Goal: Task Accomplishment & Management: Complete application form

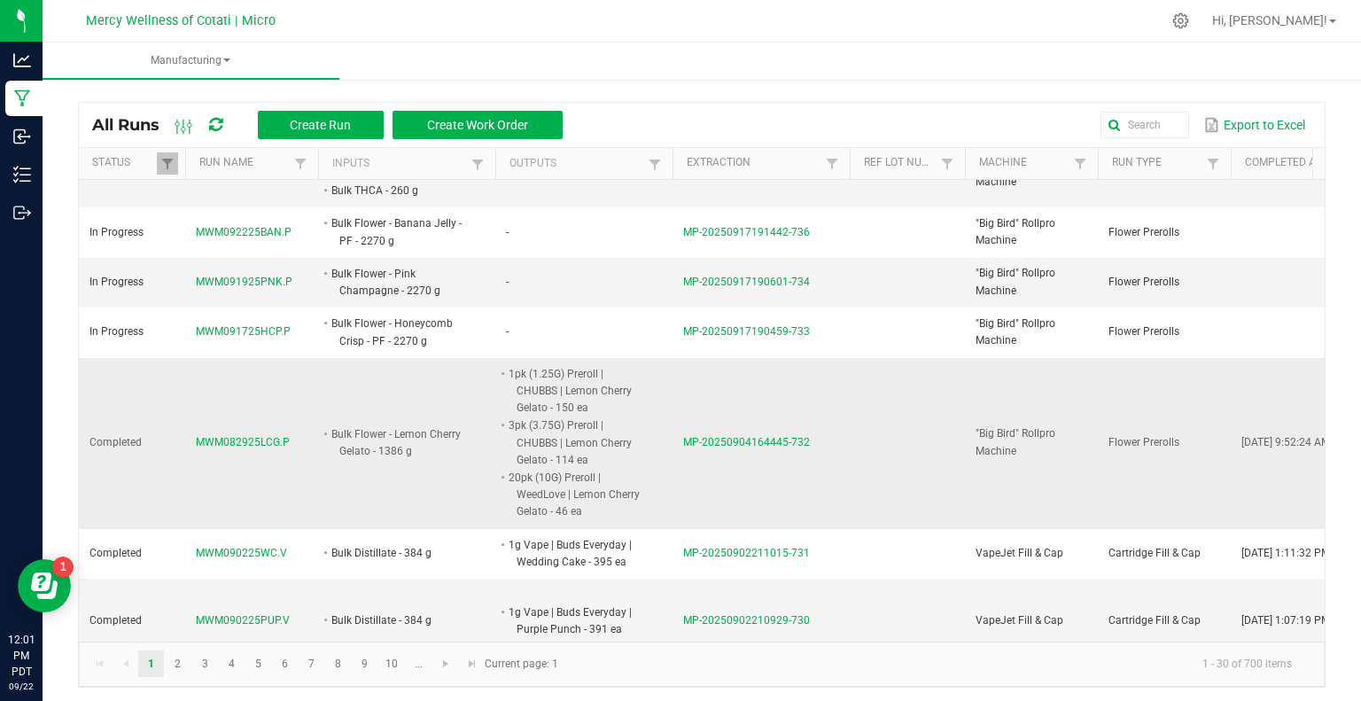
scroll to position [354, 0]
click at [167, 159] on span at bounding box center [167, 164] width 14 height 14
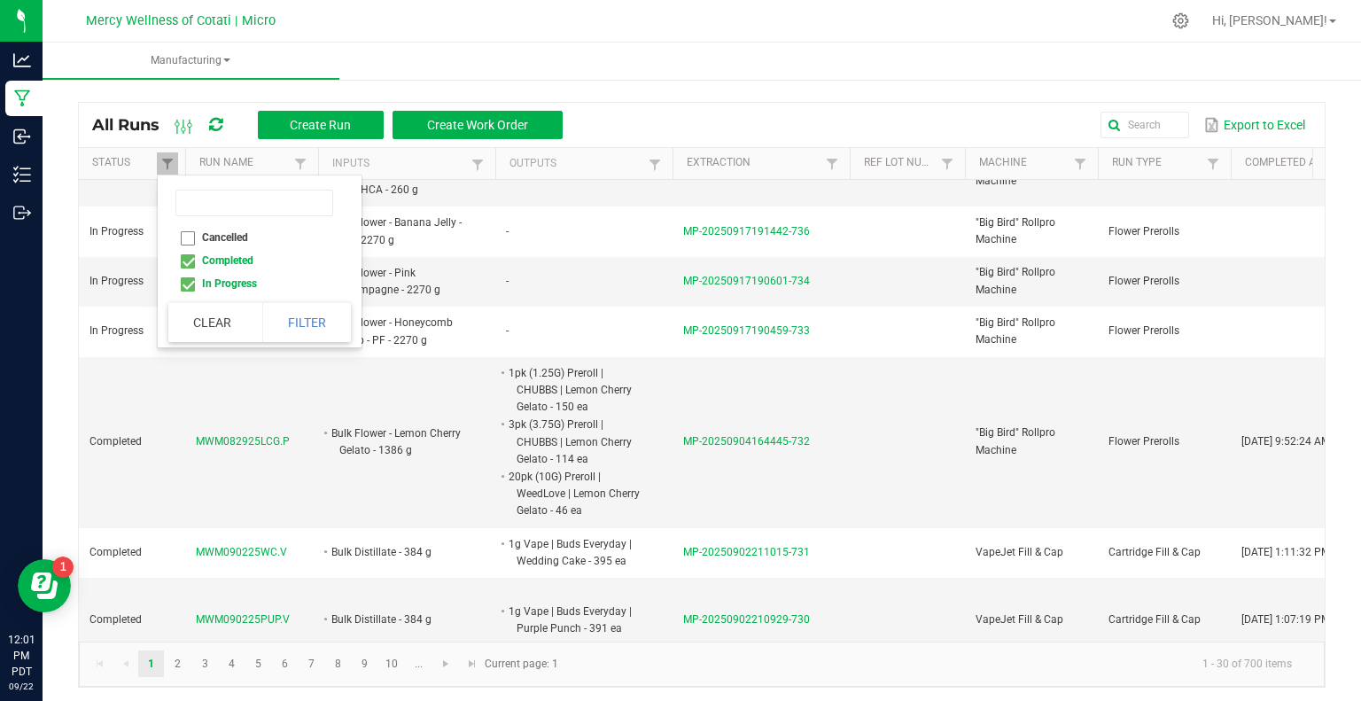
click at [191, 260] on li "Completed" at bounding box center [254, 260] width 172 height 23
checkbox input "false"
click at [298, 317] on button "Filter" at bounding box center [306, 322] width 89 height 39
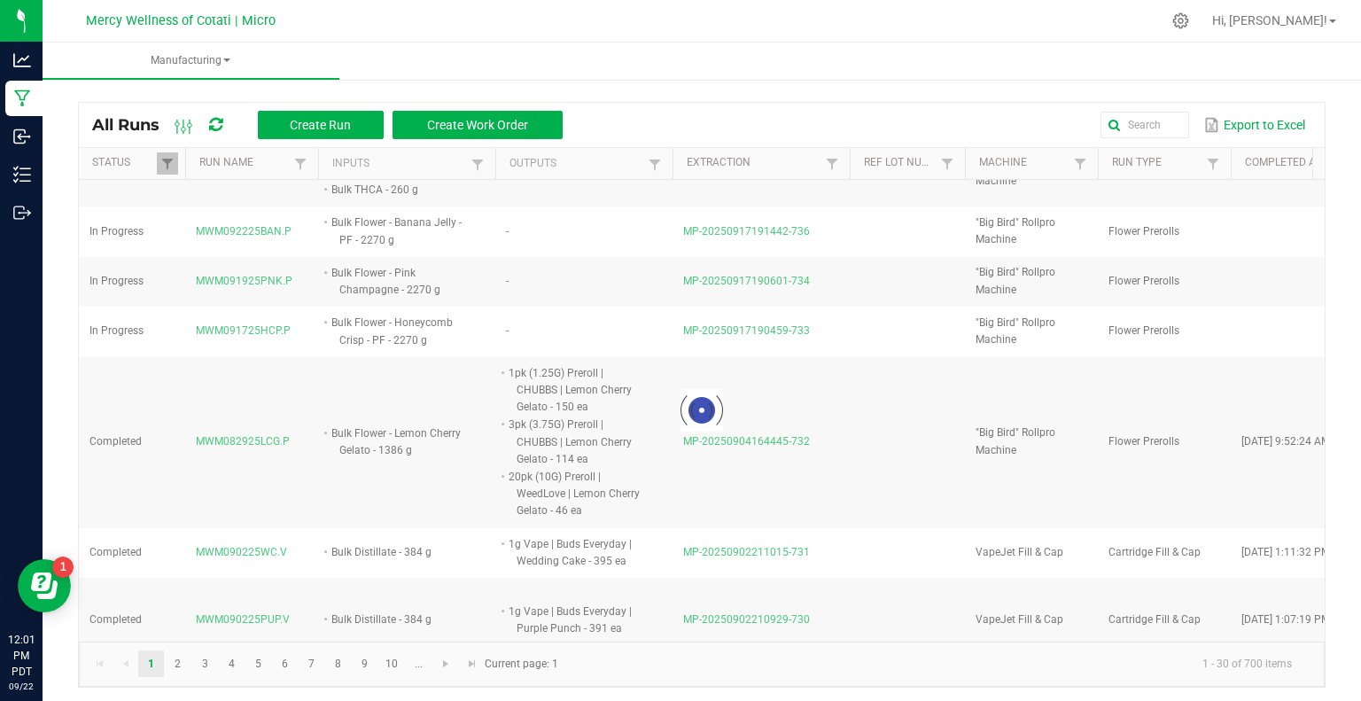
scroll to position [261, 0]
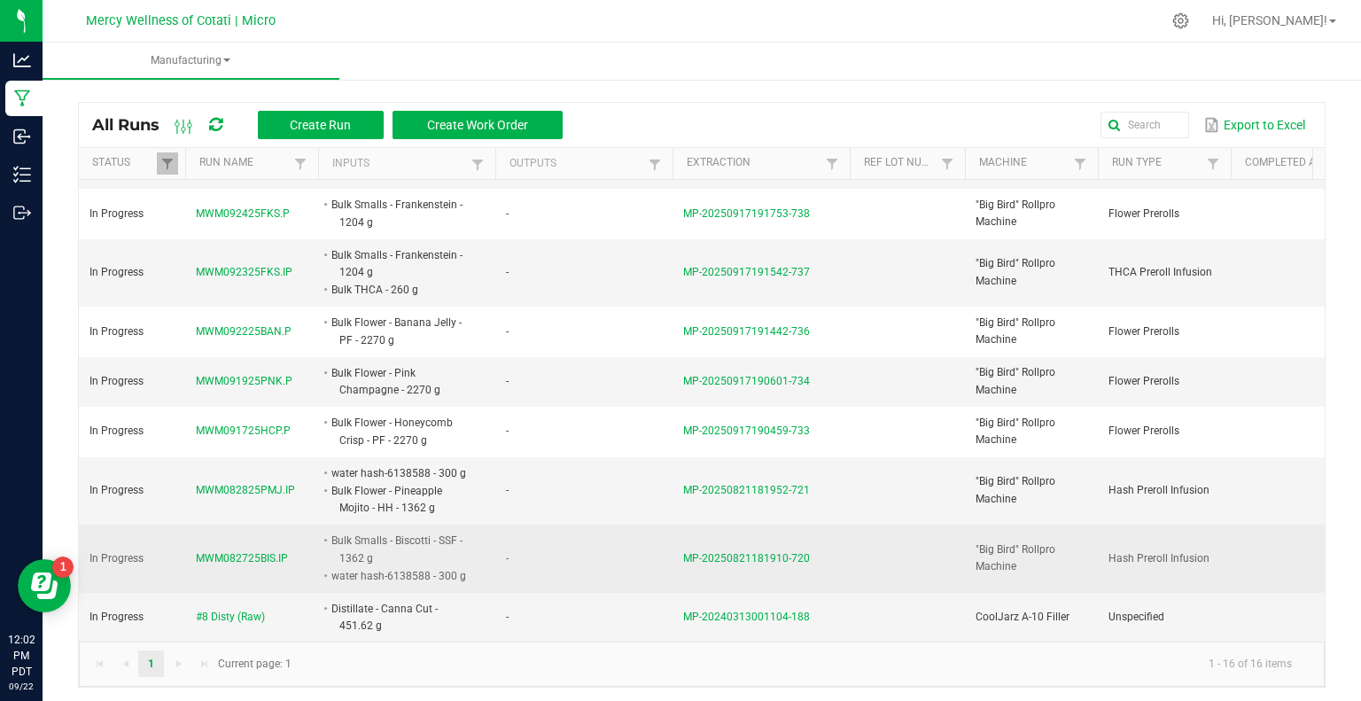
click at [249, 550] on span "MWM082725BIS.IP" at bounding box center [242, 558] width 92 height 17
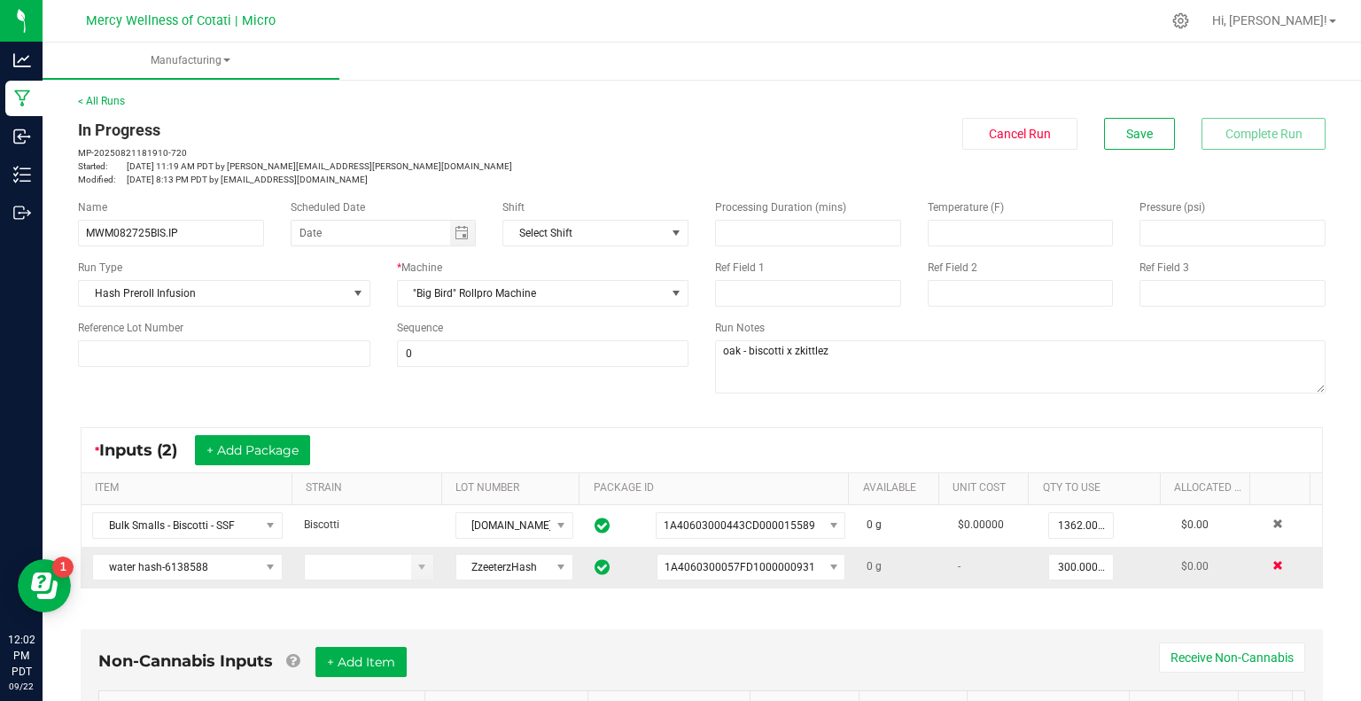
click at [1273, 561] on span at bounding box center [1278, 565] width 11 height 11
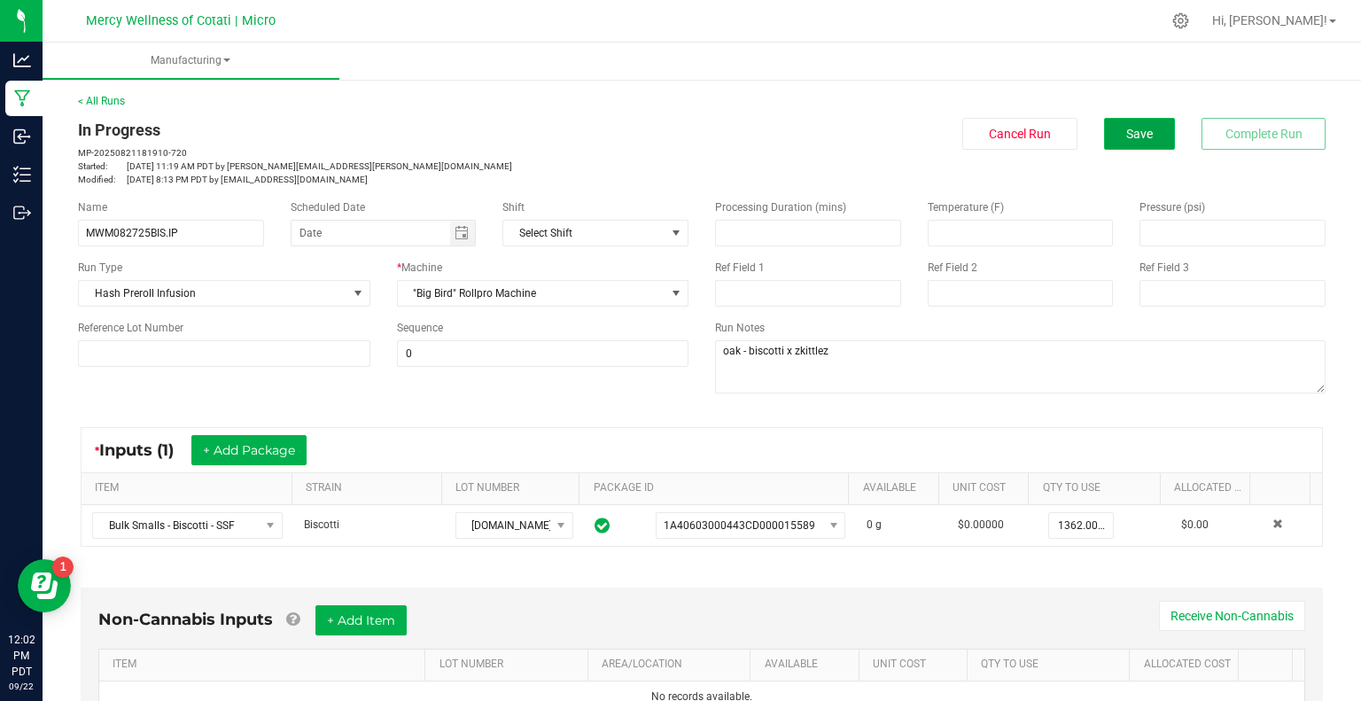
click at [1148, 134] on button "Save" at bounding box center [1139, 134] width 71 height 32
click at [1106, 131] on button "Save" at bounding box center [1139, 134] width 71 height 32
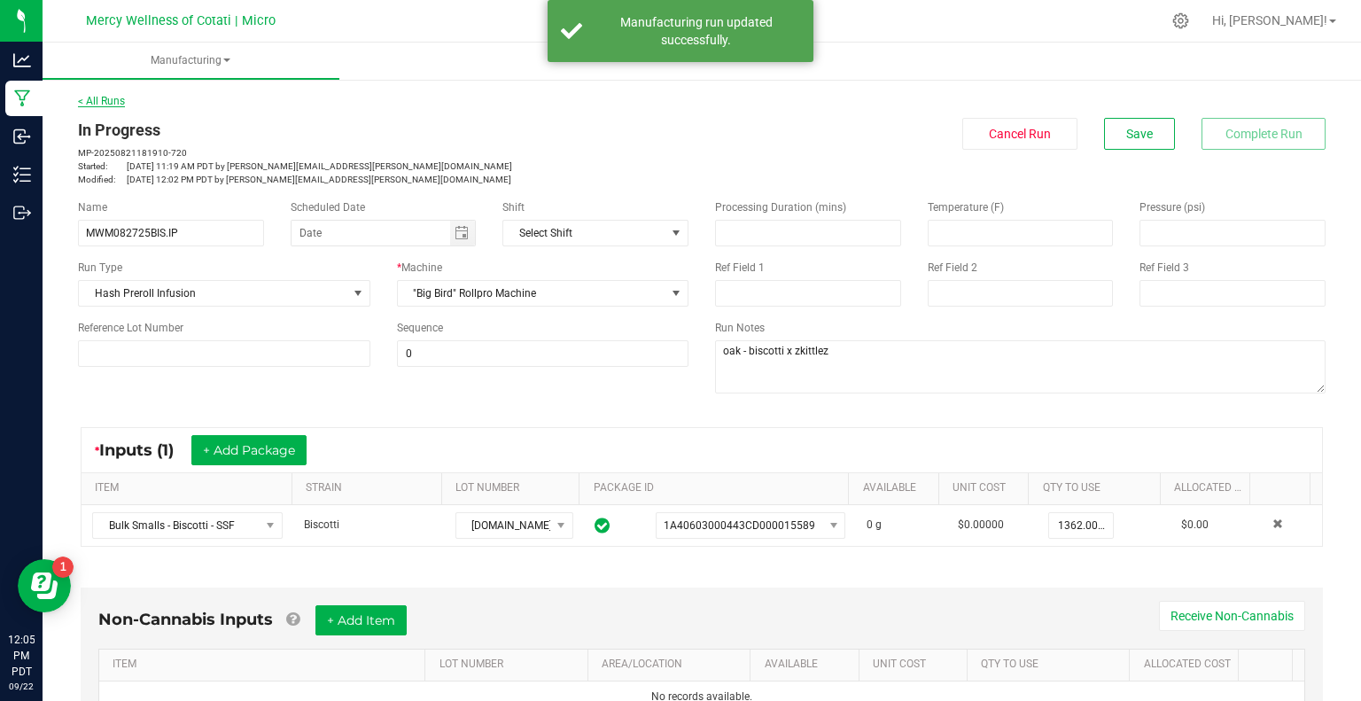
click at [103, 97] on link "< All Runs" at bounding box center [101, 101] width 47 height 12
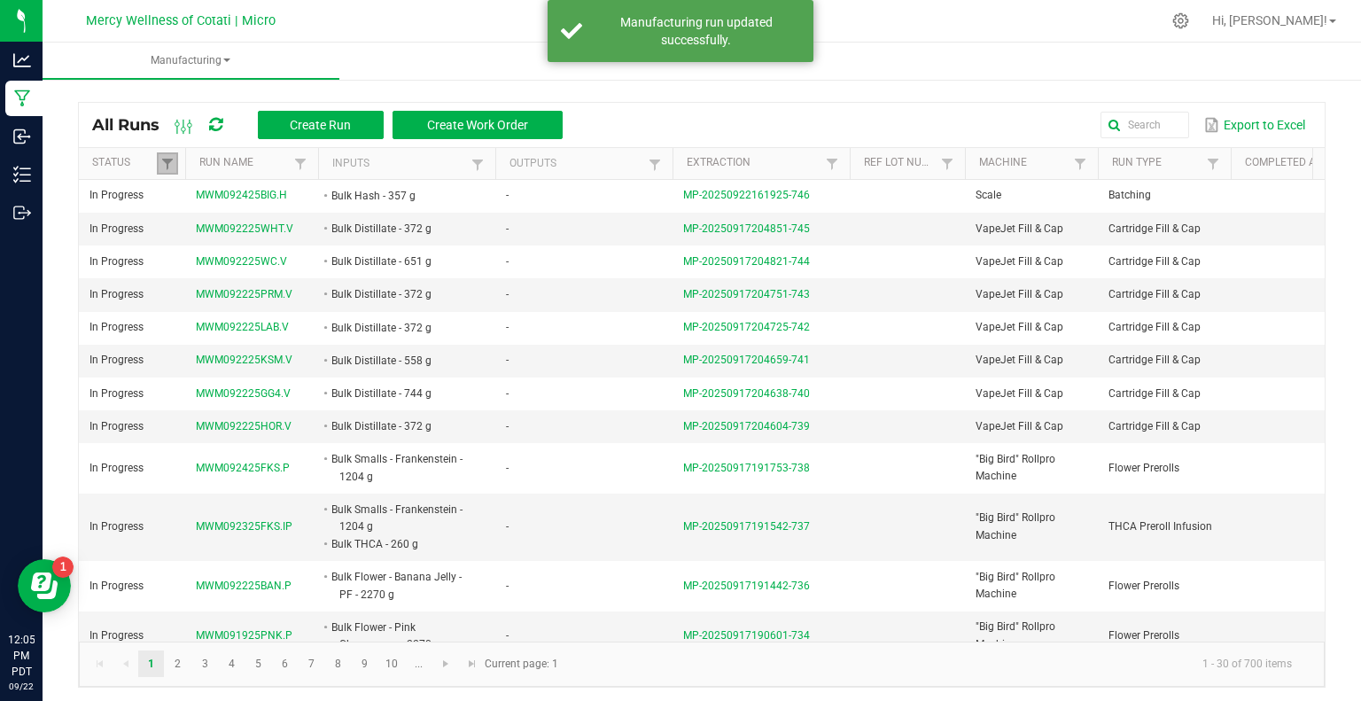
click at [174, 168] on link at bounding box center [167, 163] width 21 height 22
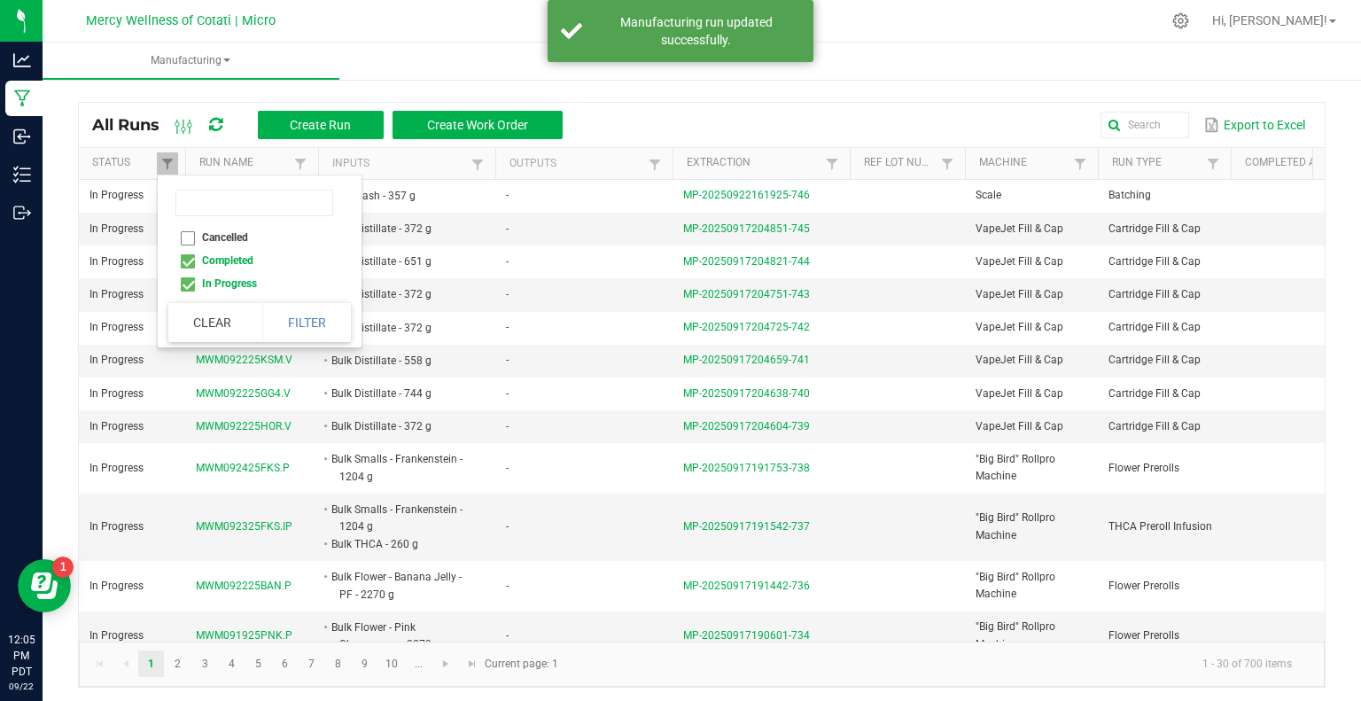
click at [191, 261] on li "Completed" at bounding box center [254, 260] width 172 height 23
checkbox input "false"
click at [287, 327] on button "Filter" at bounding box center [306, 322] width 89 height 39
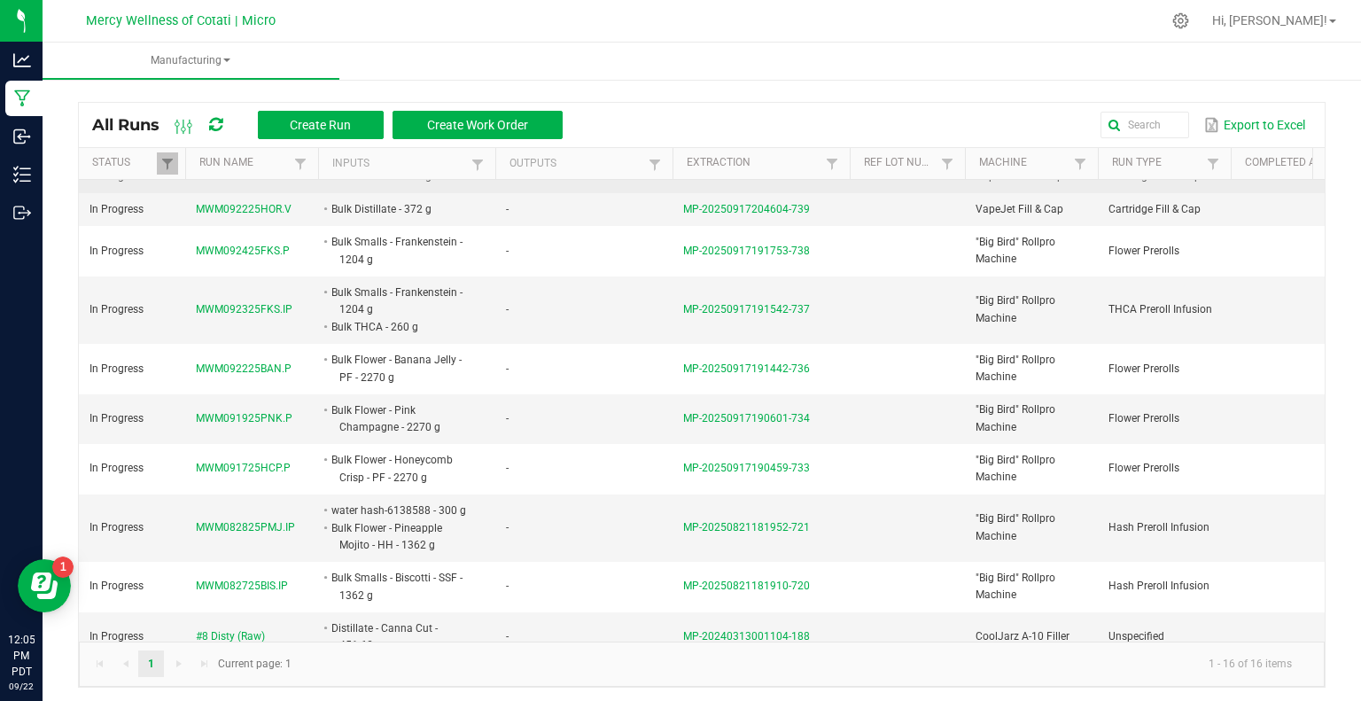
scroll to position [243, 0]
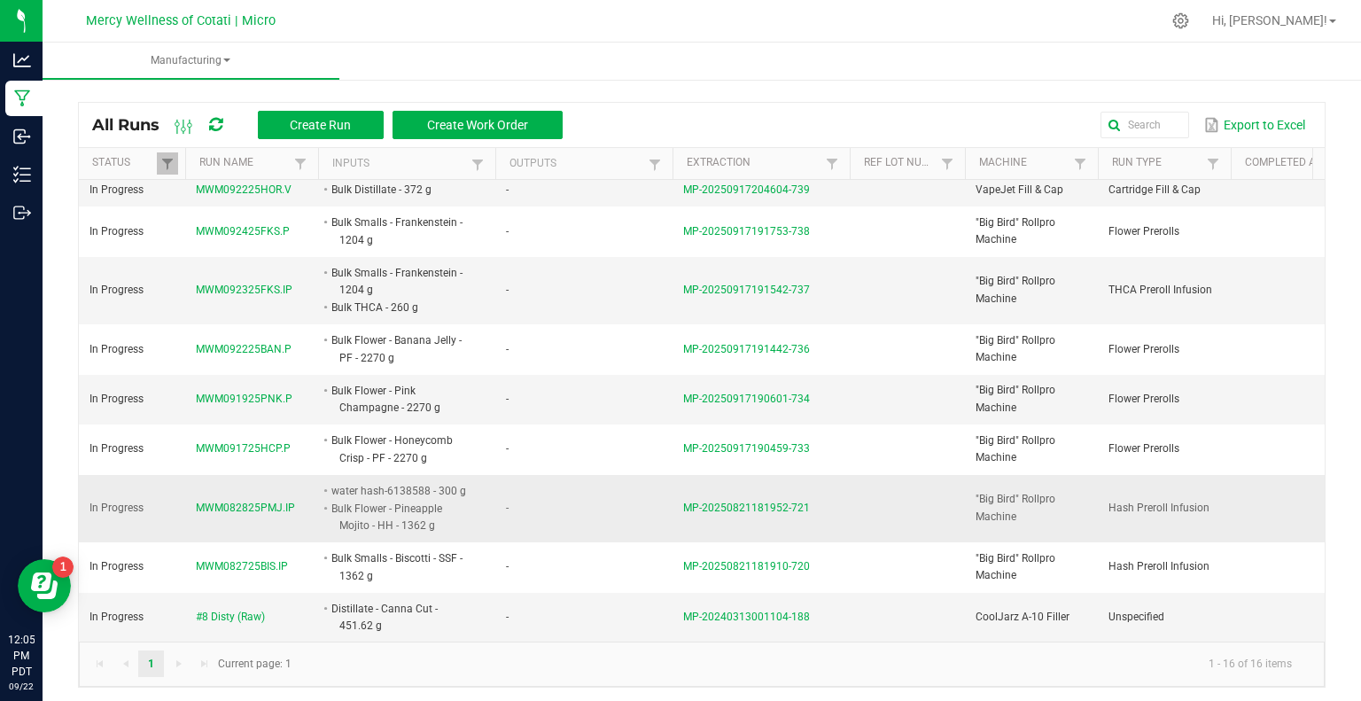
click at [271, 500] on span "MWM082825PMJ.IP" at bounding box center [245, 508] width 99 height 17
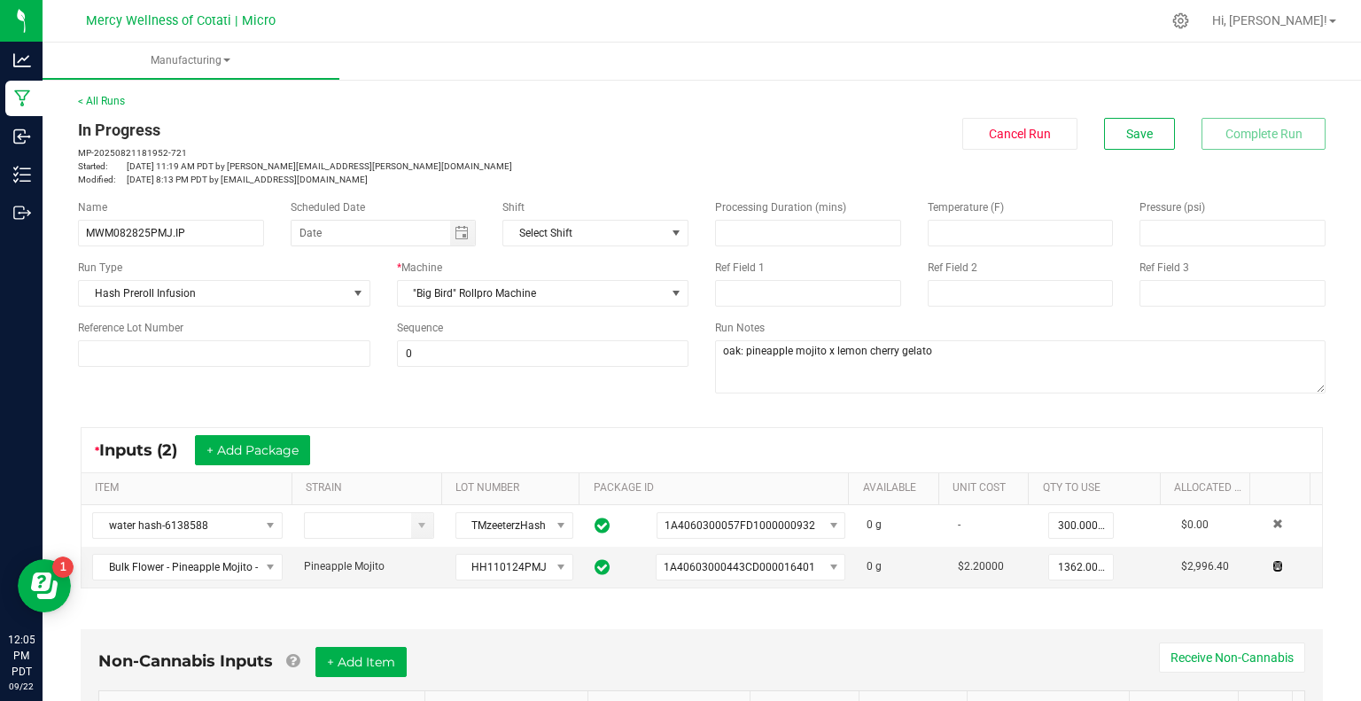
click at [1273, 569] on span at bounding box center [1278, 565] width 11 height 11
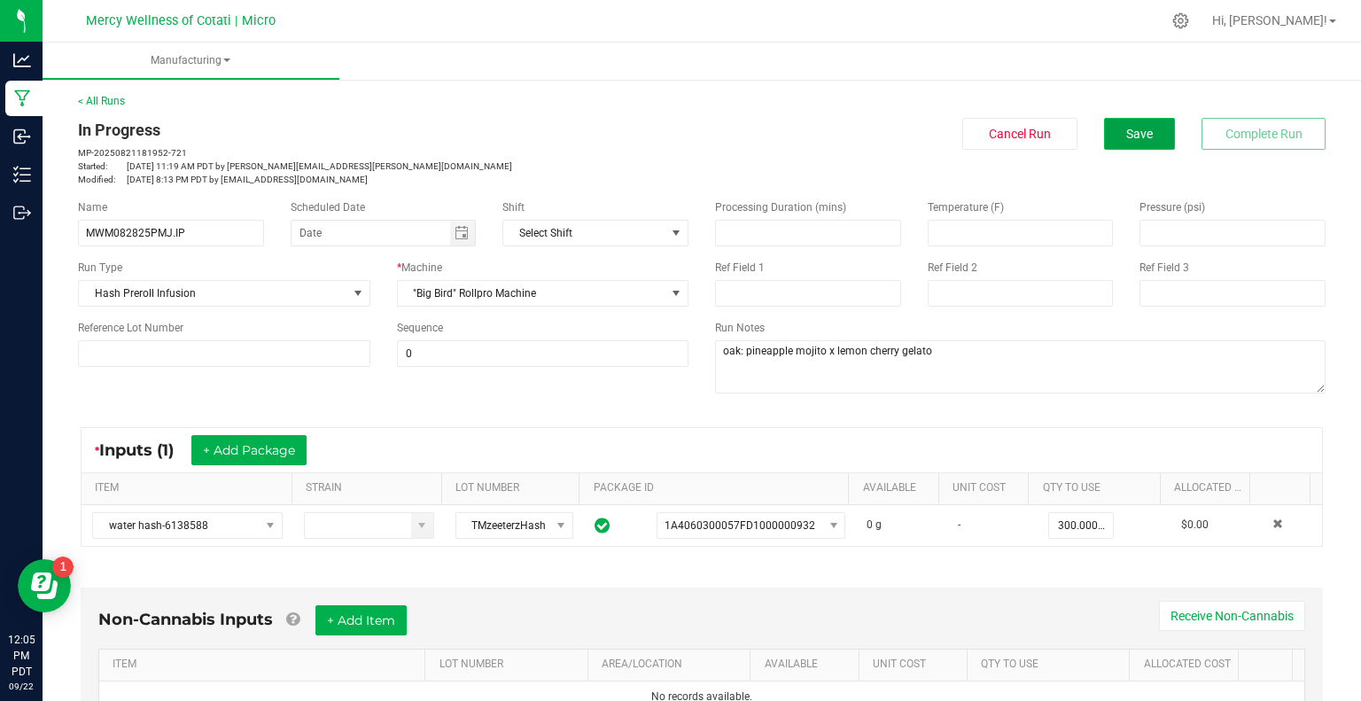
click at [1147, 137] on button "Save" at bounding box center [1139, 134] width 71 height 32
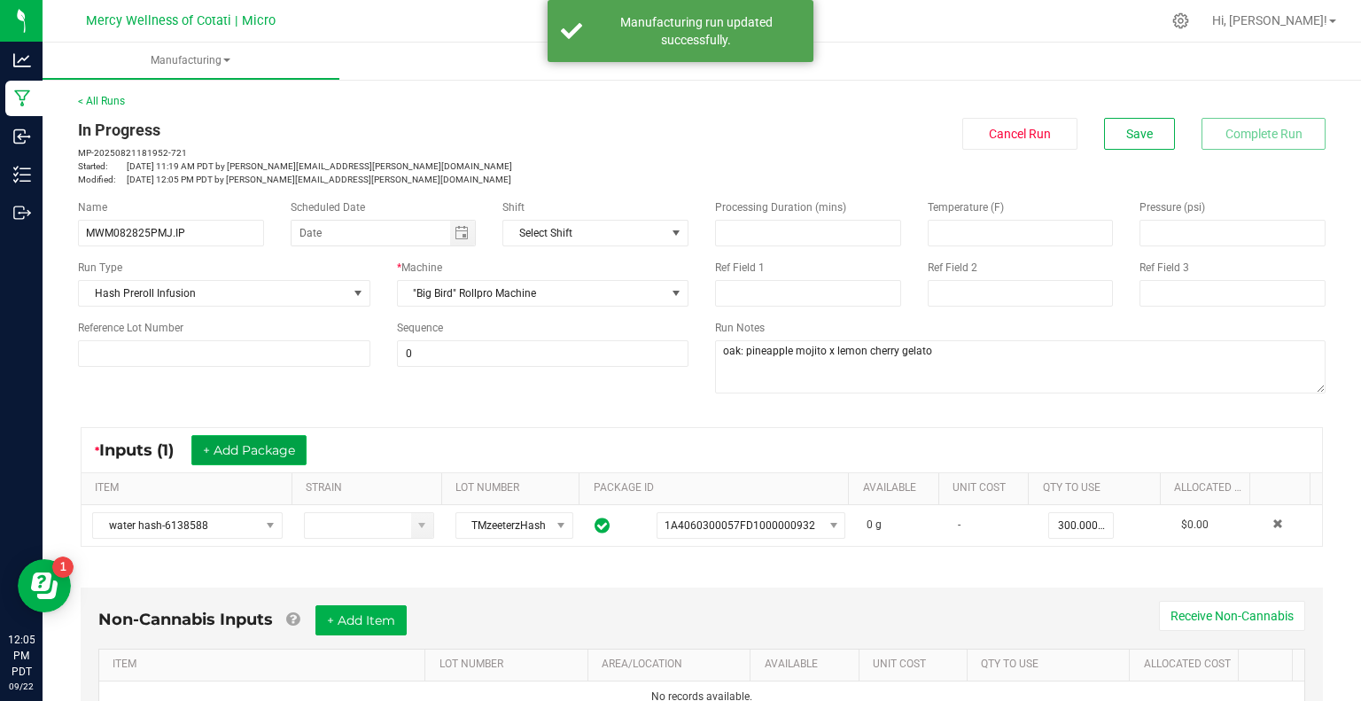
click at [235, 448] on button "+ Add Package" at bounding box center [248, 450] width 115 height 30
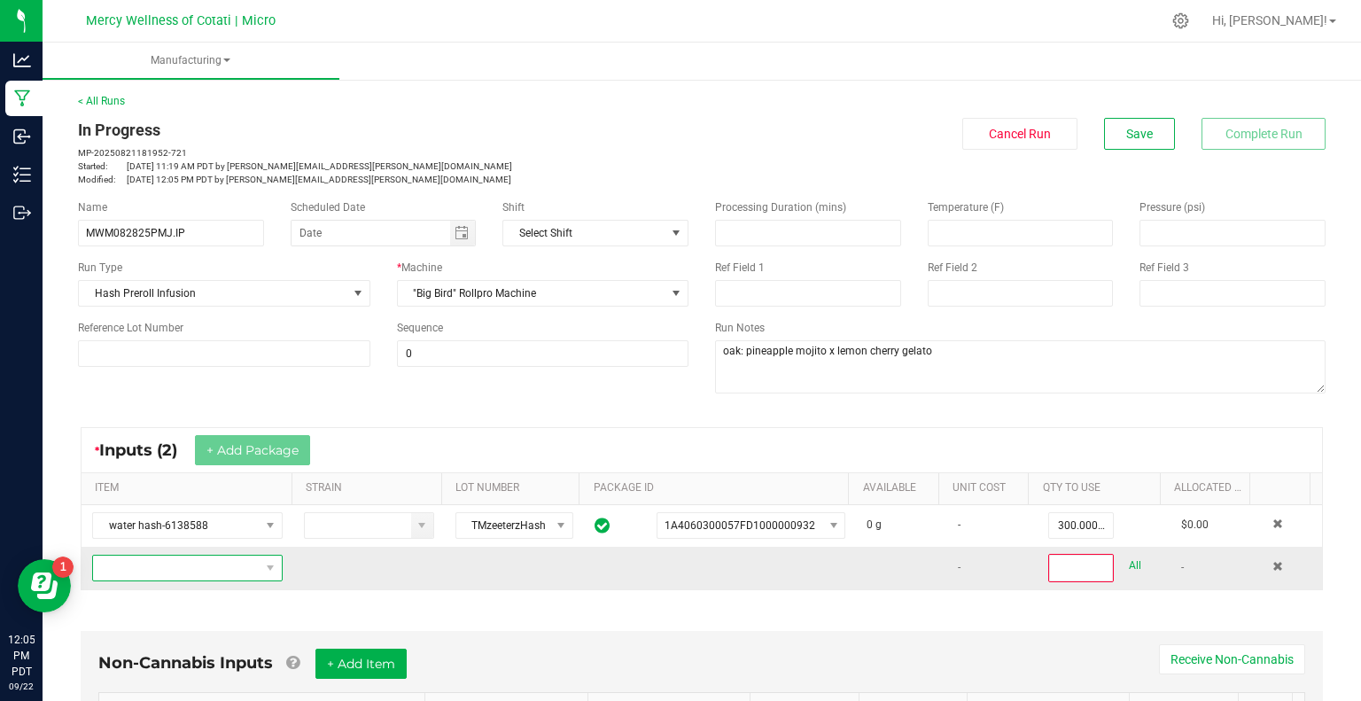
click at [245, 570] on span "NO DATA FOUND" at bounding box center [176, 568] width 167 height 25
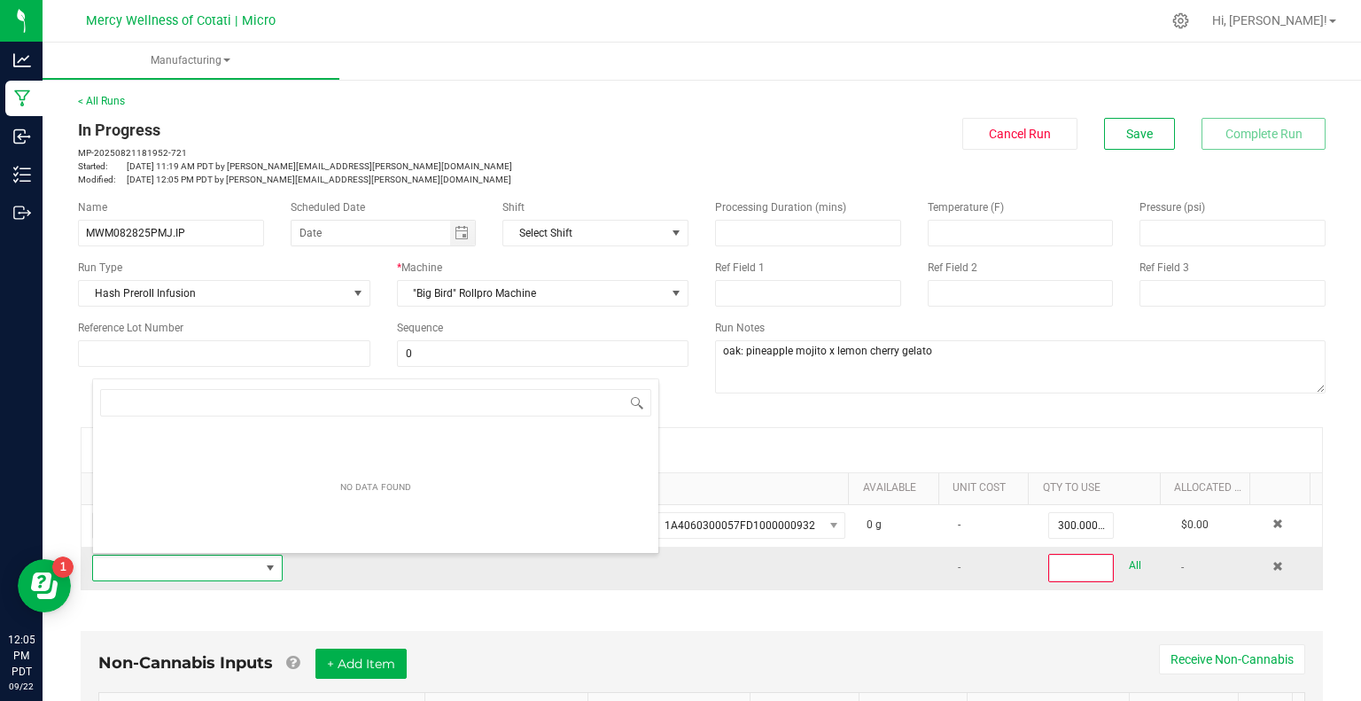
scroll to position [26, 183]
type input "bulk flower - pine"
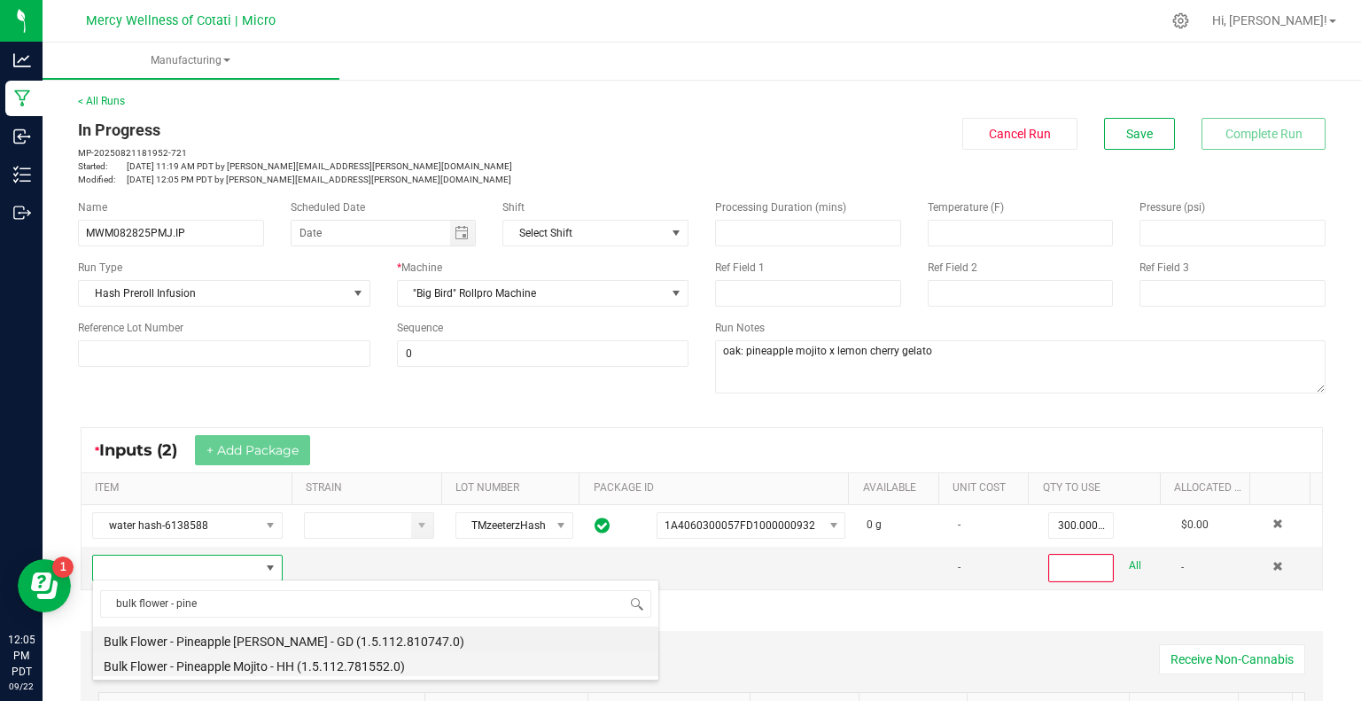
click at [260, 666] on li "Bulk Flower - Pineapple Mojito - HH (1.5.112.781552.0)" at bounding box center [375, 663] width 565 height 25
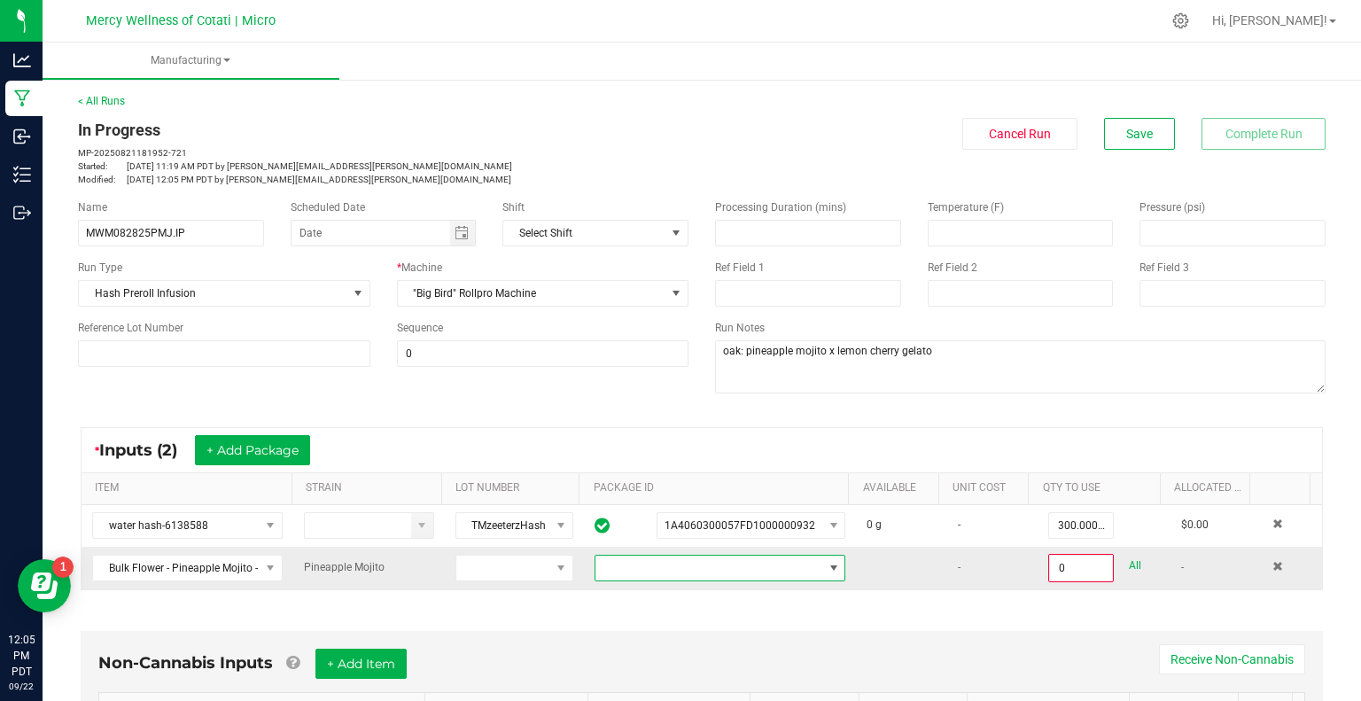
drag, startPoint x: 786, startPoint y: 553, endPoint x: 790, endPoint y: 566, distance: 13.8
click at [787, 559] on span at bounding box center [709, 568] width 227 height 25
drag, startPoint x: 775, startPoint y: 642, endPoint x: 829, endPoint y: 635, distance: 54.6
click at [775, 642] on li "1A40603000443CD000016401" at bounding box center [706, 642] width 244 height 30
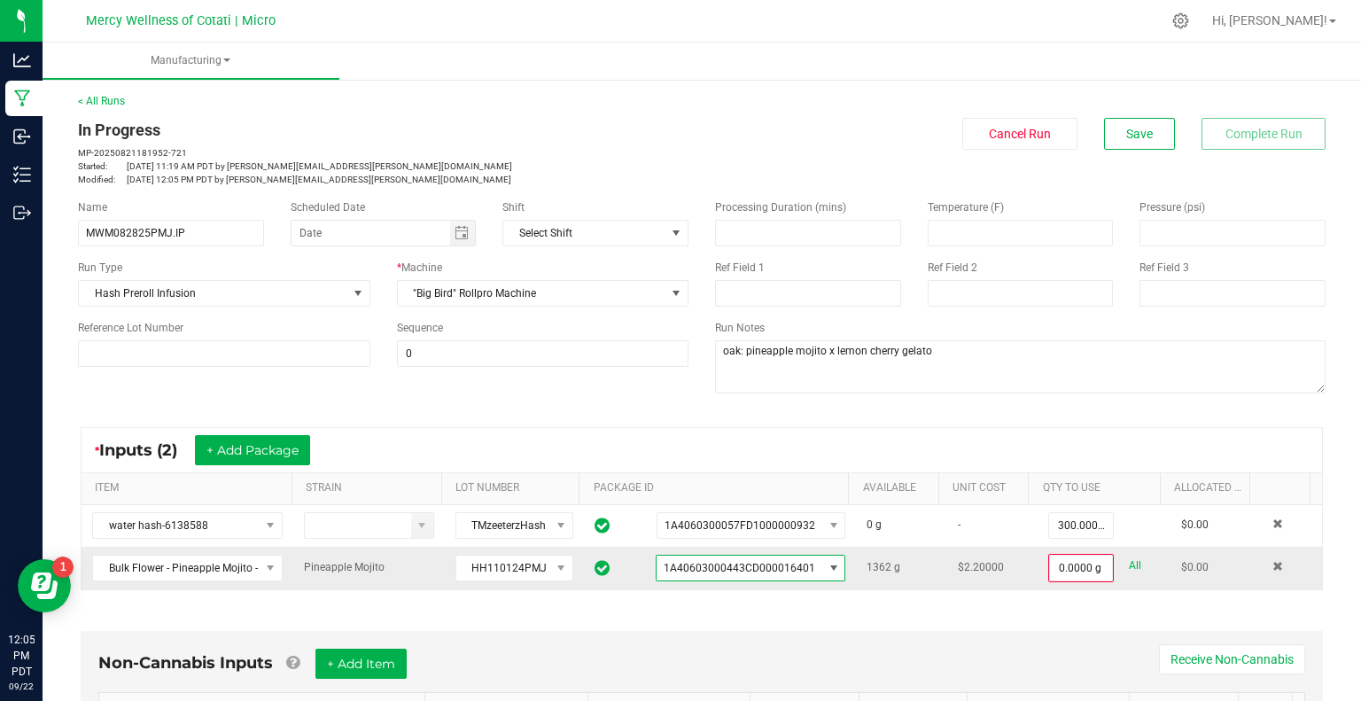
click at [1129, 563] on link "All" at bounding box center [1135, 566] width 12 height 24
type input "1362.0000 g"
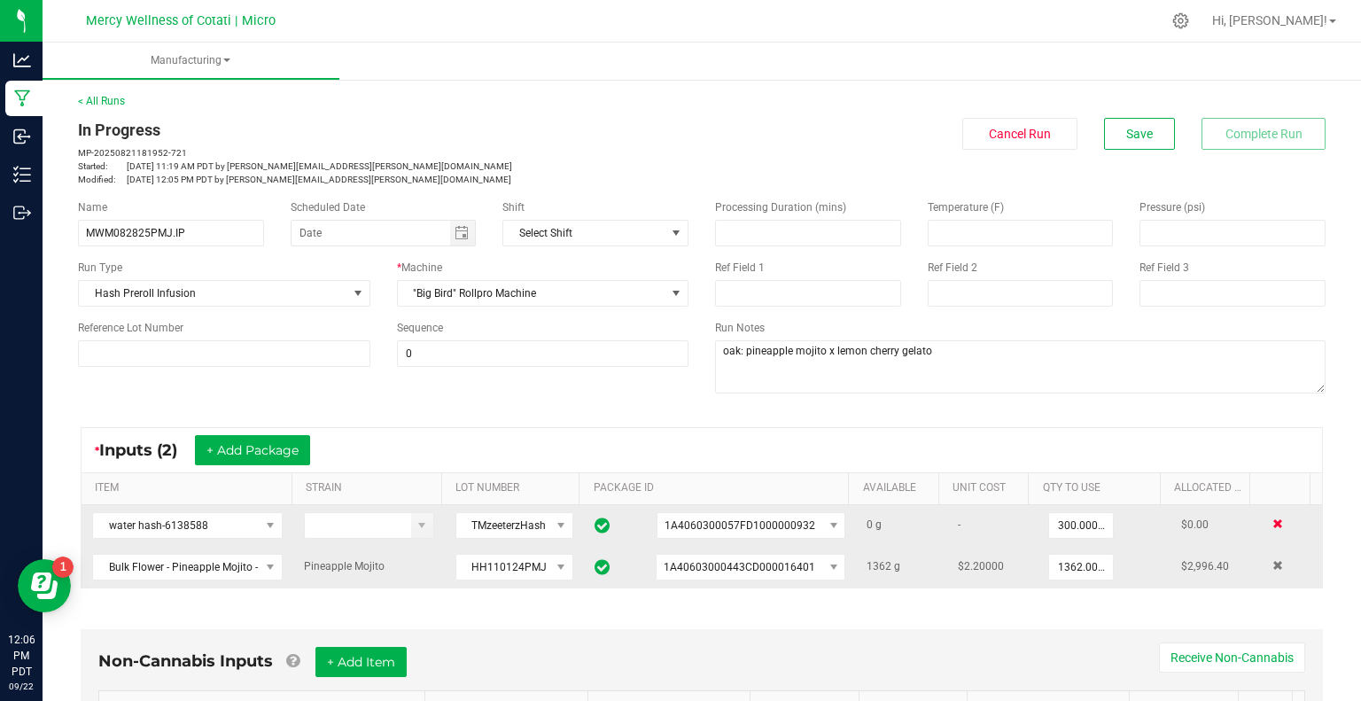
click at [1273, 525] on span at bounding box center [1278, 523] width 11 height 11
type input "1362.0000 g"
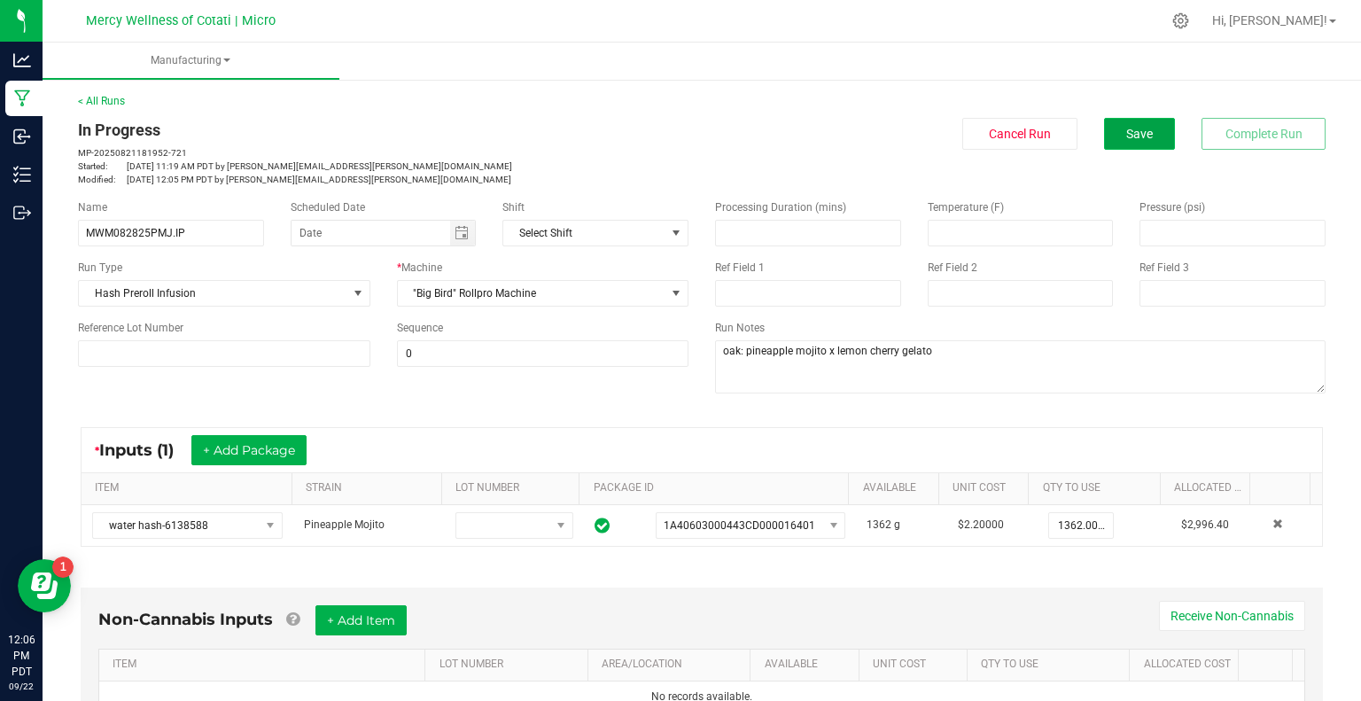
click at [1126, 133] on span "Save" at bounding box center [1139, 134] width 27 height 14
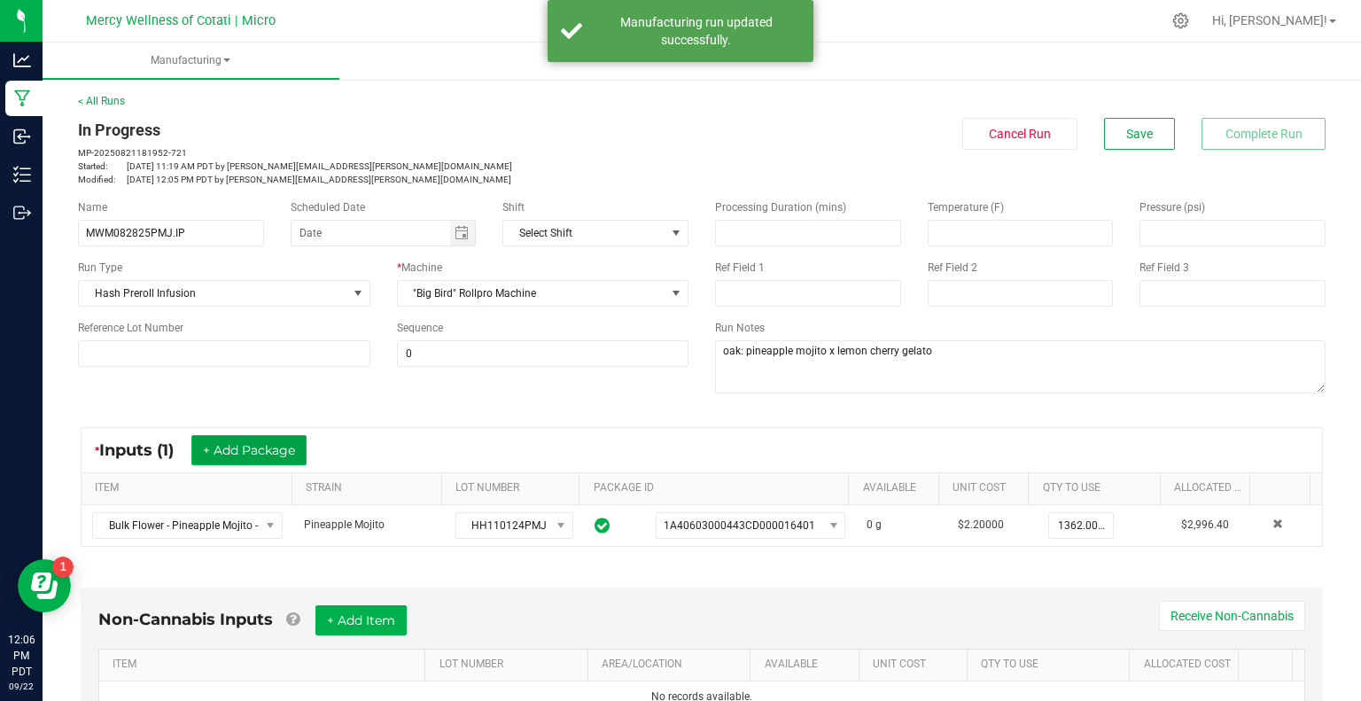
click at [280, 459] on button "+ Add Package" at bounding box center [248, 450] width 115 height 30
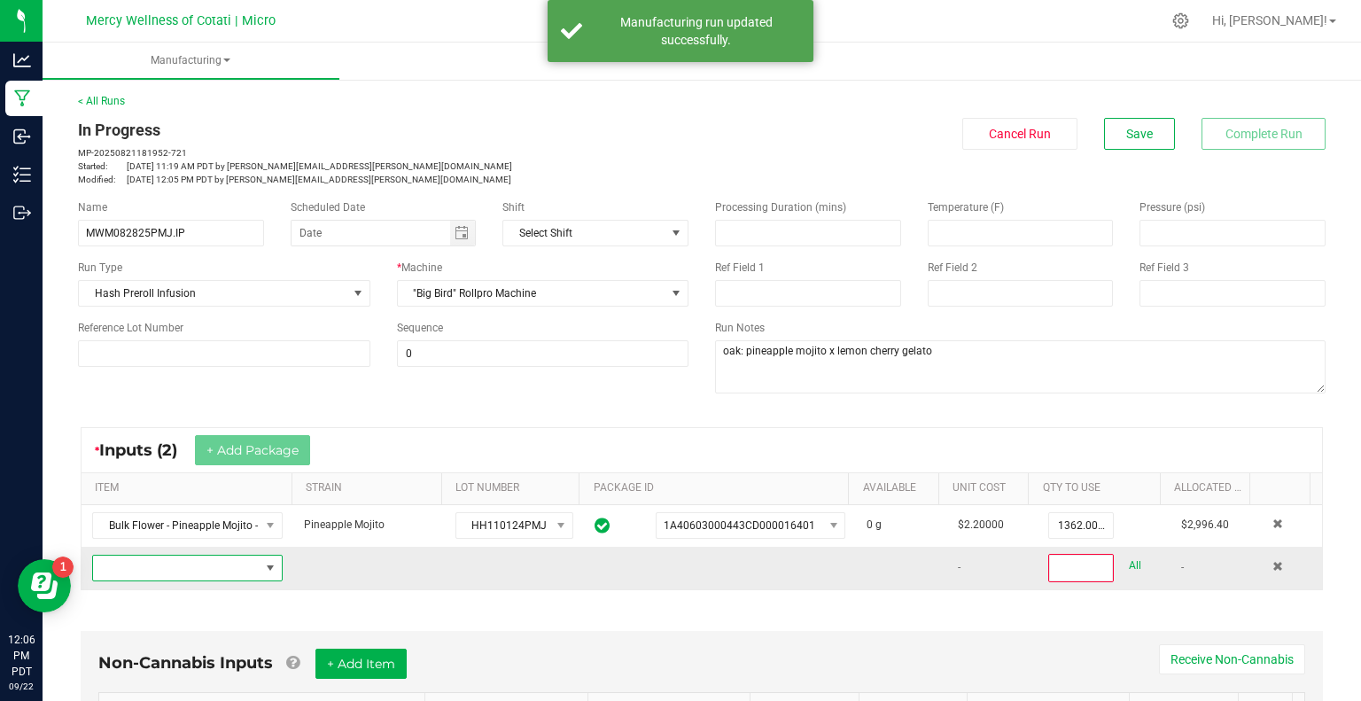
click at [241, 561] on span "NO DATA FOUND" at bounding box center [176, 568] width 167 height 25
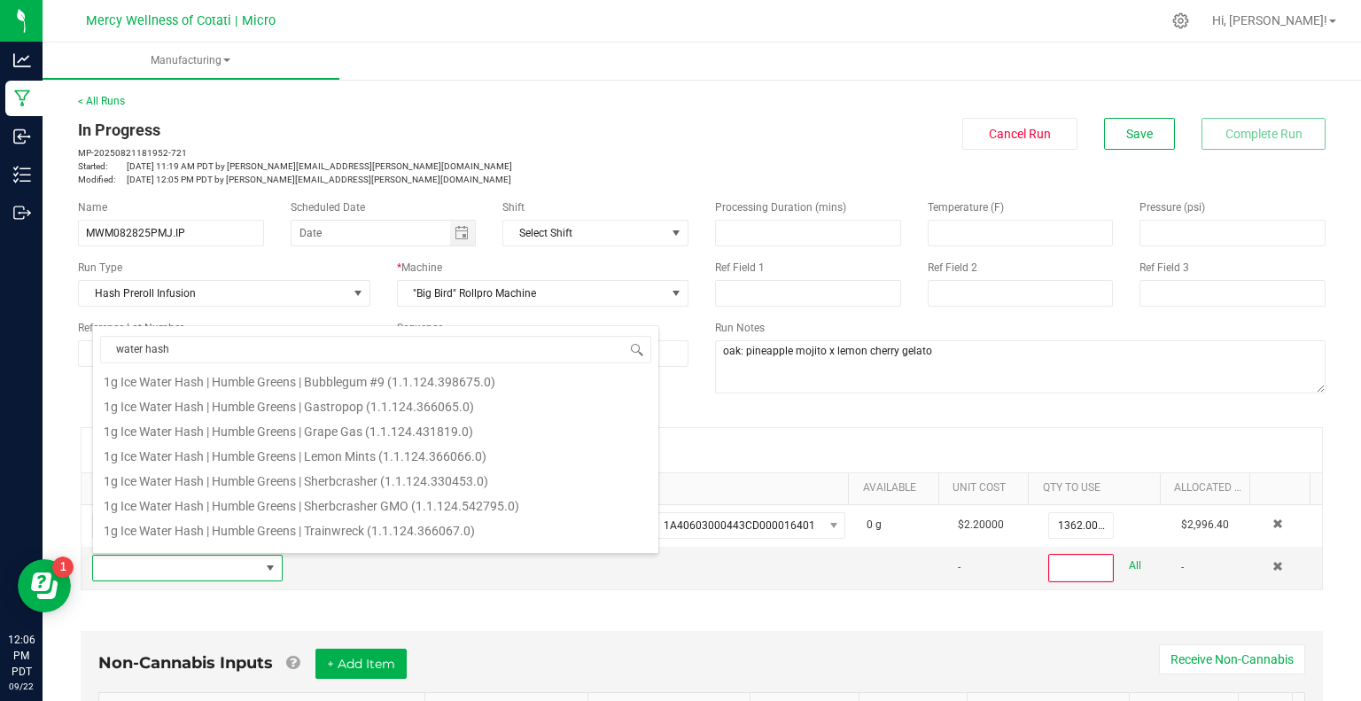
scroll to position [0, 0]
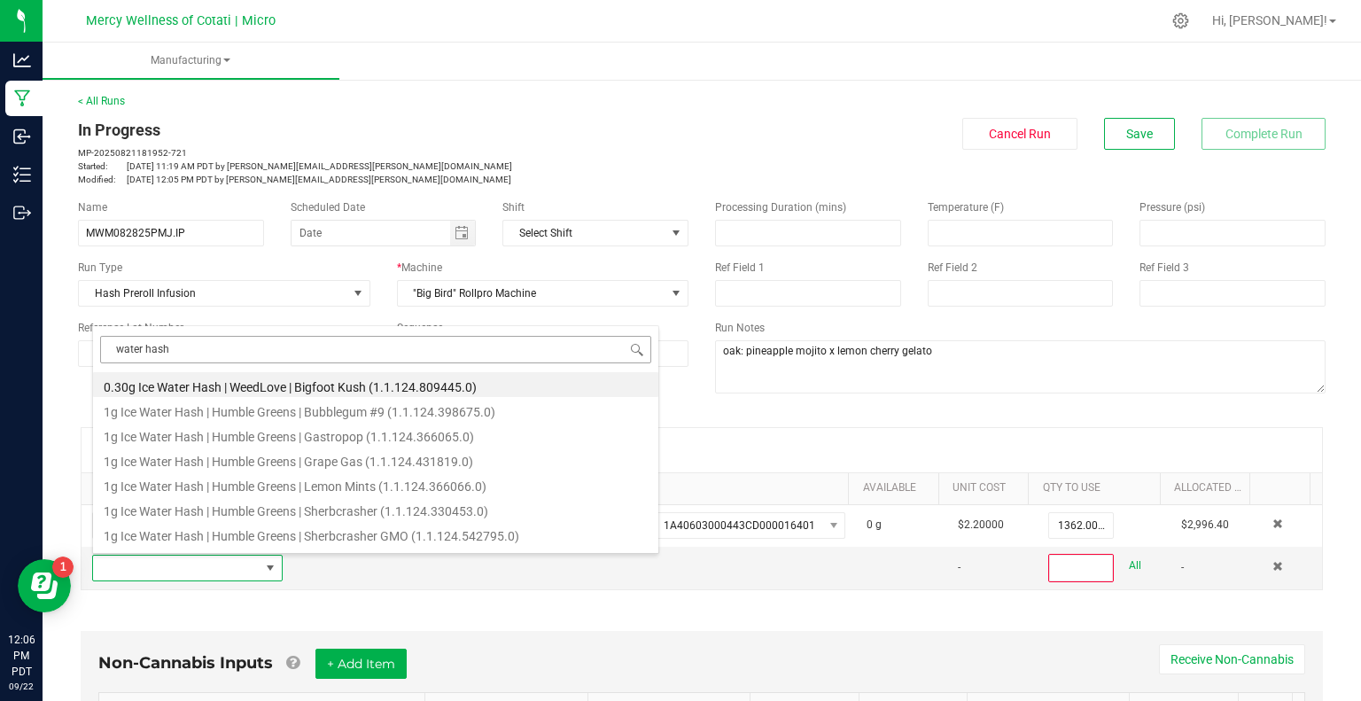
click at [145, 350] on input "water hash" at bounding box center [375, 349] width 551 height 27
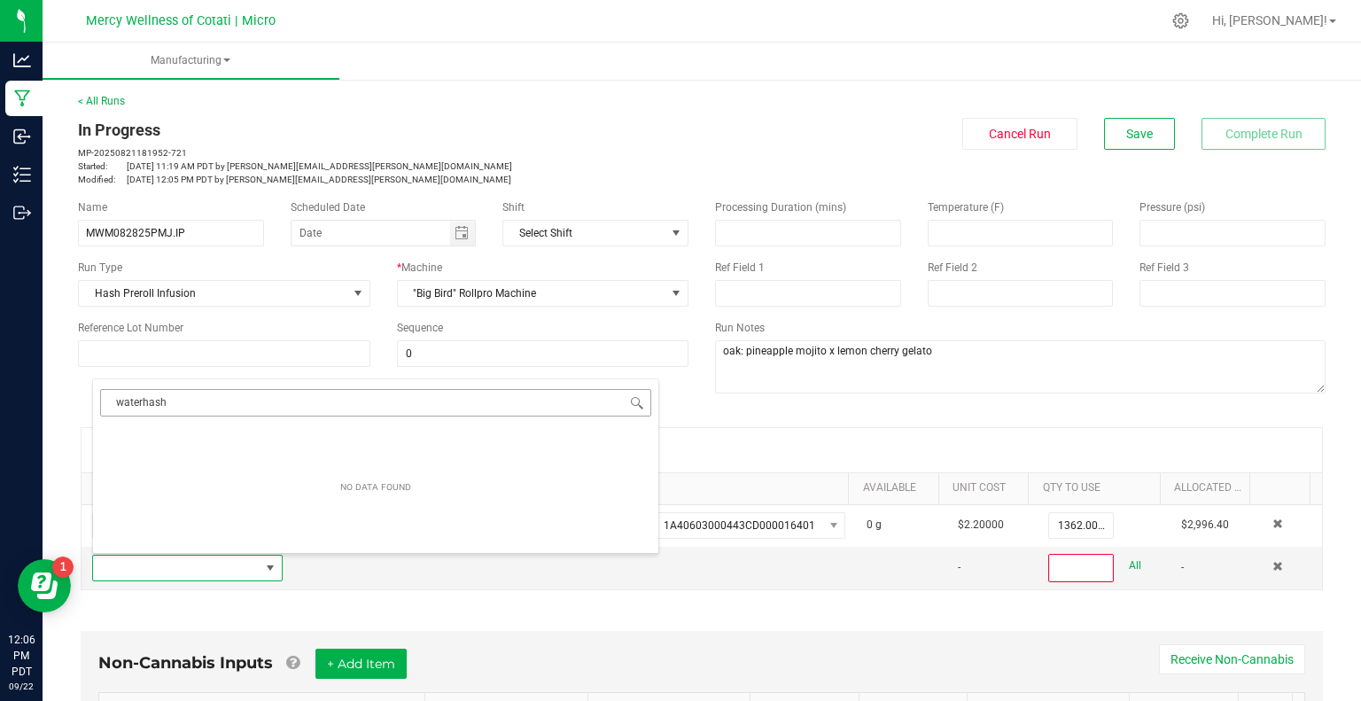
click at [183, 403] on input "waterhash" at bounding box center [375, 402] width 551 height 27
type input "waterhash"
click at [1273, 563] on span at bounding box center [1278, 566] width 11 height 11
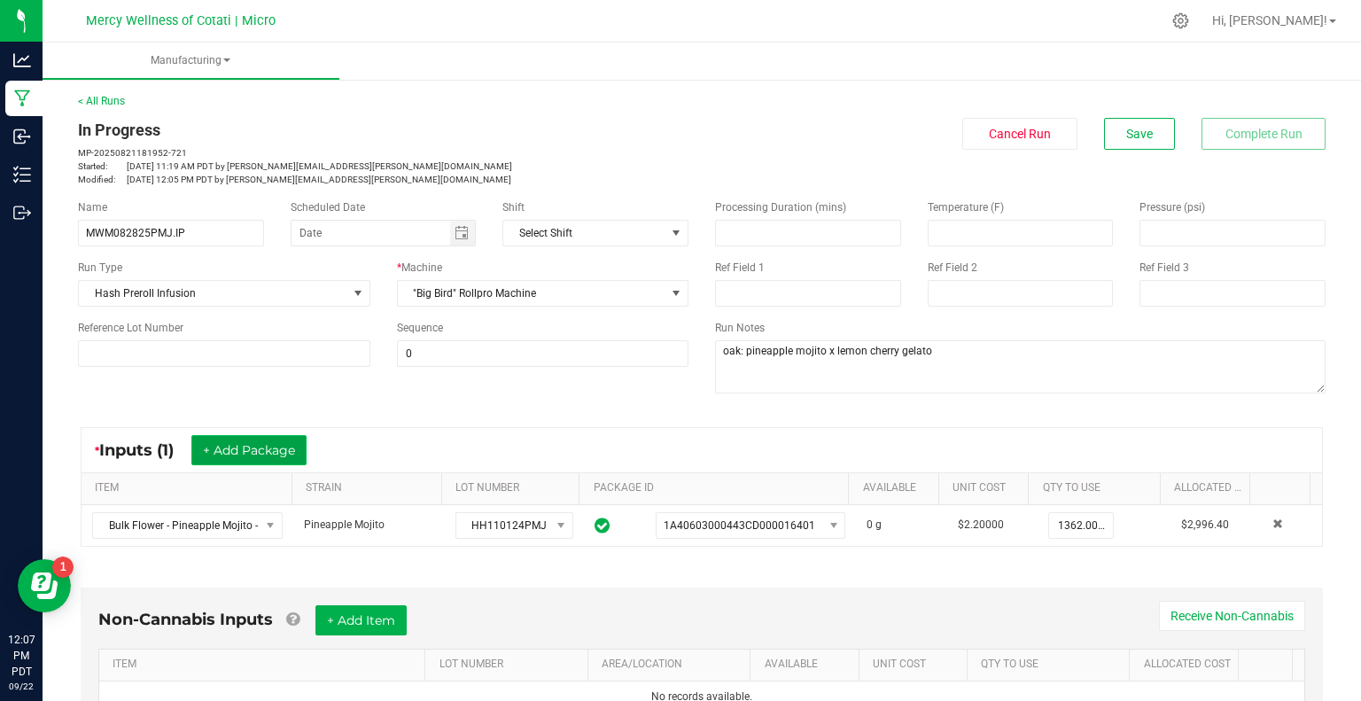
drag, startPoint x: 287, startPoint y: 458, endPoint x: 266, endPoint y: 529, distance: 74.0
click at [287, 460] on button "+ Add Package" at bounding box center [248, 450] width 115 height 30
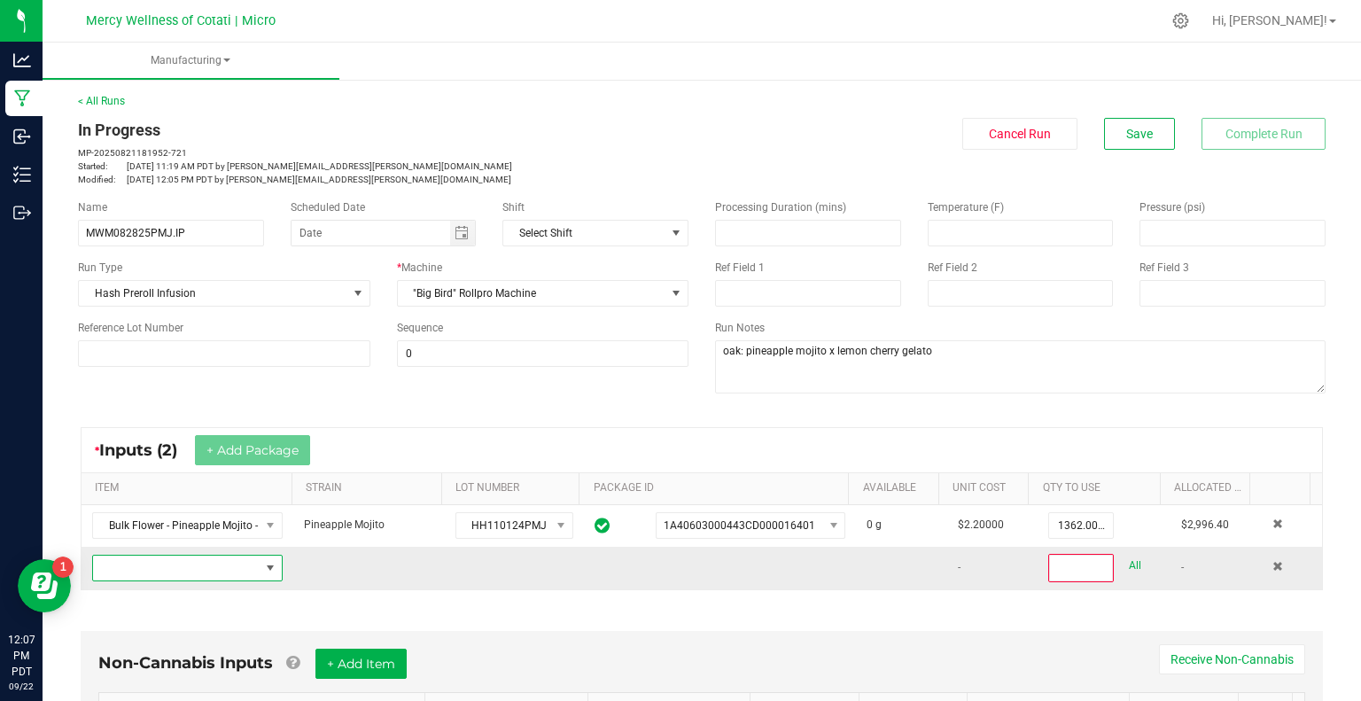
click at [252, 573] on span "NO DATA FOUND" at bounding box center [176, 568] width 167 height 25
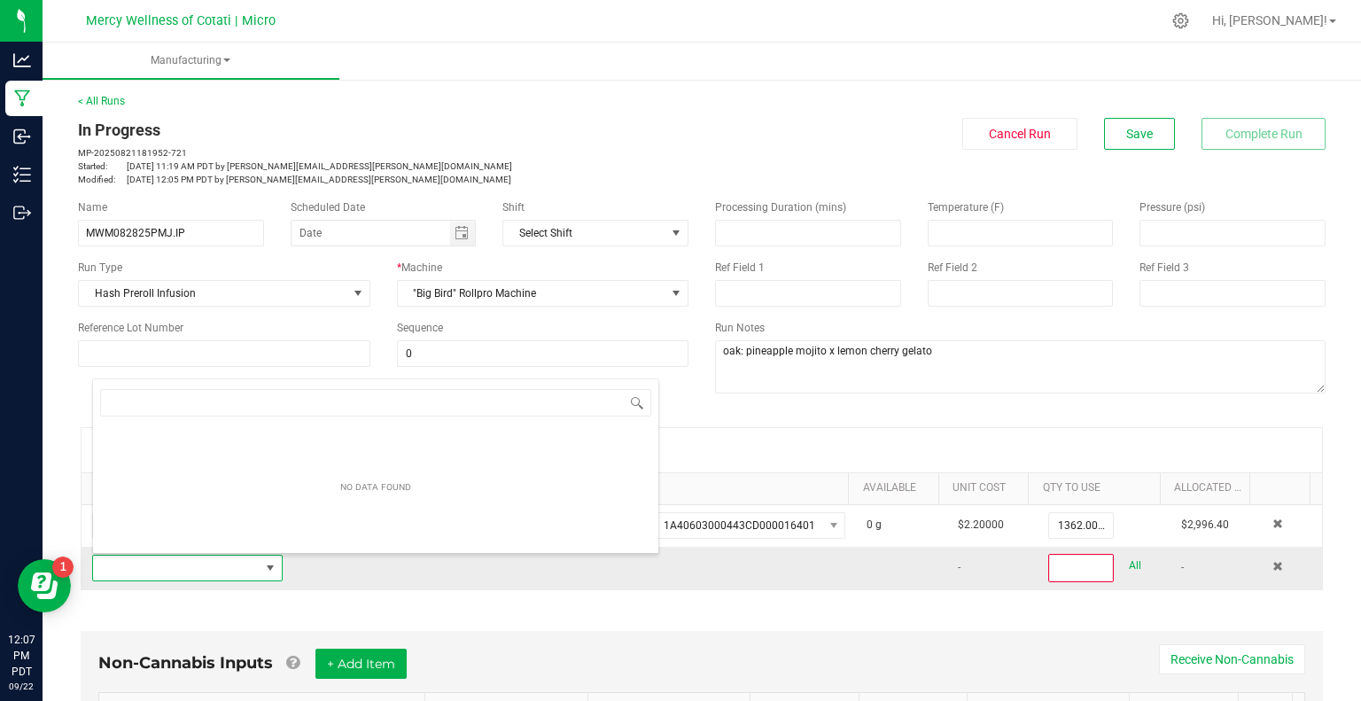
scroll to position [26, 183]
type input "water hash-6138588"
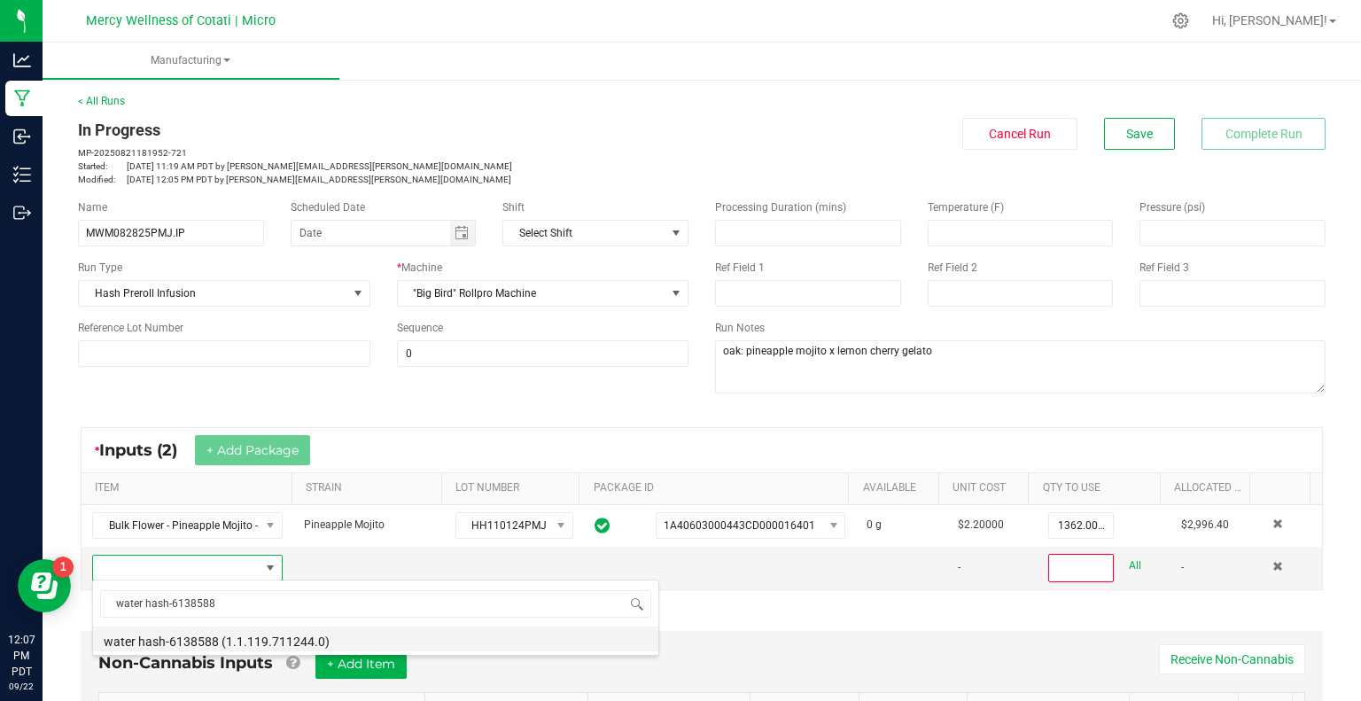
click at [206, 638] on li "water hash-6138588 (1.1.119.711244.0)" at bounding box center [375, 639] width 565 height 25
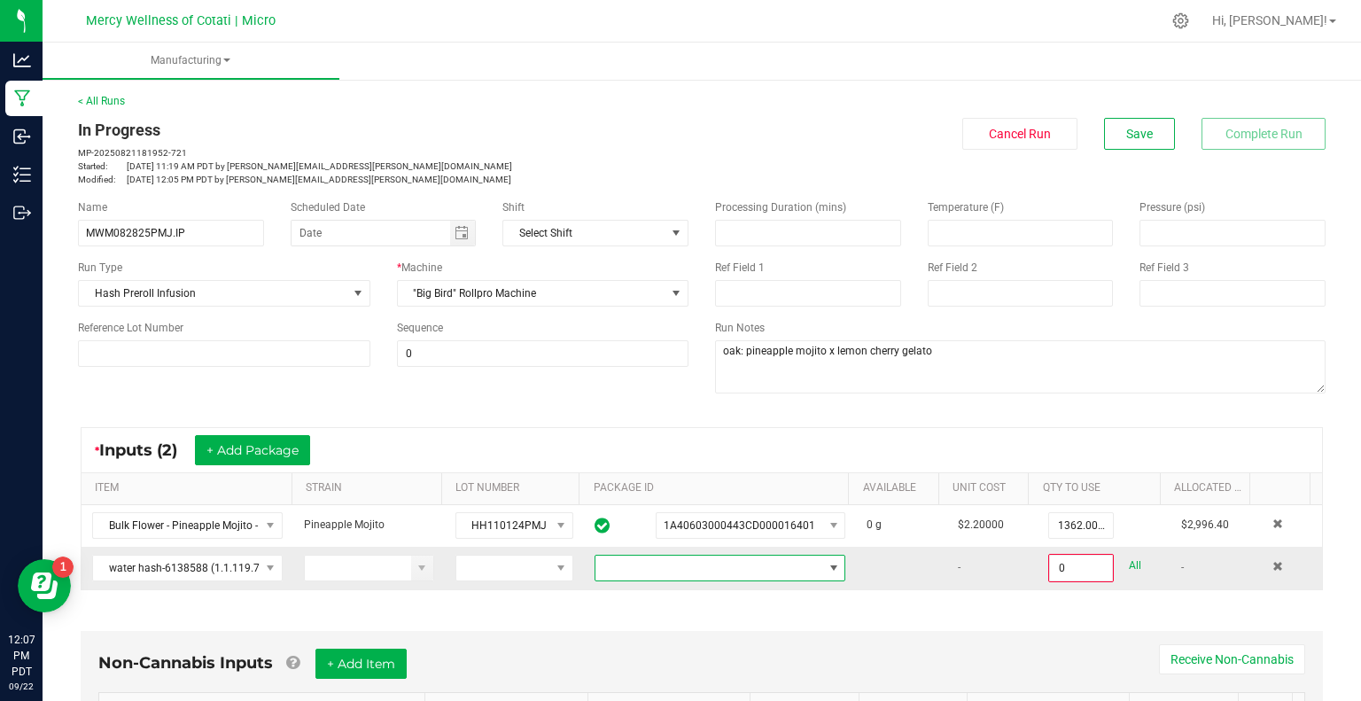
click at [827, 562] on span at bounding box center [834, 568] width 14 height 14
click at [779, 642] on li "1A4060300057FD1000000931" at bounding box center [706, 642] width 244 height 30
click at [1129, 563] on link "All" at bounding box center [1135, 566] width 12 height 24
type input "300.0000 g"
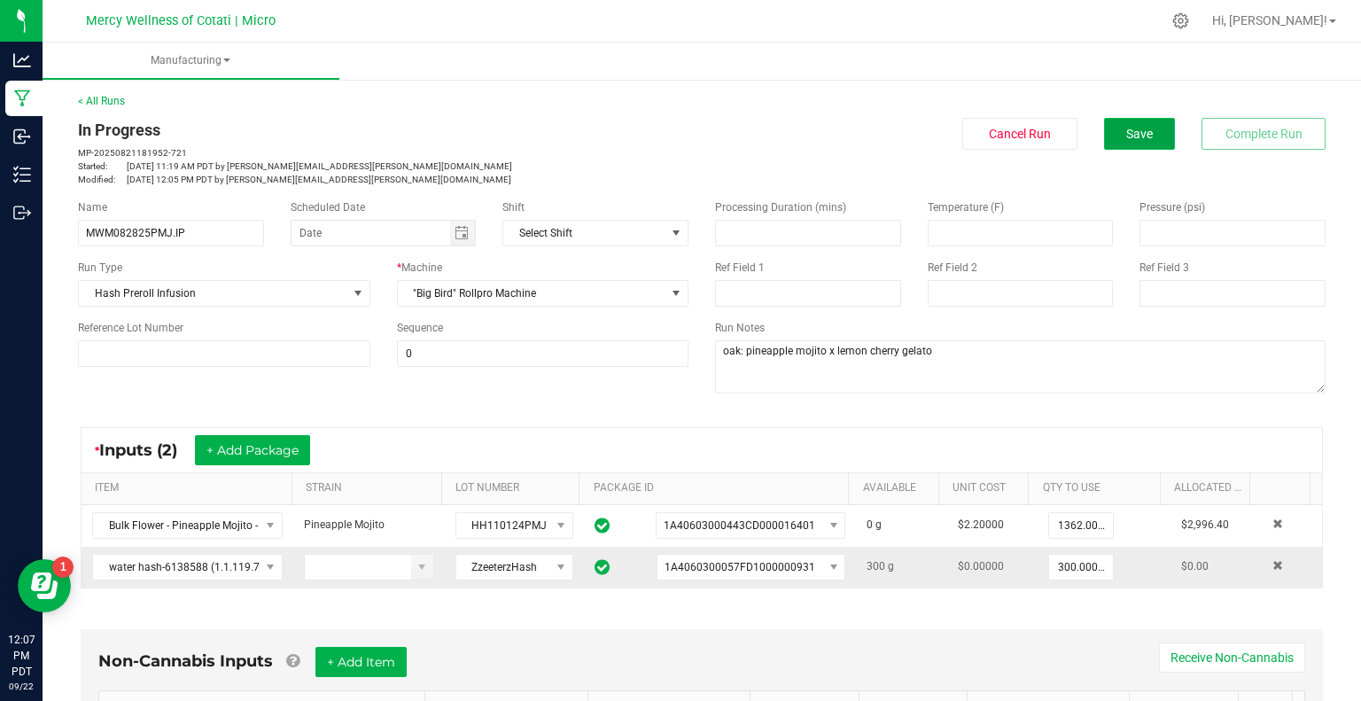
click at [1137, 141] on span "Save" at bounding box center [1139, 134] width 27 height 14
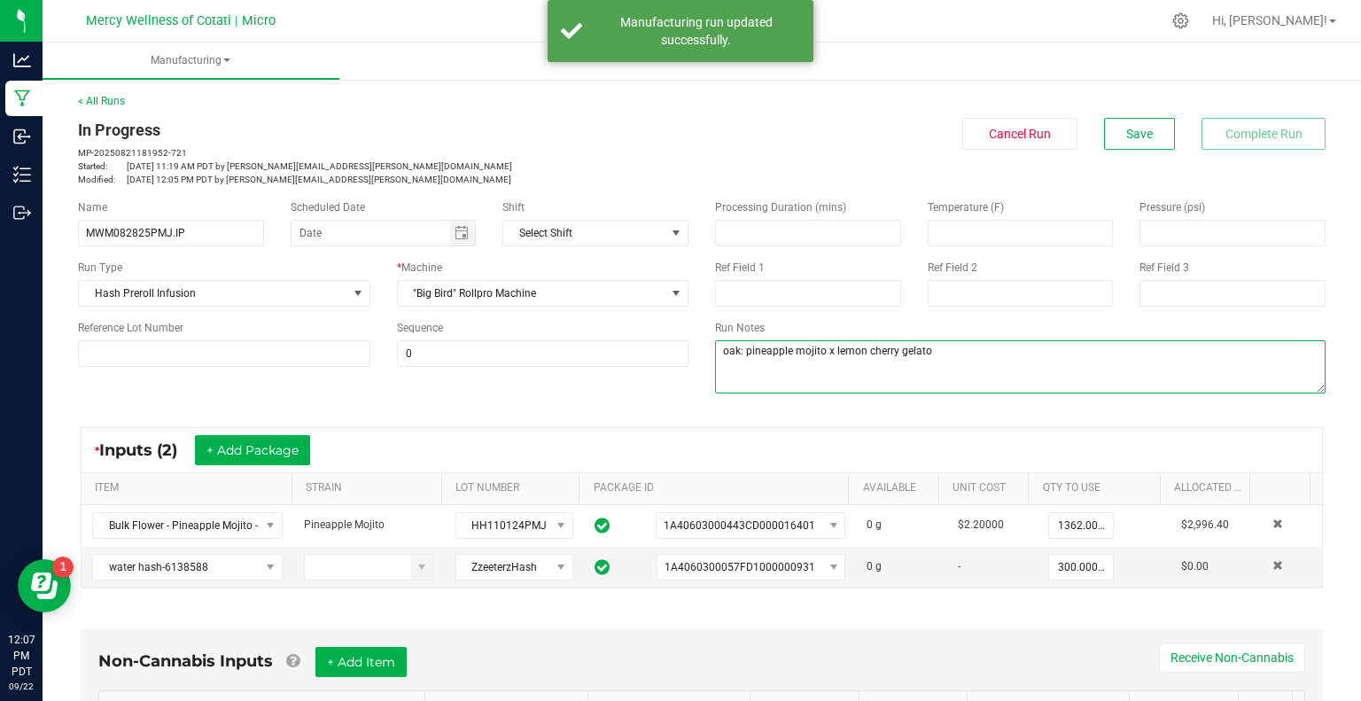
drag, startPoint x: 953, startPoint y: 356, endPoint x: 831, endPoint y: 353, distance: 121.5
click at [831, 353] on textarea at bounding box center [1020, 366] width 611 height 53
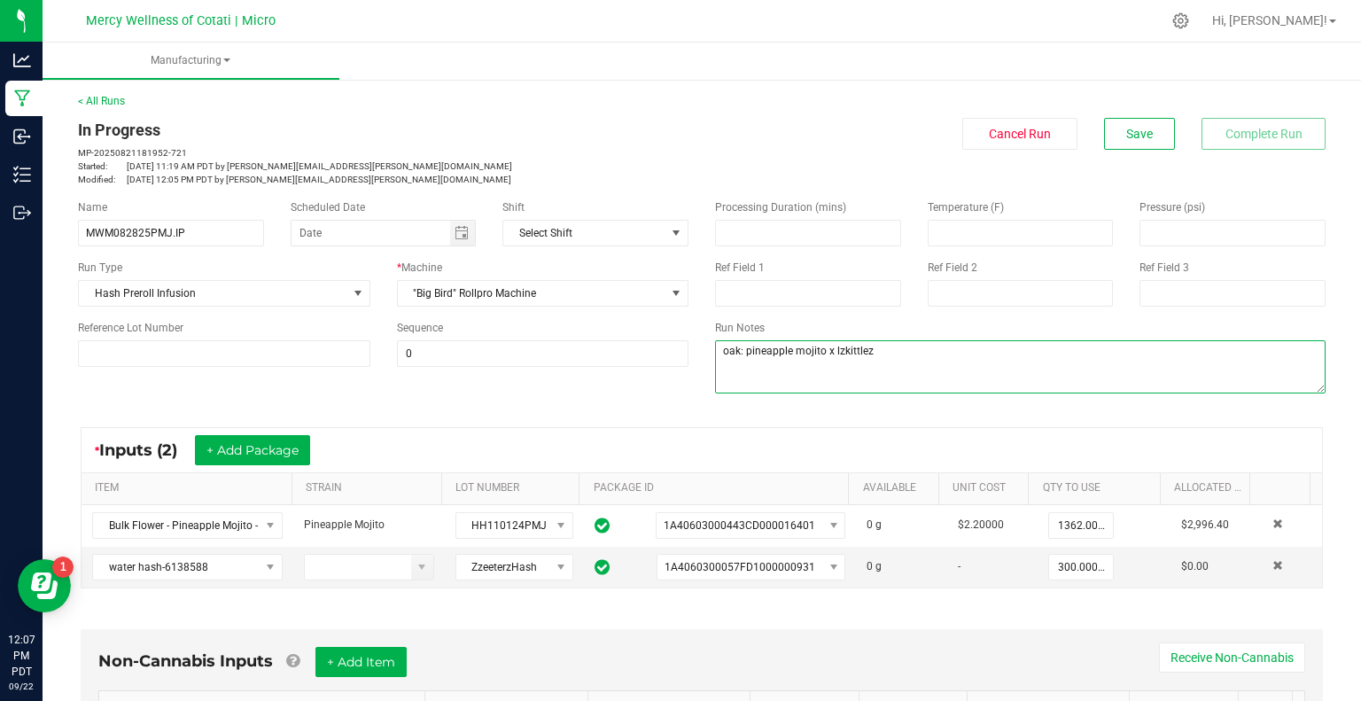
click at [836, 354] on textarea at bounding box center [1020, 366] width 611 height 53
type textarea "oak: pineapple mojito x zkittlez"
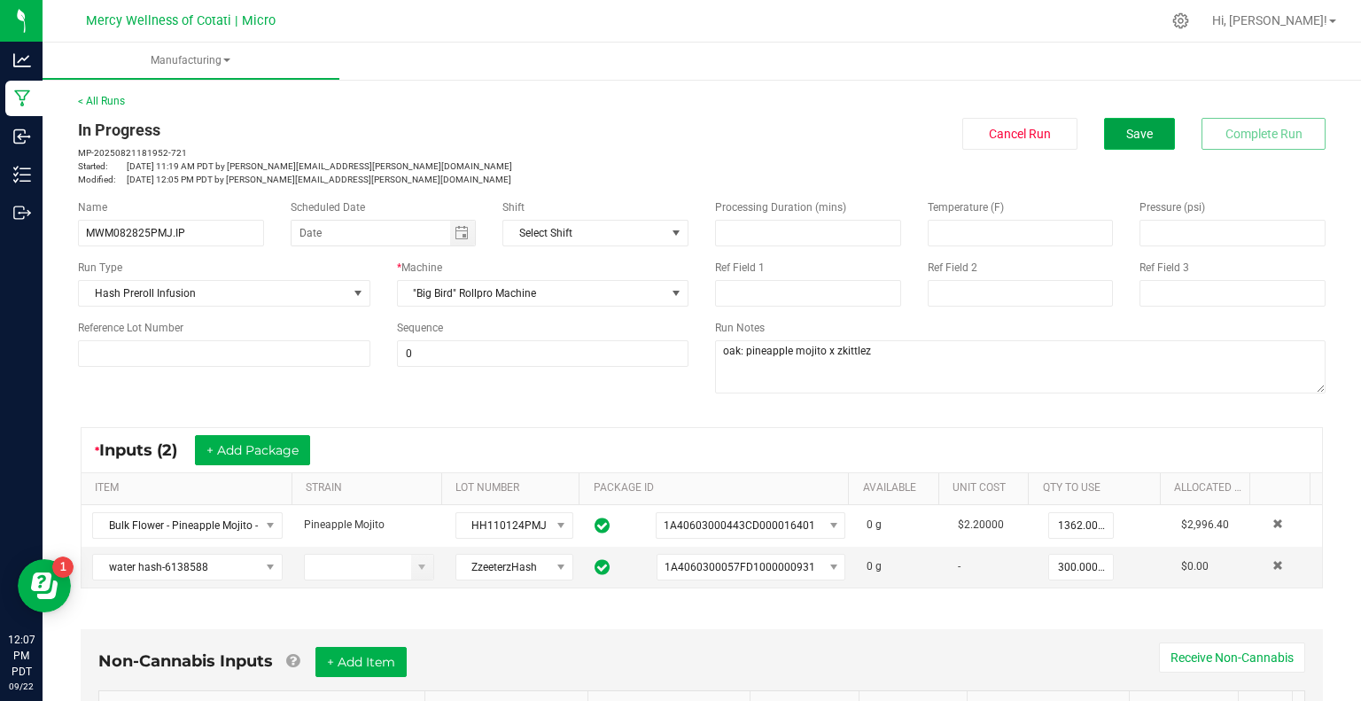
click at [1126, 141] on span "Save" at bounding box center [1139, 134] width 27 height 14
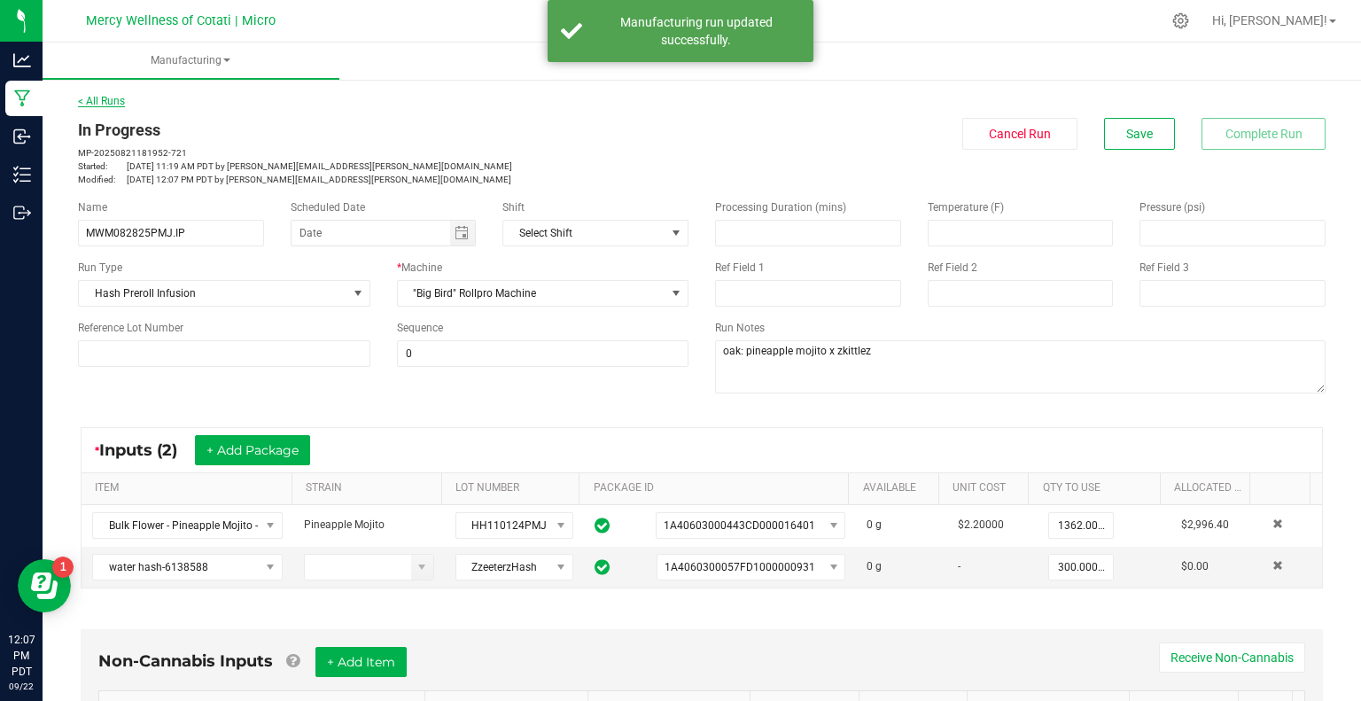
click at [110, 97] on link "< All Runs" at bounding box center [101, 101] width 47 height 12
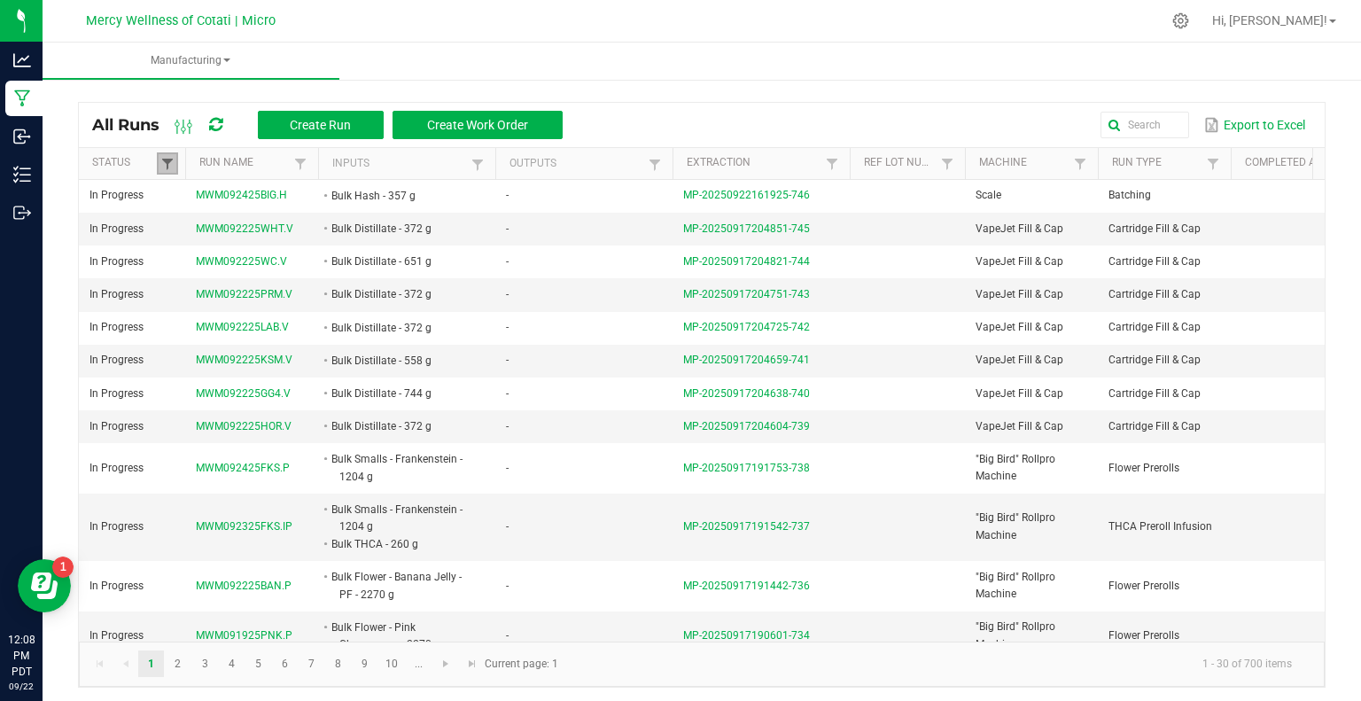
click at [167, 162] on span at bounding box center [167, 164] width 14 height 14
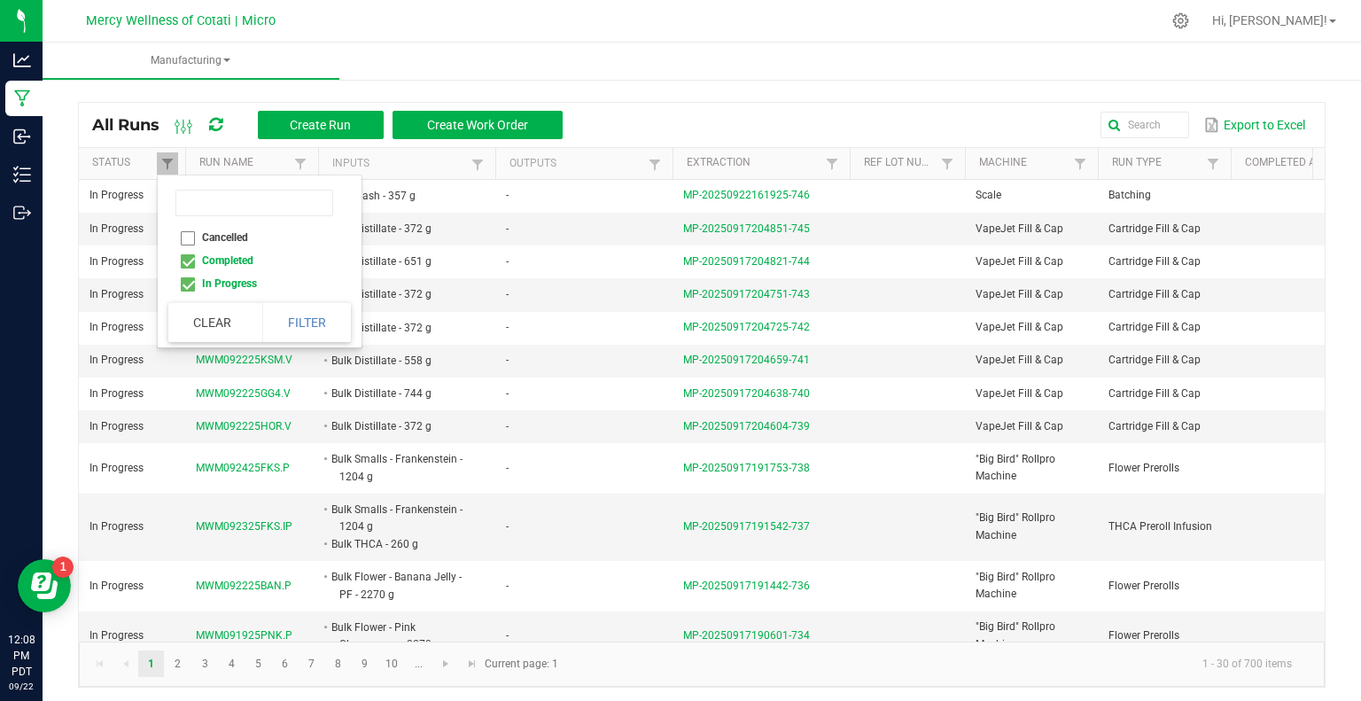
click at [191, 265] on li "Completed" at bounding box center [254, 260] width 172 height 23
checkbox input "false"
click at [302, 317] on button "Filter" at bounding box center [306, 322] width 89 height 39
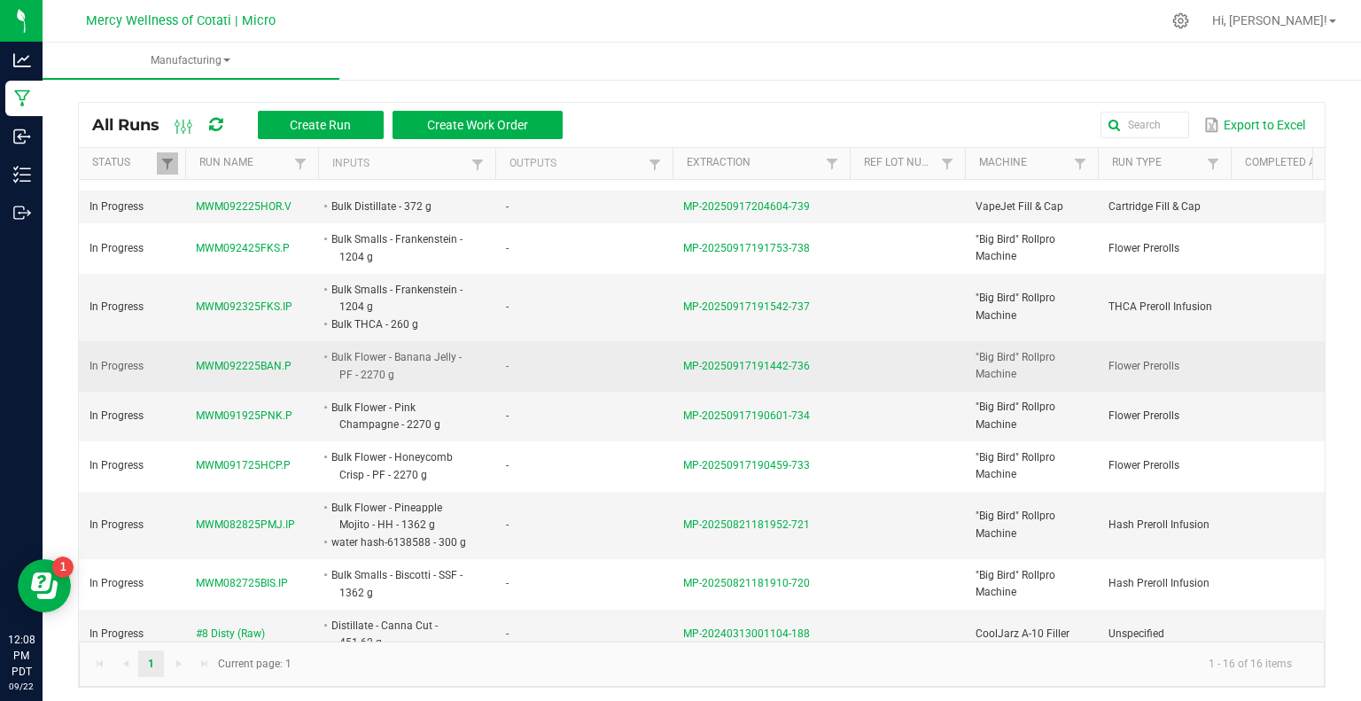
scroll to position [243, 0]
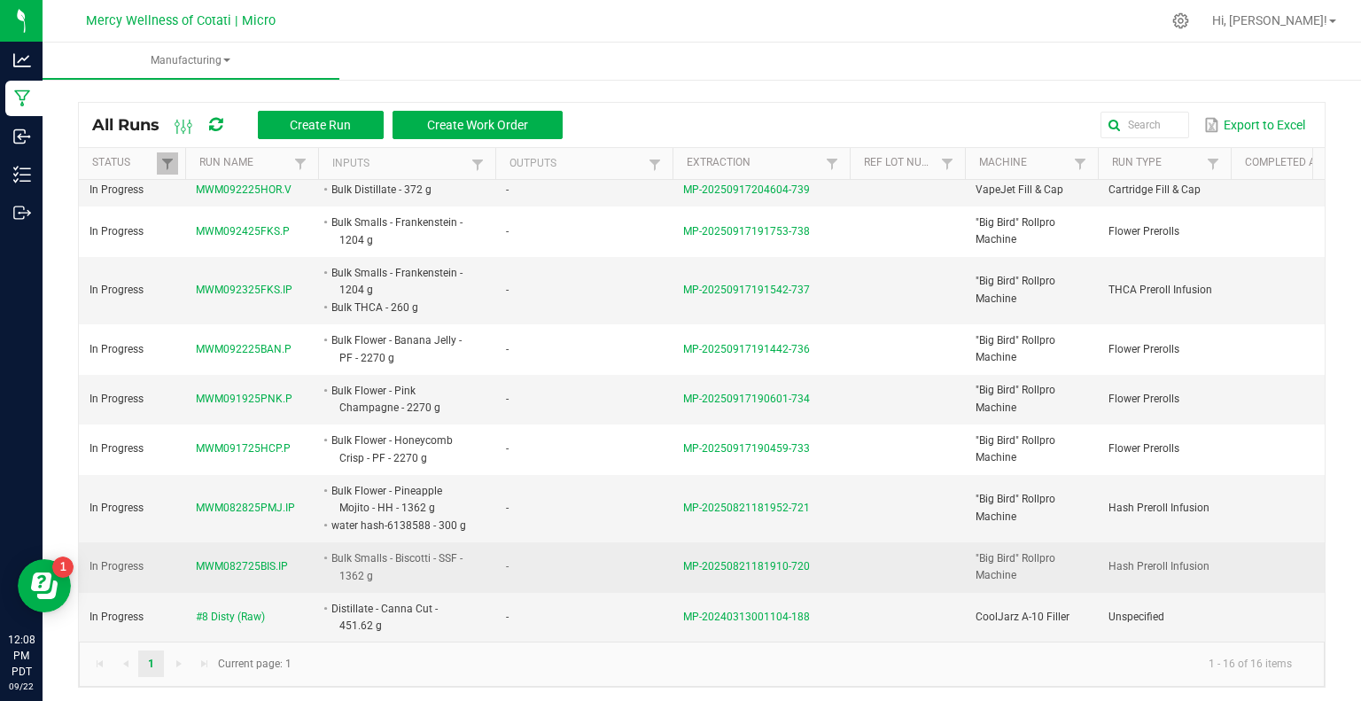
click at [247, 558] on span "MWM082725BIS.IP" at bounding box center [242, 566] width 92 height 17
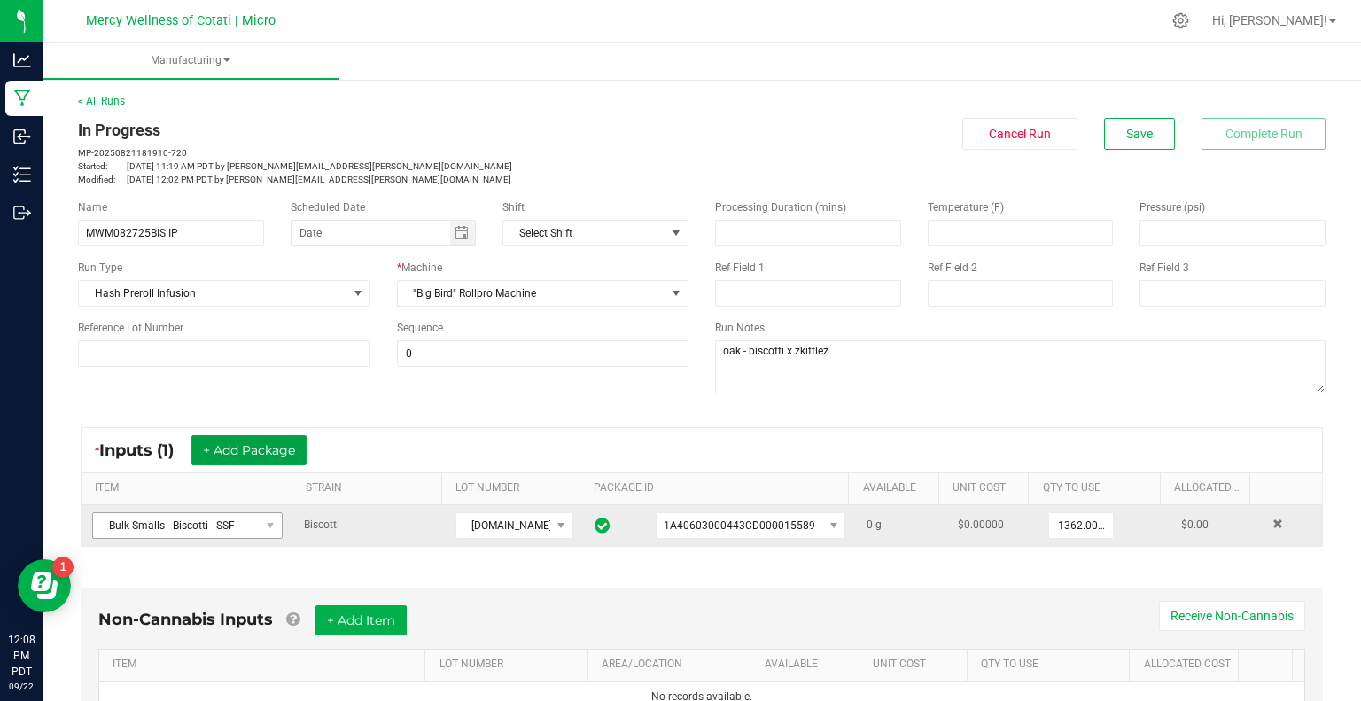
click at [284, 461] on button "+ Add Package" at bounding box center [248, 450] width 115 height 30
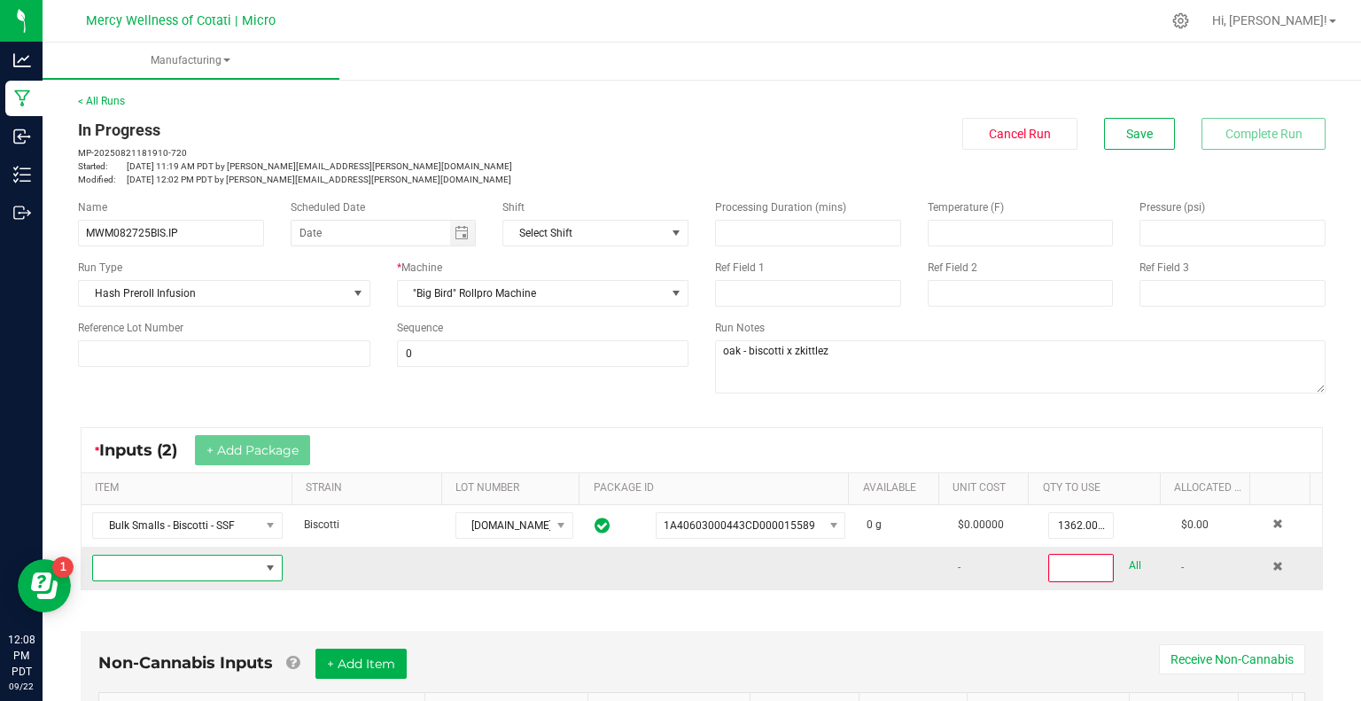
click at [263, 569] on span "NO DATA FOUND" at bounding box center [270, 568] width 14 height 14
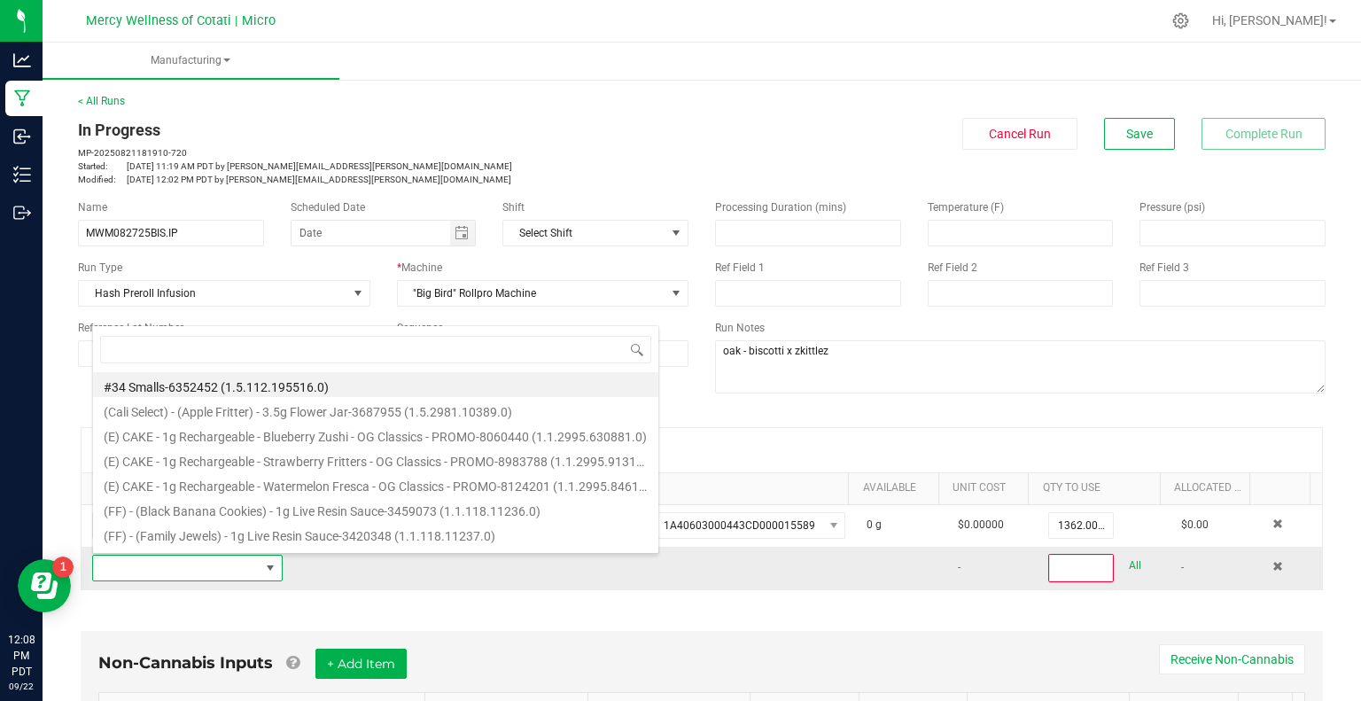
scroll to position [26, 183]
type input "water hash-6138588"
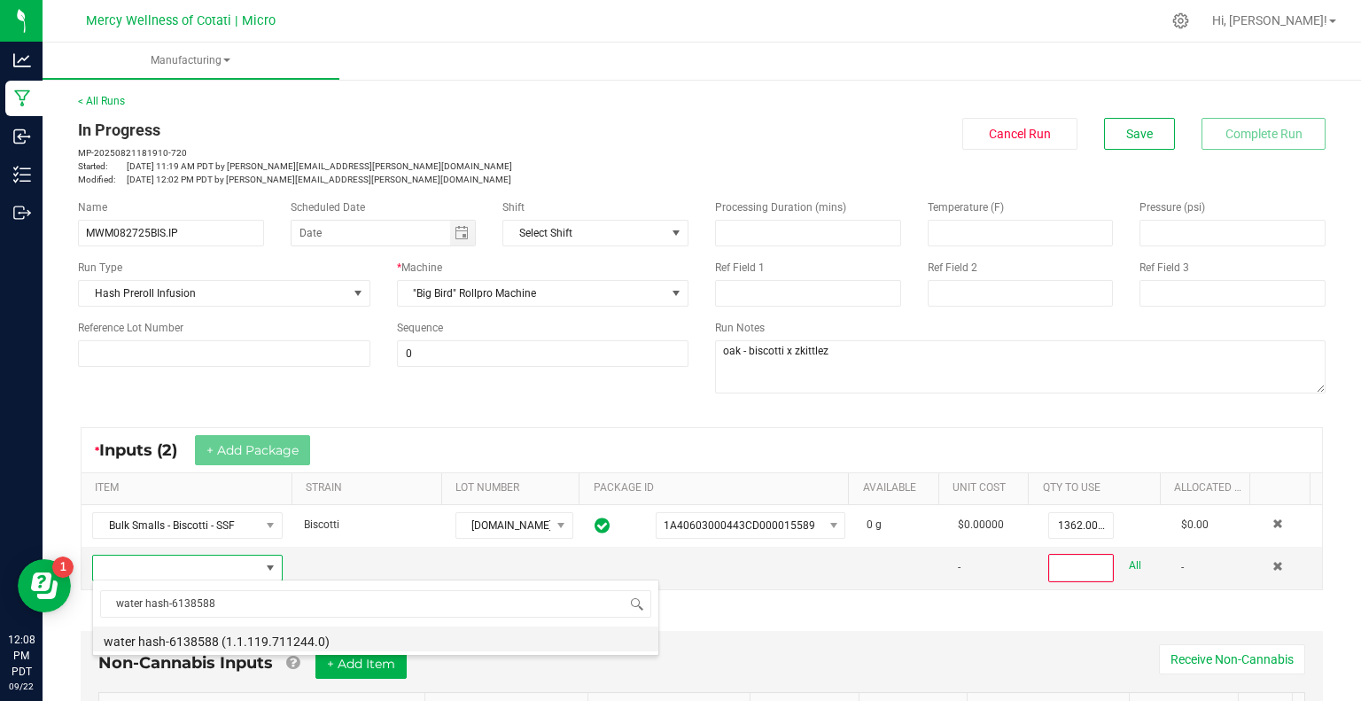
click at [252, 637] on li "water hash-6138588 (1.1.119.711244.0)" at bounding box center [375, 639] width 565 height 25
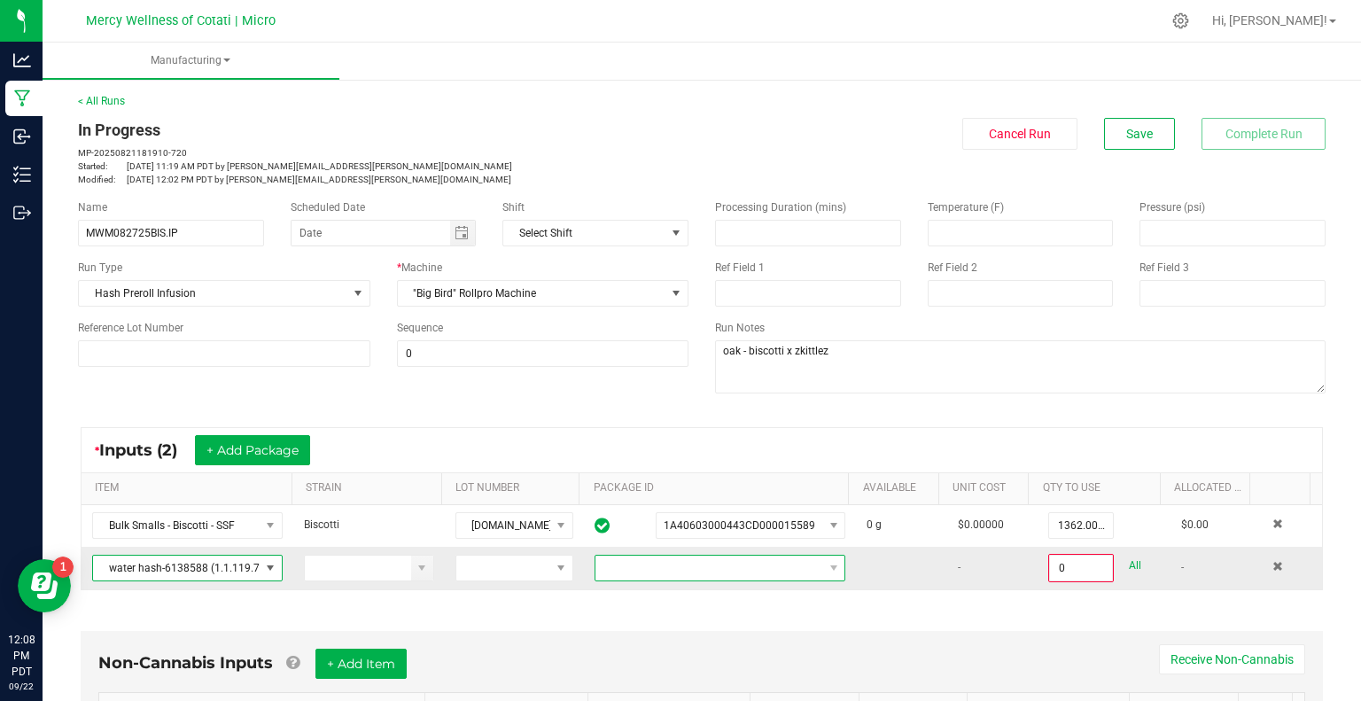
click at [656, 562] on span at bounding box center [709, 568] width 227 height 25
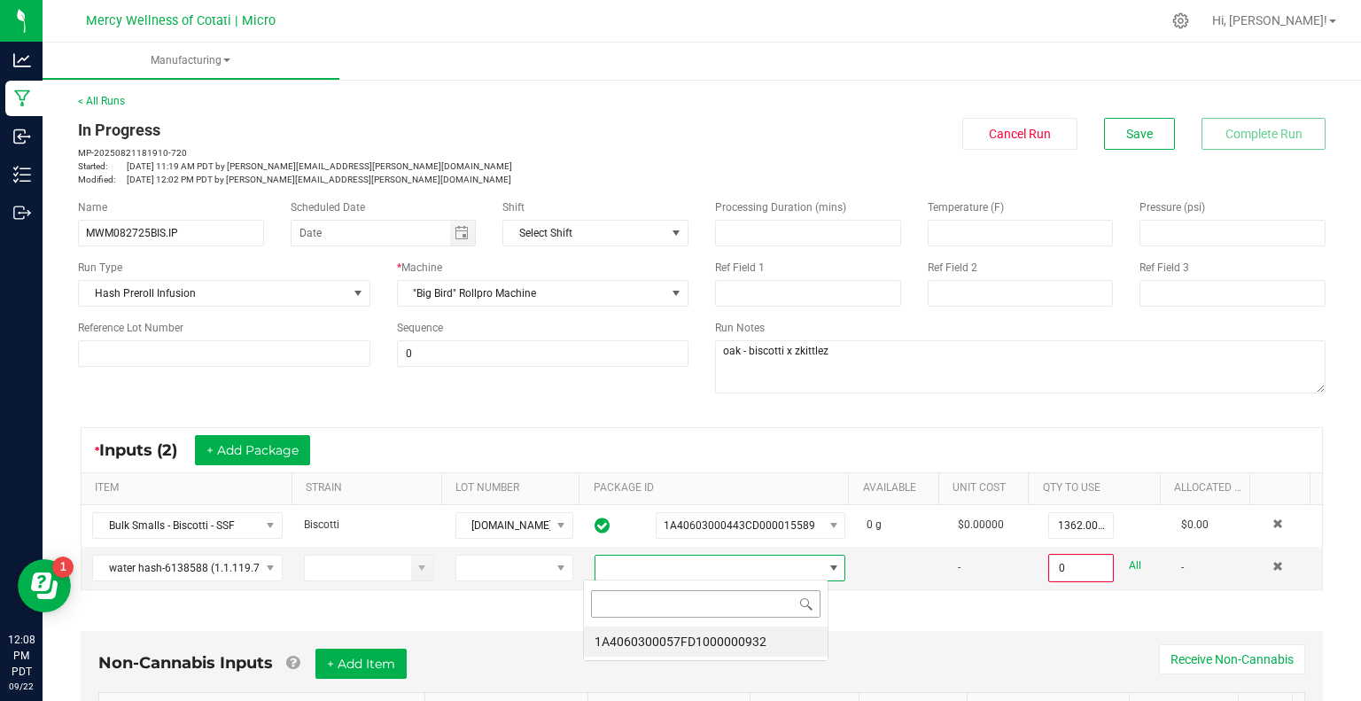
scroll to position [26, 245]
click at [732, 647] on li "1A4060300057FD1000000932" at bounding box center [706, 642] width 244 height 30
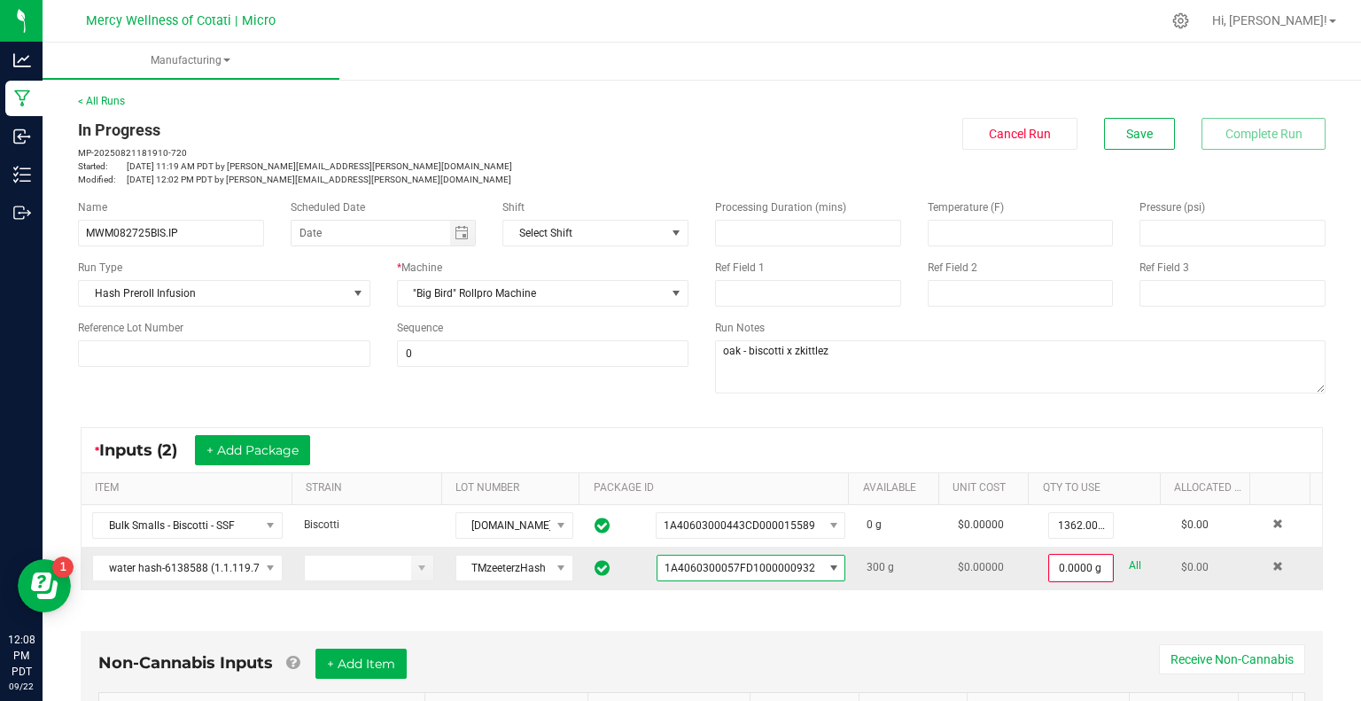
click at [1129, 557] on link "All" at bounding box center [1135, 566] width 12 height 24
type input "300.0000 g"
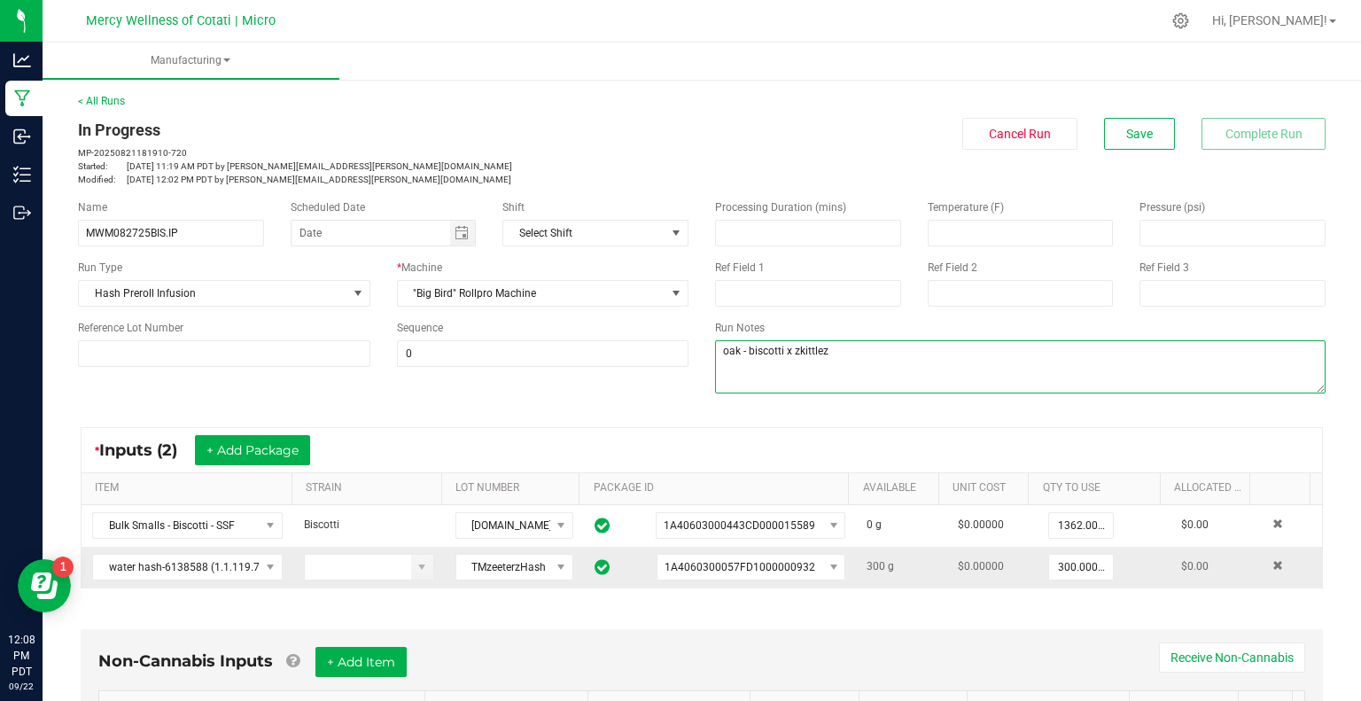
drag, startPoint x: 841, startPoint y: 350, endPoint x: 790, endPoint y: 350, distance: 51.4
click at [790, 350] on textarea at bounding box center [1020, 366] width 611 height 53
type textarea "oak - biscotti x lemon cherry gelato"
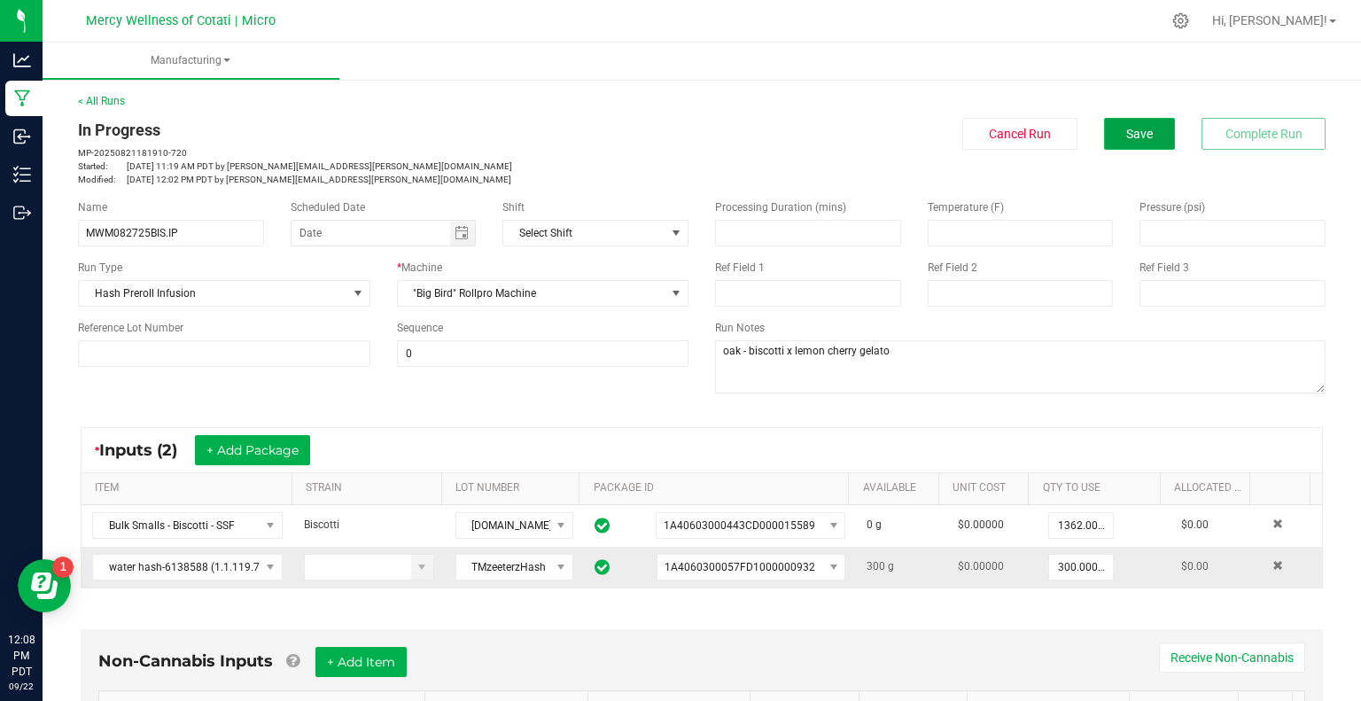
click at [1131, 134] on span "Save" at bounding box center [1139, 134] width 27 height 14
click at [1155, 136] on button "Save" at bounding box center [1139, 134] width 71 height 32
click at [101, 98] on link "< All Runs" at bounding box center [101, 101] width 47 height 12
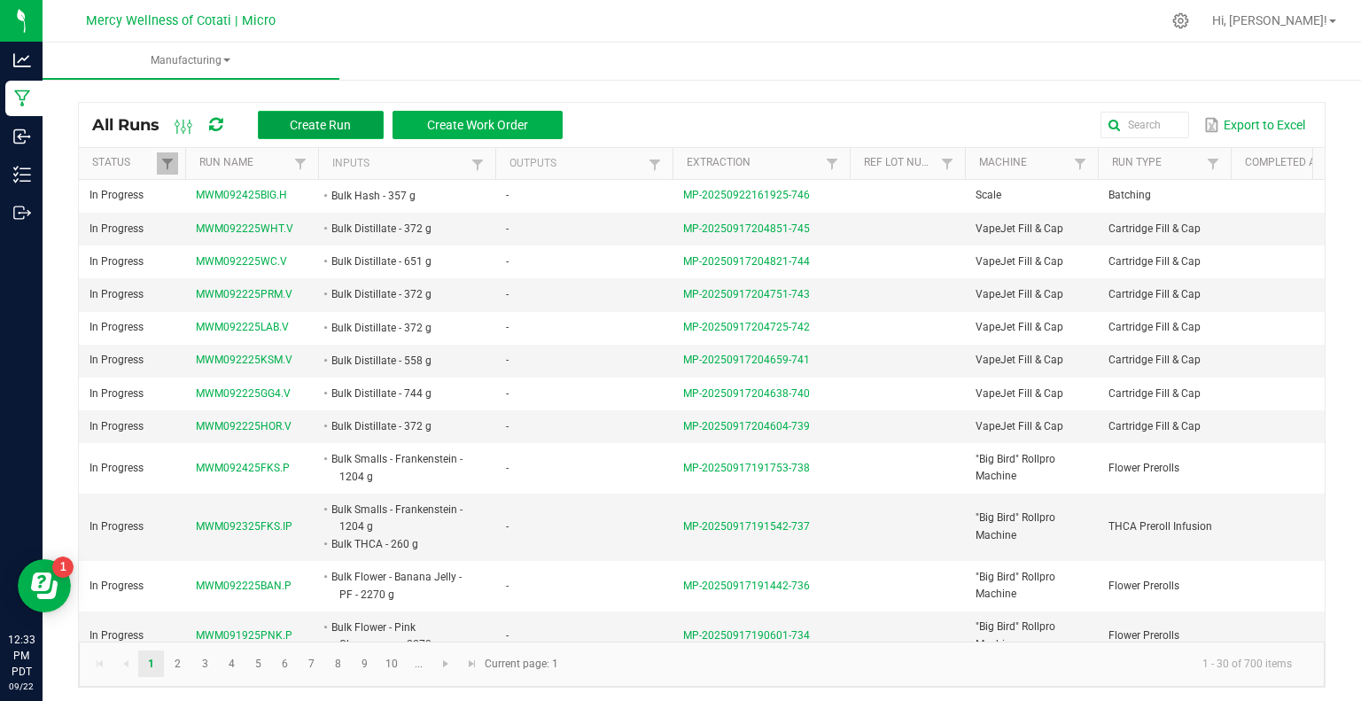
click at [313, 118] on span "Create Run" at bounding box center [320, 125] width 61 height 14
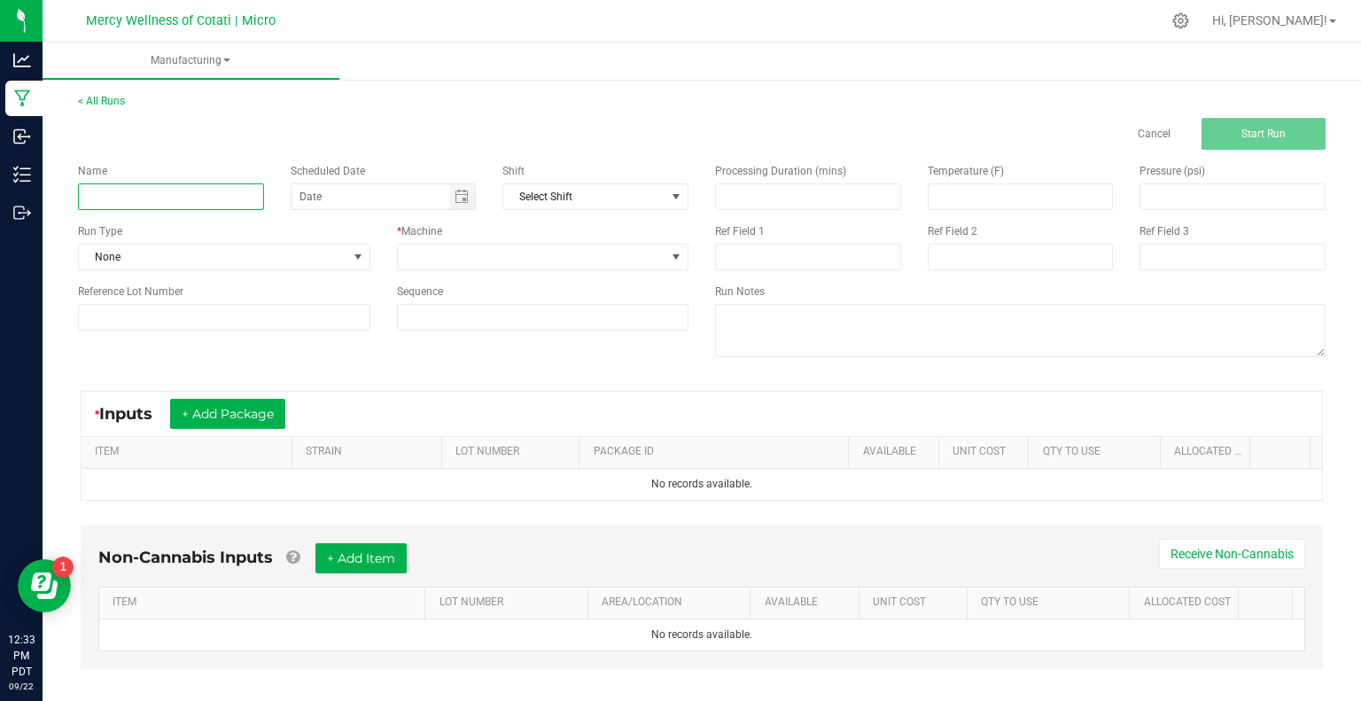
click at [212, 200] on input at bounding box center [171, 196] width 186 height 27
paste input "MWM092925APL.P"
type input "MWM092925APL.P"
drag, startPoint x: 142, startPoint y: 247, endPoint x: 161, endPoint y: 243, distance: 20.0
click at [142, 248] on span "None" at bounding box center [213, 257] width 269 height 25
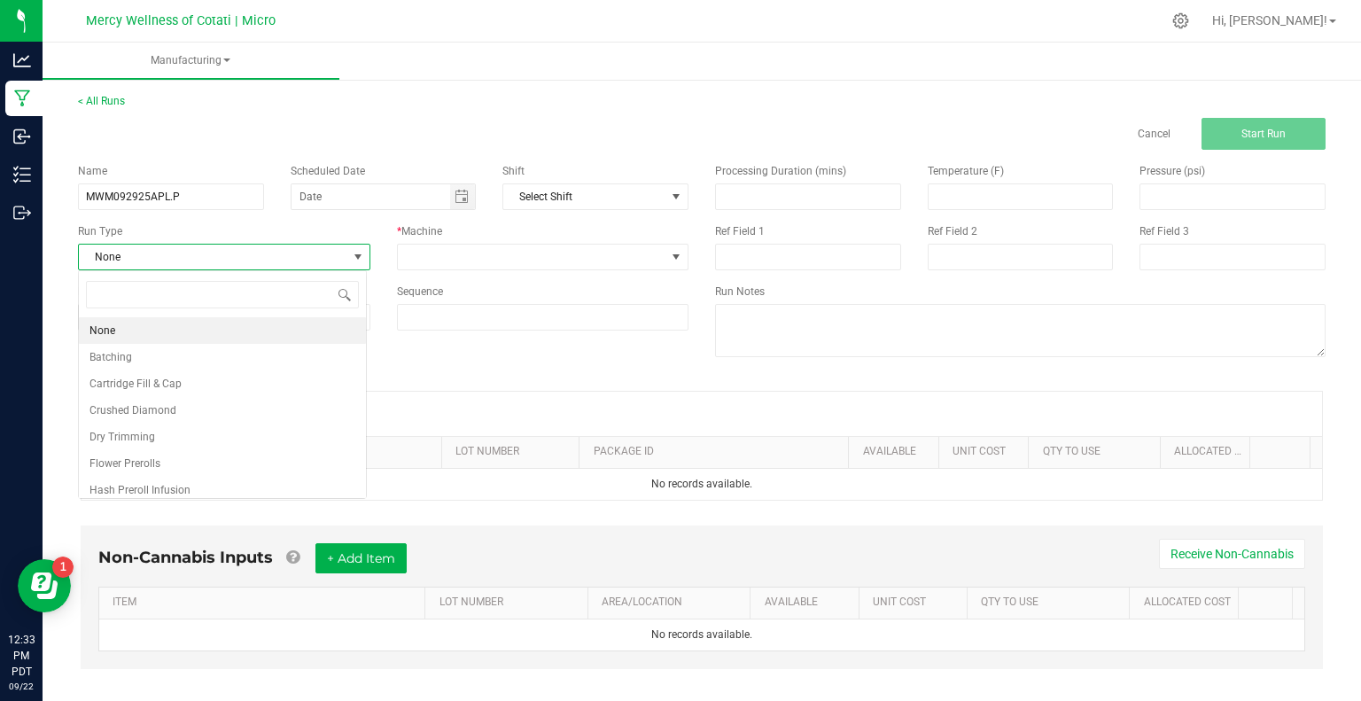
scroll to position [26, 288]
click at [141, 455] on span "Flower Prerolls" at bounding box center [125, 464] width 71 height 18
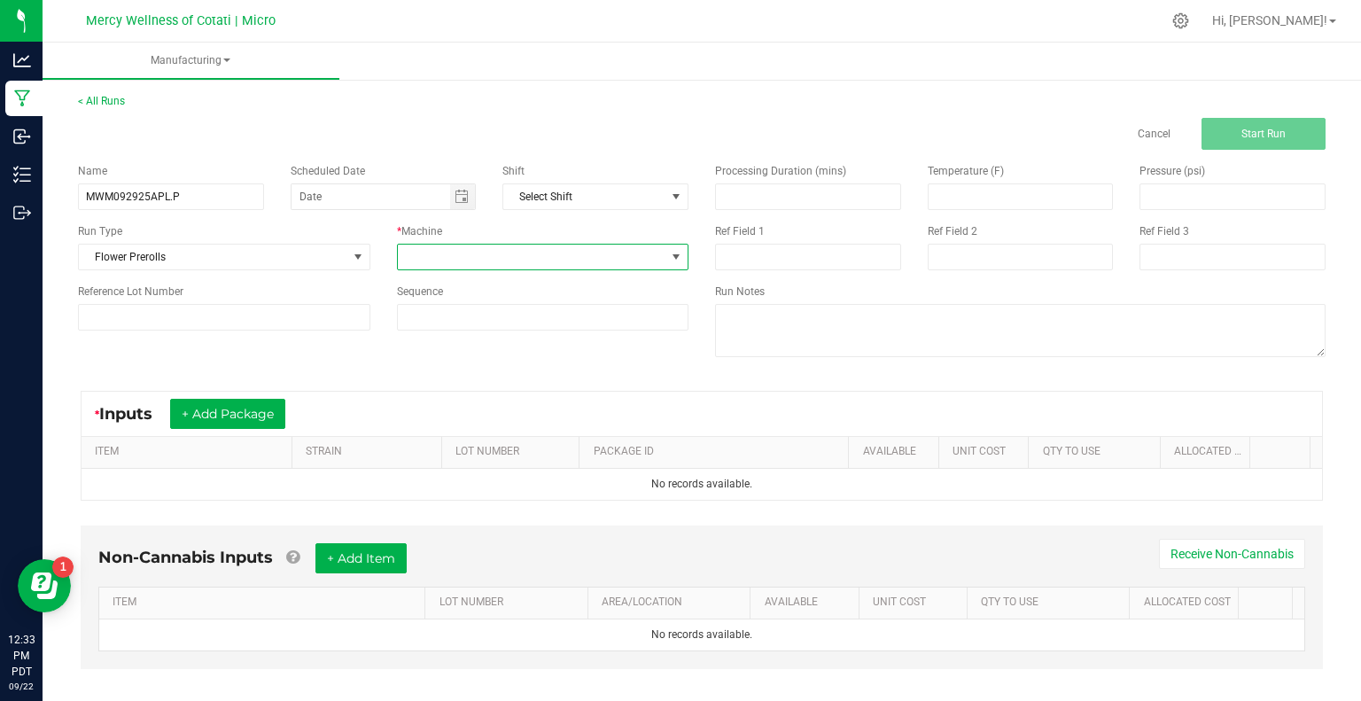
click at [476, 250] on span at bounding box center [532, 257] width 269 height 25
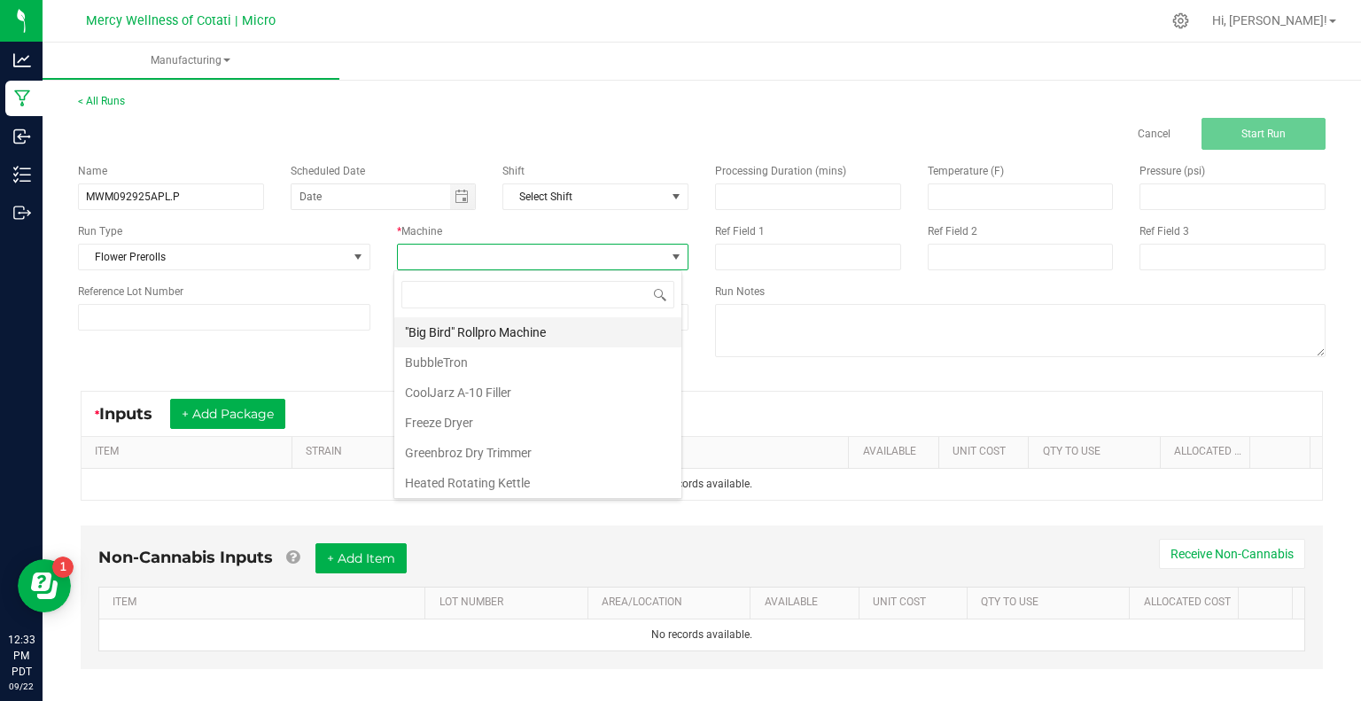
click at [437, 331] on li ""Big Bird" Rollpro Machine" at bounding box center [537, 332] width 287 height 30
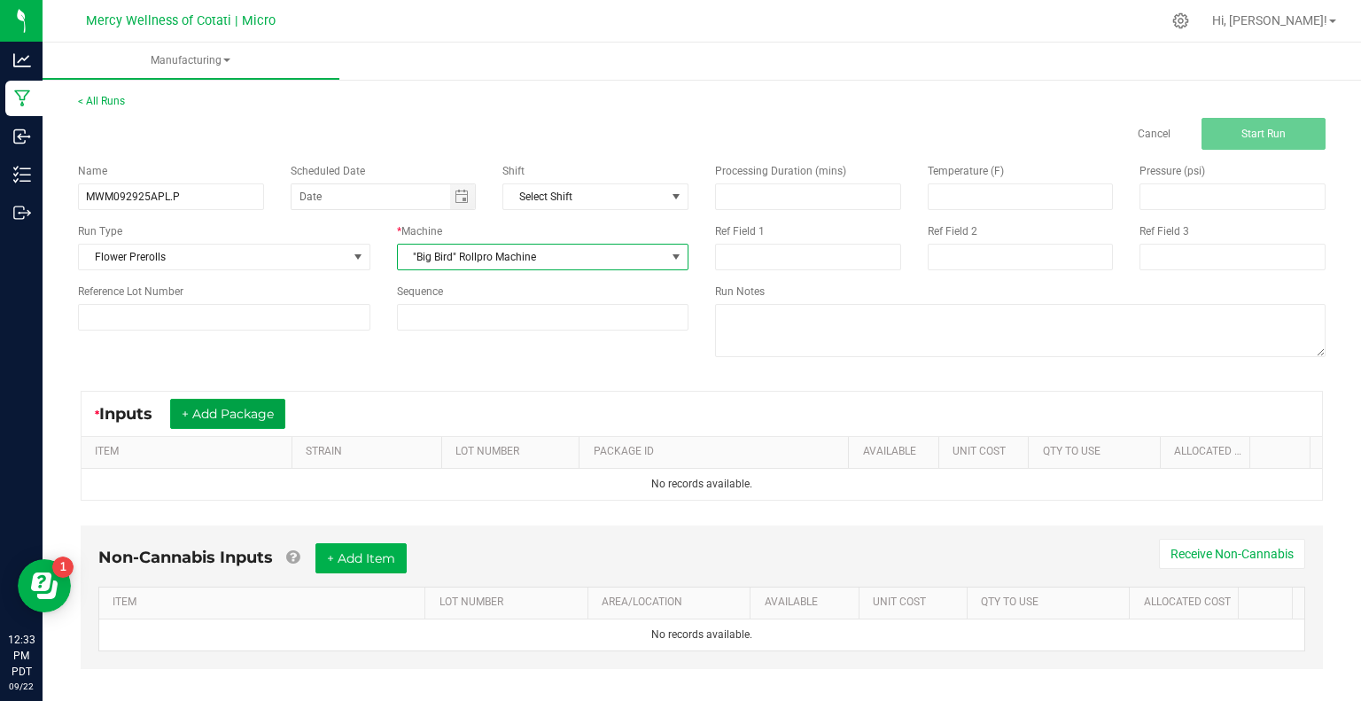
drag, startPoint x: 229, startPoint y: 414, endPoint x: 206, endPoint y: 439, distance: 33.9
click at [229, 414] on button "+ Add Package" at bounding box center [227, 414] width 115 height 30
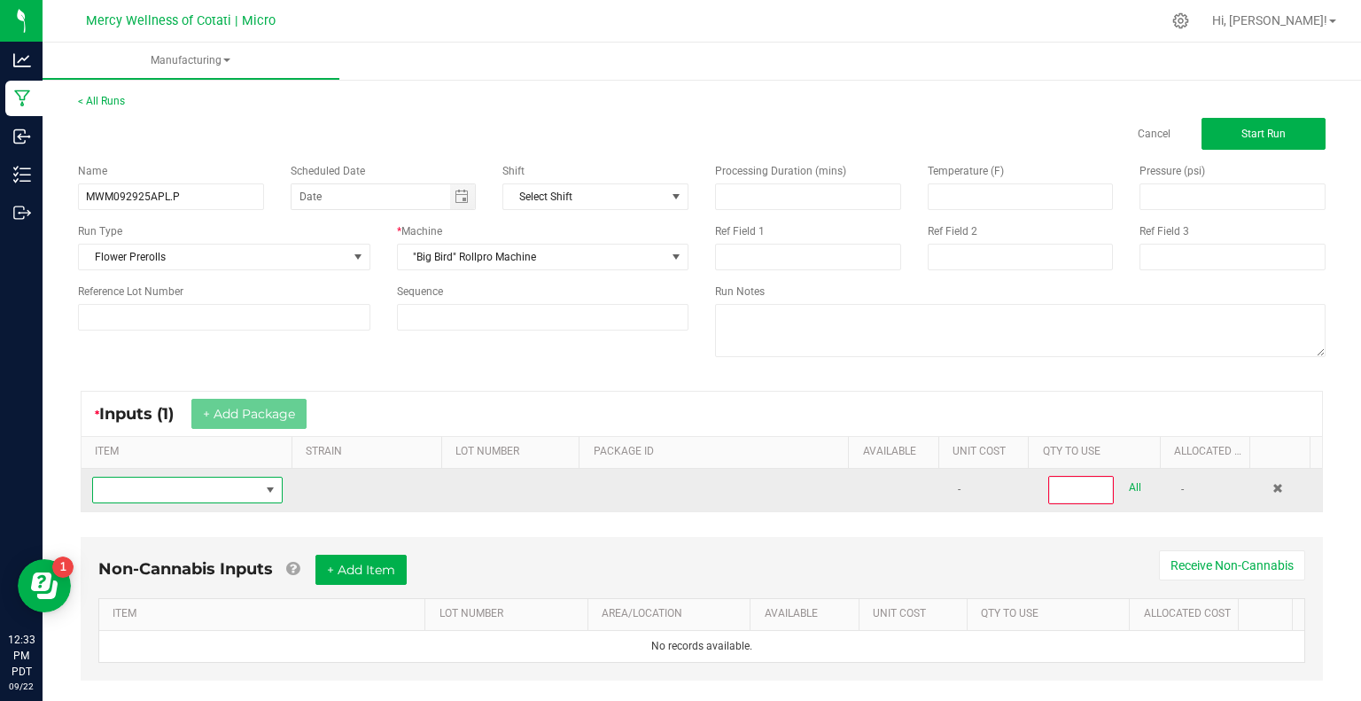
click at [205, 487] on span "NO DATA FOUND" at bounding box center [176, 490] width 167 height 25
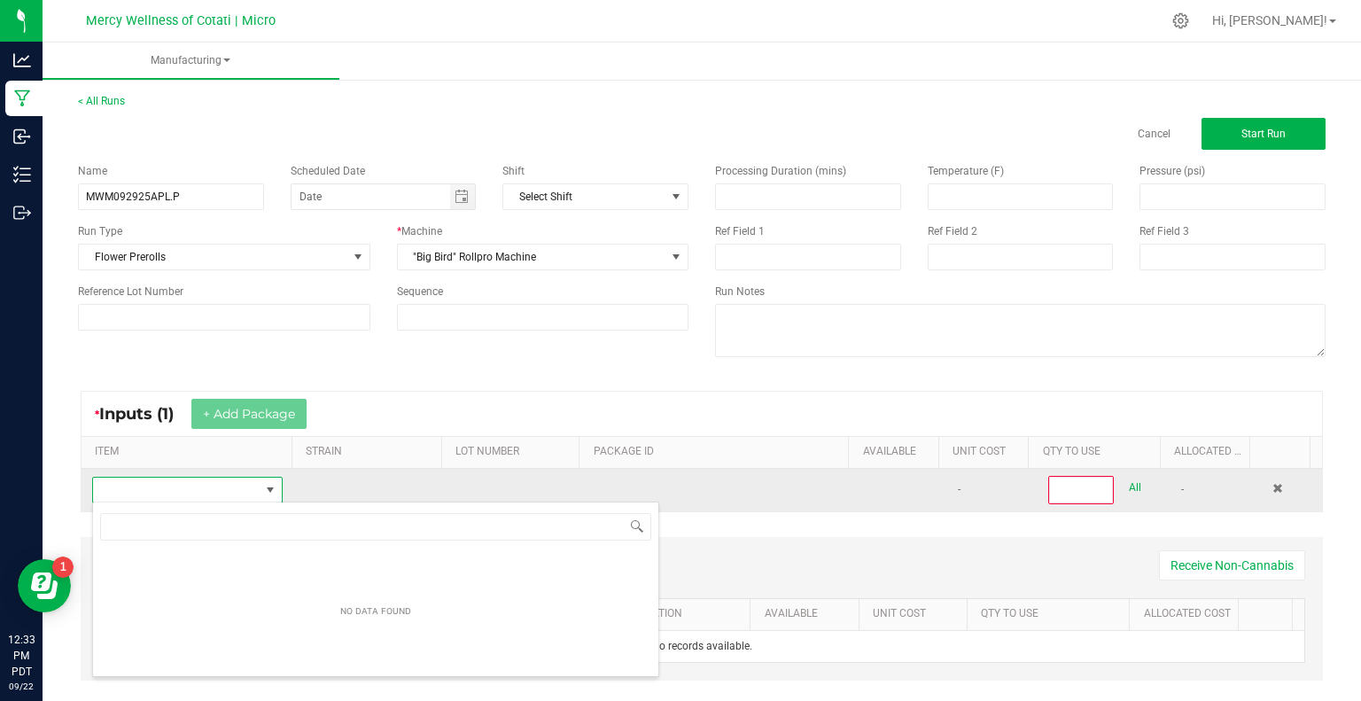
scroll to position [26, 183]
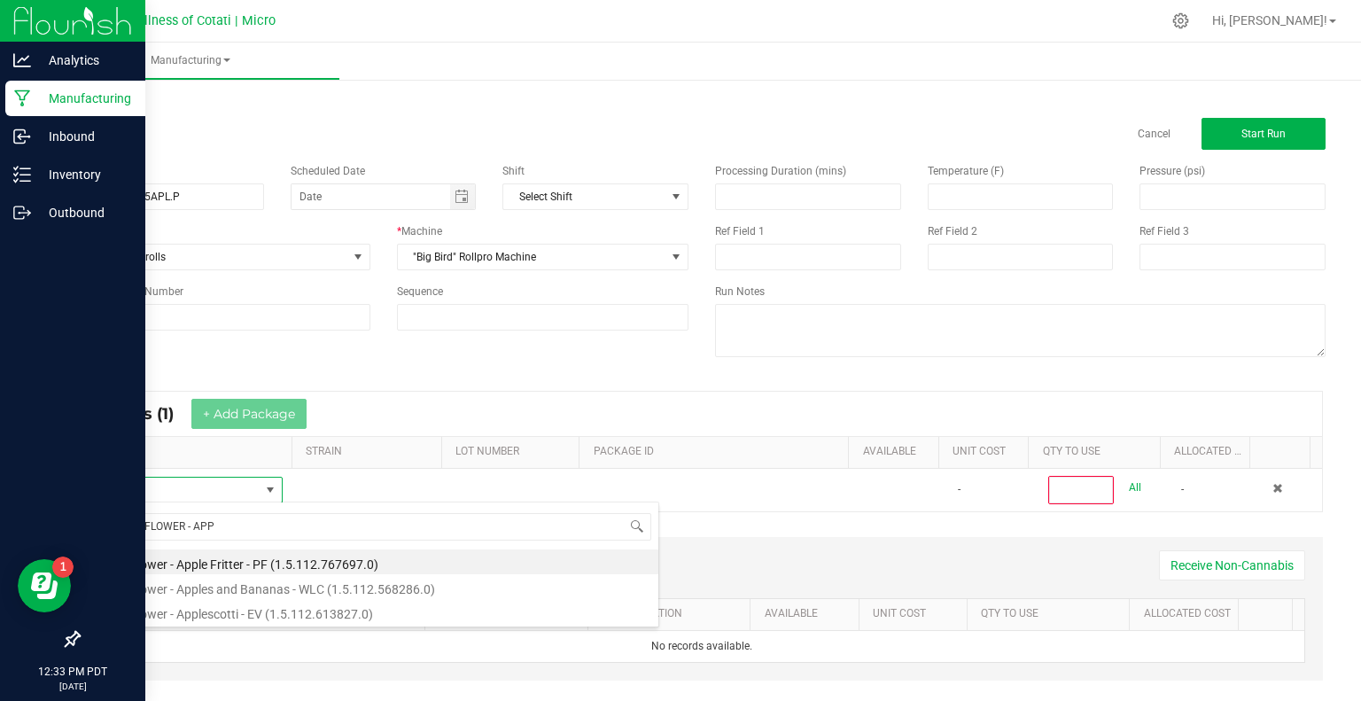
drag, startPoint x: 243, startPoint y: 527, endPoint x: 20, endPoint y: 498, distance: 224.3
click at [20, 498] on body "Analytics Manufacturing Inbound Inventory Outbound 12:33 PM PDT 09/22/2025 09/2…" at bounding box center [680, 350] width 1361 height 701
type input "BULK SMALLS - APPLE"
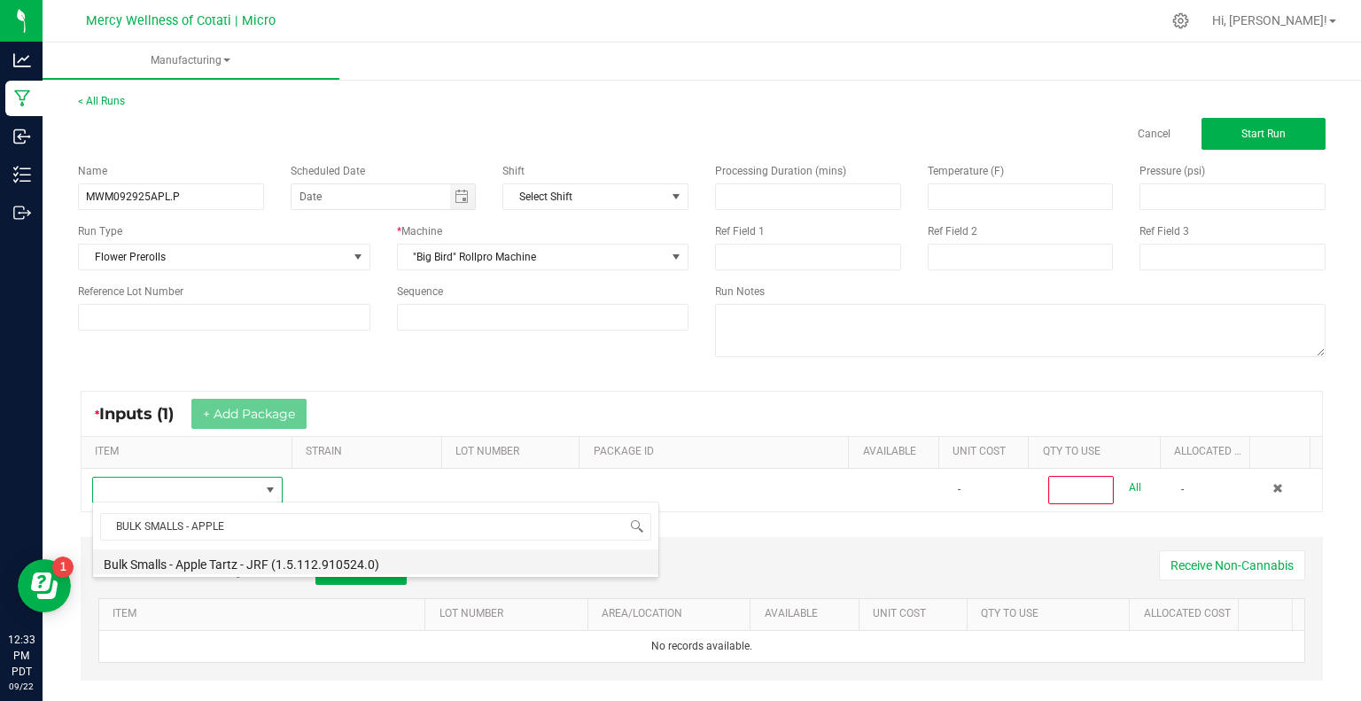
click at [194, 567] on li "Bulk Smalls - Apple Tartz - JRF (1.5.112.910524.0)" at bounding box center [375, 561] width 565 height 25
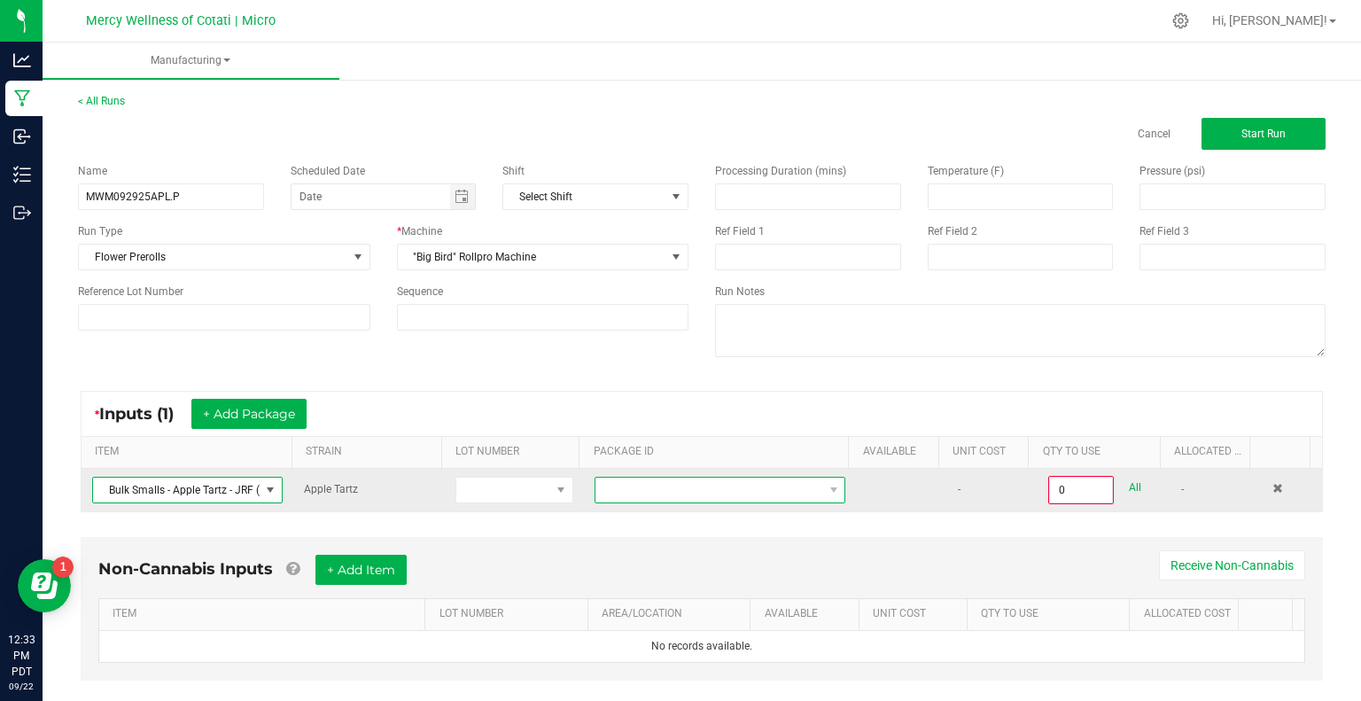
click at [689, 502] on span at bounding box center [720, 490] width 251 height 27
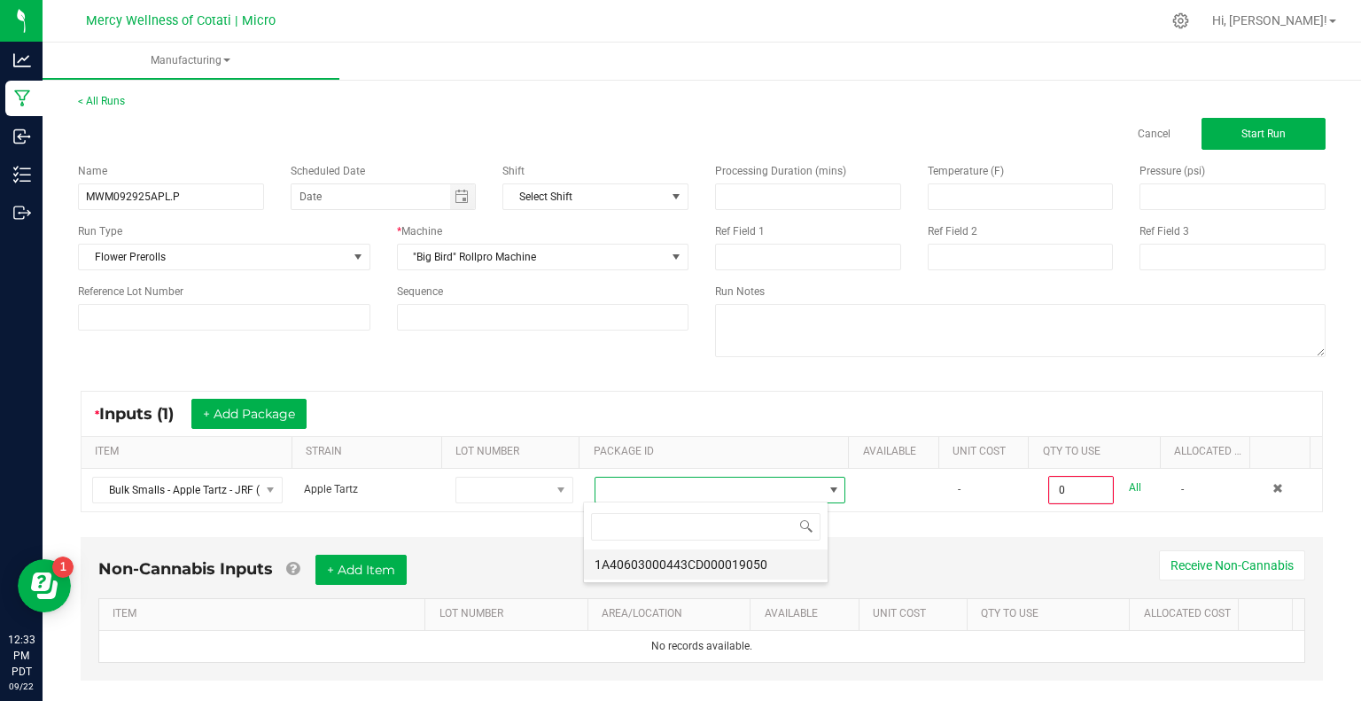
click at [725, 565] on li "1A40603000443CD000019050" at bounding box center [706, 564] width 244 height 30
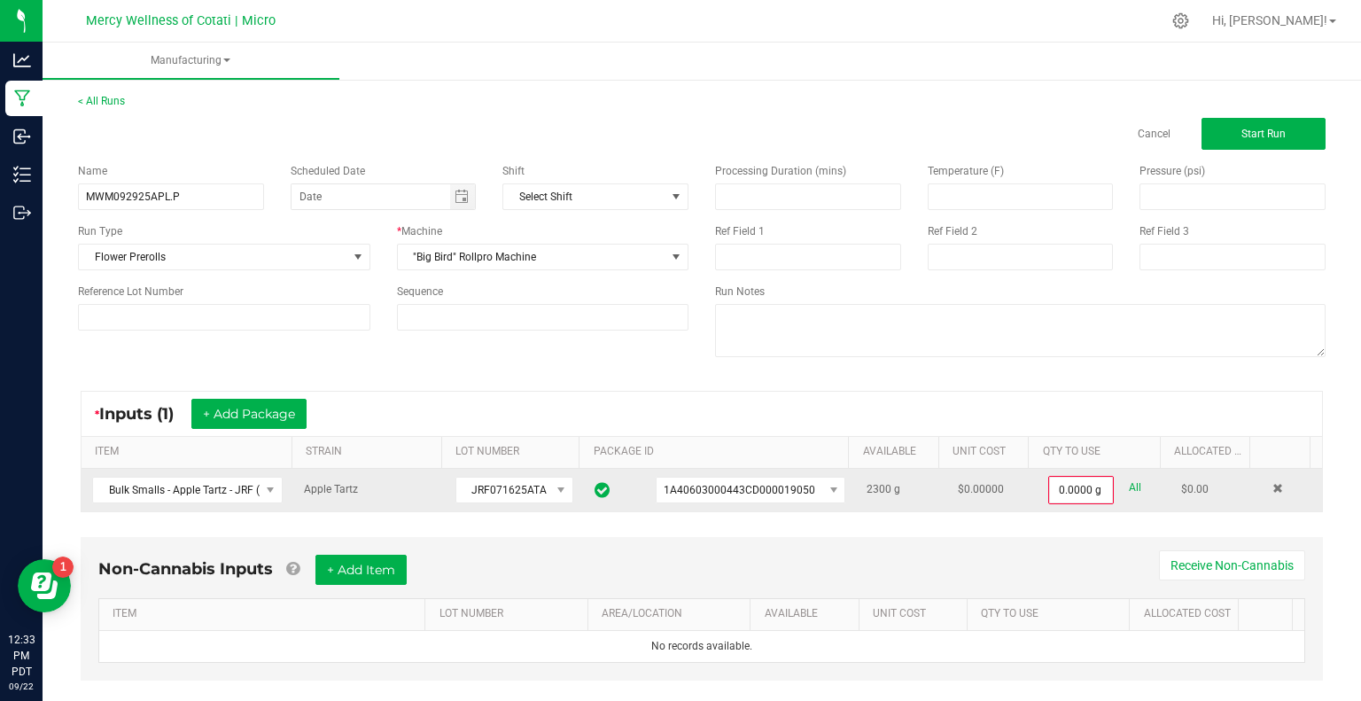
click at [1129, 490] on link "All" at bounding box center [1135, 488] width 12 height 24
type input "2300.0000 g"
click at [1287, 120] on button "Start Run" at bounding box center [1264, 134] width 124 height 32
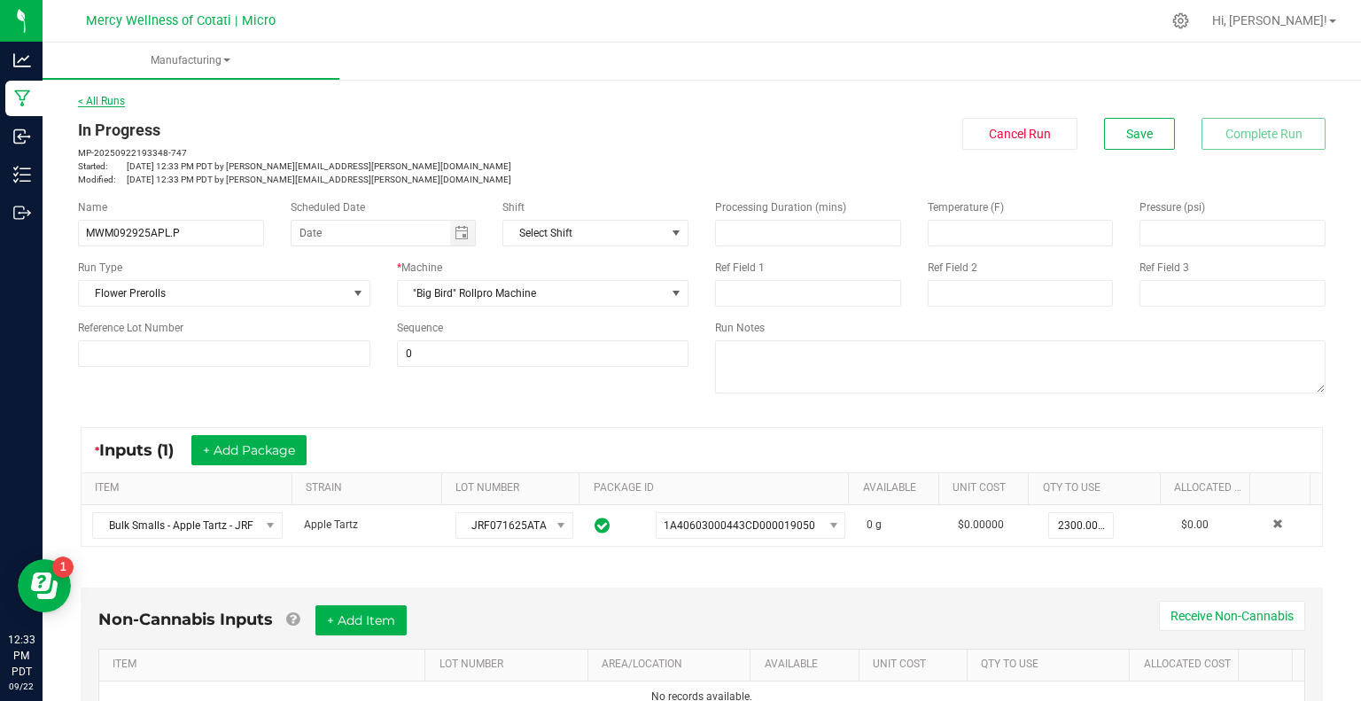
click at [120, 103] on link "< All Runs" at bounding box center [101, 101] width 47 height 12
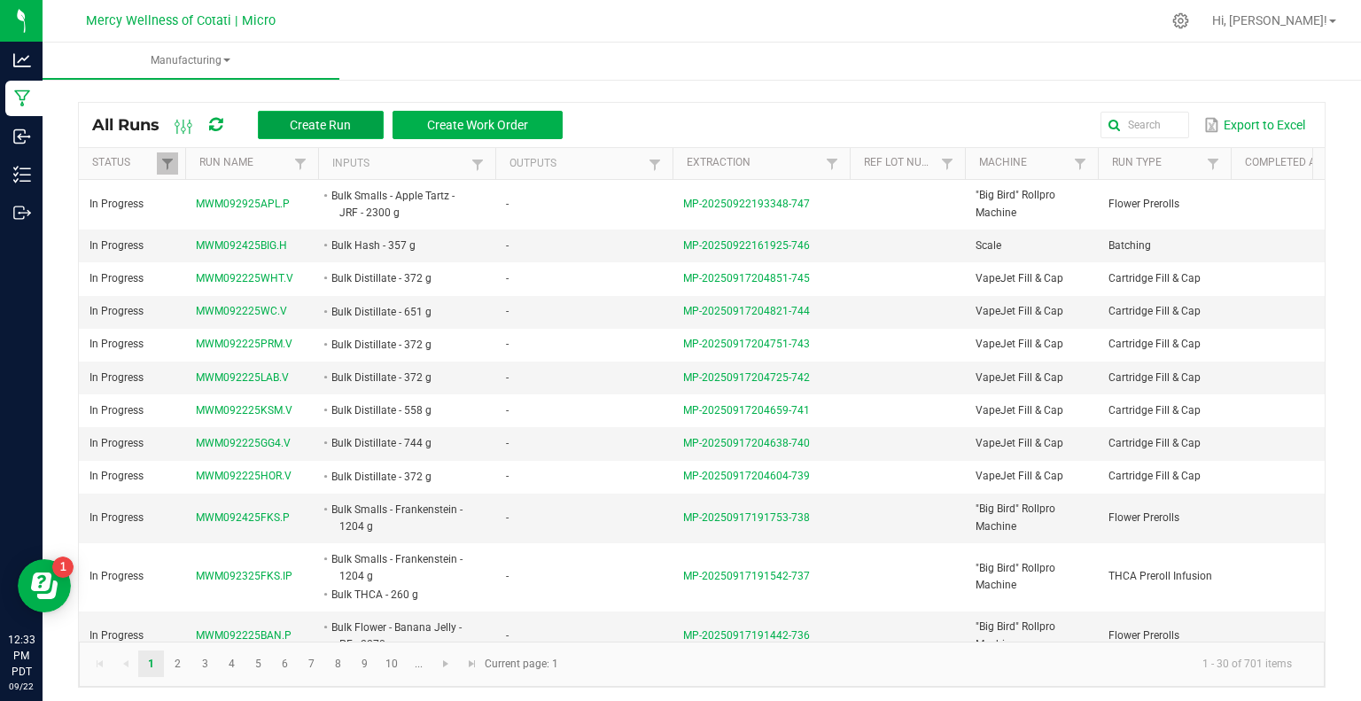
click at [331, 121] on span "Create Run" at bounding box center [320, 125] width 61 height 14
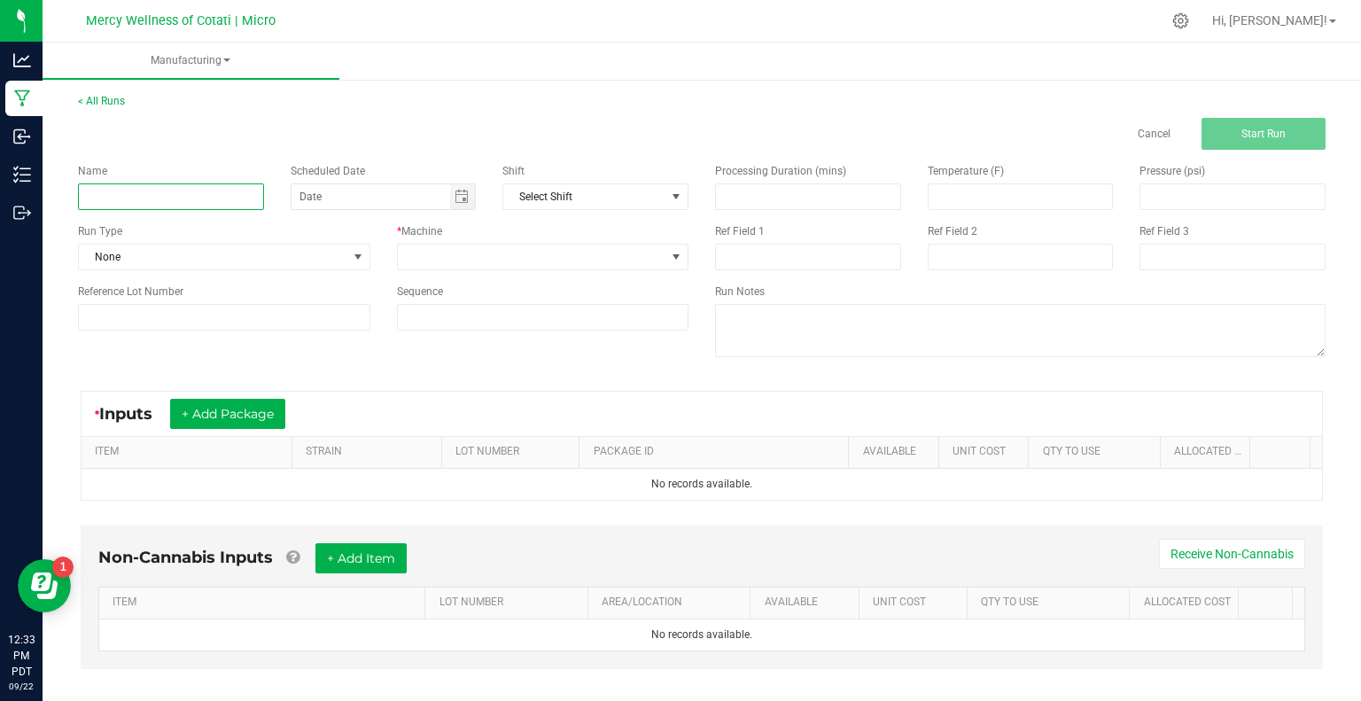
click at [200, 191] on input at bounding box center [171, 196] width 186 height 27
paste input "MWM093025TRC.P"
type input "MWM093025TRC.P"
click at [207, 264] on span "None" at bounding box center [213, 257] width 269 height 25
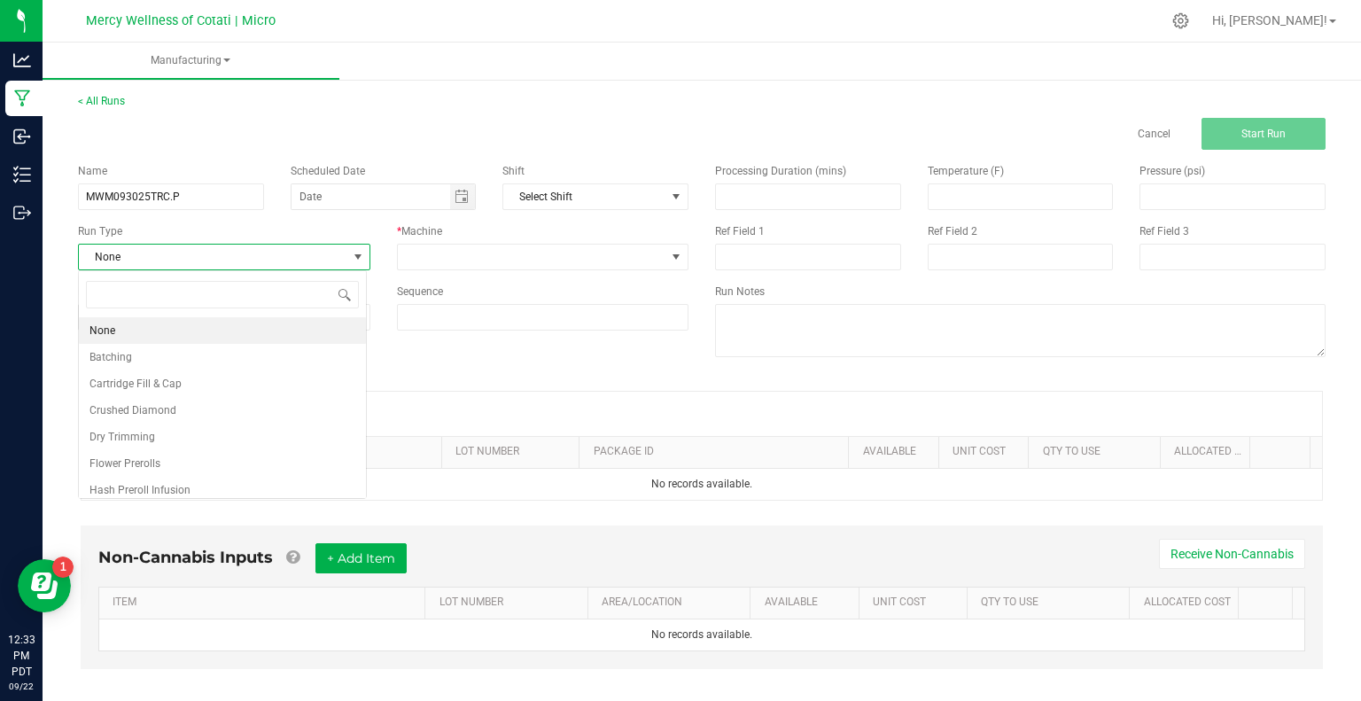
scroll to position [26, 288]
click at [159, 462] on span "Flower Prerolls" at bounding box center [125, 464] width 71 height 18
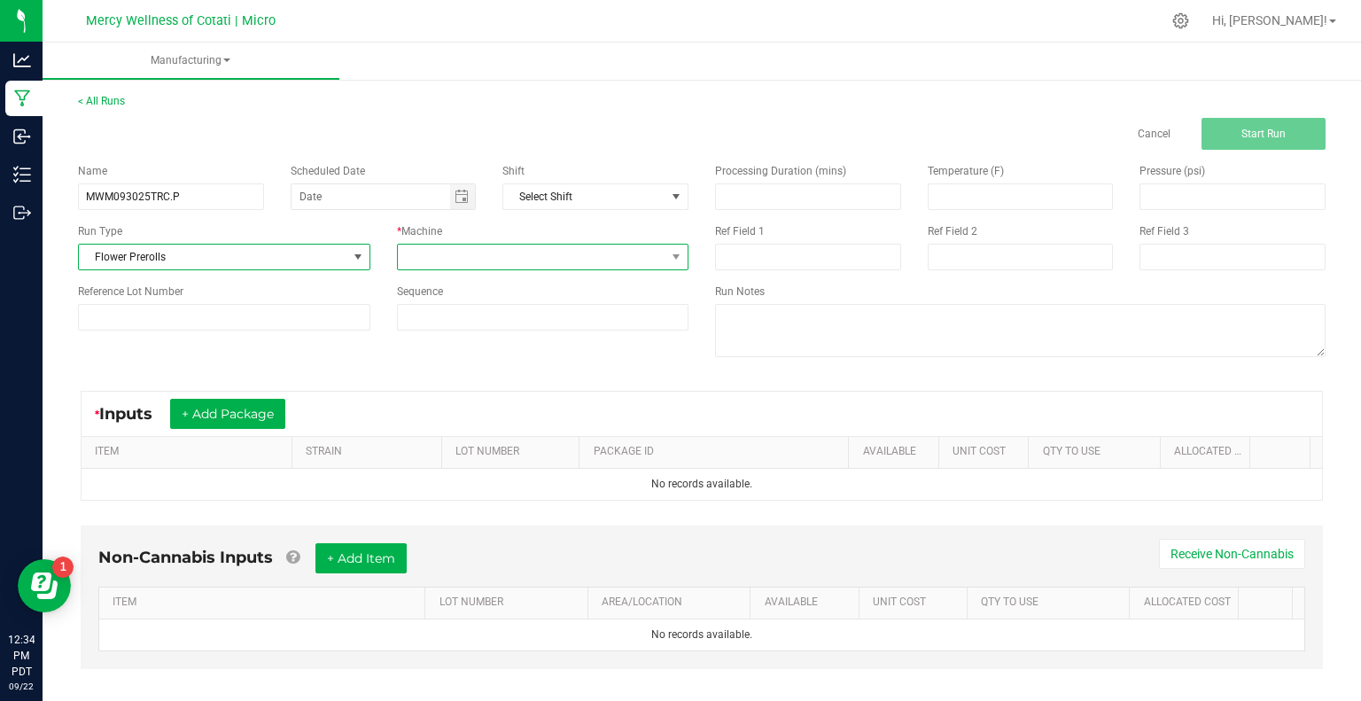
drag, startPoint x: 431, startPoint y: 247, endPoint x: 443, endPoint y: 265, distance: 21.6
click at [432, 247] on span at bounding box center [532, 257] width 269 height 25
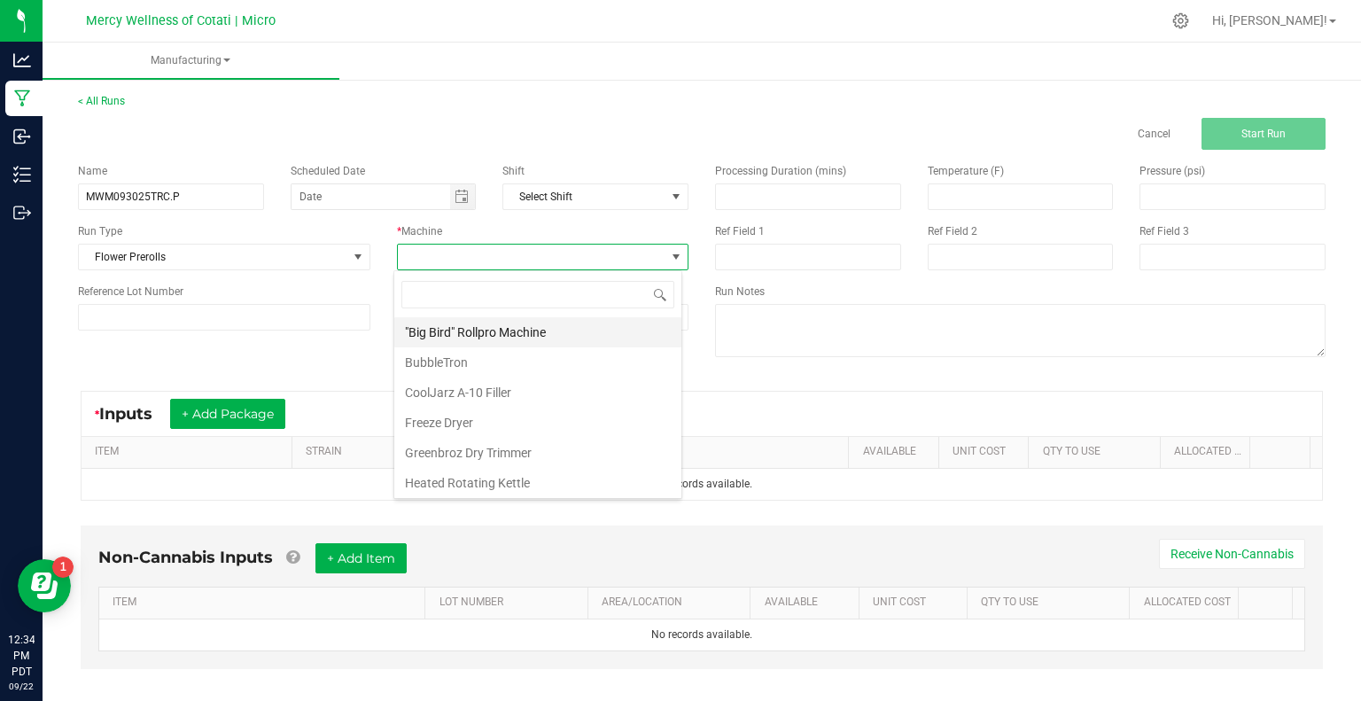
click at [458, 333] on li ""Big Bird" Rollpro Machine" at bounding box center [537, 332] width 287 height 30
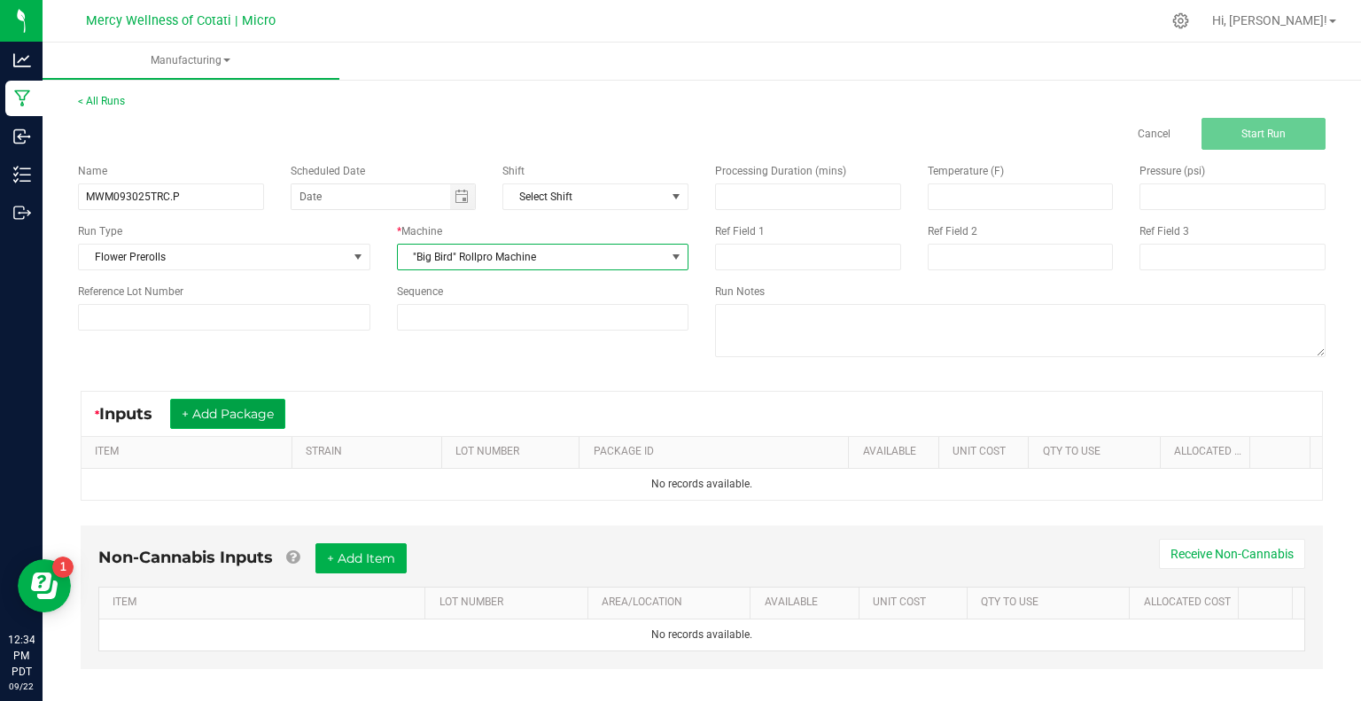
click at [250, 420] on button "+ Add Package" at bounding box center [227, 414] width 115 height 30
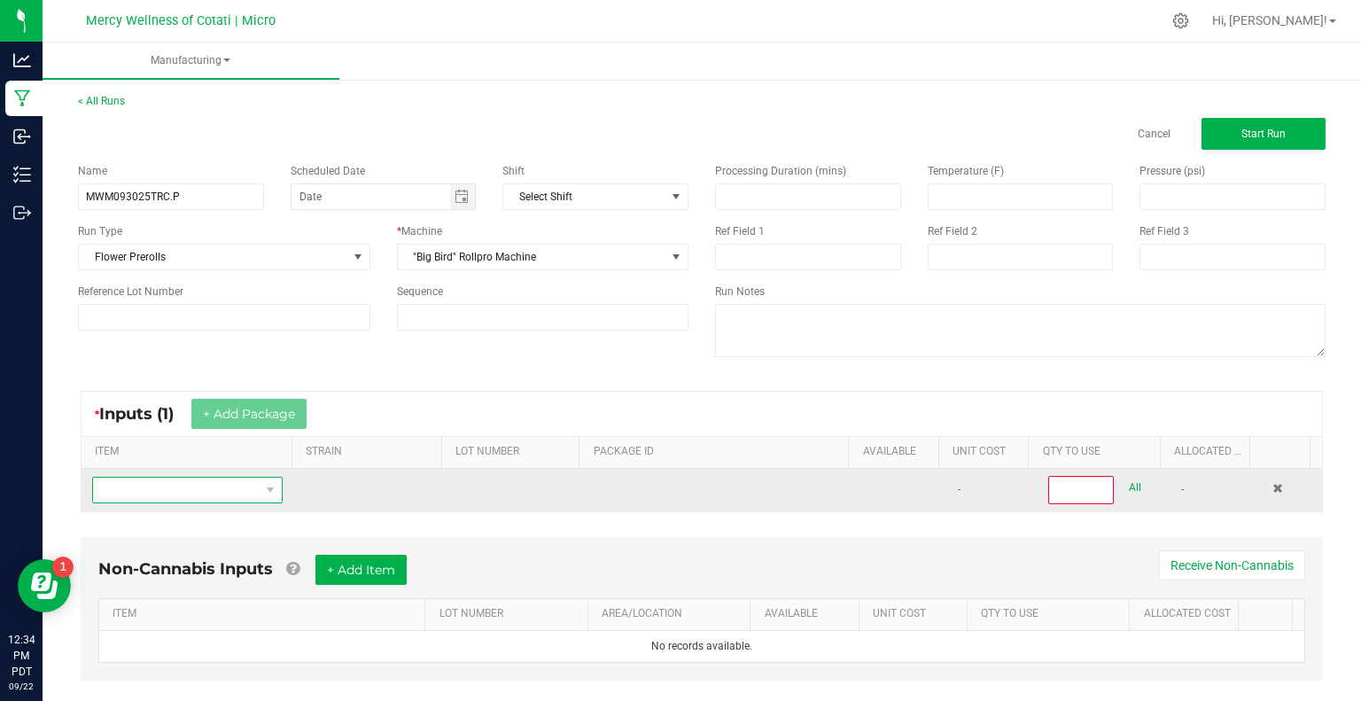
click at [219, 485] on span "NO DATA FOUND" at bounding box center [176, 490] width 167 height 25
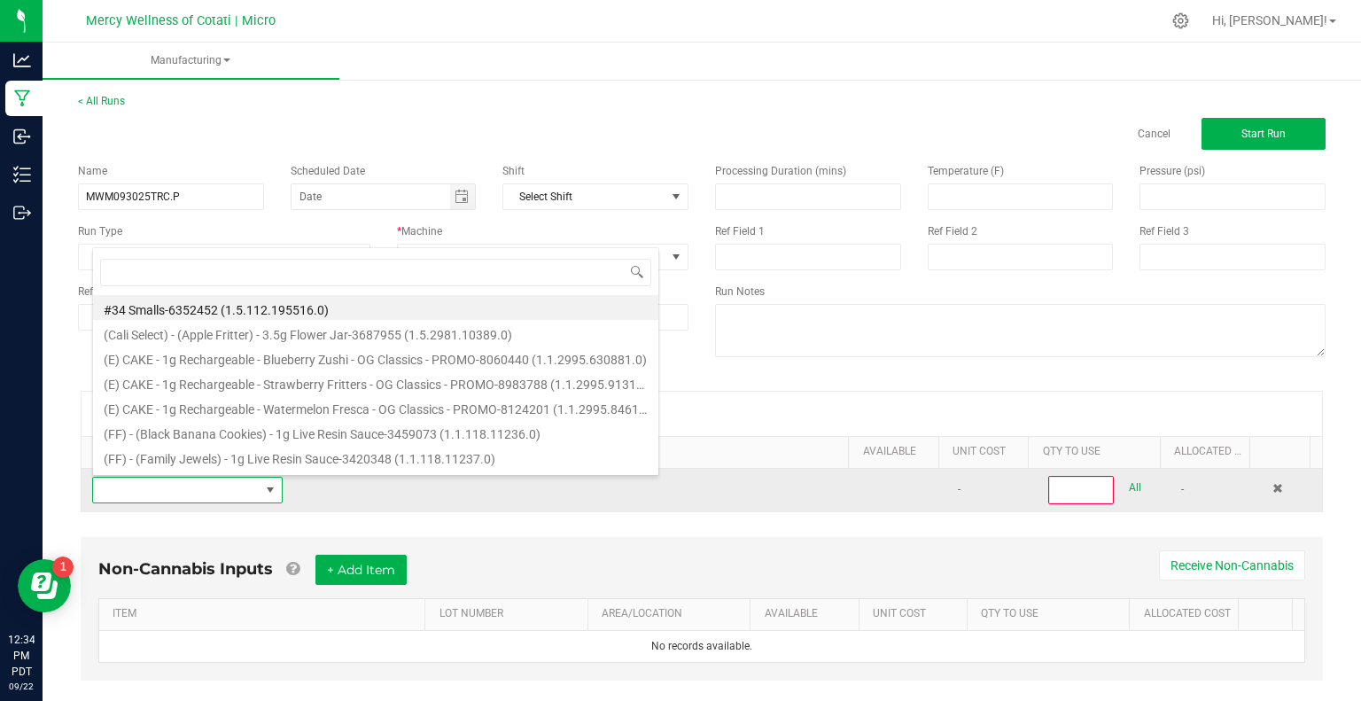
scroll to position [26, 183]
type input "BULK SMALLS - TROP"
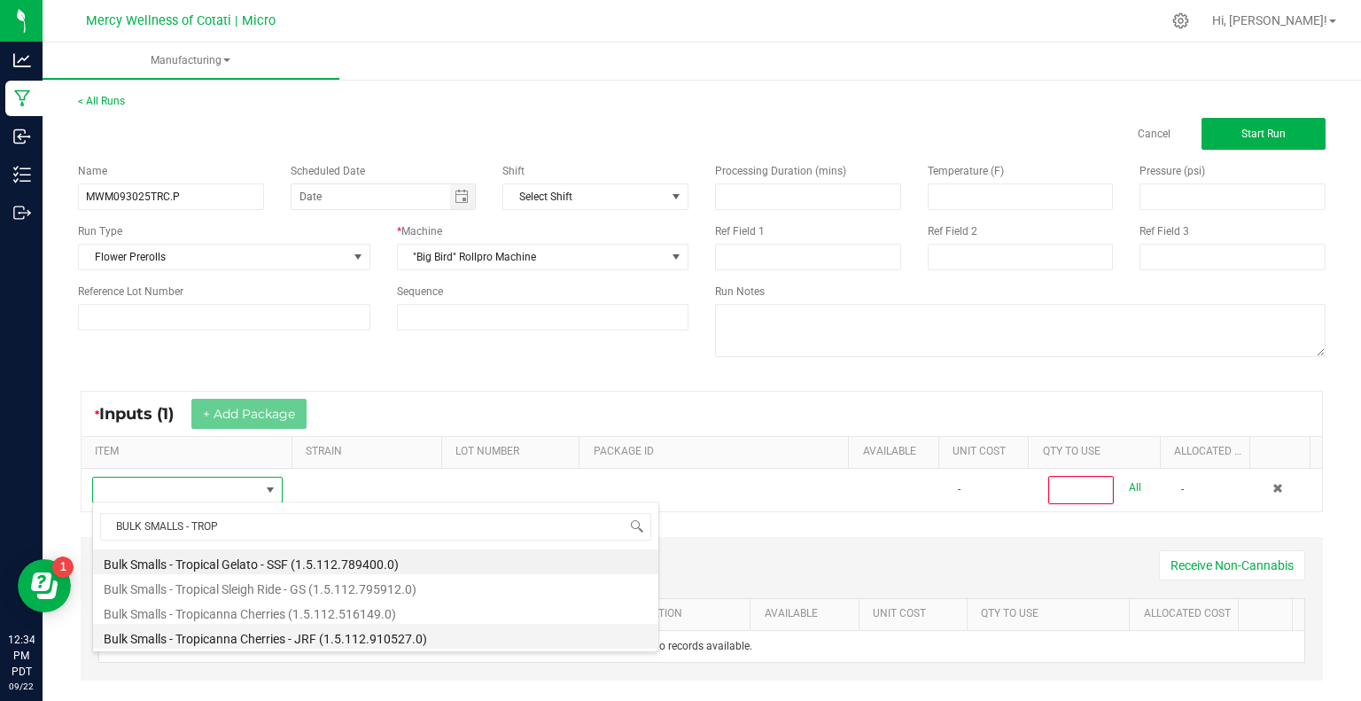
click at [272, 644] on li "Bulk Smalls - Tropicanna Cherries - JRF (1.5.112.910527.0)" at bounding box center [375, 636] width 565 height 25
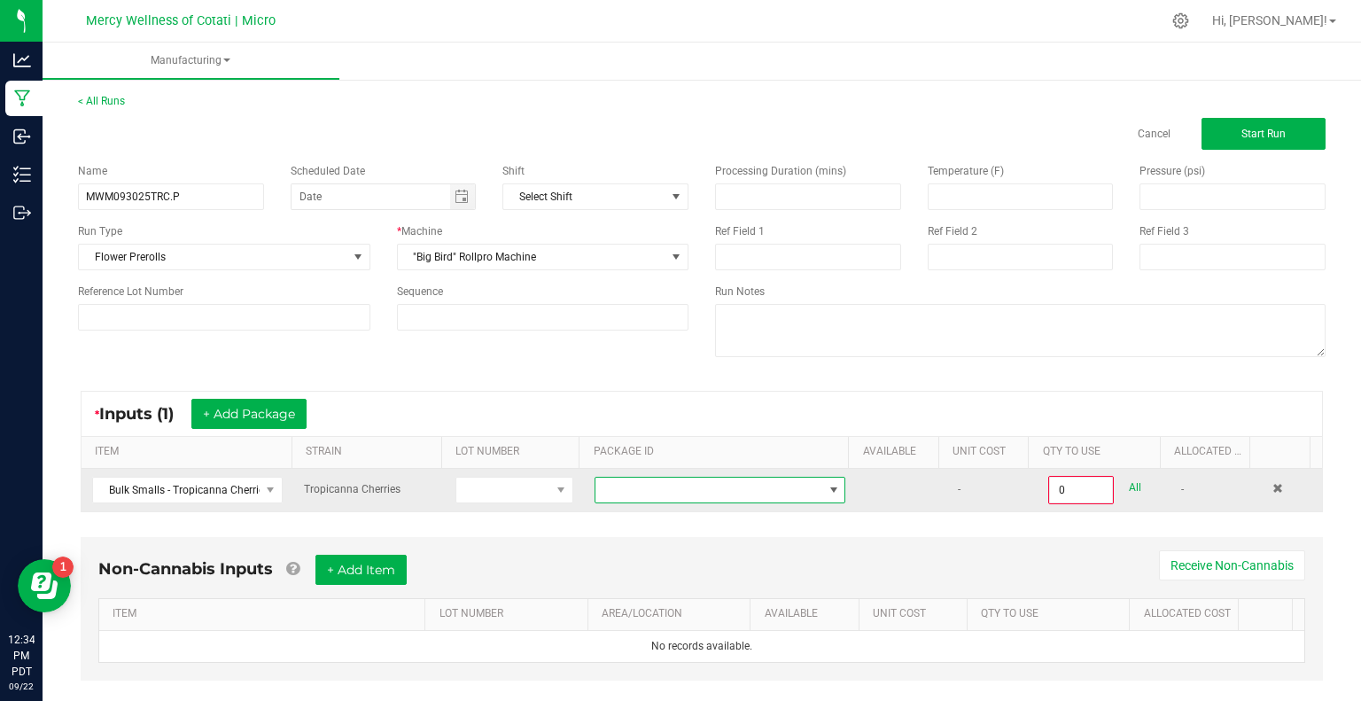
drag, startPoint x: 650, startPoint y: 482, endPoint x: 653, endPoint y: 495, distance: 13.6
click at [651, 483] on span at bounding box center [709, 490] width 227 height 25
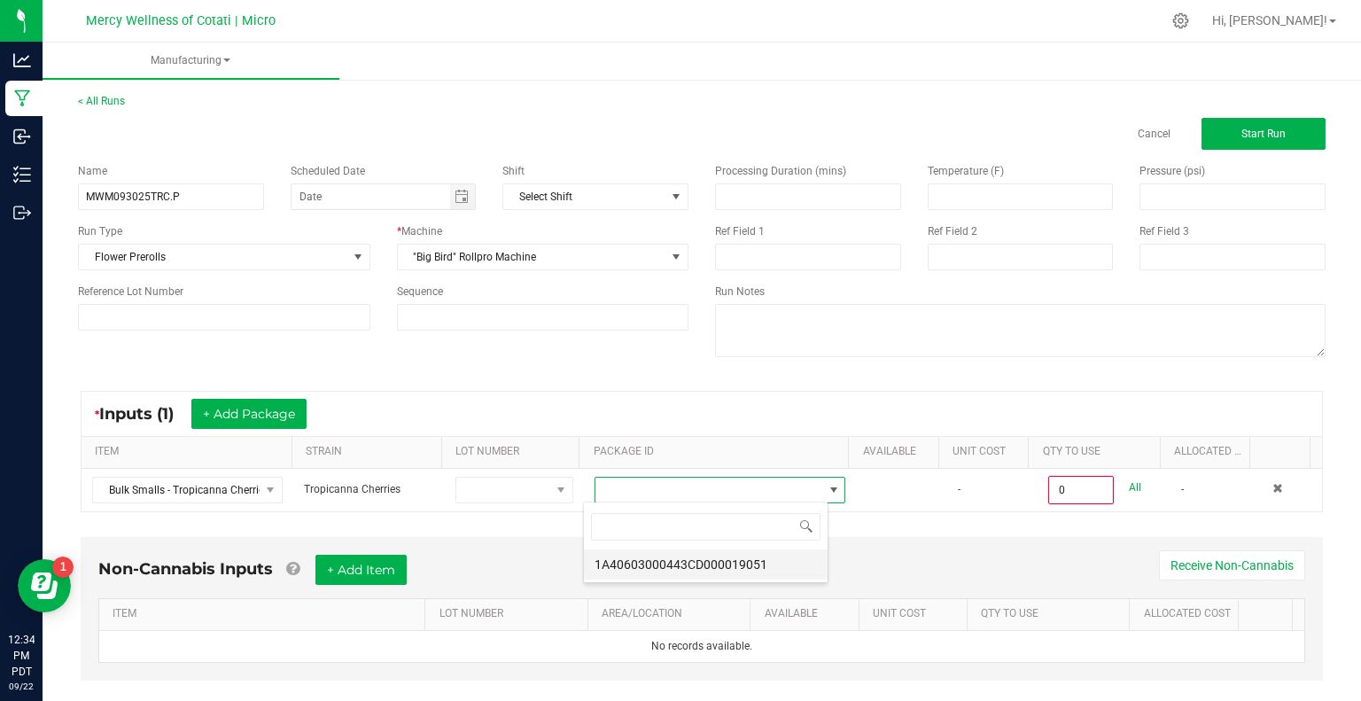
scroll to position [26, 245]
click at [671, 563] on li "1A40603000443CD000019051" at bounding box center [706, 564] width 244 height 30
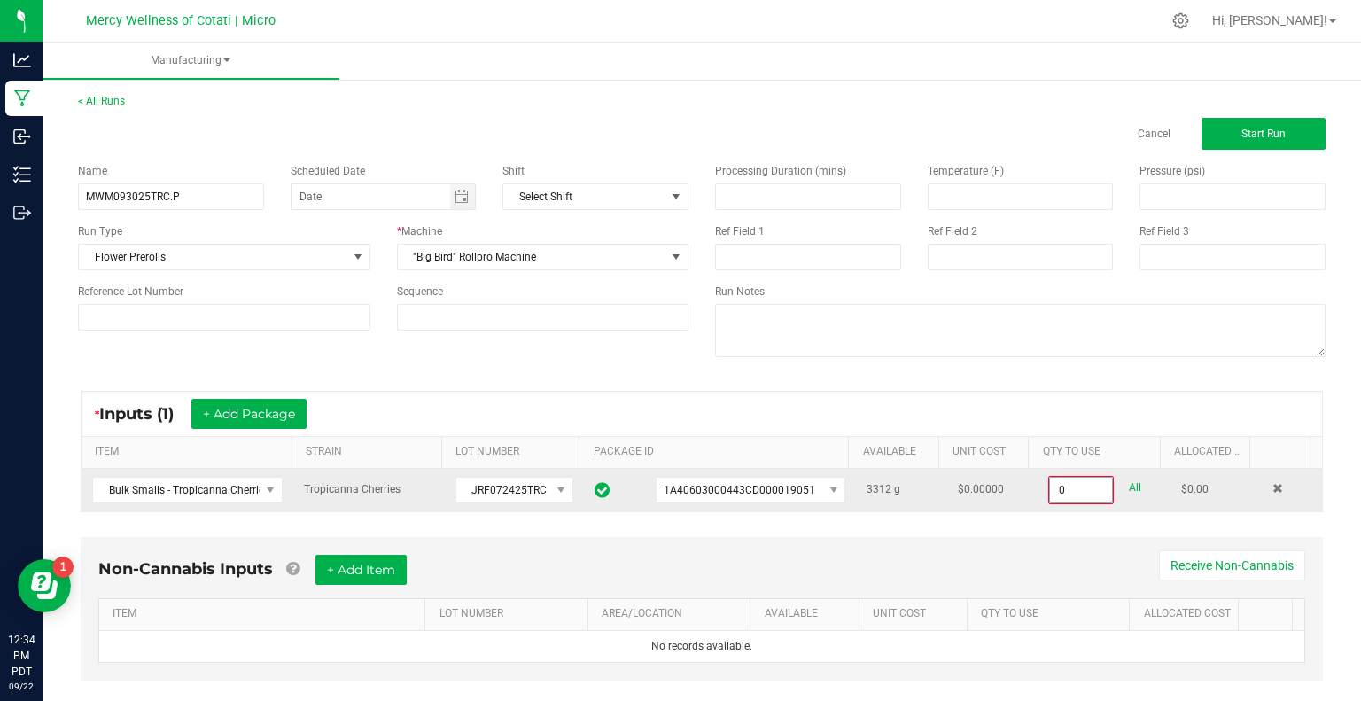
click at [1050, 485] on input "0" at bounding box center [1081, 490] width 62 height 25
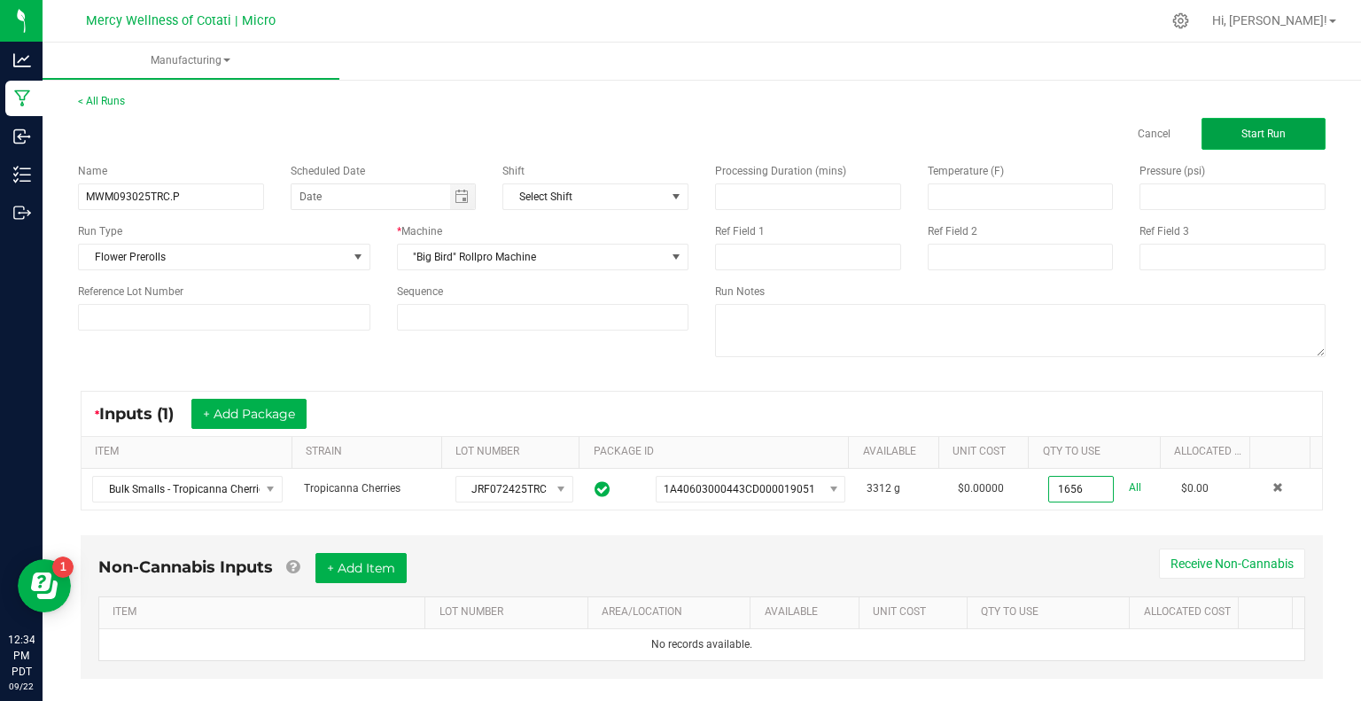
type input "1656.0000 g"
click at [1202, 140] on button "Start Run" at bounding box center [1264, 134] width 124 height 32
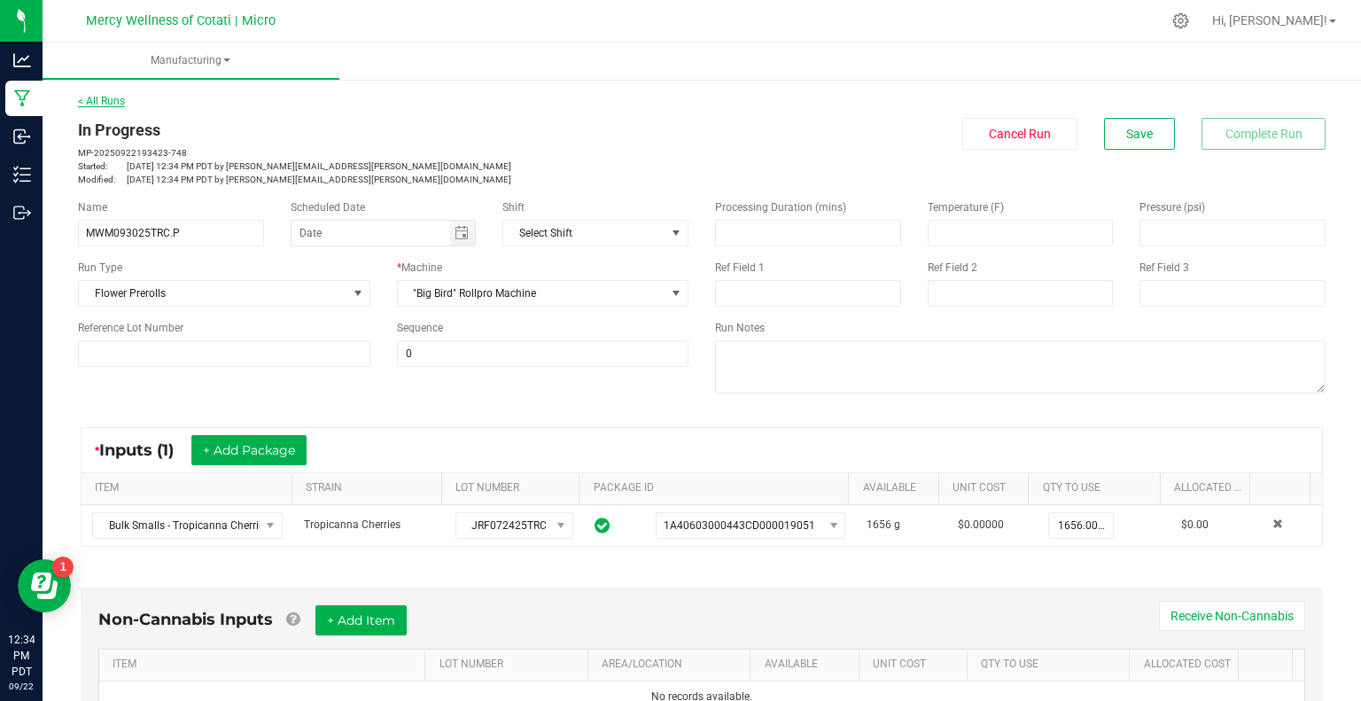
click at [97, 100] on link "< All Runs" at bounding box center [101, 101] width 47 height 12
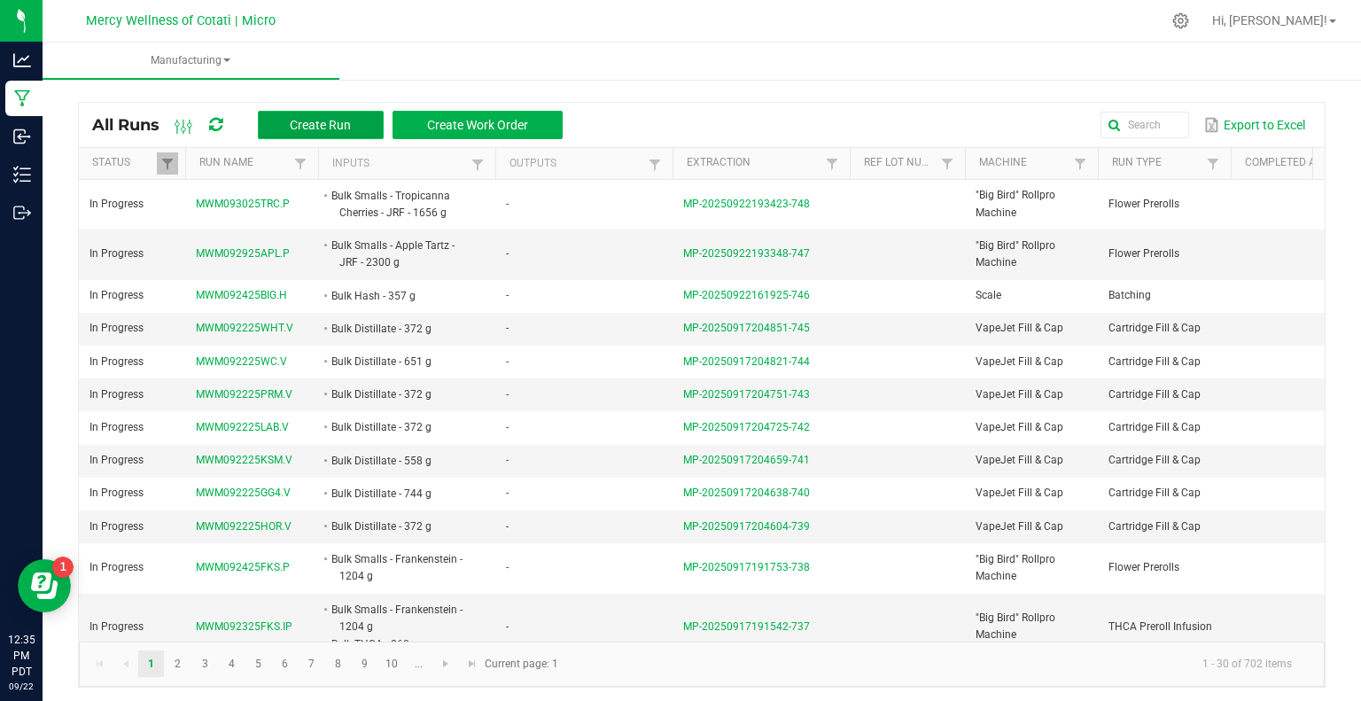
click at [358, 116] on button "Create Run" at bounding box center [321, 125] width 126 height 28
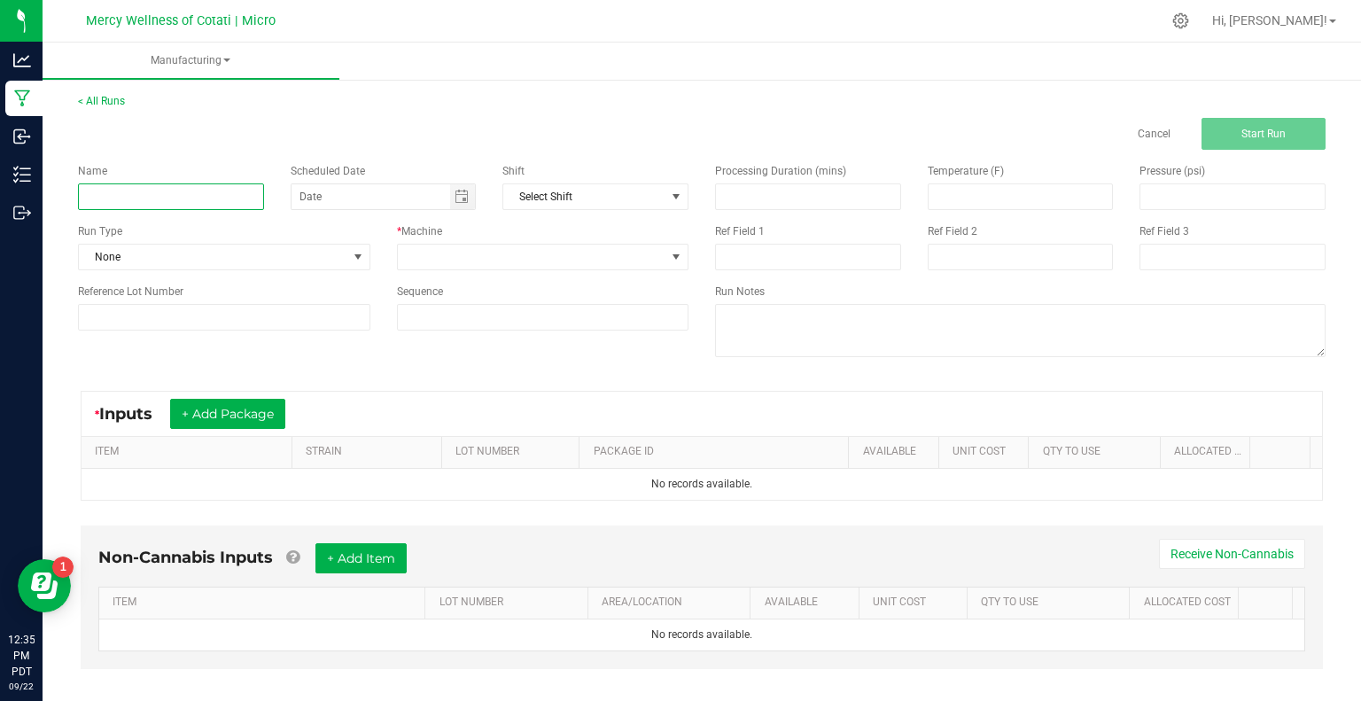
click at [147, 200] on input at bounding box center [171, 196] width 186 height 27
paste input "MWM100125GOV.P"
type input "MWM100125GOV.P"
click at [134, 259] on span "None" at bounding box center [213, 257] width 269 height 25
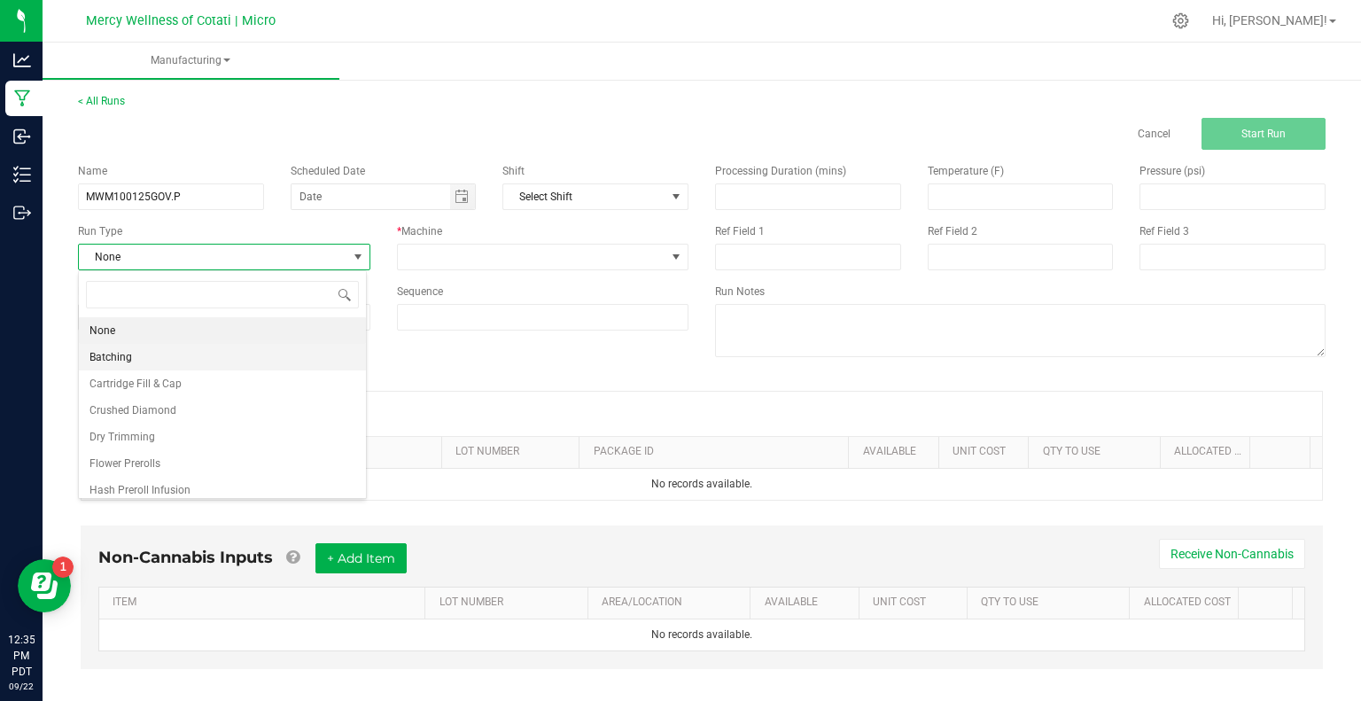
scroll to position [26, 288]
click at [139, 462] on span "Flower Prerolls" at bounding box center [125, 464] width 71 height 18
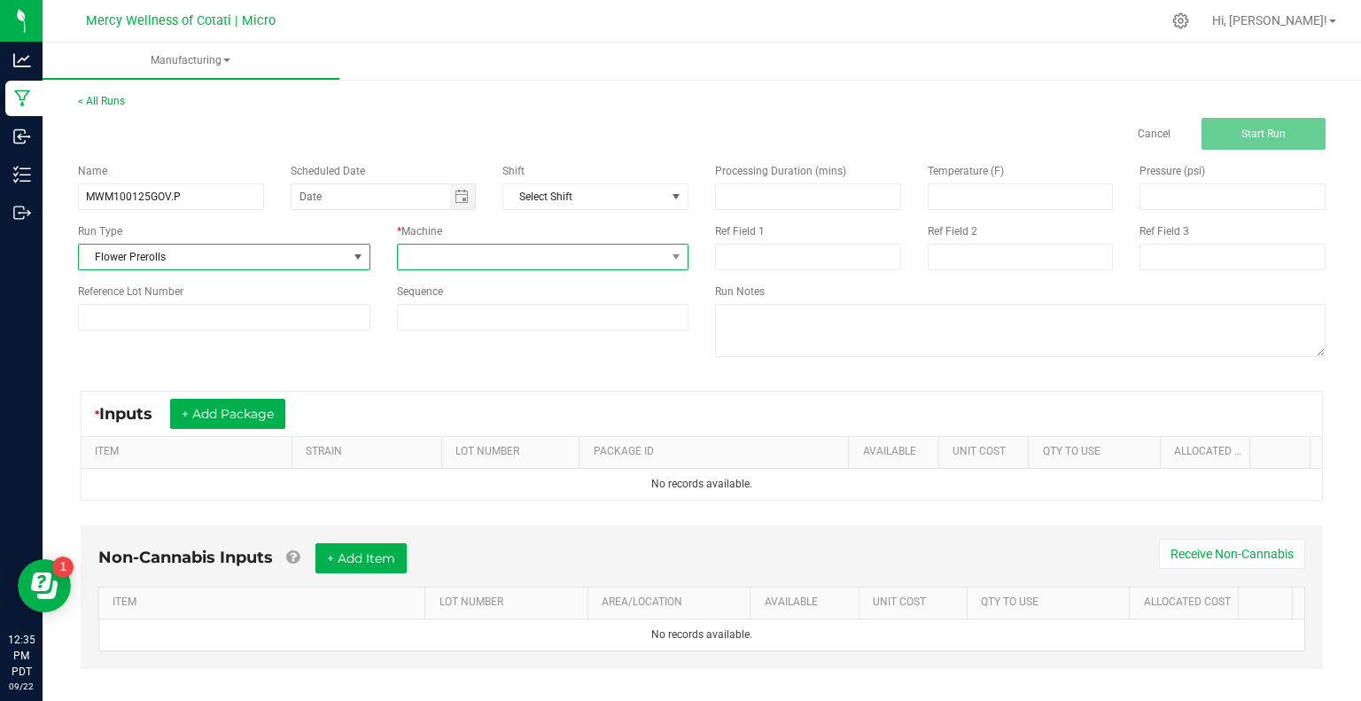
click at [417, 249] on span at bounding box center [532, 257] width 269 height 25
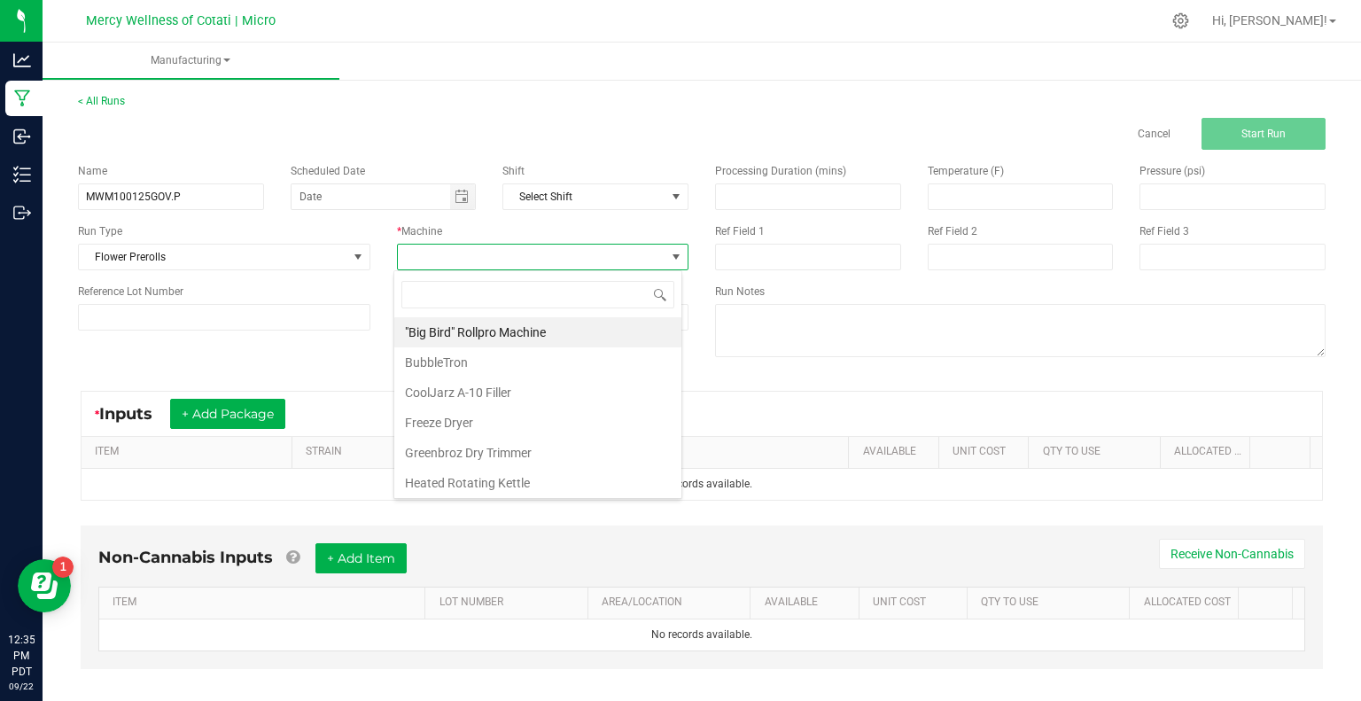
drag, startPoint x: 440, startPoint y: 332, endPoint x: 431, endPoint y: 337, distance: 9.9
click at [440, 332] on li ""Big Bird" Rollpro Machine" at bounding box center [537, 332] width 287 height 30
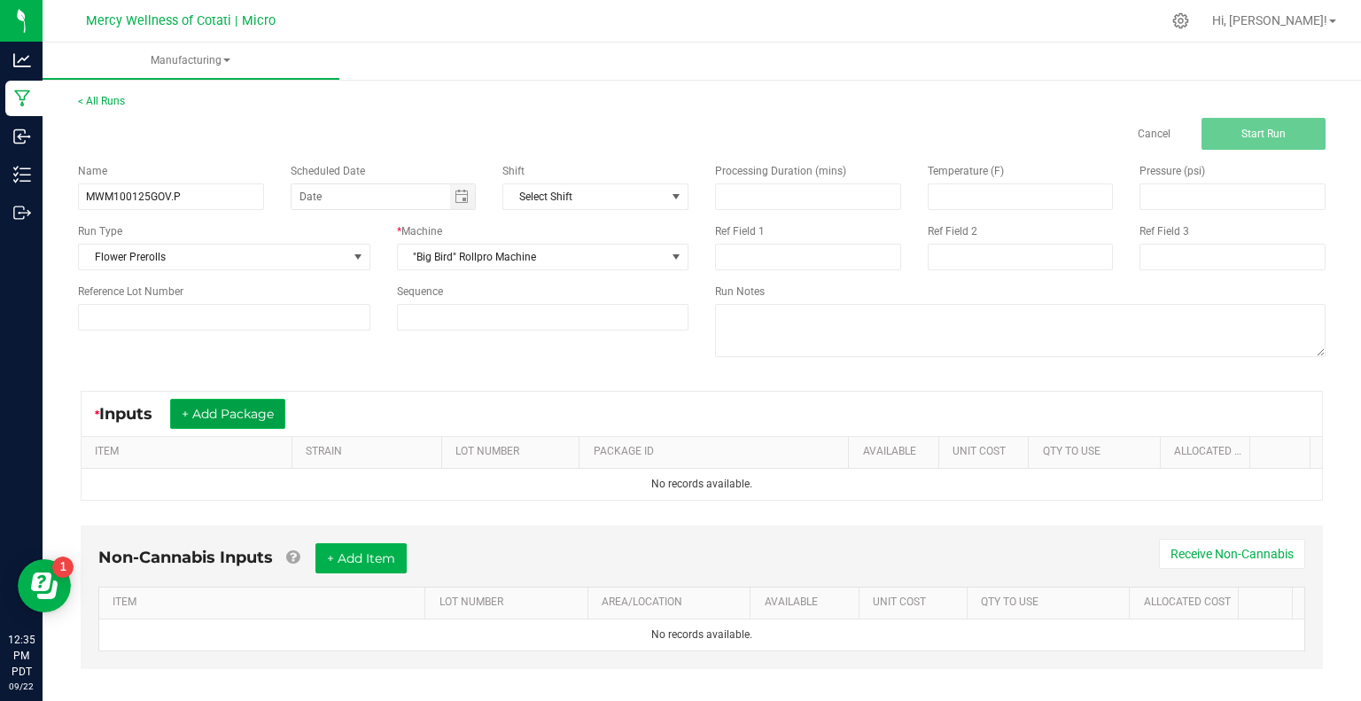
click at [241, 412] on button "+ Add Package" at bounding box center [227, 414] width 115 height 30
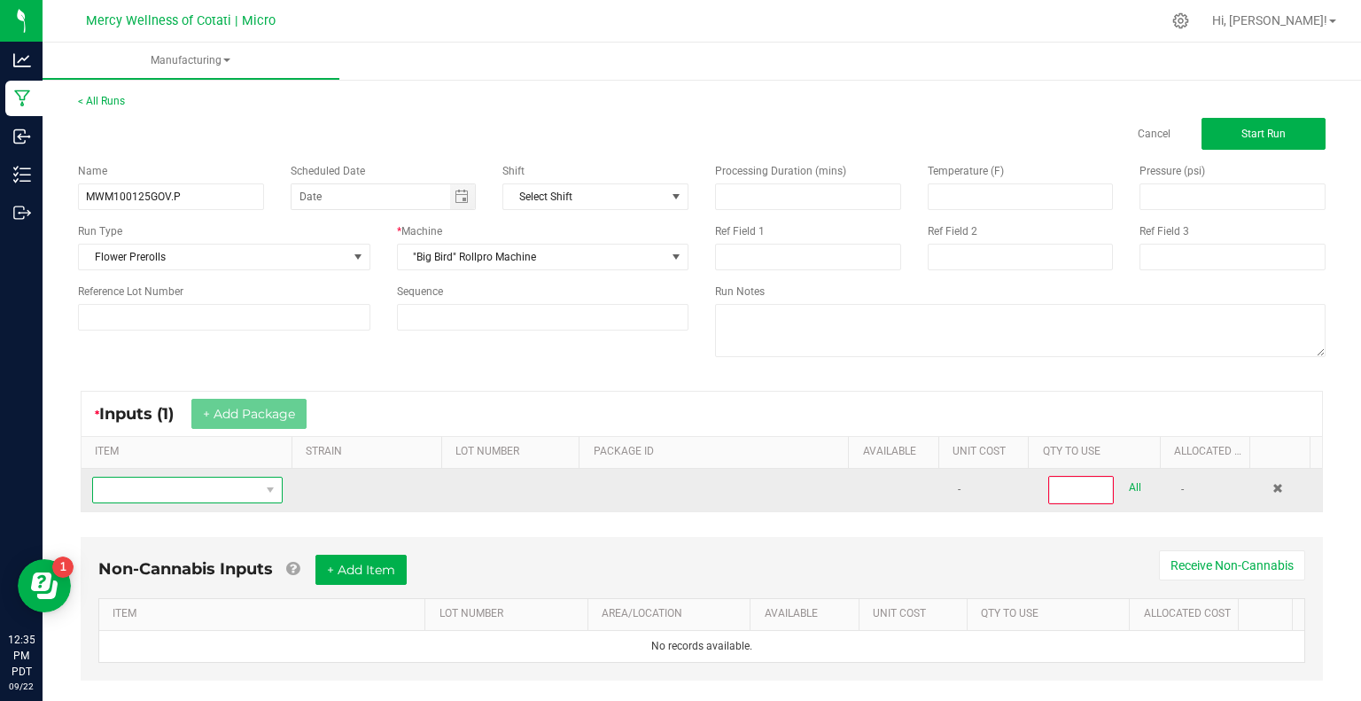
click at [220, 478] on span "NO DATA FOUND" at bounding box center [176, 490] width 167 height 25
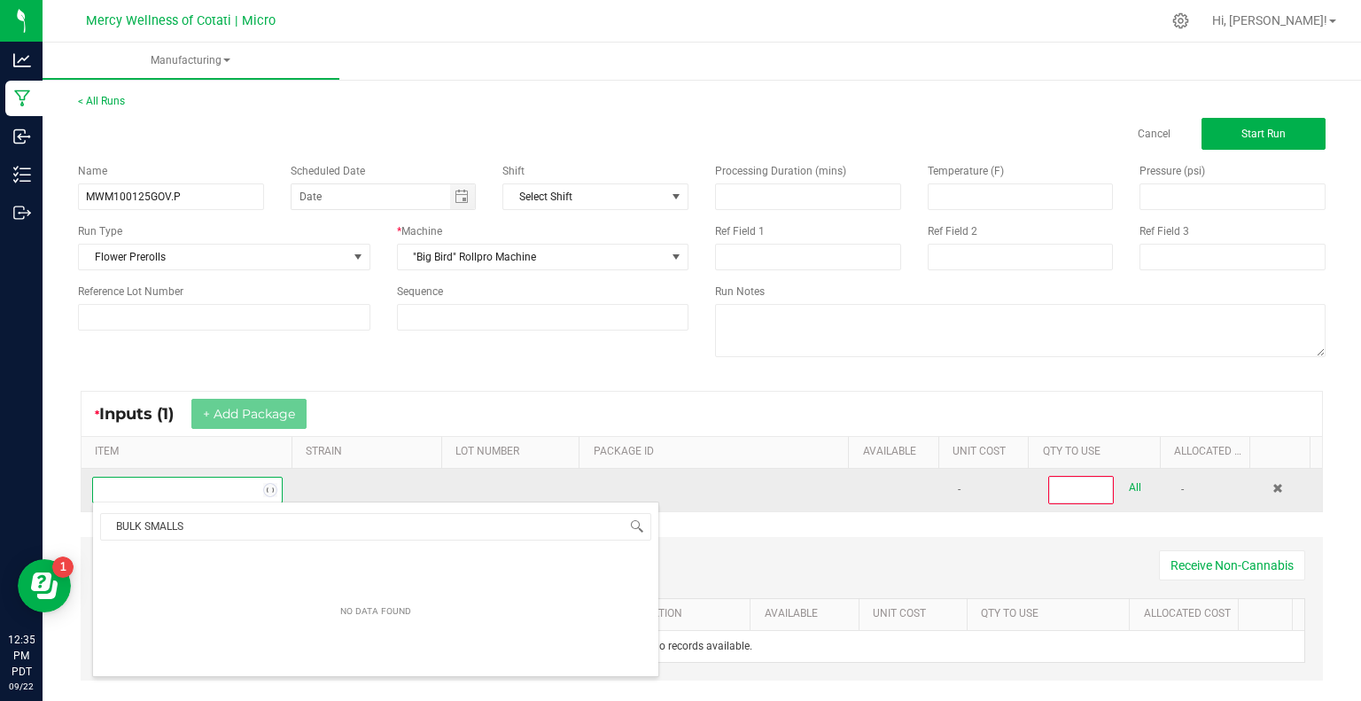
scroll to position [26, 183]
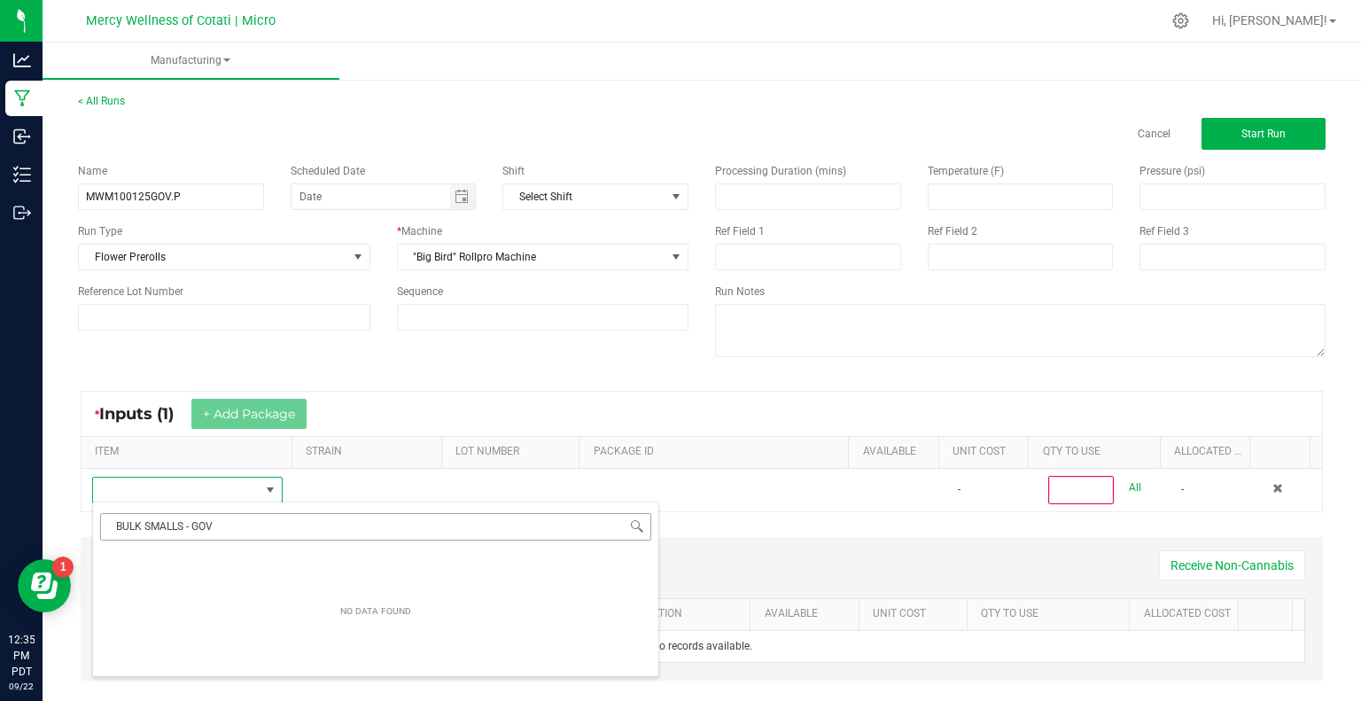
drag, startPoint x: 213, startPoint y: 533, endPoint x: 143, endPoint y: 535, distance: 70.1
click at [143, 535] on input "BULK SMALLS - GOV" at bounding box center [375, 526] width 551 height 27
type input "BULK FLOWER - GOV"
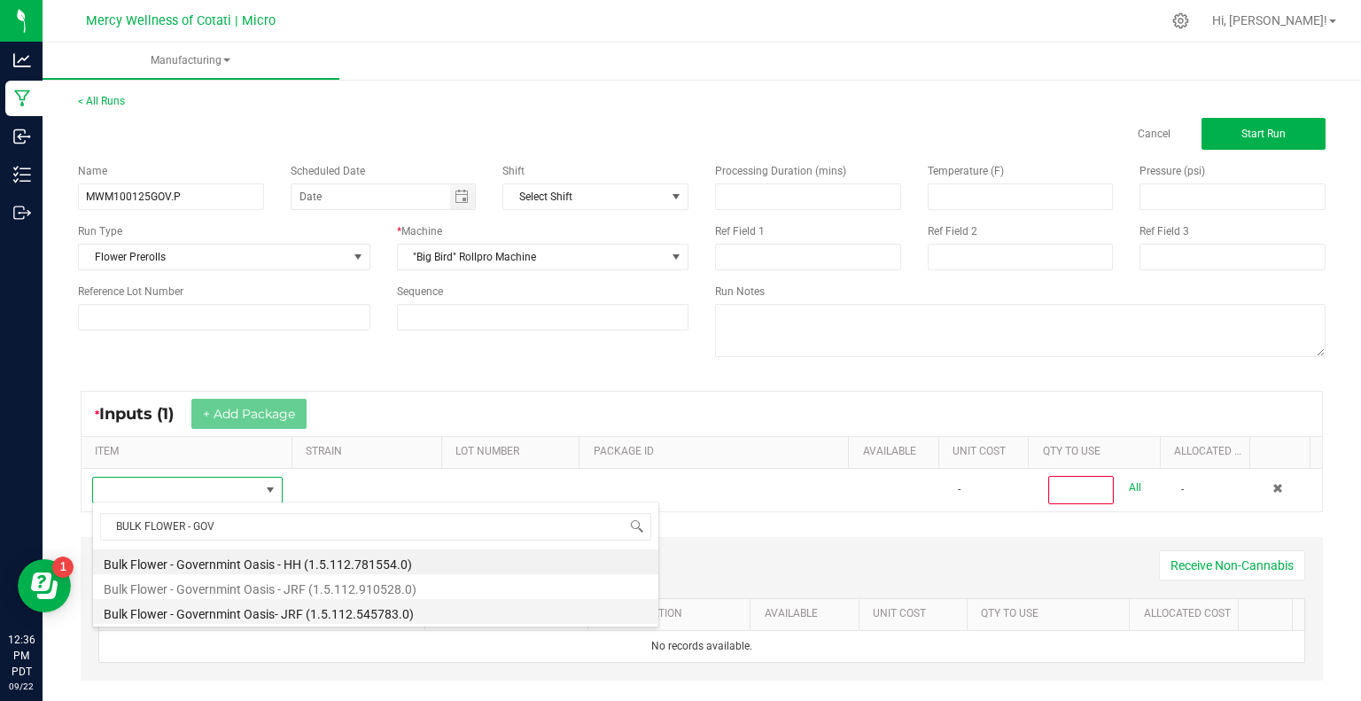
click at [167, 605] on li "Bulk Flower - Governmint Oasis- JRF (1.5.112.545783.0)" at bounding box center [375, 611] width 565 height 25
type input "0"
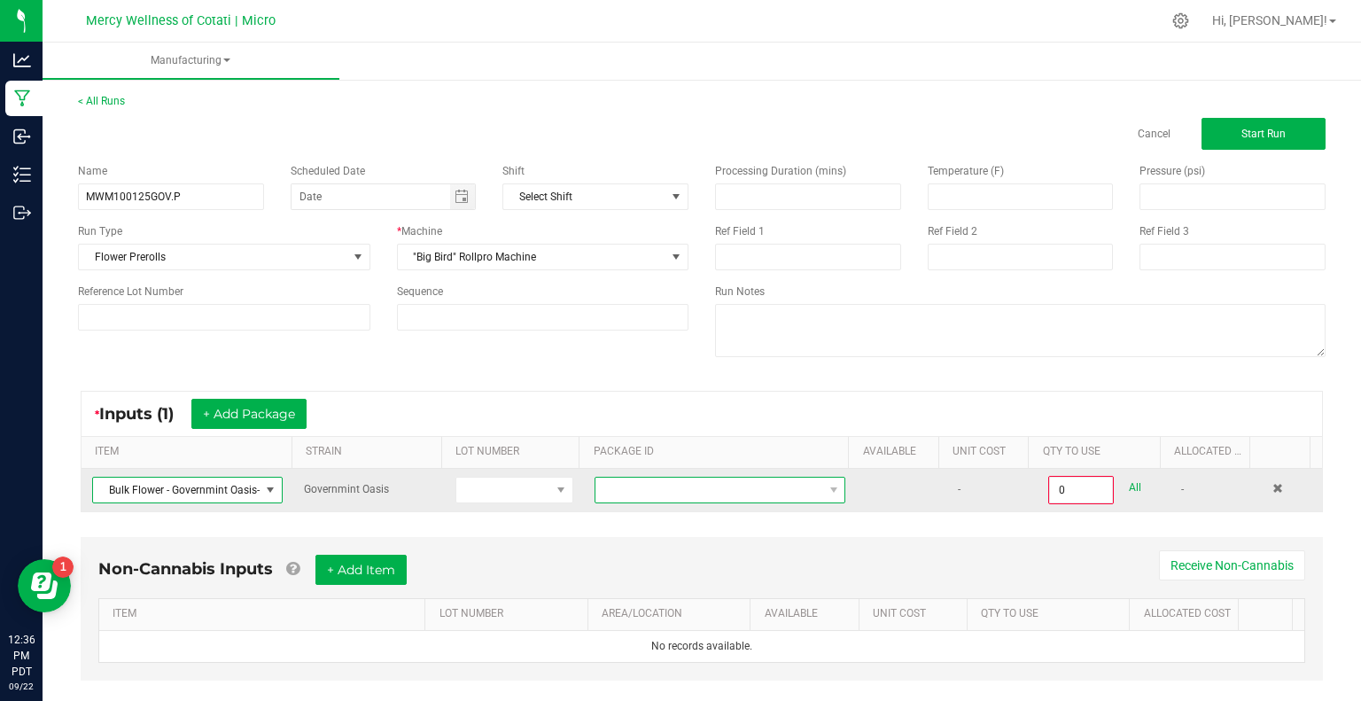
click at [778, 494] on span "NO DATA FOUND" at bounding box center [709, 490] width 227 height 25
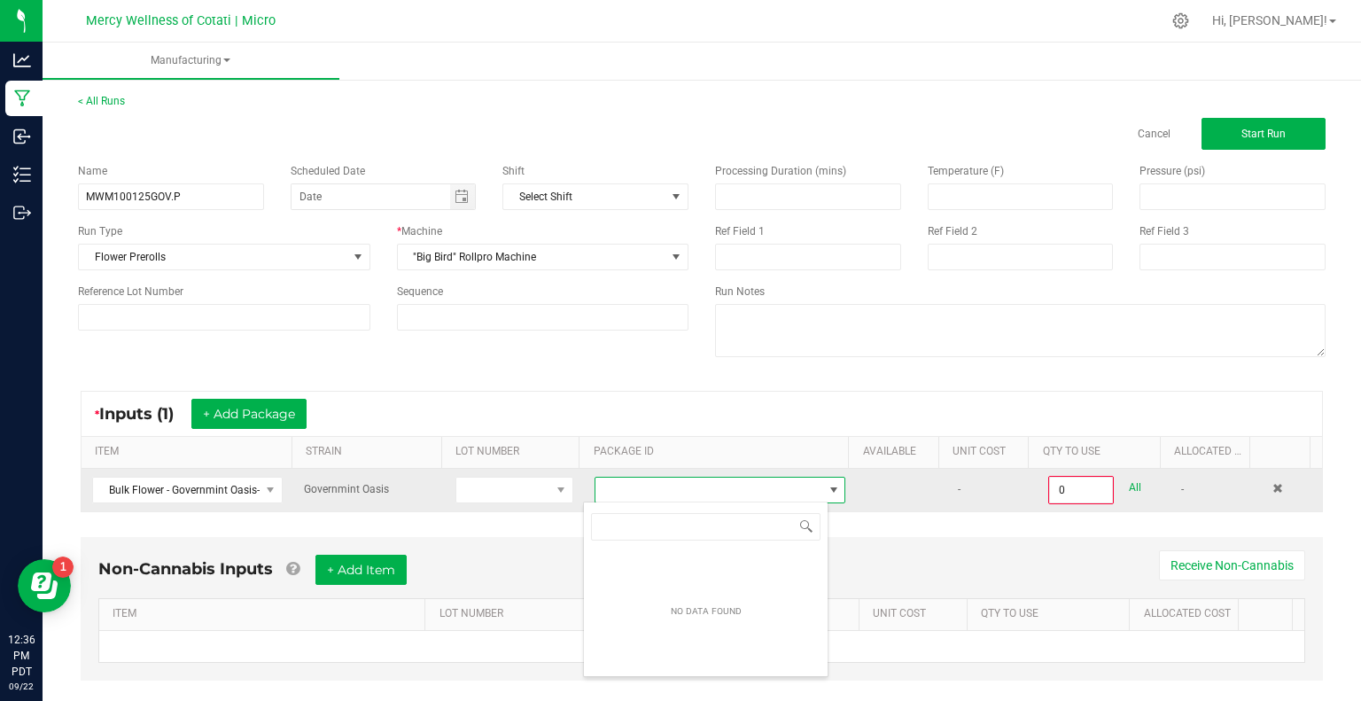
scroll to position [26, 245]
click at [235, 491] on span "Bulk Flower - Governmint Oasis- JRF (1.5.112.545783.0)" at bounding box center [176, 490] width 167 height 25
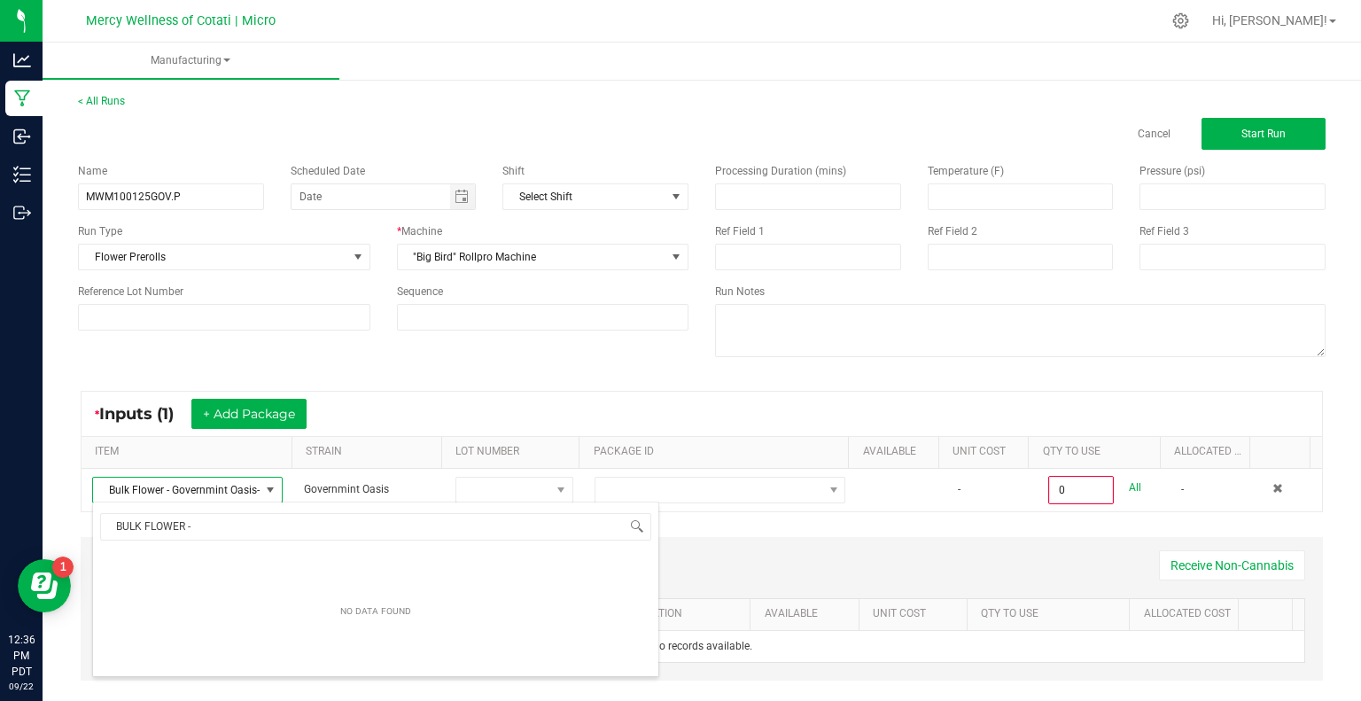
scroll to position [0, 0]
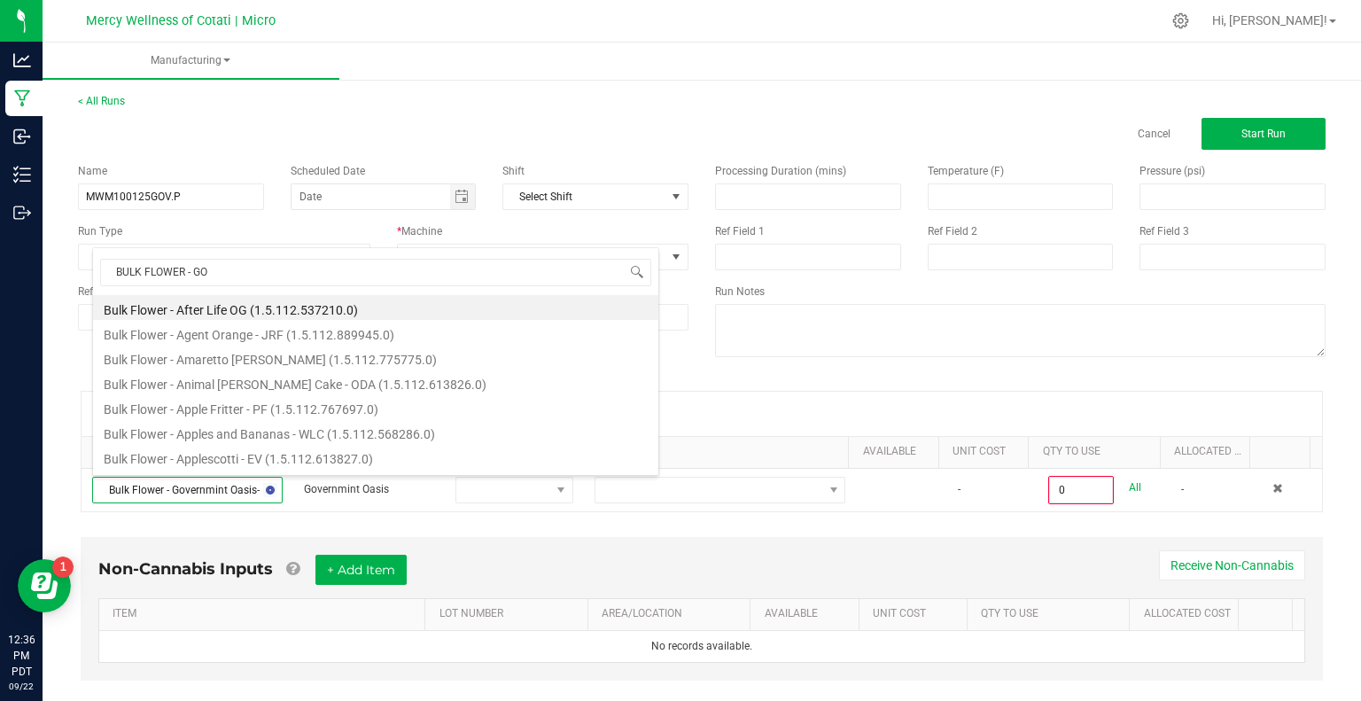
type input "BULK FLOWER - GOV"
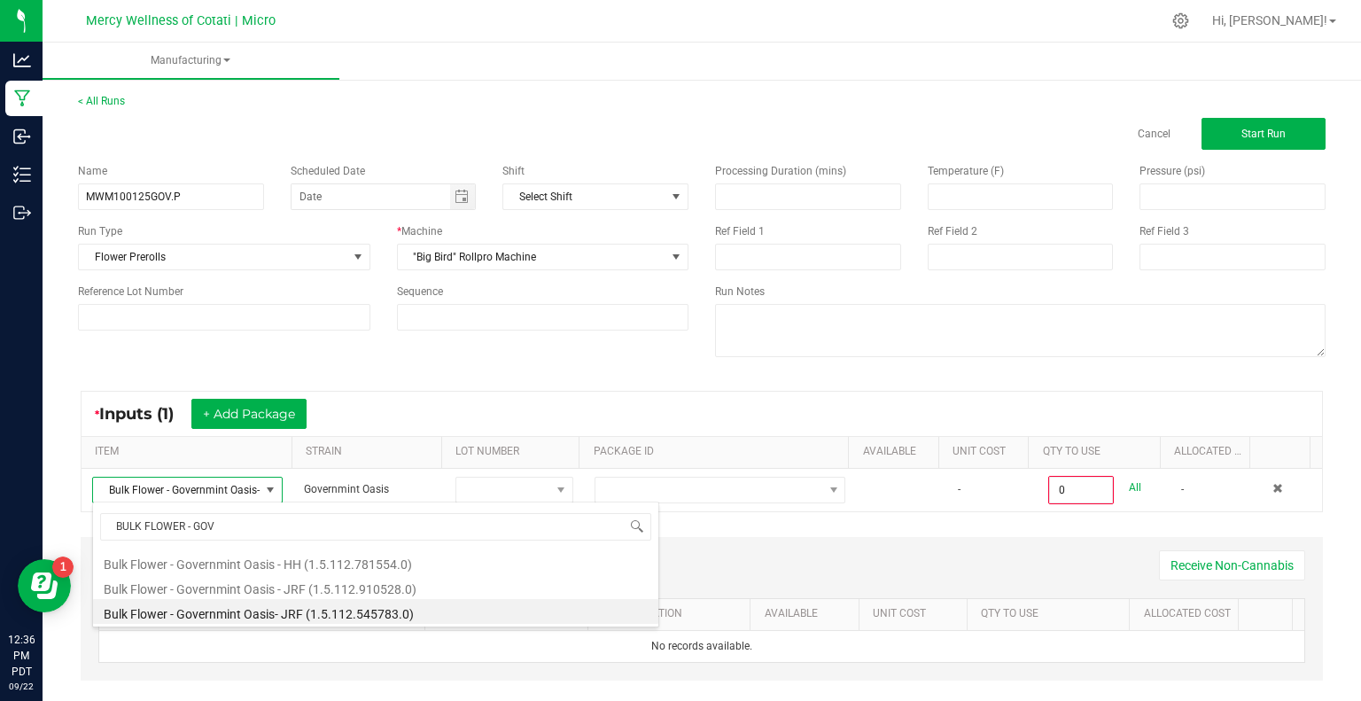
click at [263, 588] on li "Bulk Flower - Governmint Oasis - JRF (1.5.112.910528.0)" at bounding box center [375, 586] width 565 height 25
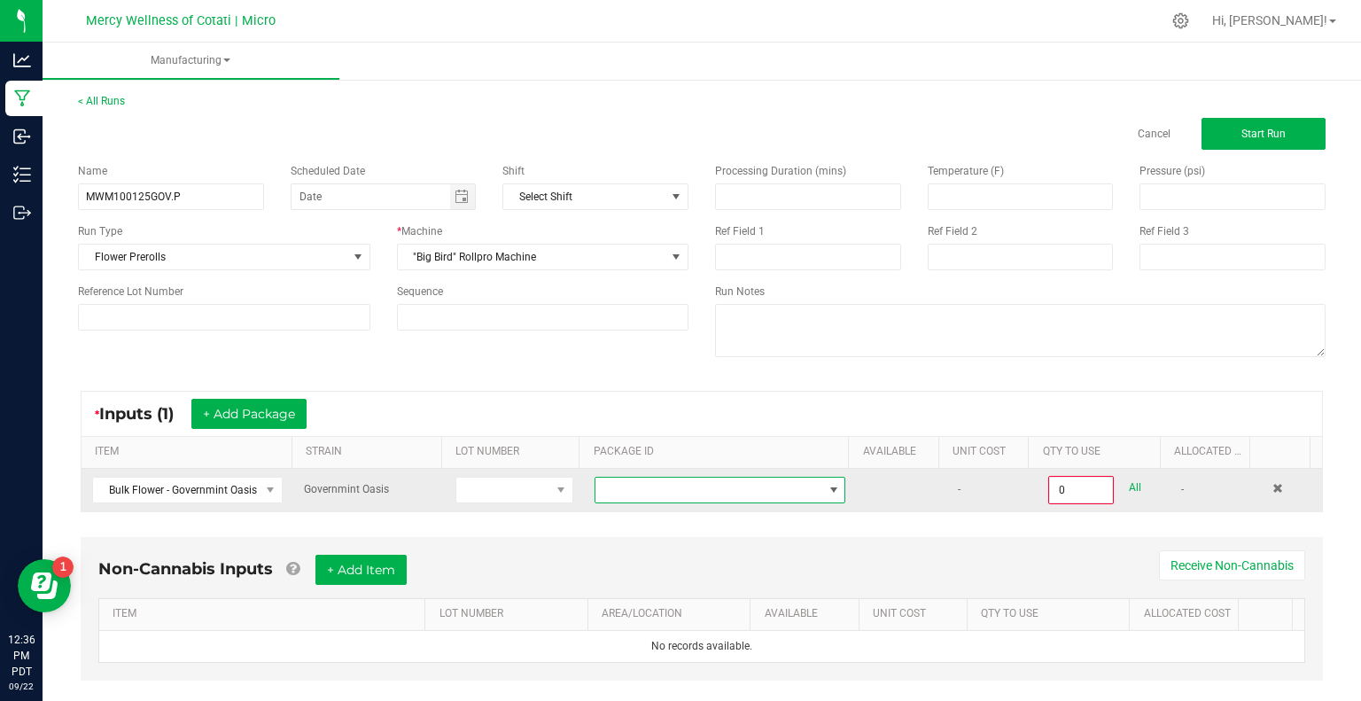
click at [682, 492] on span at bounding box center [709, 490] width 227 height 25
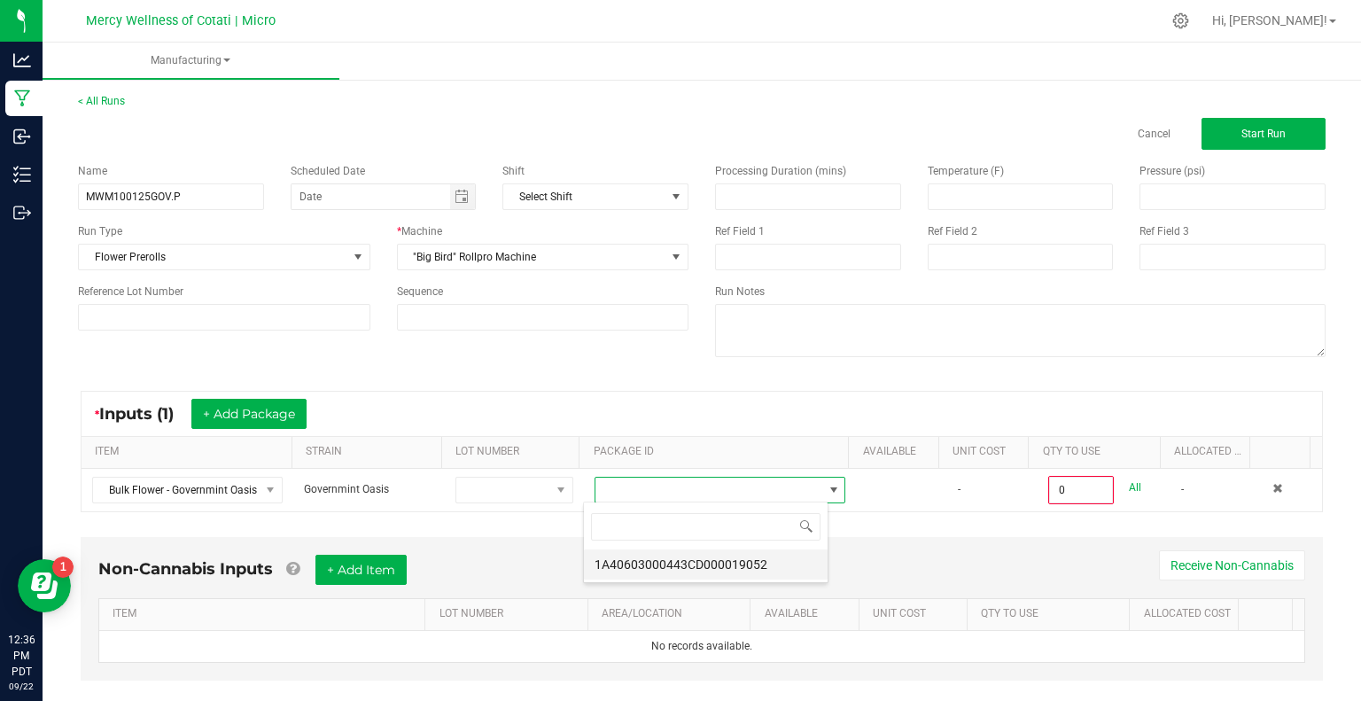
click at [697, 560] on li "1A40603000443CD000019052" at bounding box center [706, 564] width 244 height 30
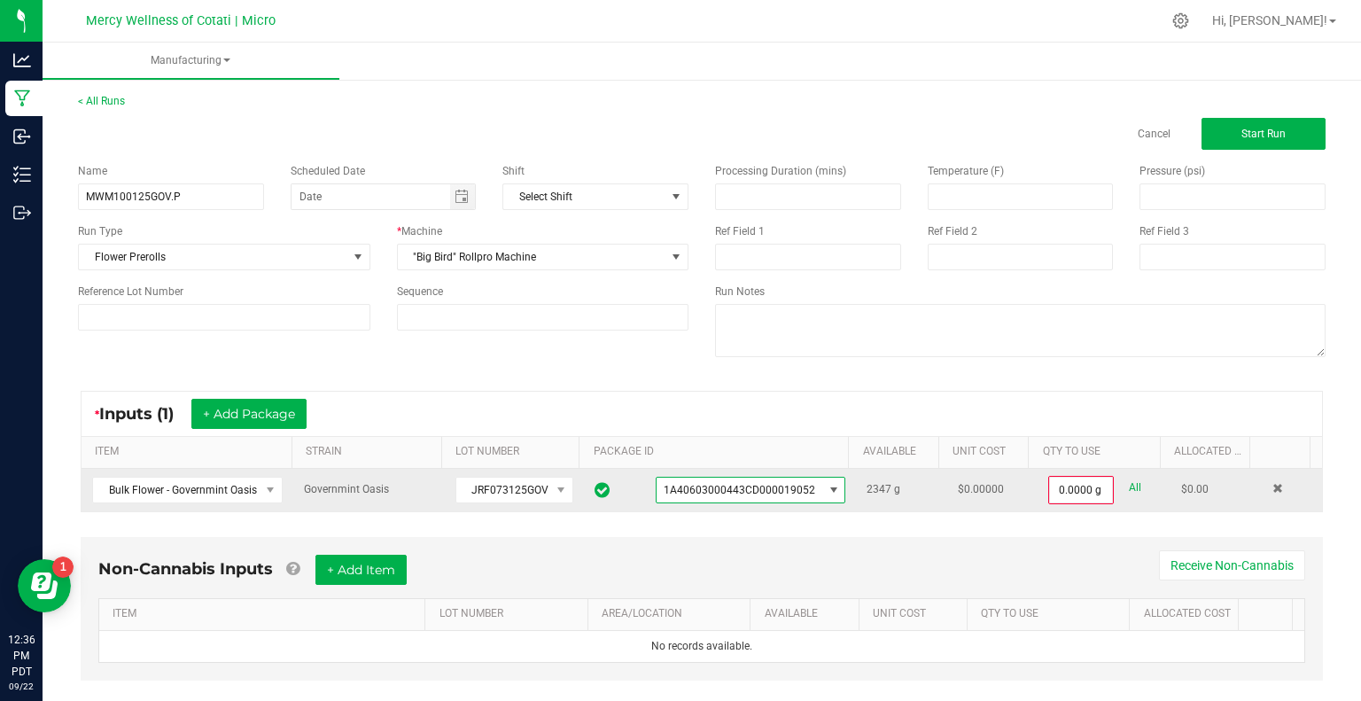
click at [1129, 490] on link "All" at bounding box center [1135, 488] width 12 height 24
type input "2347.0000 g"
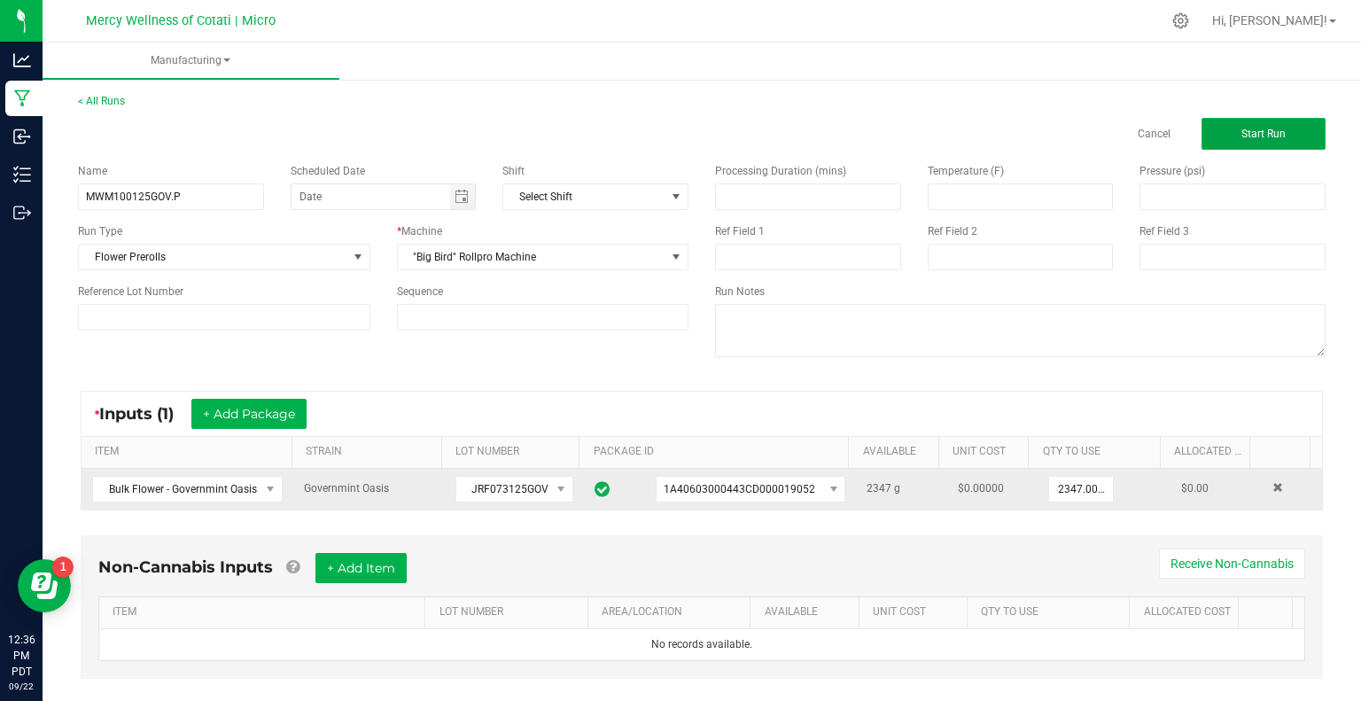
click at [1294, 141] on button "Start Run" at bounding box center [1264, 134] width 124 height 32
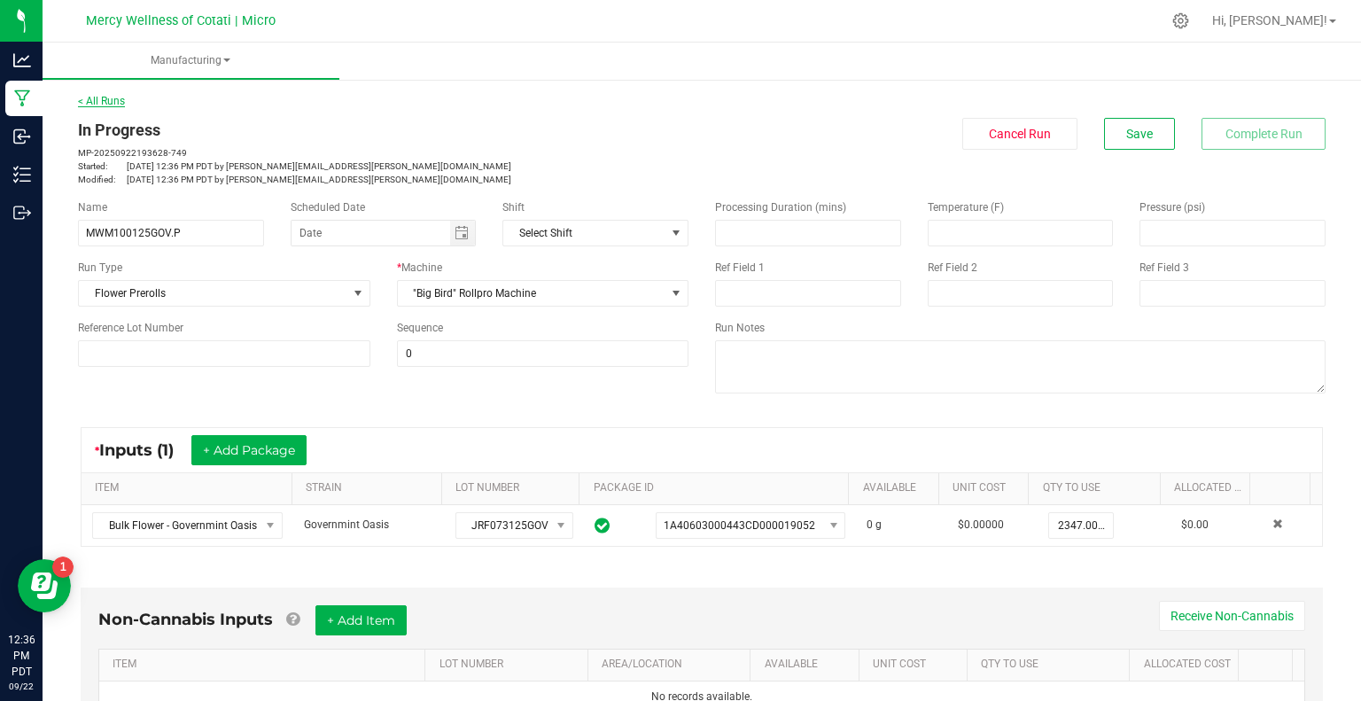
click at [107, 100] on link "< All Runs" at bounding box center [101, 101] width 47 height 12
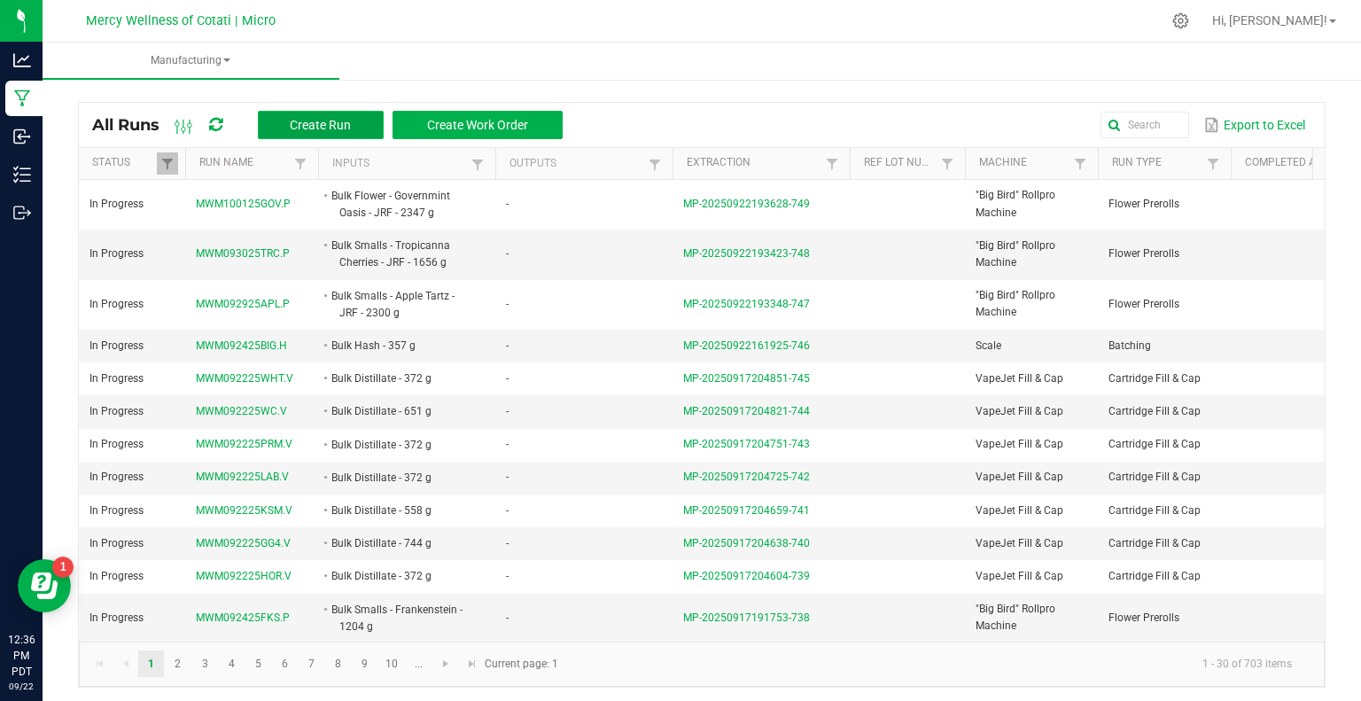
click at [321, 122] on span "Create Run" at bounding box center [320, 125] width 61 height 14
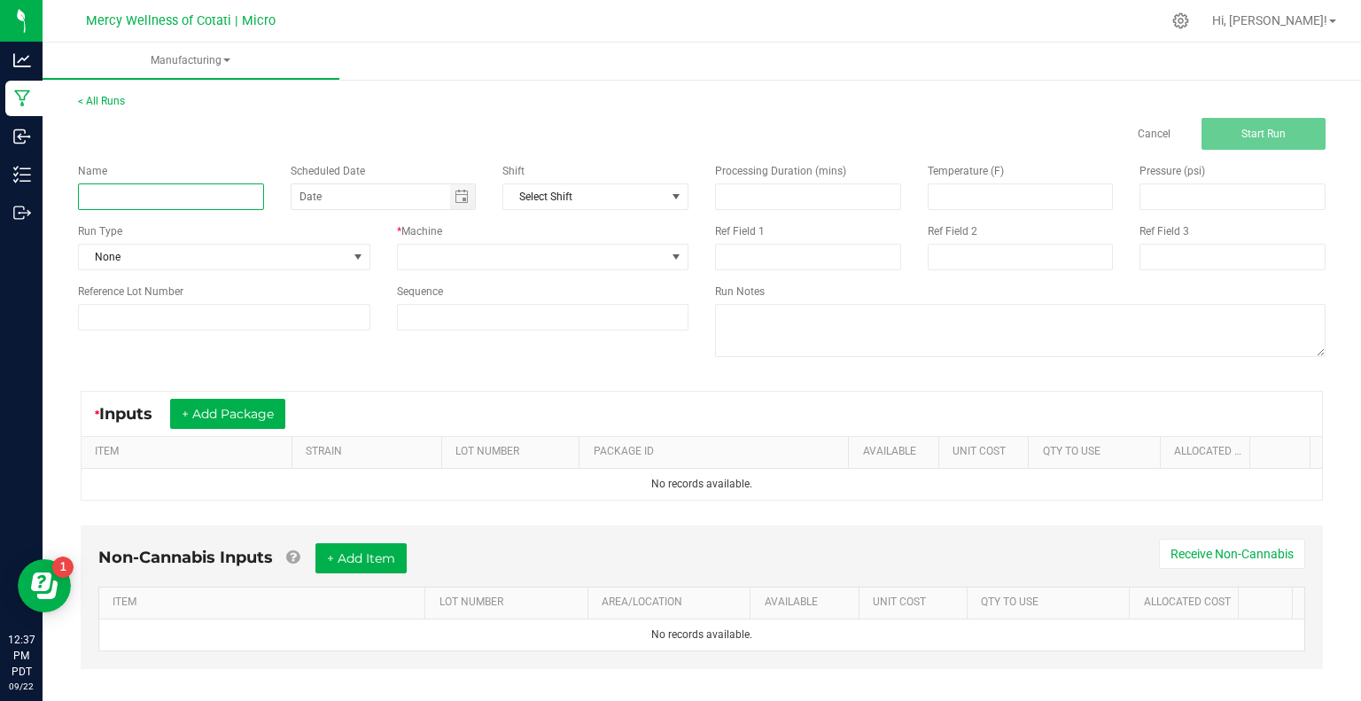
click at [205, 199] on input at bounding box center [171, 196] width 186 height 27
paste input "MWM100225SPL.IP"
type input "MWM100225SPL.IP"
click at [165, 249] on span "None" at bounding box center [213, 257] width 269 height 25
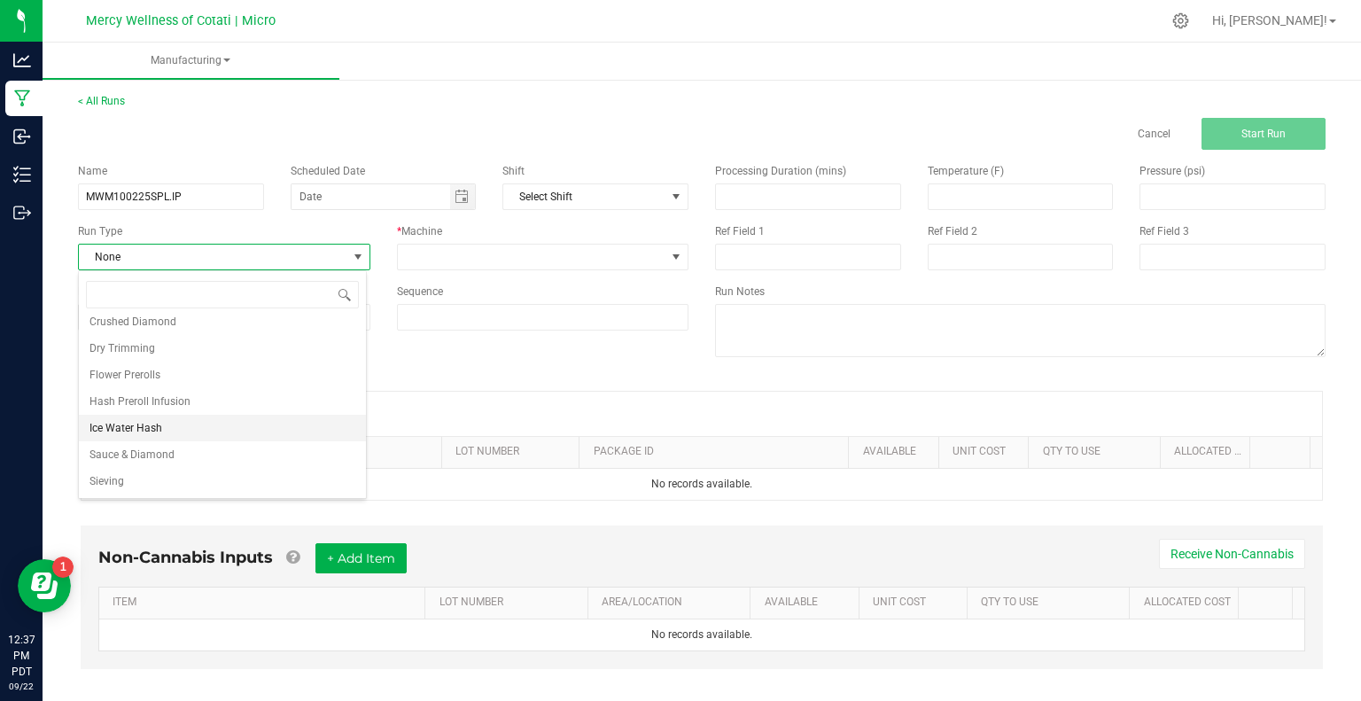
scroll to position [195, 0]
click at [184, 471] on li "THCA Preroll Infusion" at bounding box center [222, 481] width 287 height 27
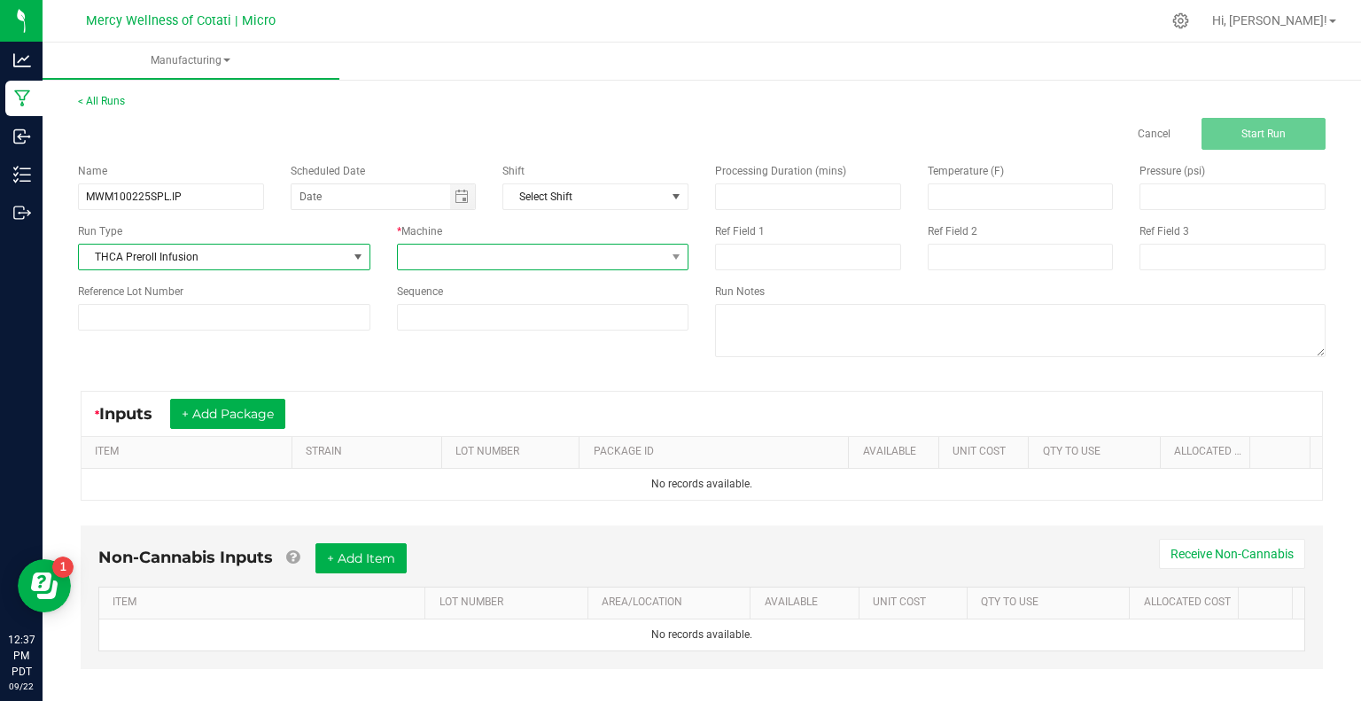
click at [469, 261] on span at bounding box center [532, 257] width 269 height 25
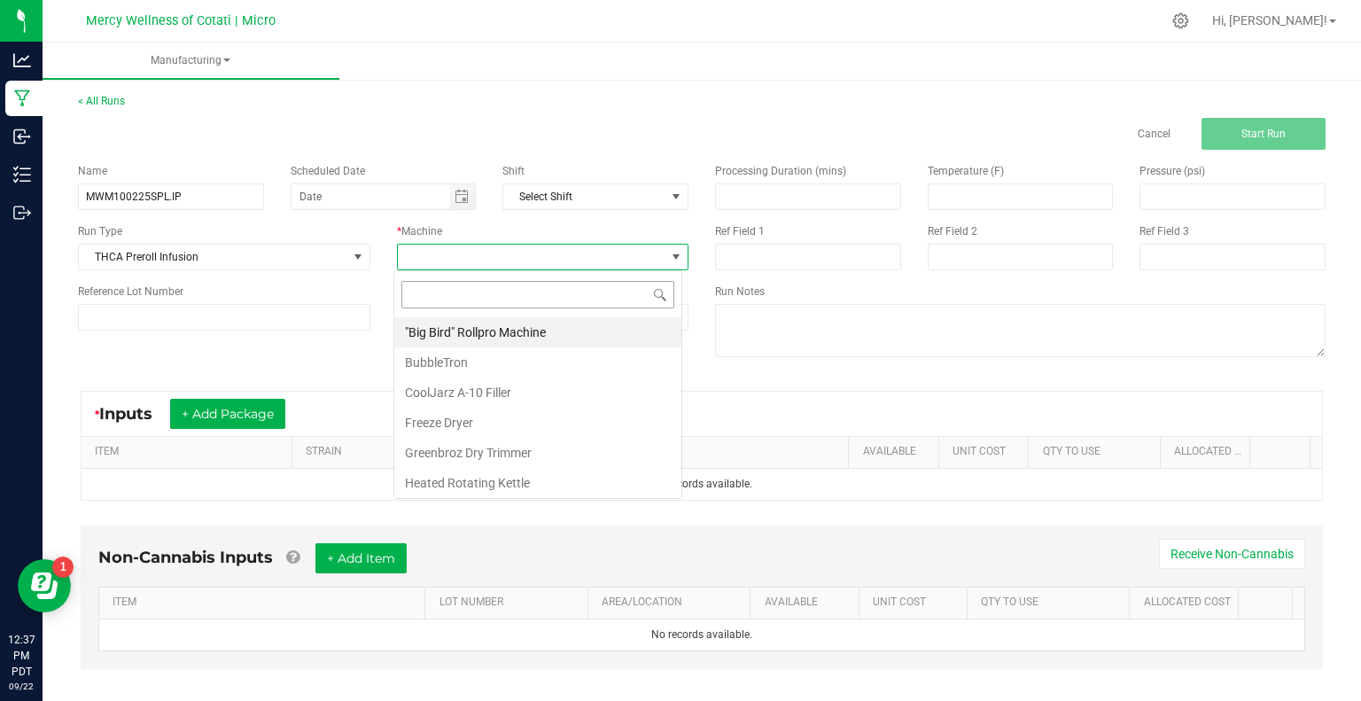
scroll to position [26, 288]
drag, startPoint x: 436, startPoint y: 332, endPoint x: 451, endPoint y: 308, distance: 28.3
click at [435, 332] on li ""Big Bird" Rollpro Machine" at bounding box center [537, 332] width 287 height 30
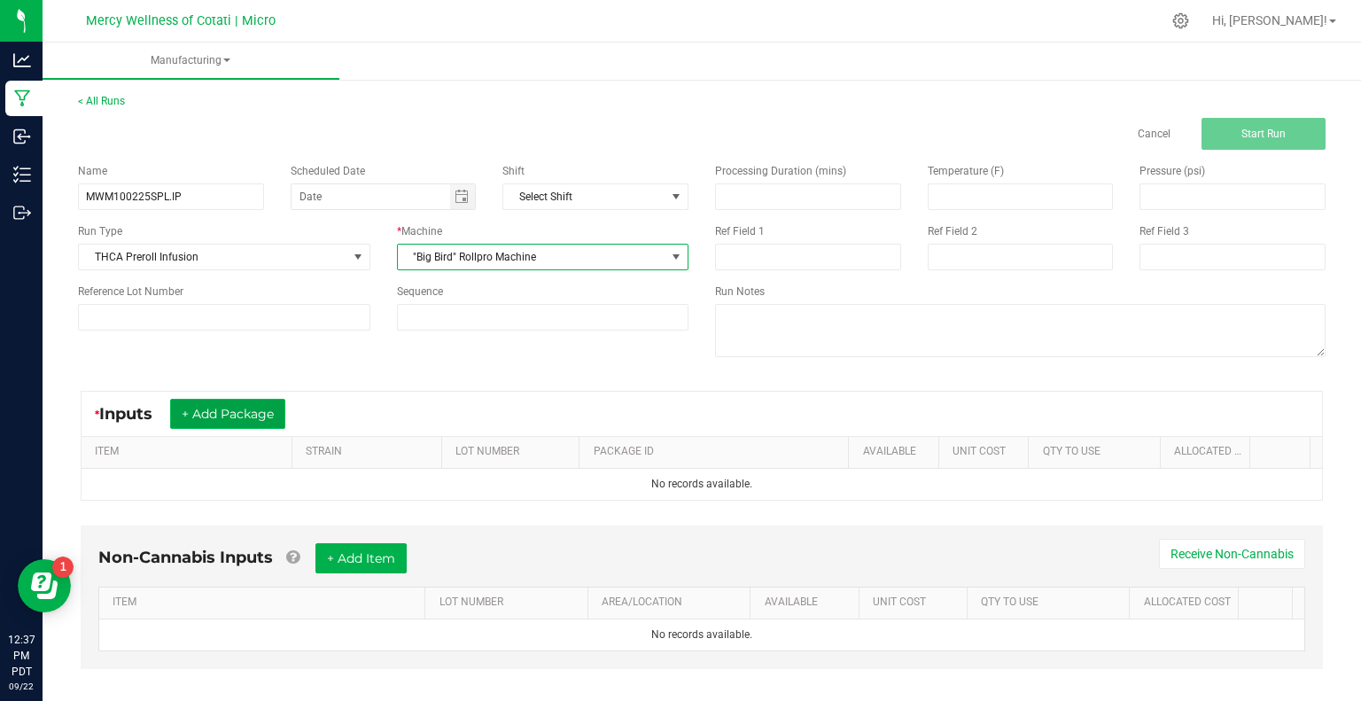
click at [264, 415] on button "+ Add Package" at bounding box center [227, 414] width 115 height 30
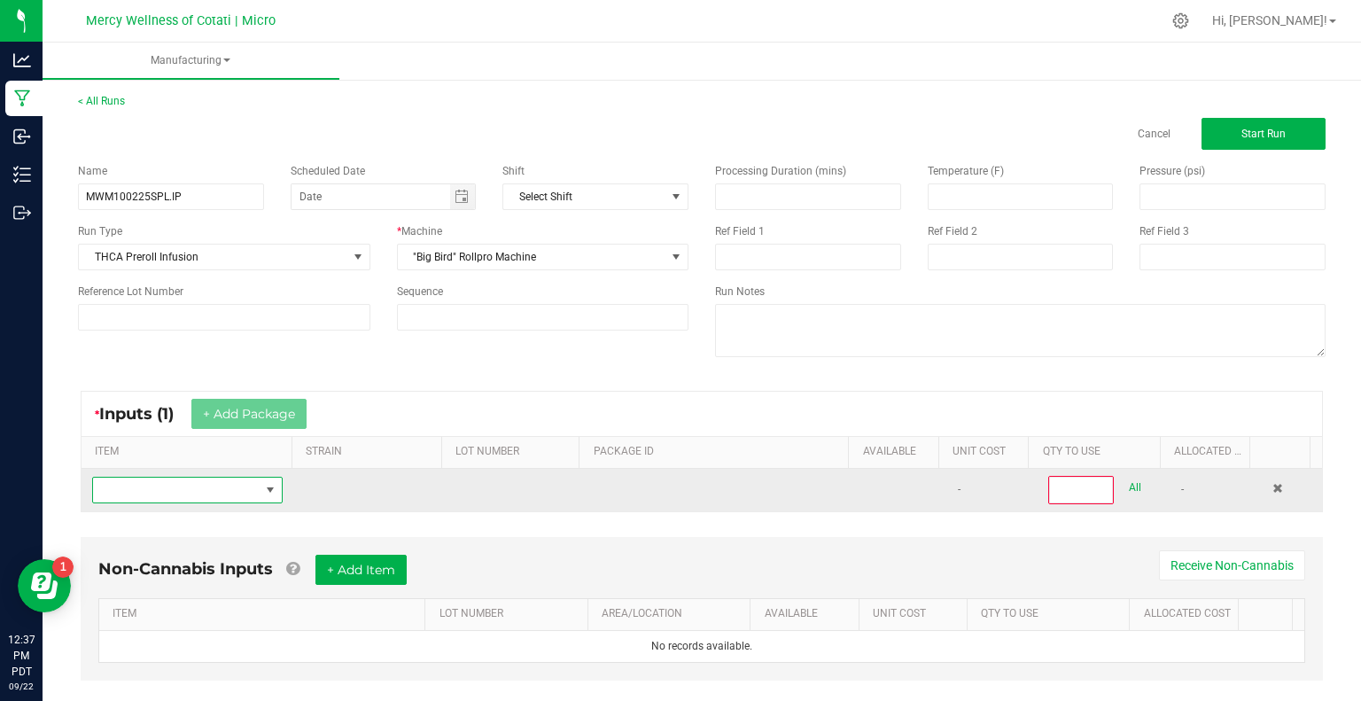
click at [220, 479] on span "NO DATA FOUND" at bounding box center [176, 490] width 167 height 25
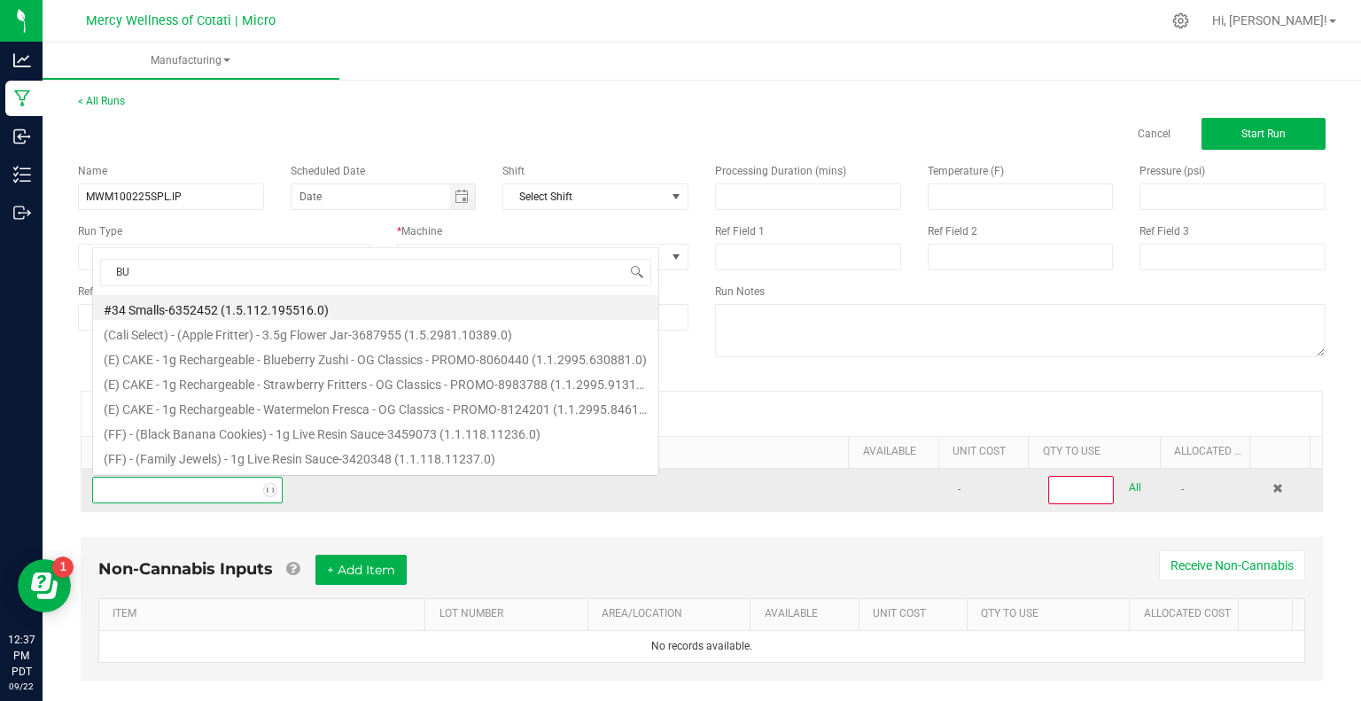
scroll to position [26, 183]
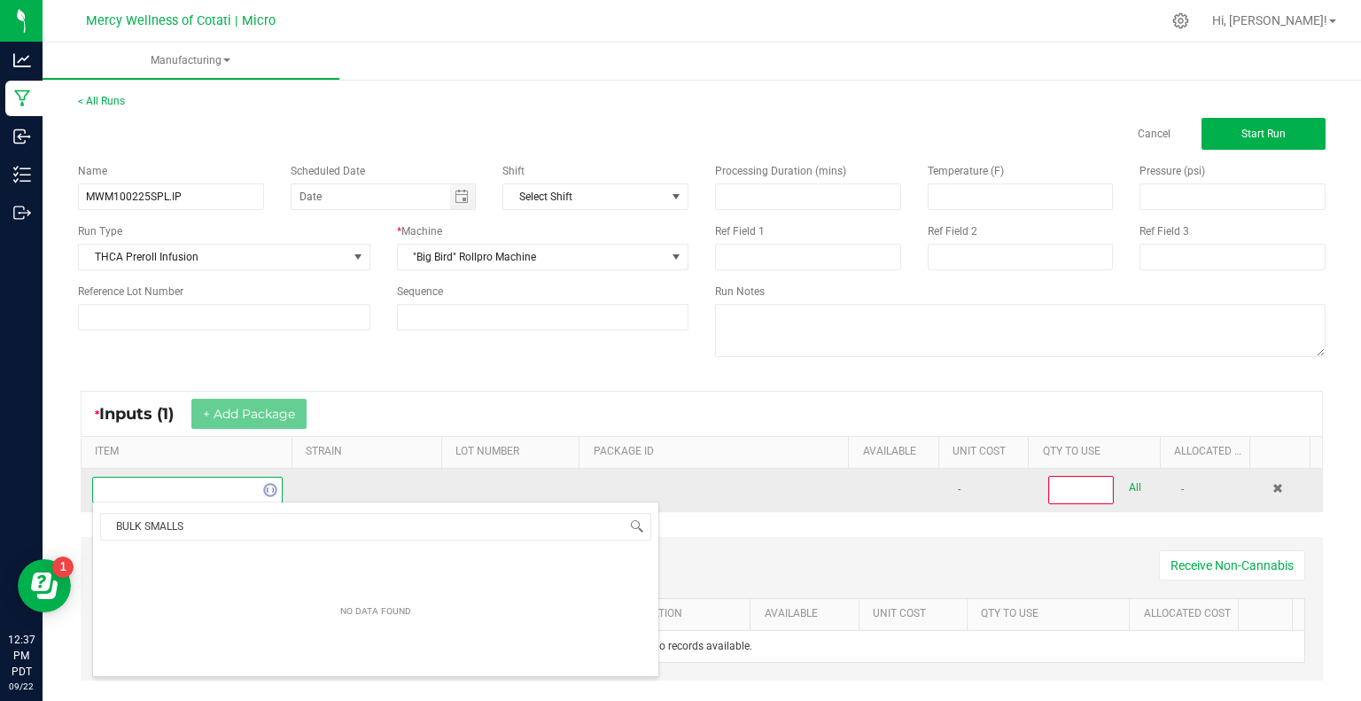
type input "BULK SMALLS"
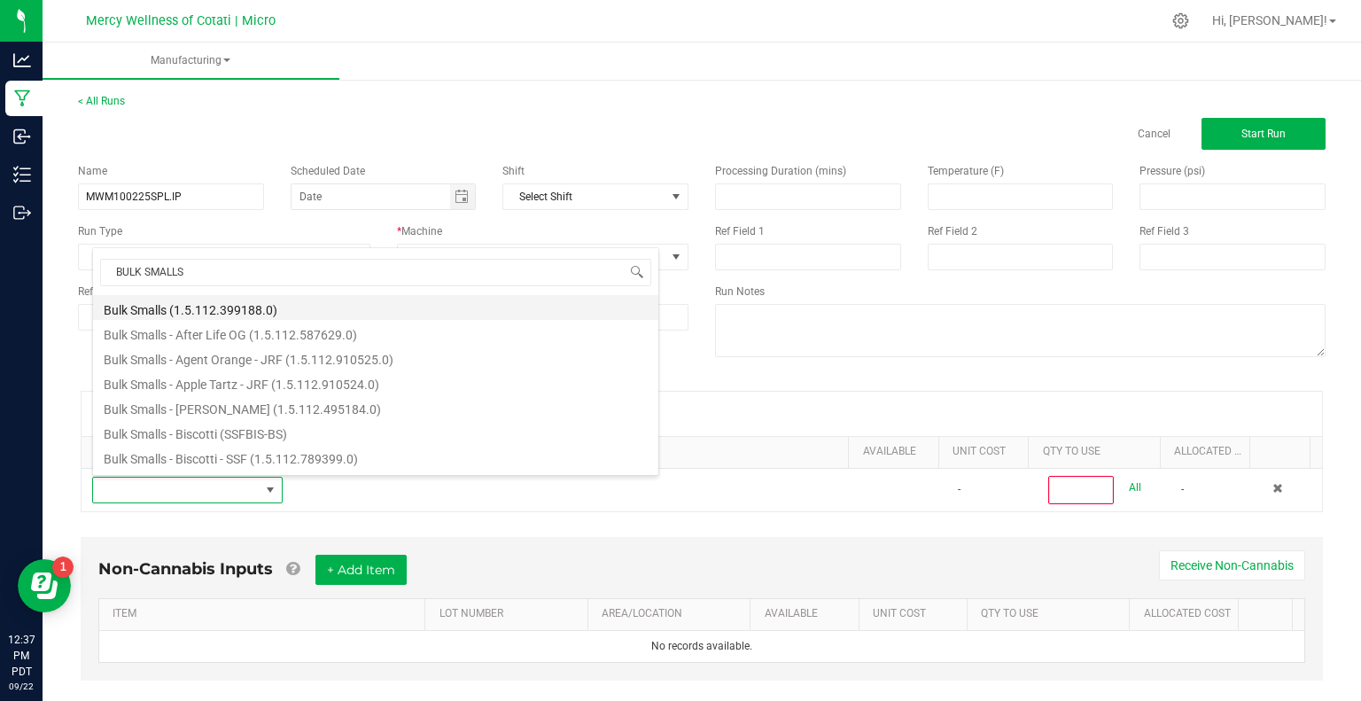
click at [176, 299] on li "Bulk Smalls (1.5.112.399188.0)" at bounding box center [375, 307] width 565 height 25
type input "0"
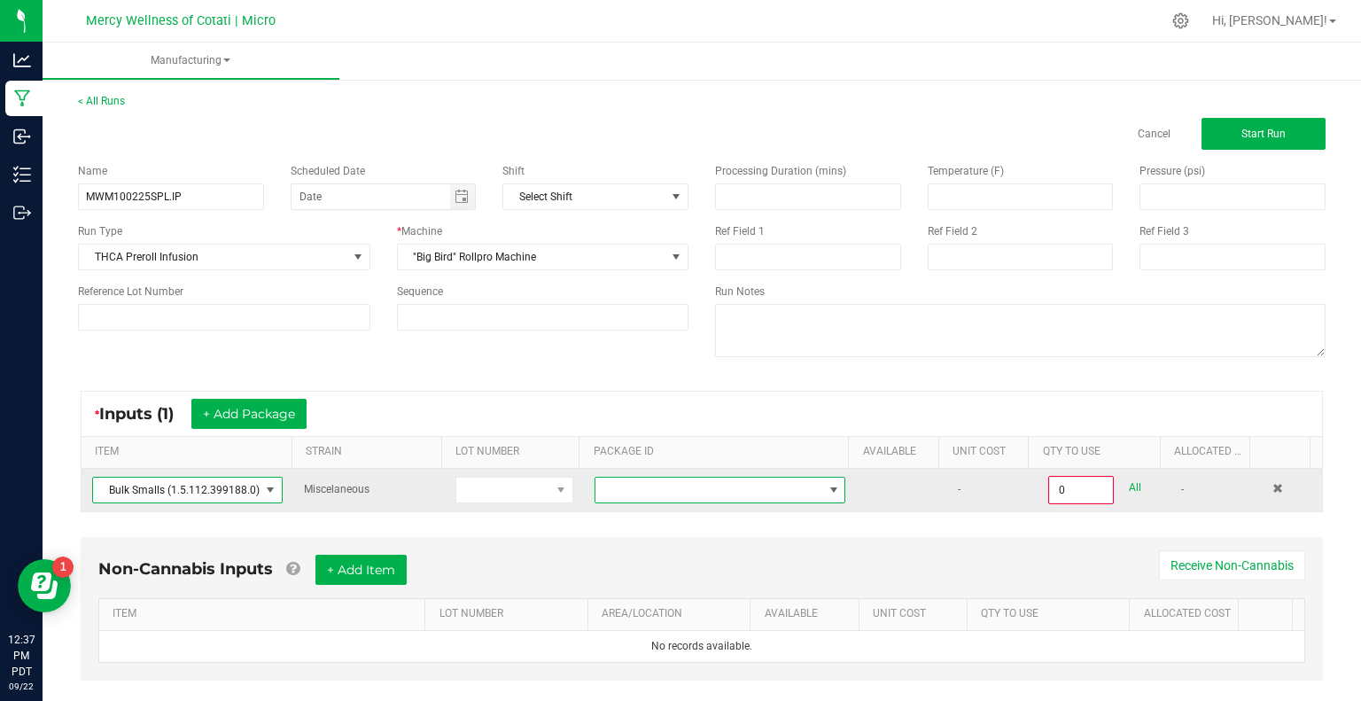
click at [827, 493] on span at bounding box center [834, 490] width 14 height 14
click at [260, 485] on span at bounding box center [271, 490] width 22 height 25
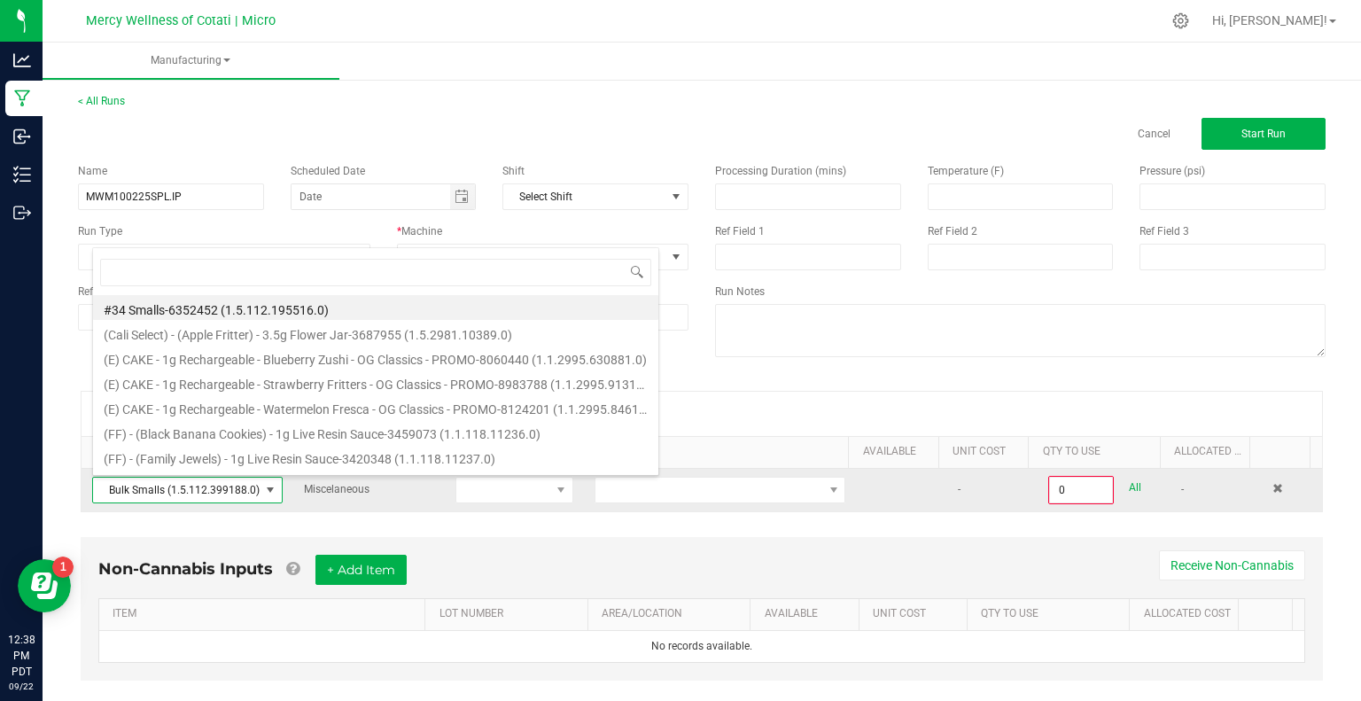
scroll to position [26, 183]
type input "BLK FLOWER - SP"
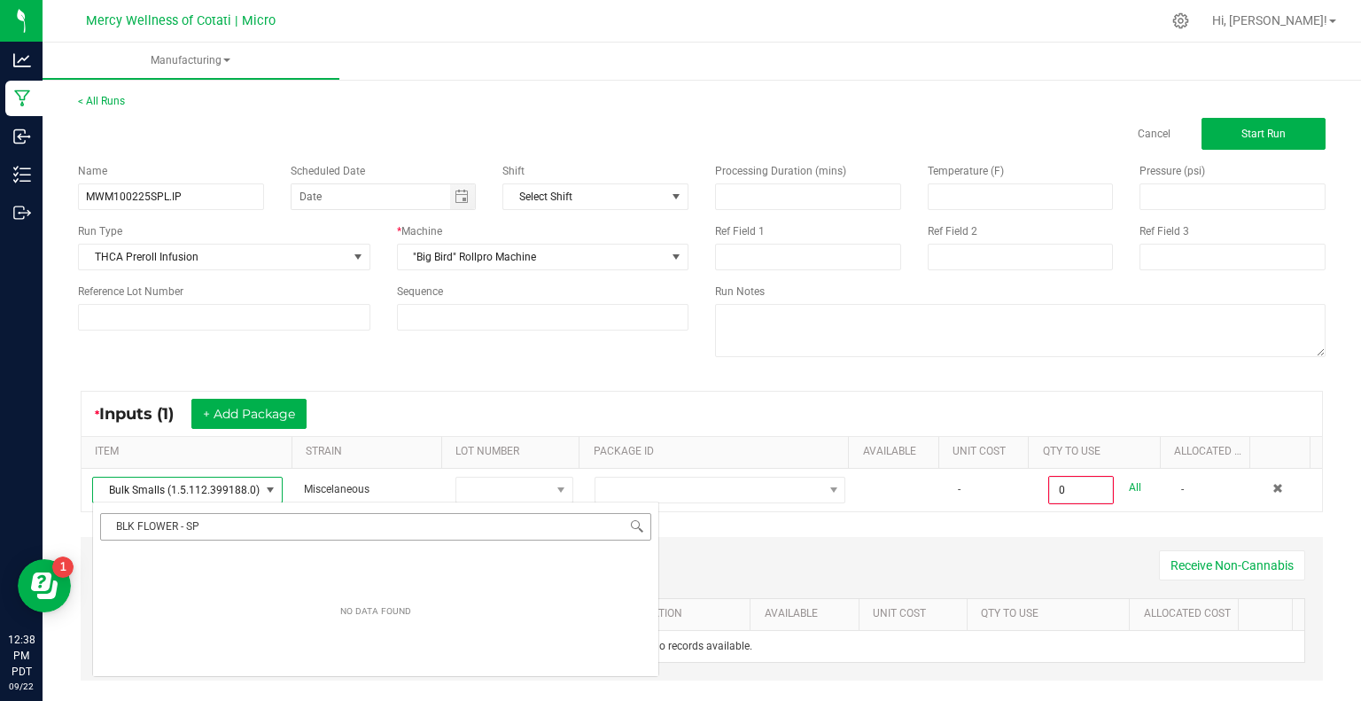
click at [121, 269] on div "Name MWM100225SPL.IP Scheduled Date Shift Select Shift Run Type THCA Preroll In…" at bounding box center [383, 247] width 637 height 194
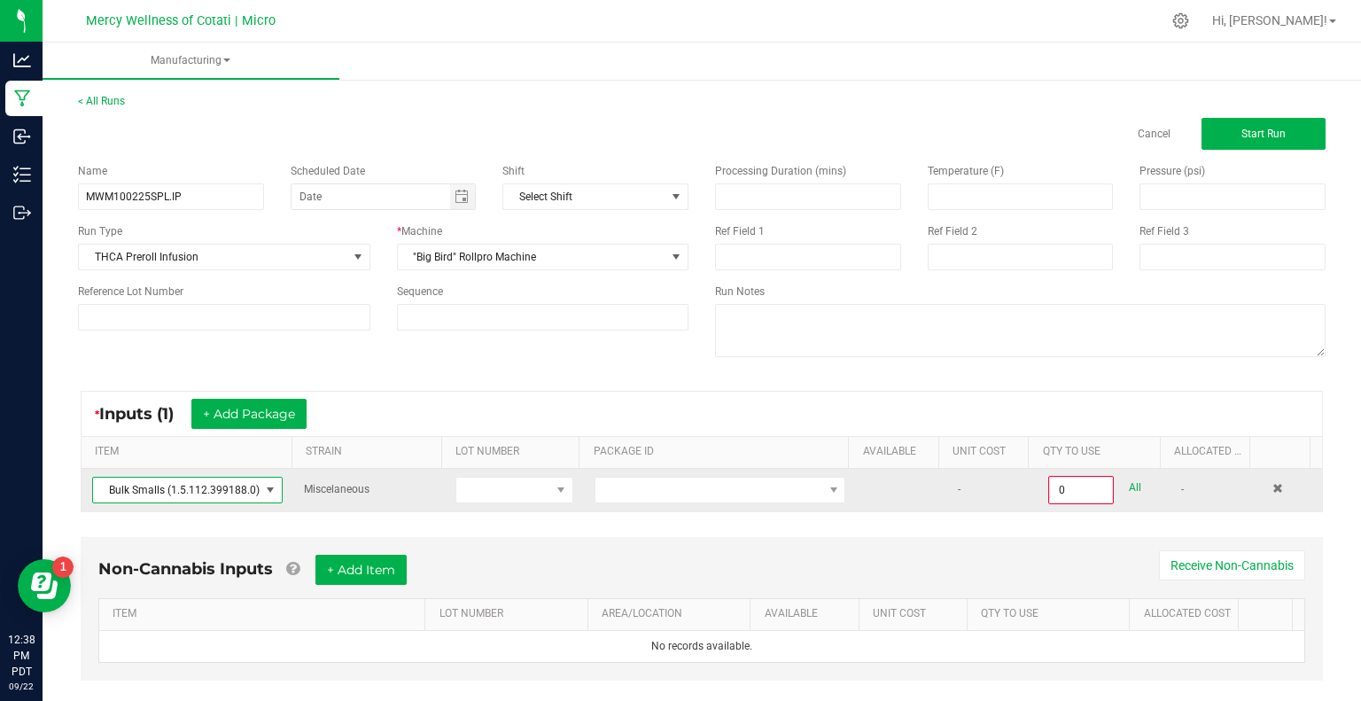
click at [128, 490] on span "Bulk Smalls (1.5.112.399188.0)" at bounding box center [176, 490] width 167 height 25
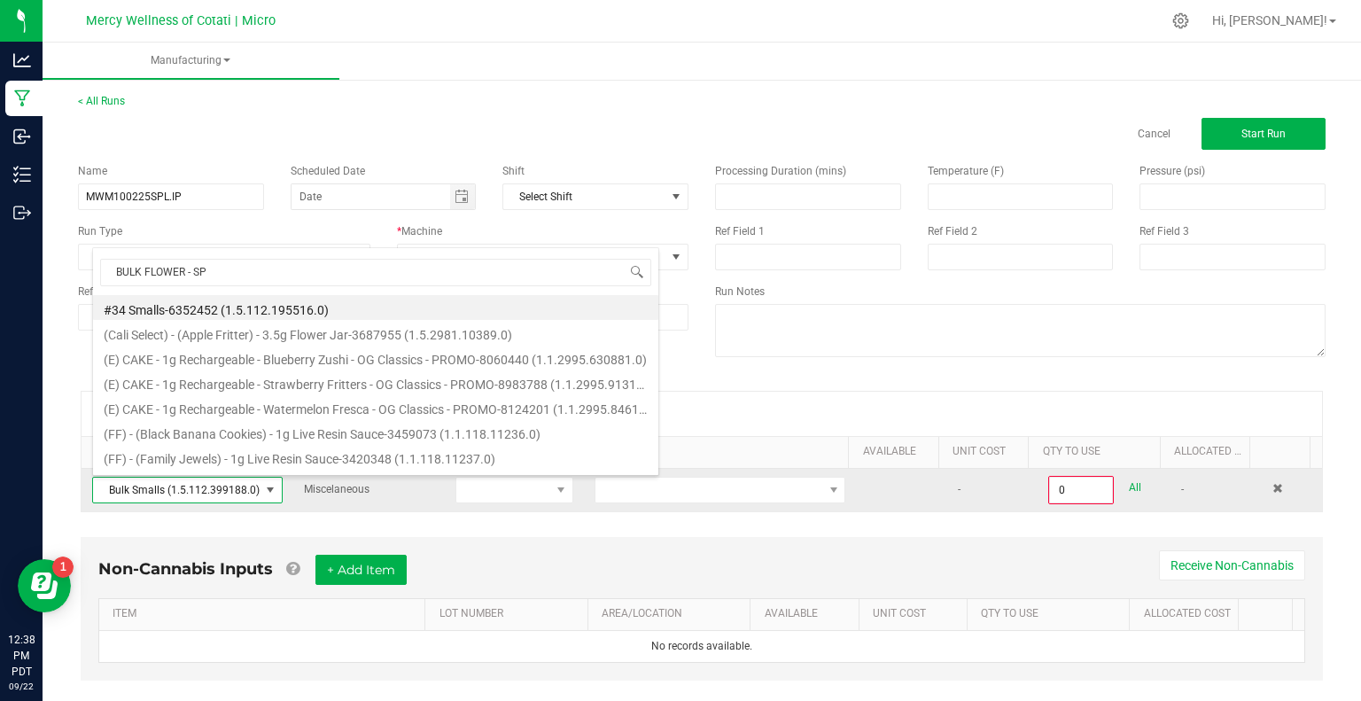
type input "BULK FLOWER - SPL"
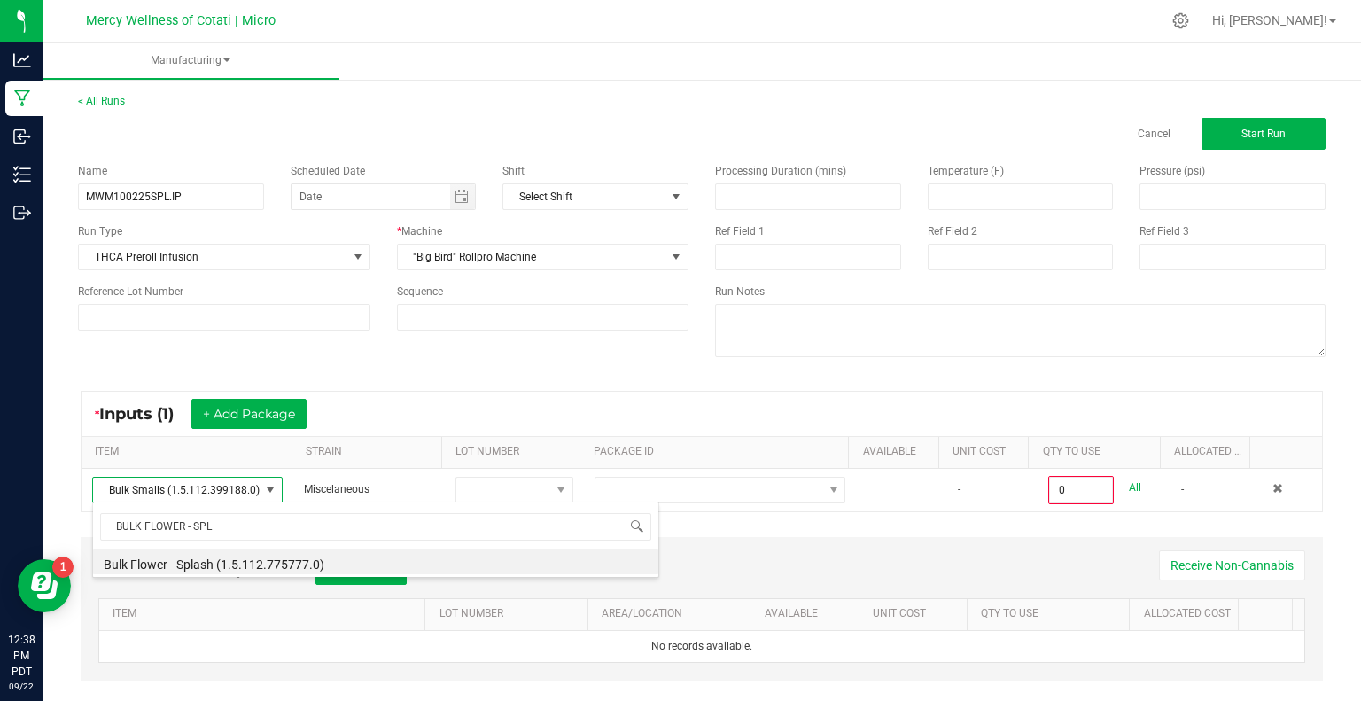
drag, startPoint x: 182, startPoint y: 567, endPoint x: 202, endPoint y: 552, distance: 25.3
click at [183, 566] on li "Bulk Flower - Splash (1.5.112.775777.0)" at bounding box center [375, 561] width 565 height 25
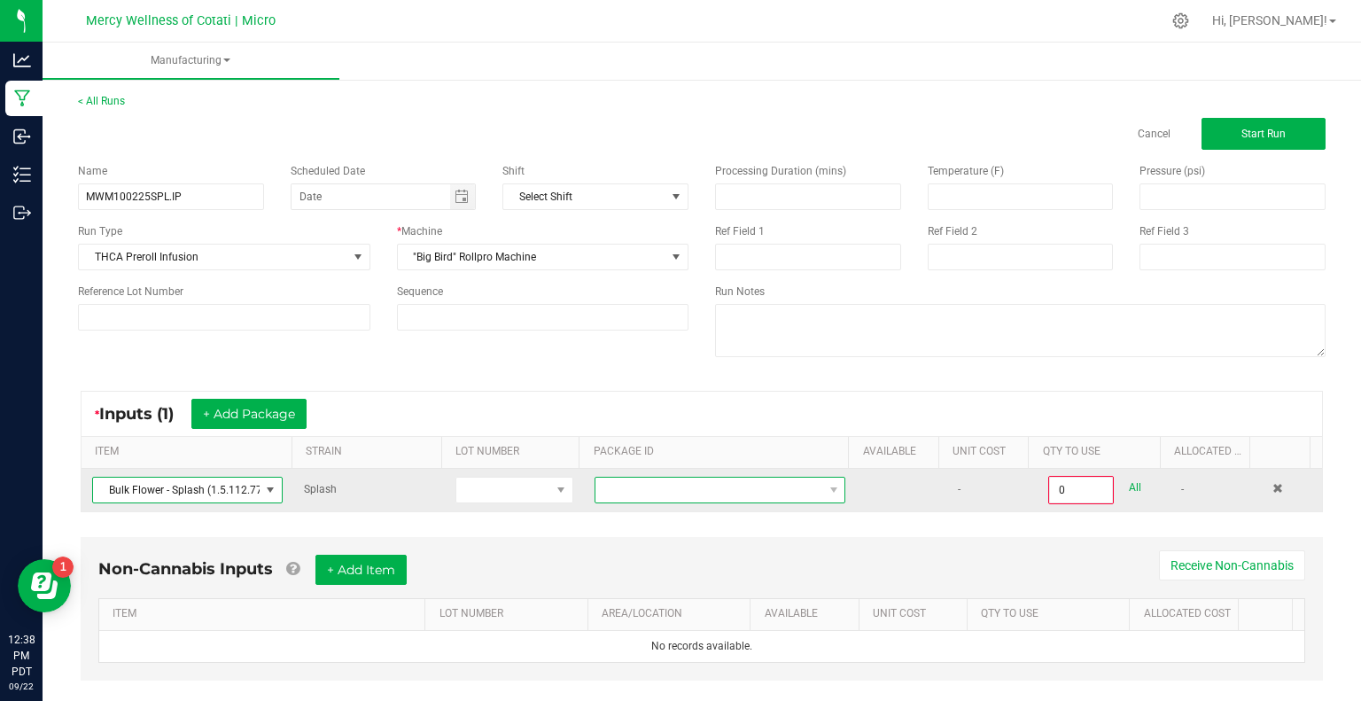
click at [639, 499] on span at bounding box center [709, 490] width 227 height 25
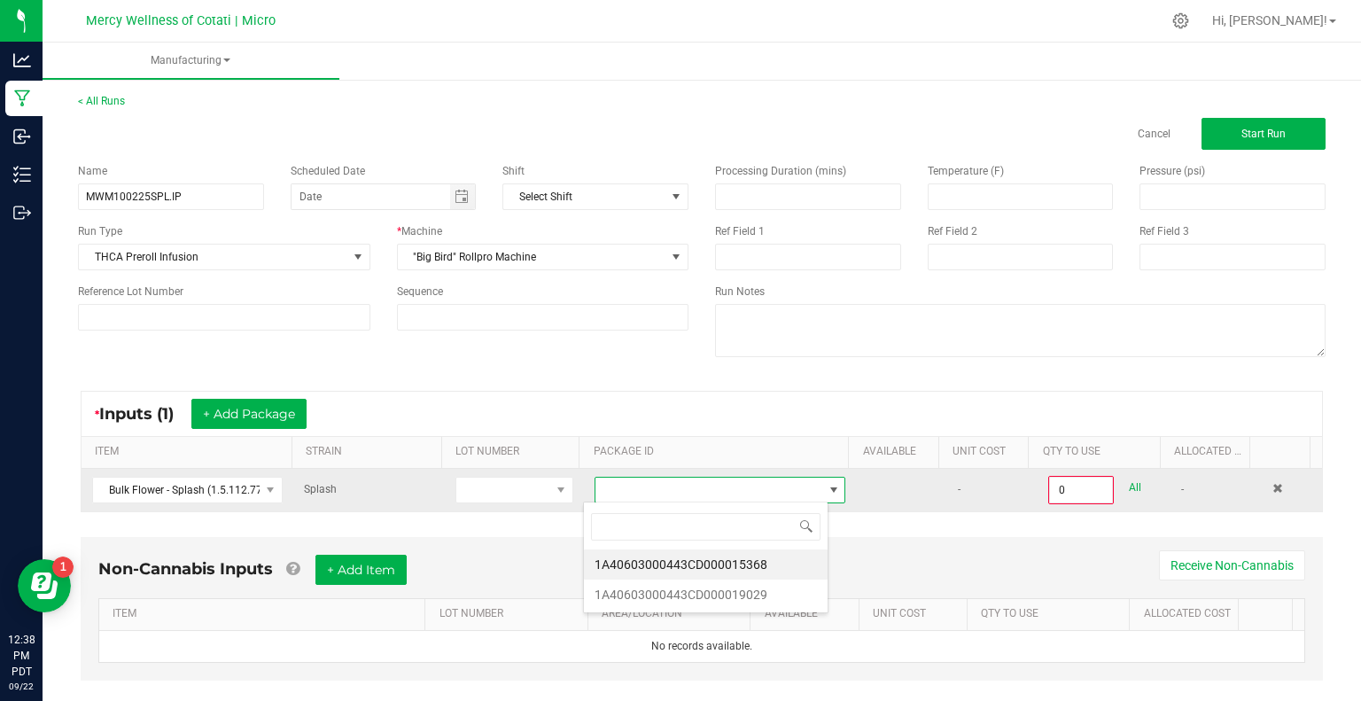
scroll to position [26, 245]
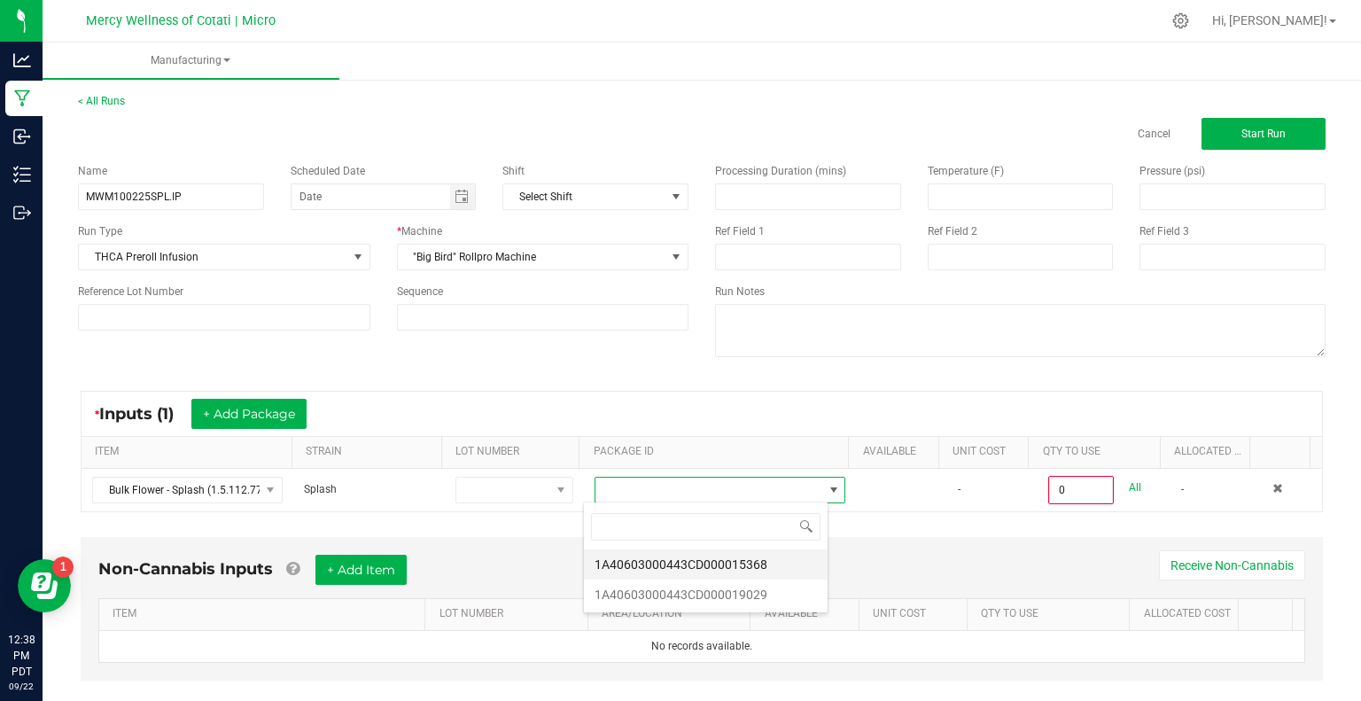
click at [677, 564] on li "1A40603000443CD000015368" at bounding box center [706, 564] width 244 height 30
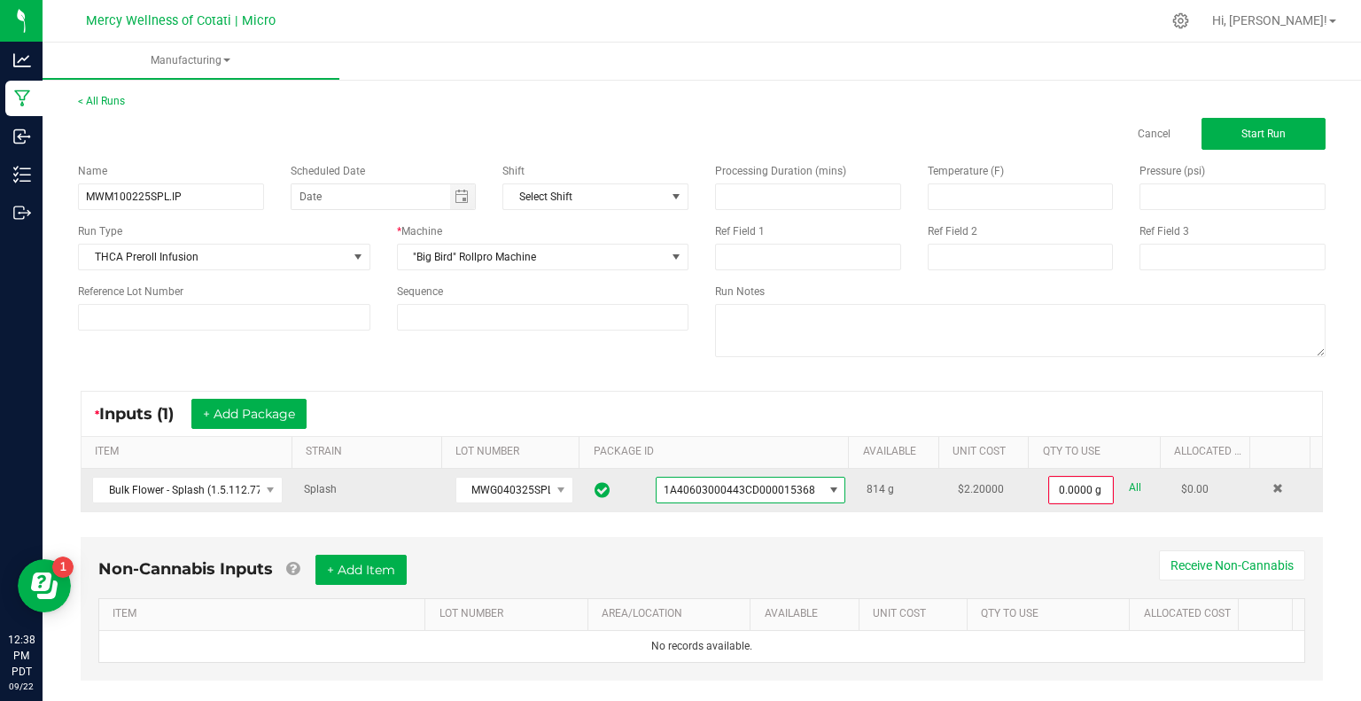
click at [1129, 481] on link "All" at bounding box center [1135, 488] width 12 height 24
type input "814.0000 g"
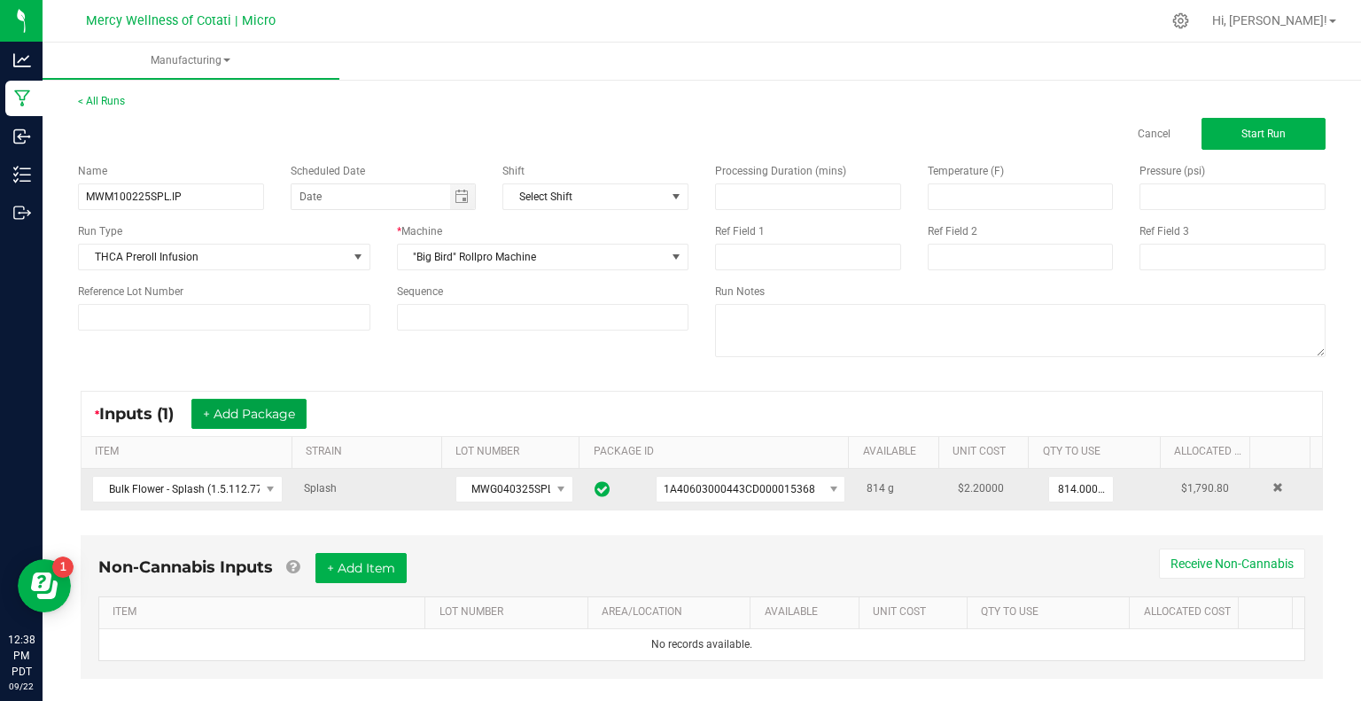
drag, startPoint x: 290, startPoint y: 407, endPoint x: 273, endPoint y: 460, distance: 55.8
click at [290, 407] on button "+ Add Package" at bounding box center [248, 414] width 115 height 30
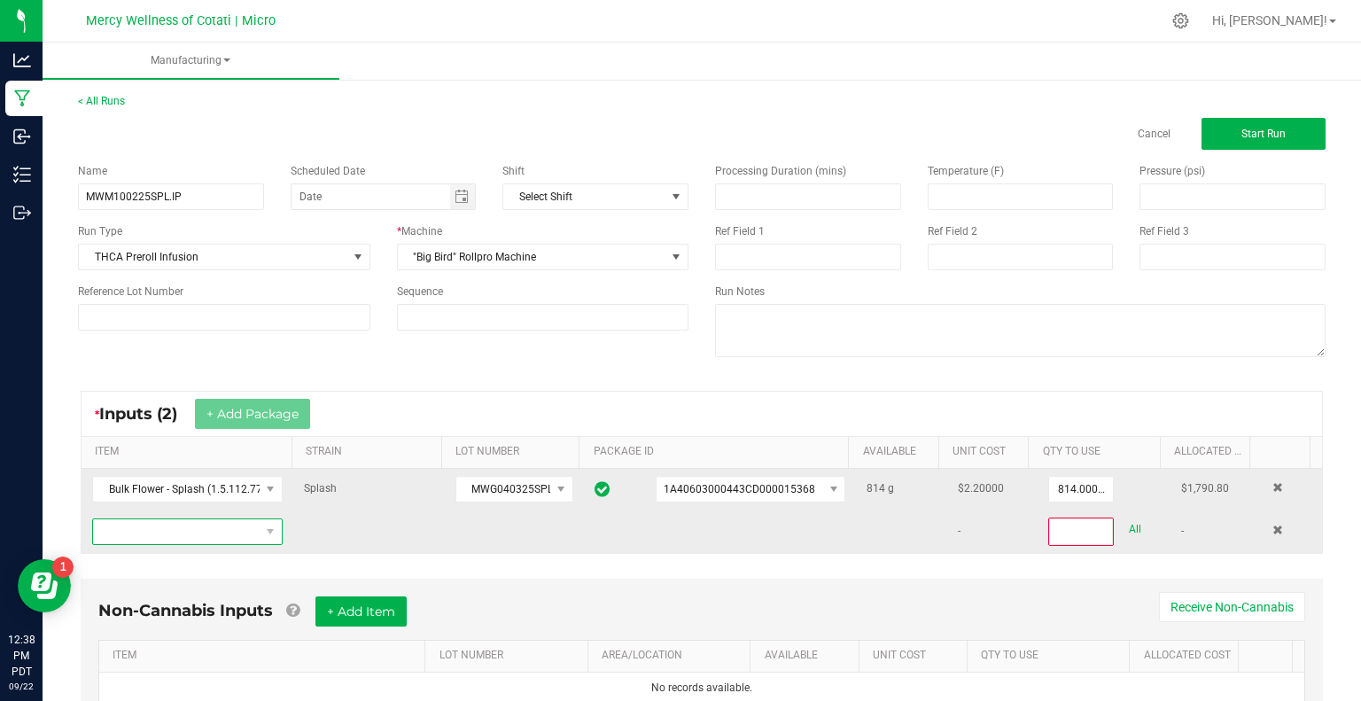
click at [248, 531] on span "NO DATA FOUND" at bounding box center [176, 531] width 167 height 25
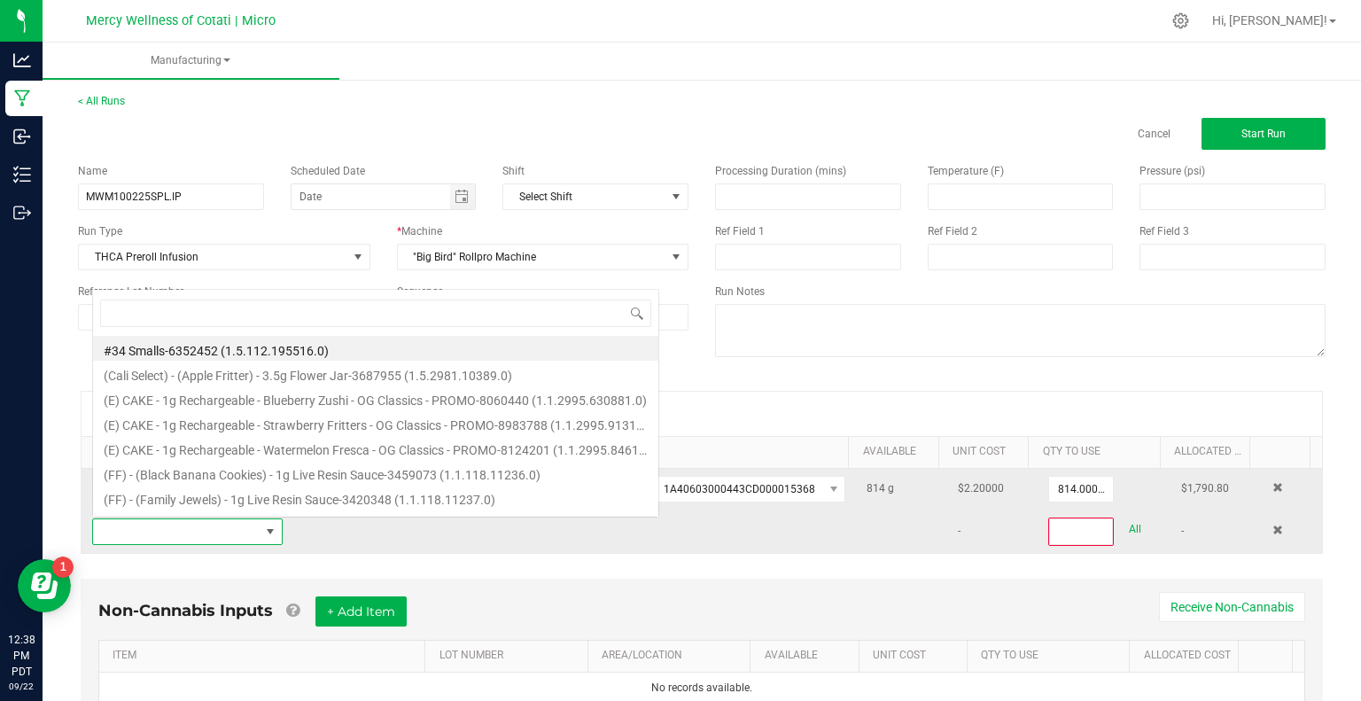
scroll to position [26, 183]
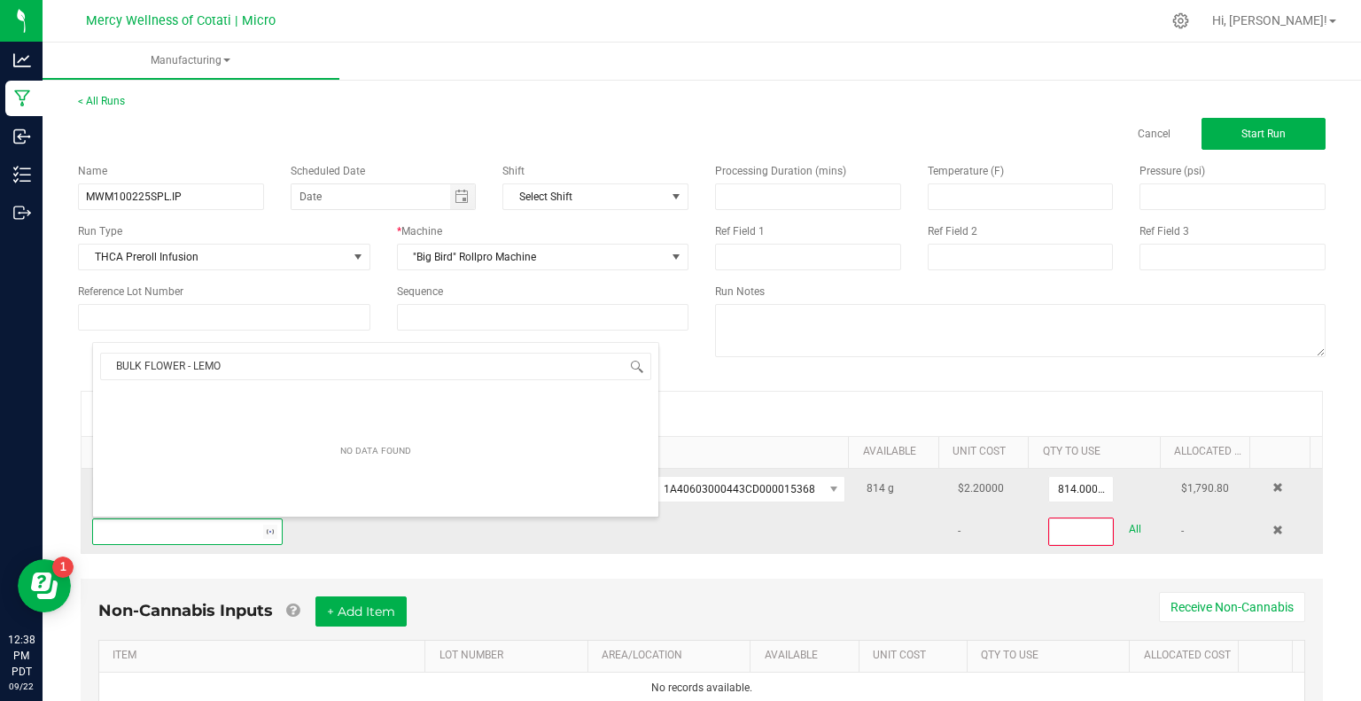
type input "BULK FLOWER - LEMON"
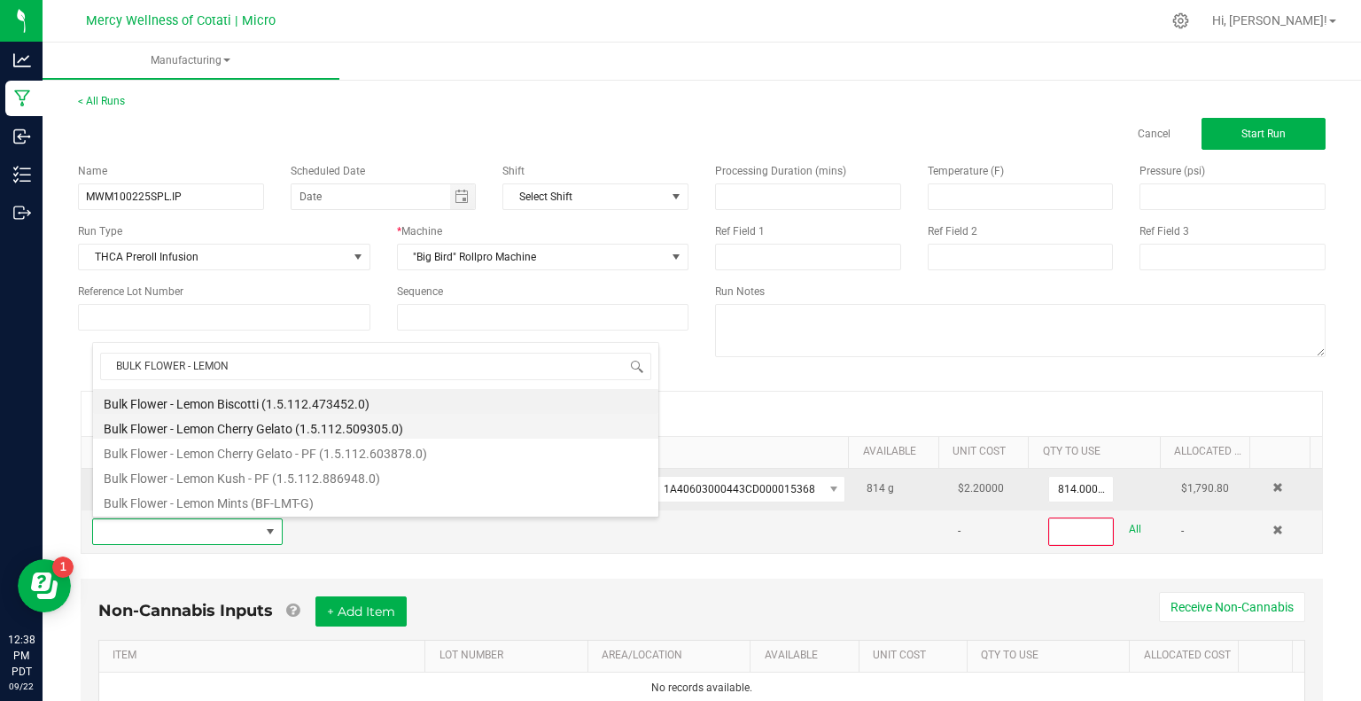
click at [261, 428] on li "Bulk Flower - Lemon Cherry Gelato (1.5.112.509305.0)" at bounding box center [375, 426] width 565 height 25
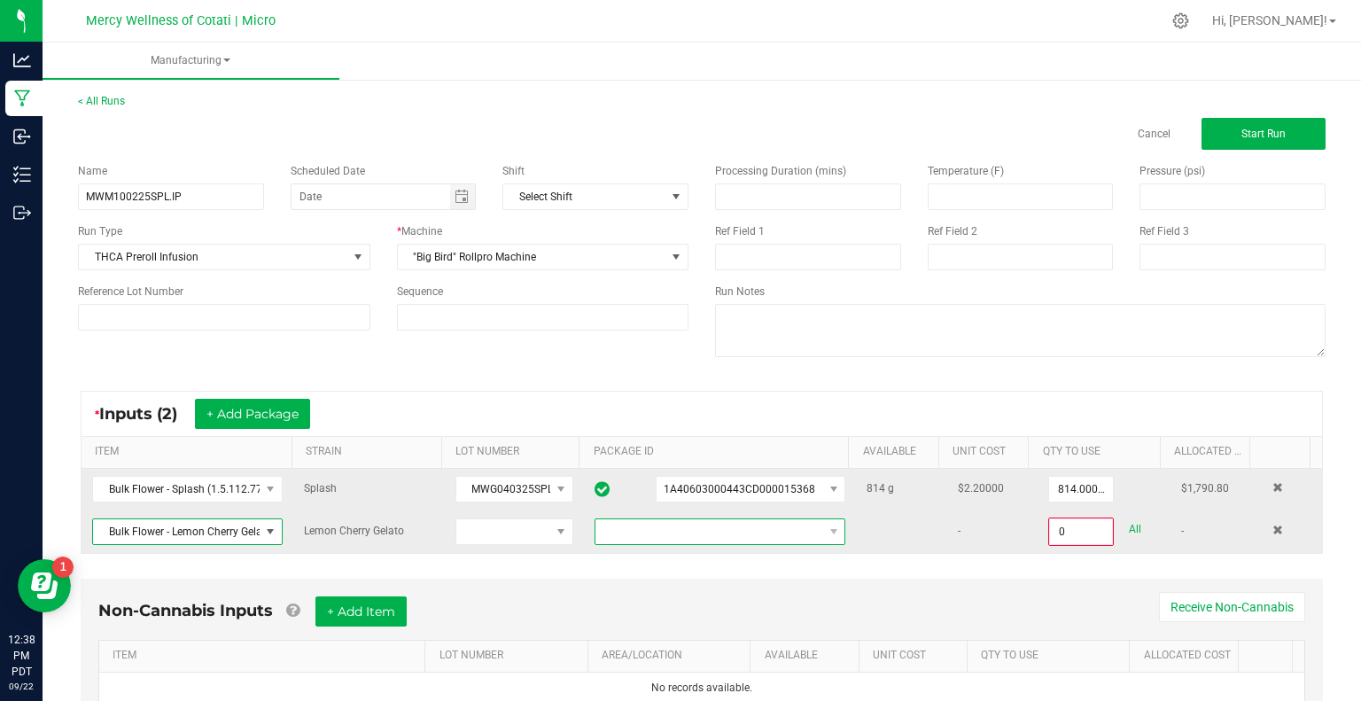
click at [596, 534] on span at bounding box center [709, 531] width 227 height 25
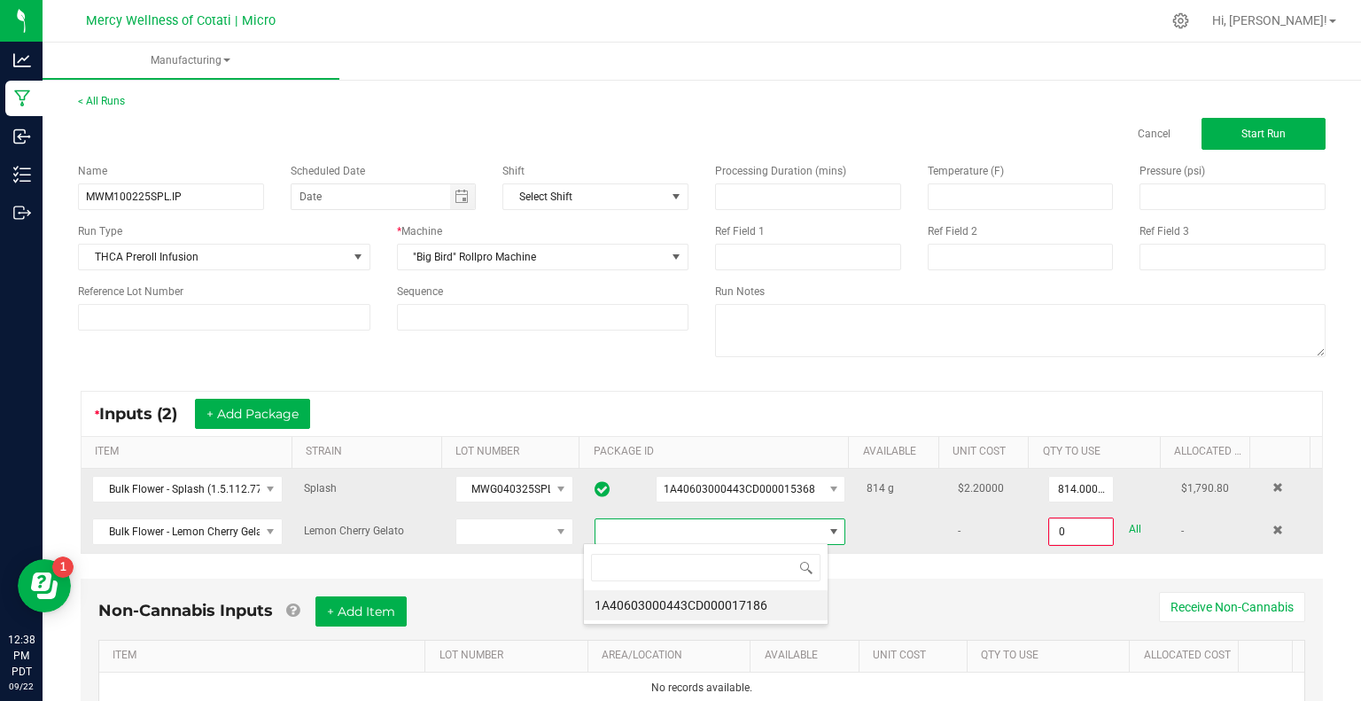
scroll to position [26, 245]
click at [614, 598] on li "1A40603000443CD000017186" at bounding box center [706, 605] width 244 height 30
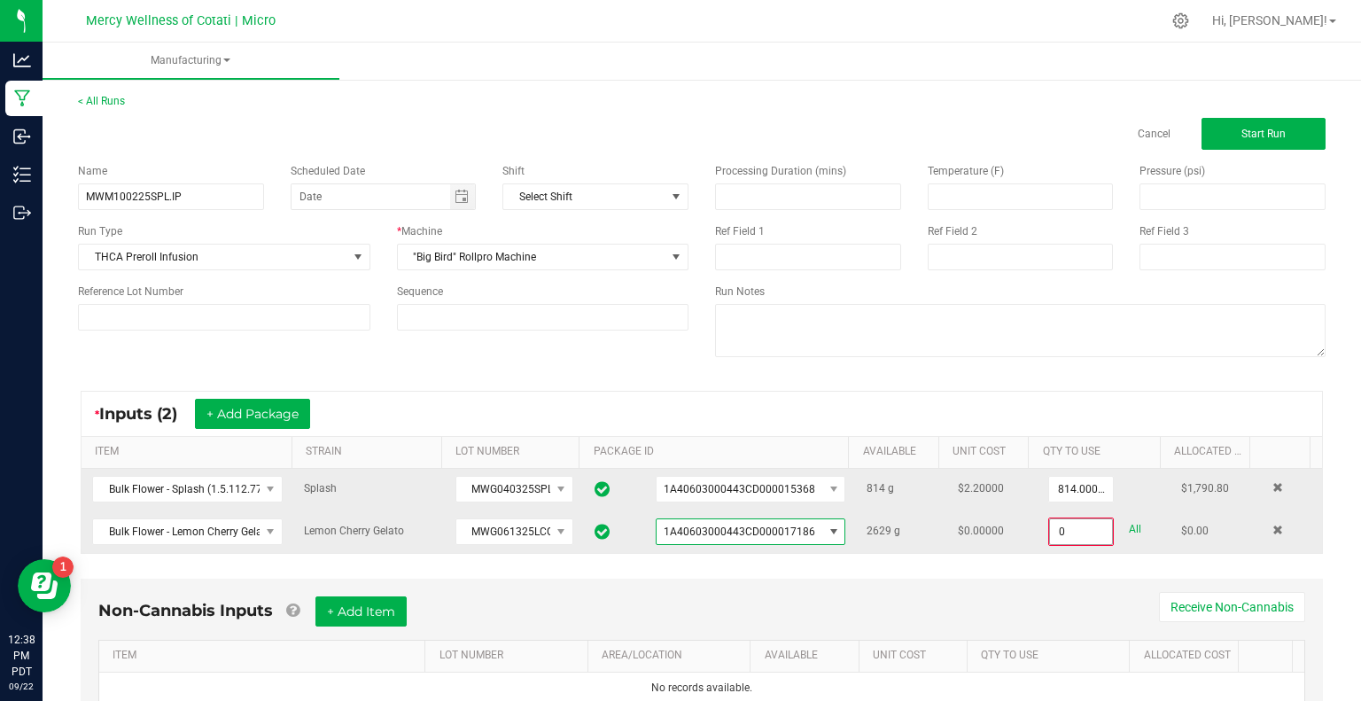
click at [1050, 531] on input "0" at bounding box center [1081, 531] width 62 height 25
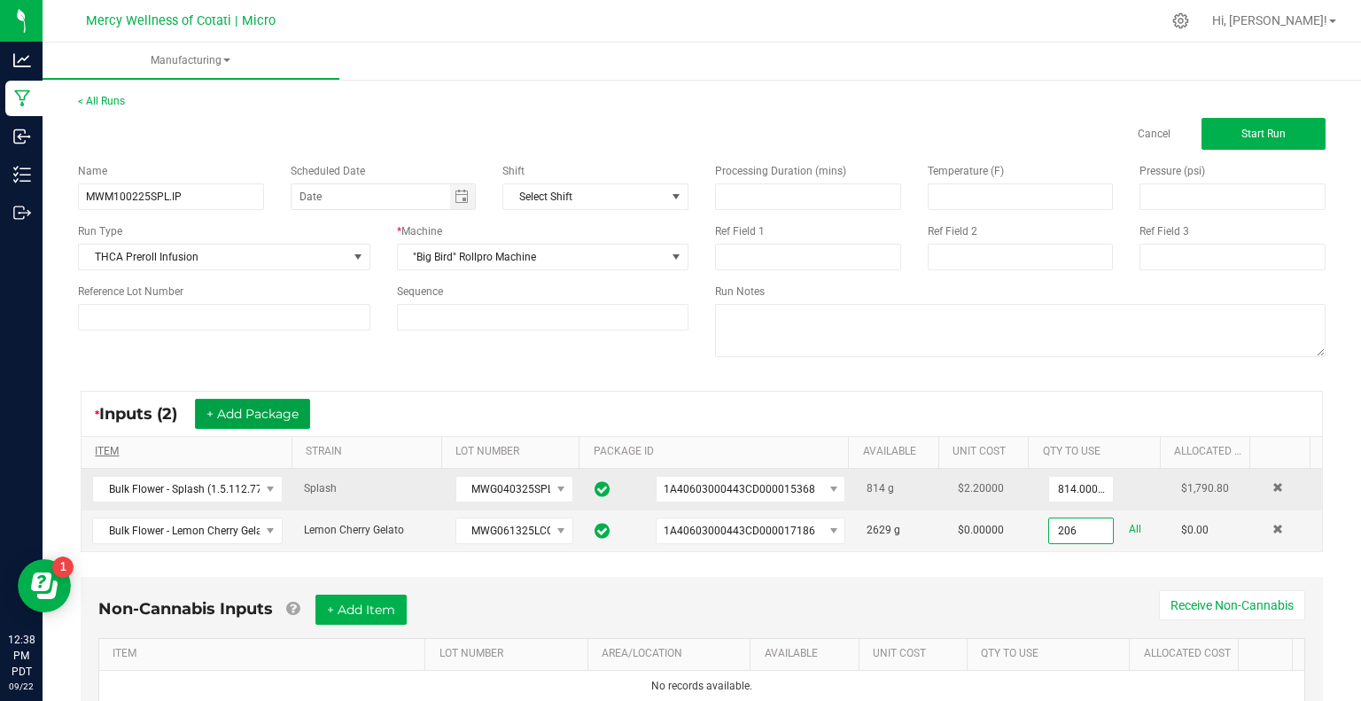
type input "206.0000 g"
click at [255, 410] on button "+ Add Package" at bounding box center [252, 414] width 115 height 30
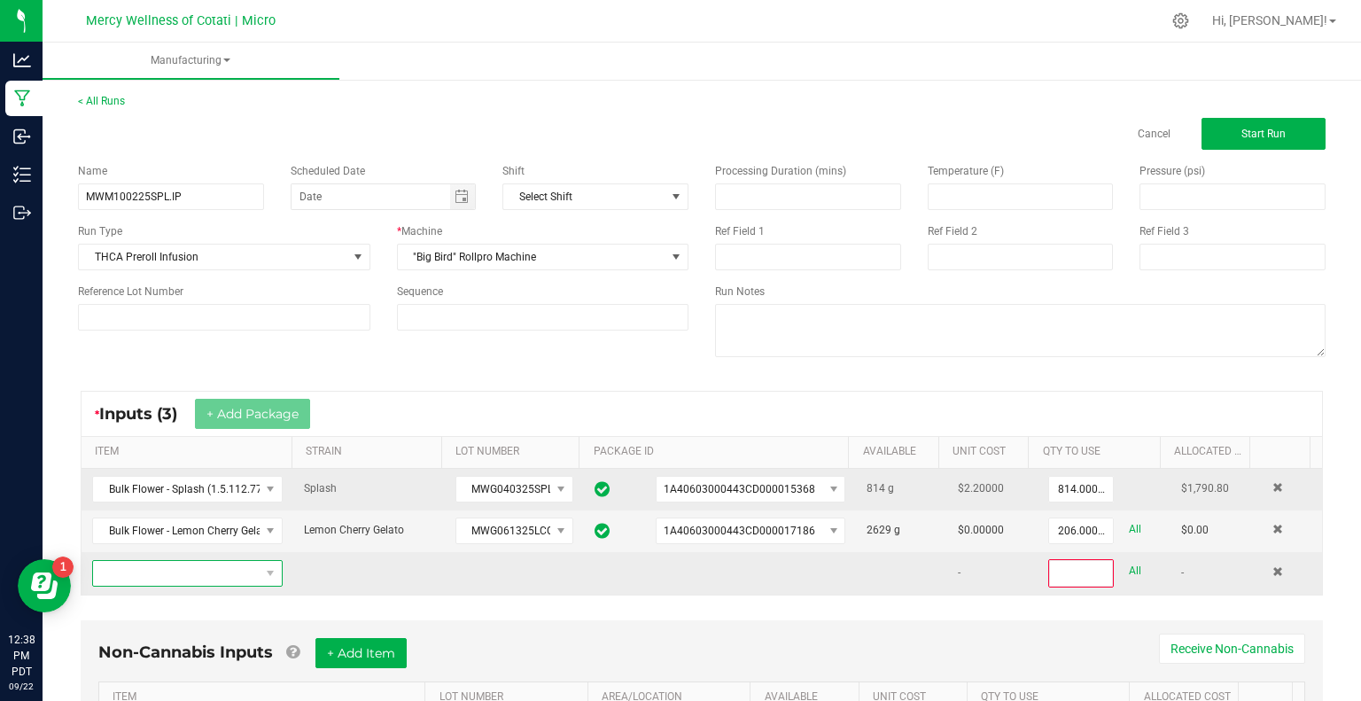
click at [237, 573] on span "NO DATA FOUND" at bounding box center [176, 573] width 167 height 25
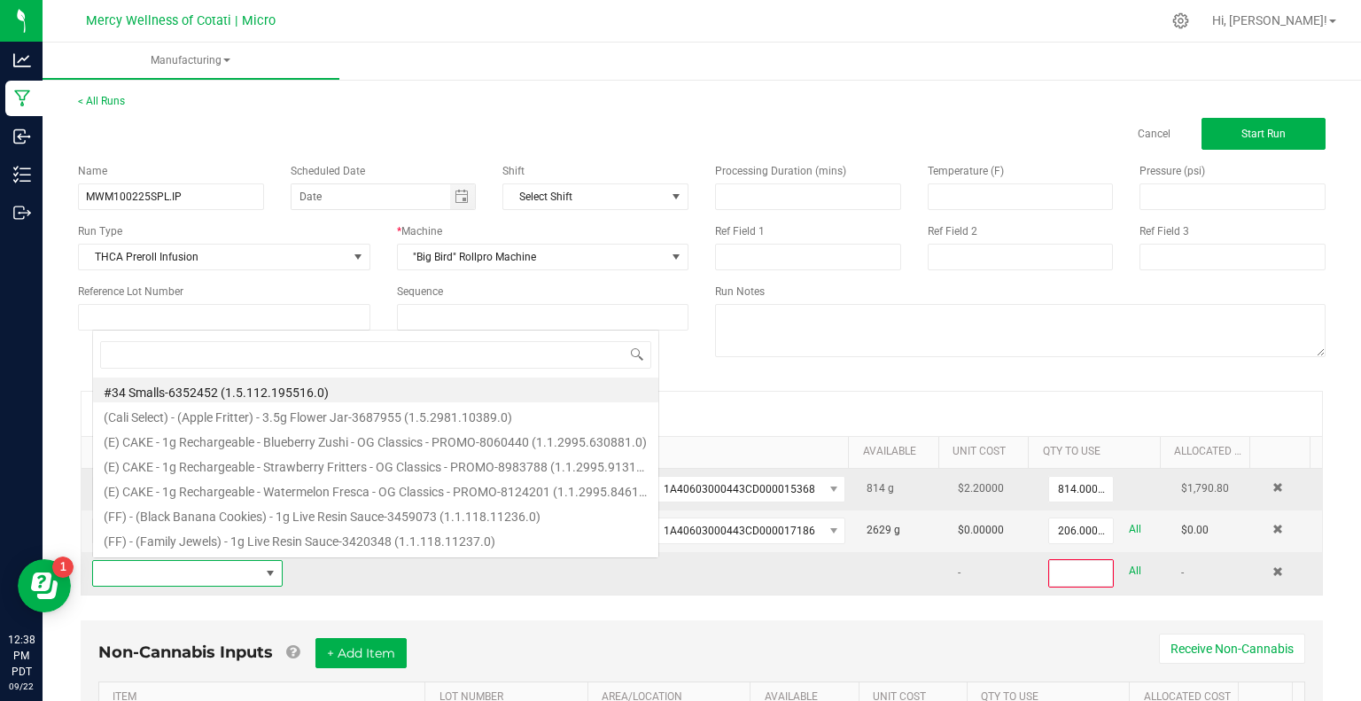
scroll to position [26, 183]
type input "BULK THCA"
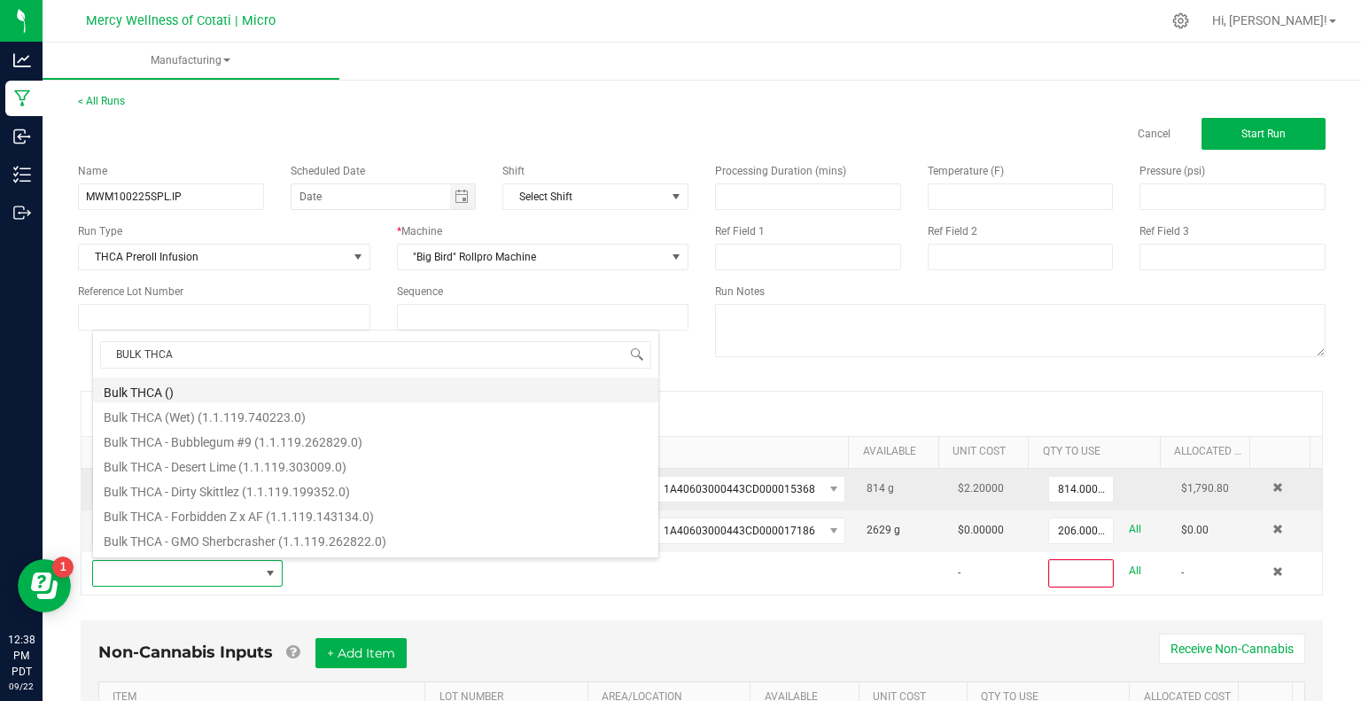
click at [135, 393] on li "Bulk THCA ()" at bounding box center [375, 390] width 565 height 25
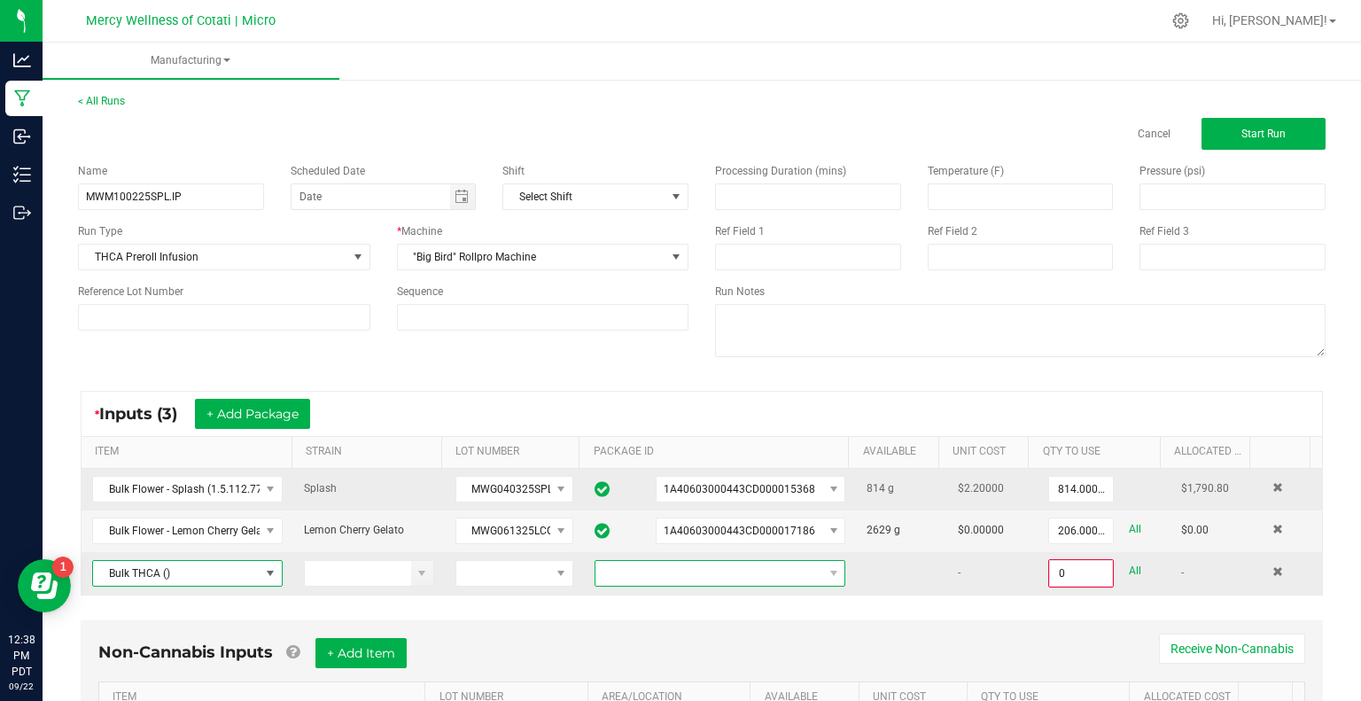
click at [610, 564] on span at bounding box center [709, 573] width 227 height 25
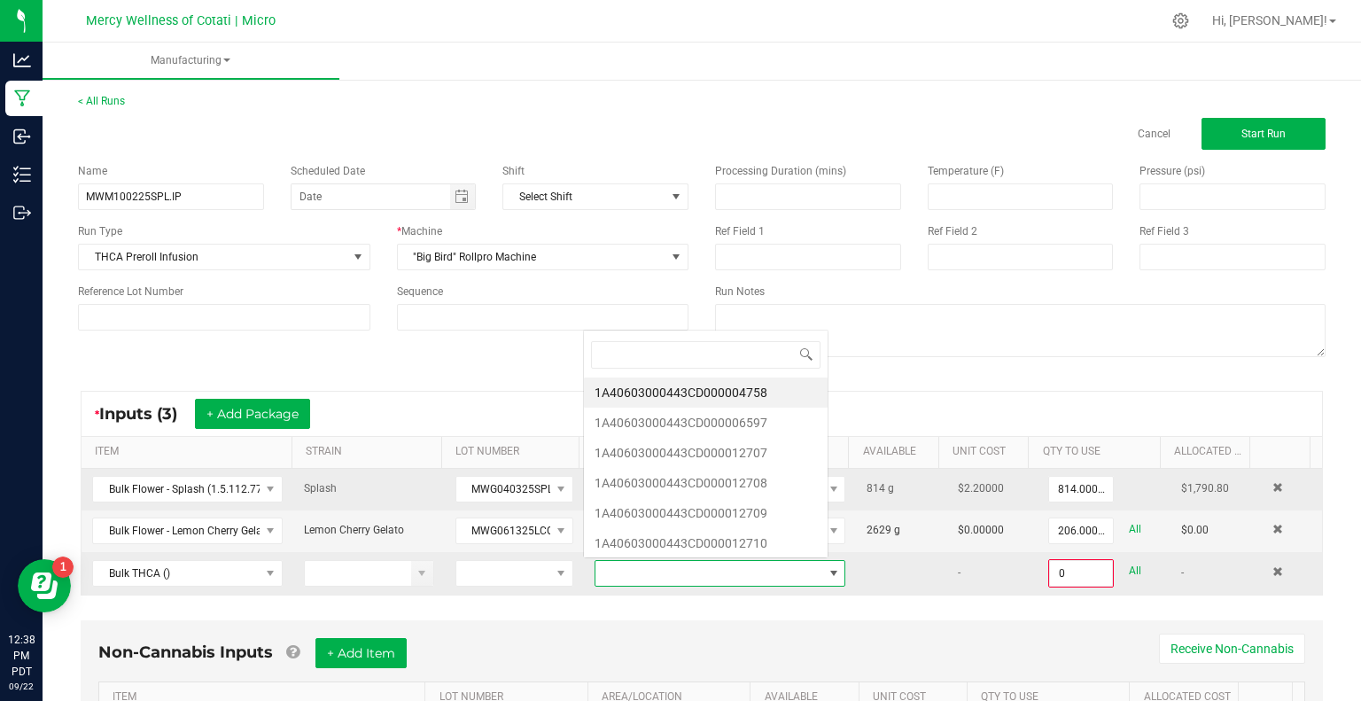
scroll to position [26, 241]
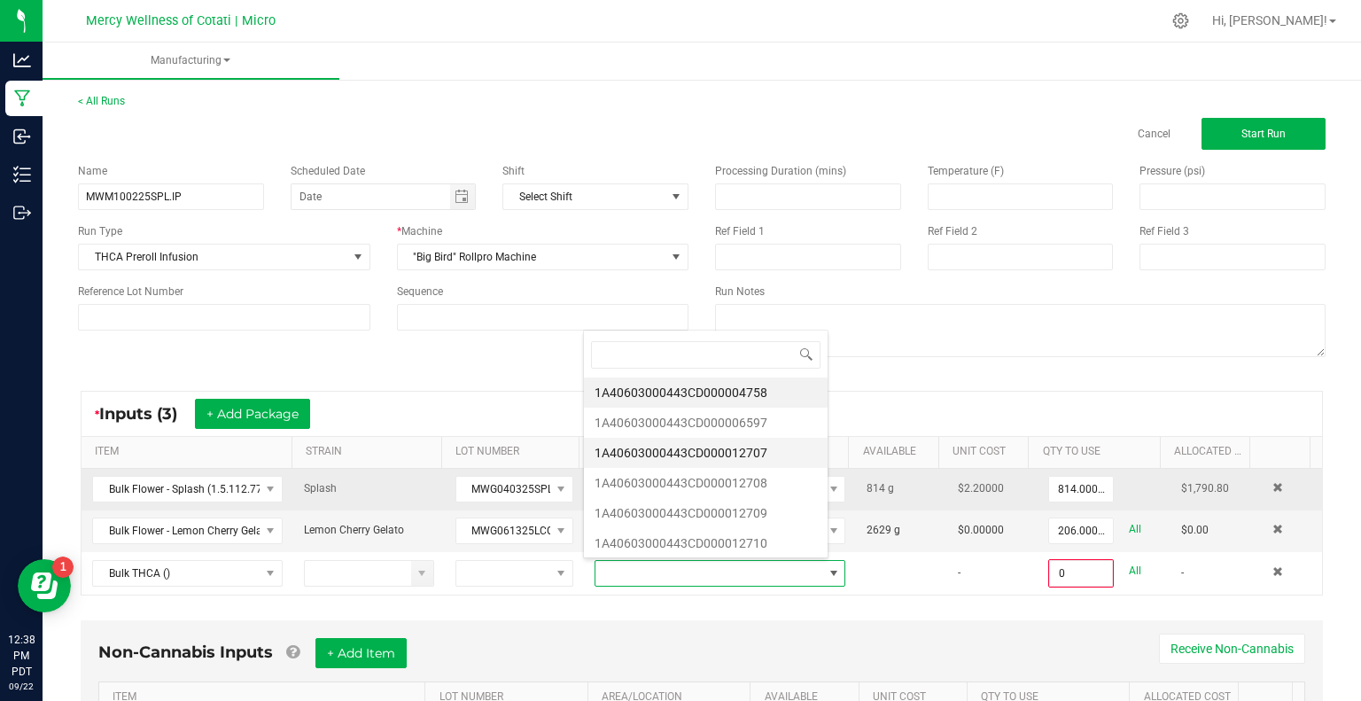
click at [651, 459] on li "1A40603000443CD000012707" at bounding box center [706, 453] width 244 height 30
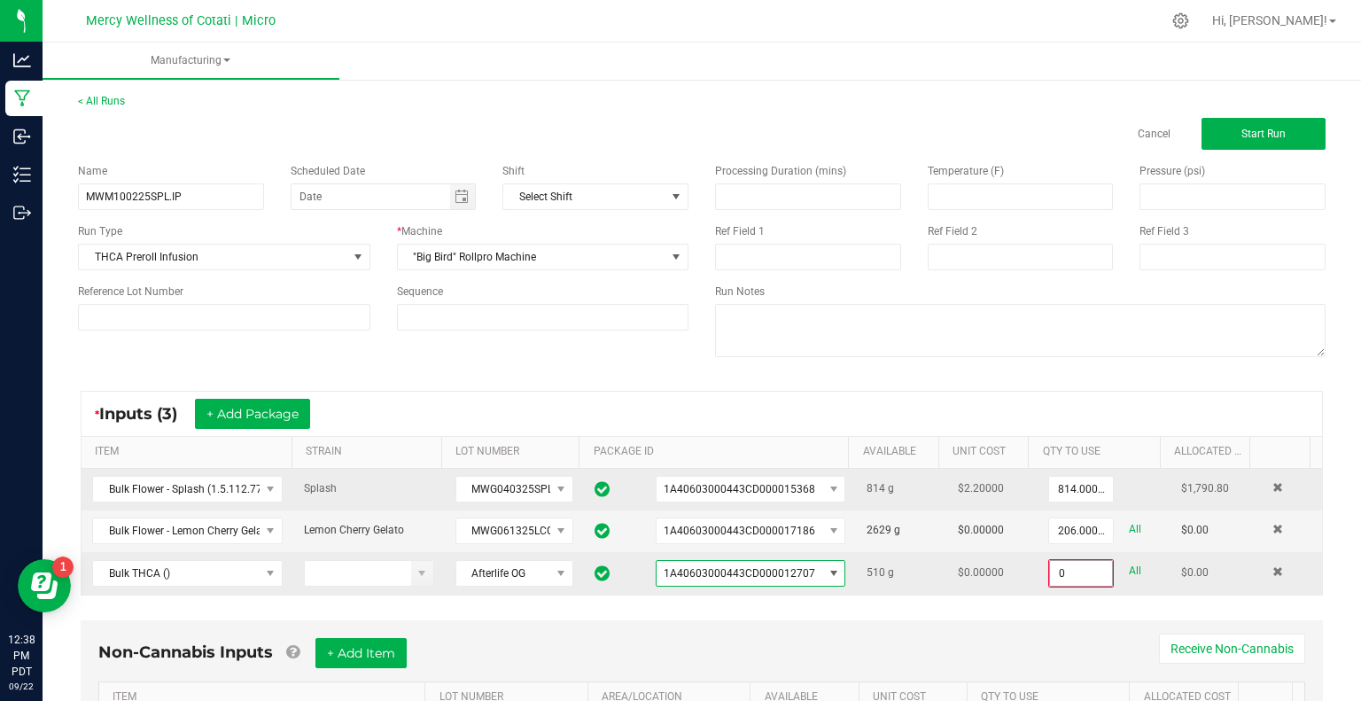
click at [1067, 573] on input "0" at bounding box center [1081, 573] width 62 height 25
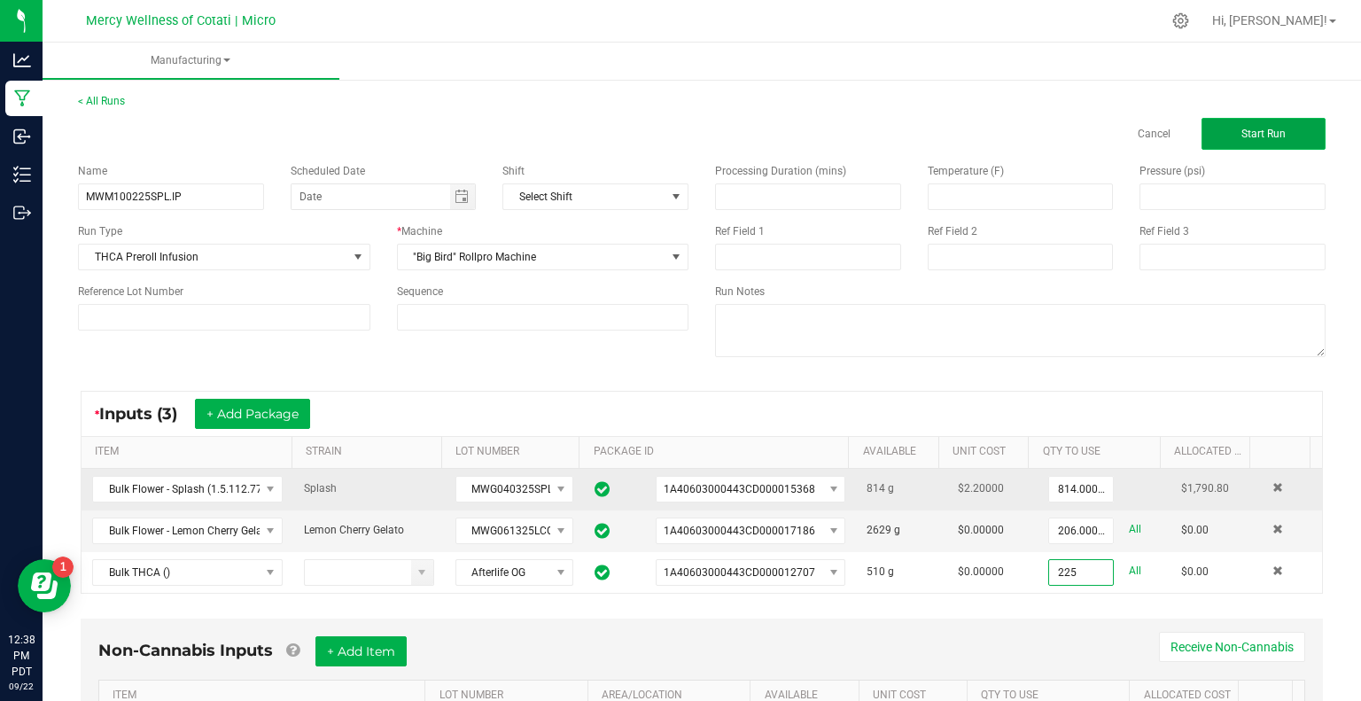
type input "225.0000 g"
click at [1269, 140] on span "Start Run" at bounding box center [1264, 134] width 44 height 12
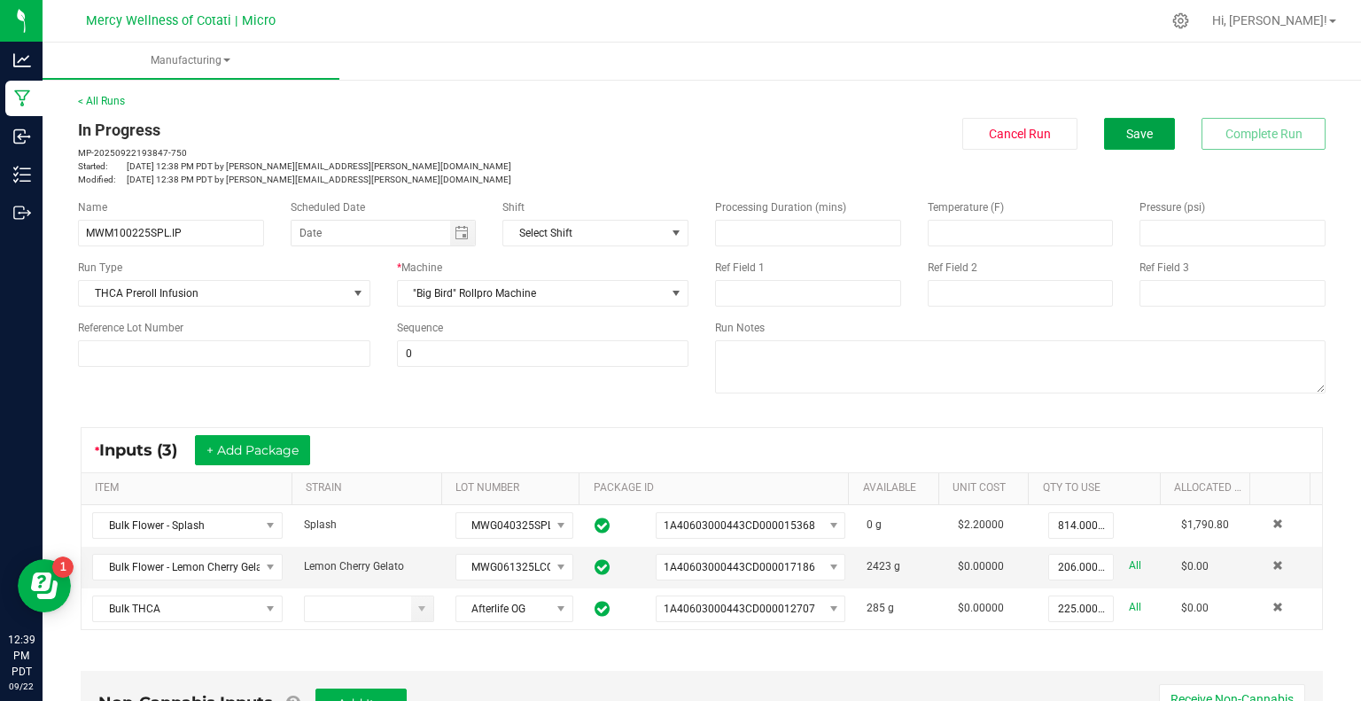
drag, startPoint x: 1111, startPoint y: 134, endPoint x: 1117, endPoint y: 203, distance: 69.4
click at [1111, 134] on button "Save" at bounding box center [1139, 134] width 71 height 32
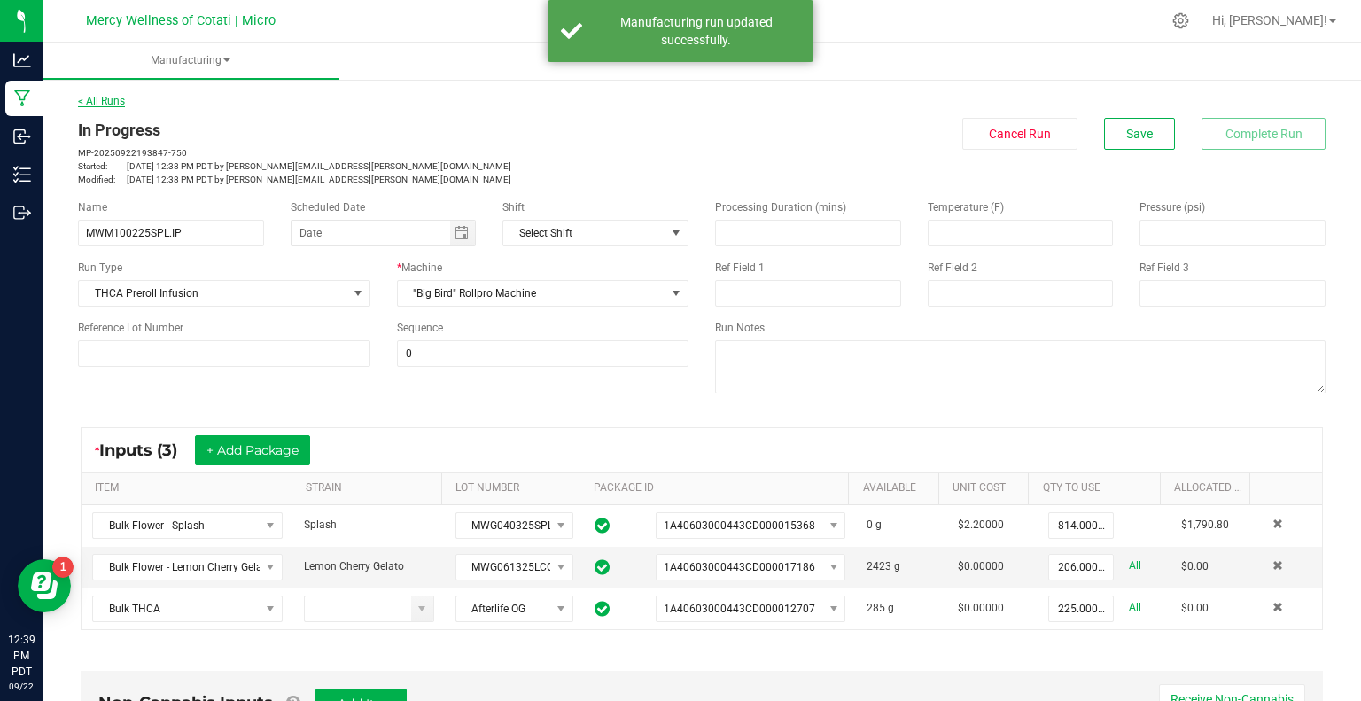
click at [106, 97] on link "< All Runs" at bounding box center [101, 101] width 47 height 12
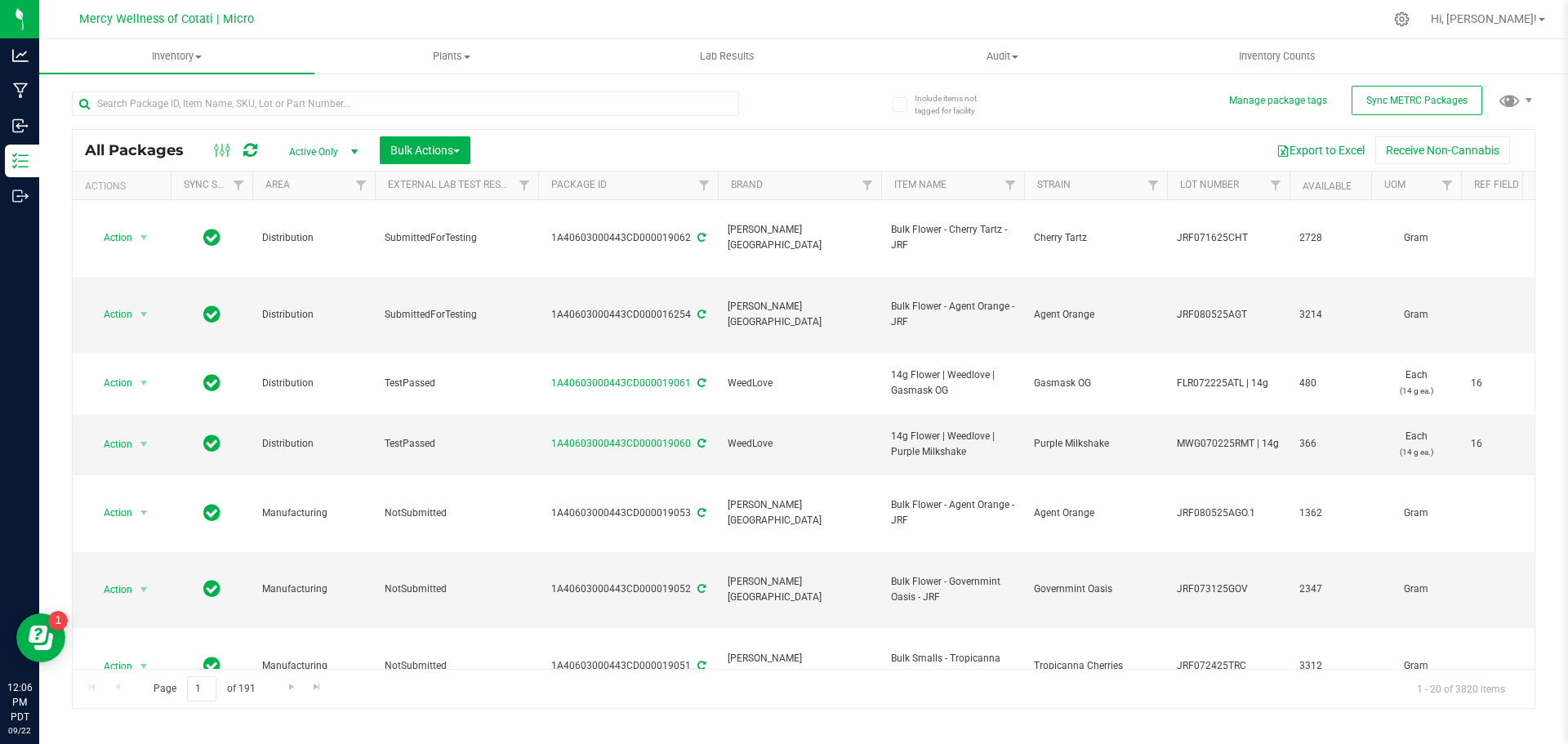
click at [373, 194] on div at bounding box center [375, 185] width 7 height 29
click at [364, 185] on span "Filter" at bounding box center [361, 185] width 13 height 13
type input "ma"
drag, startPoint x: 369, startPoint y: 255, endPoint x: 394, endPoint y: 284, distance: 38.3
click at [369, 255] on input "Manufacturing" at bounding box center [370, 260] width 11 height 11
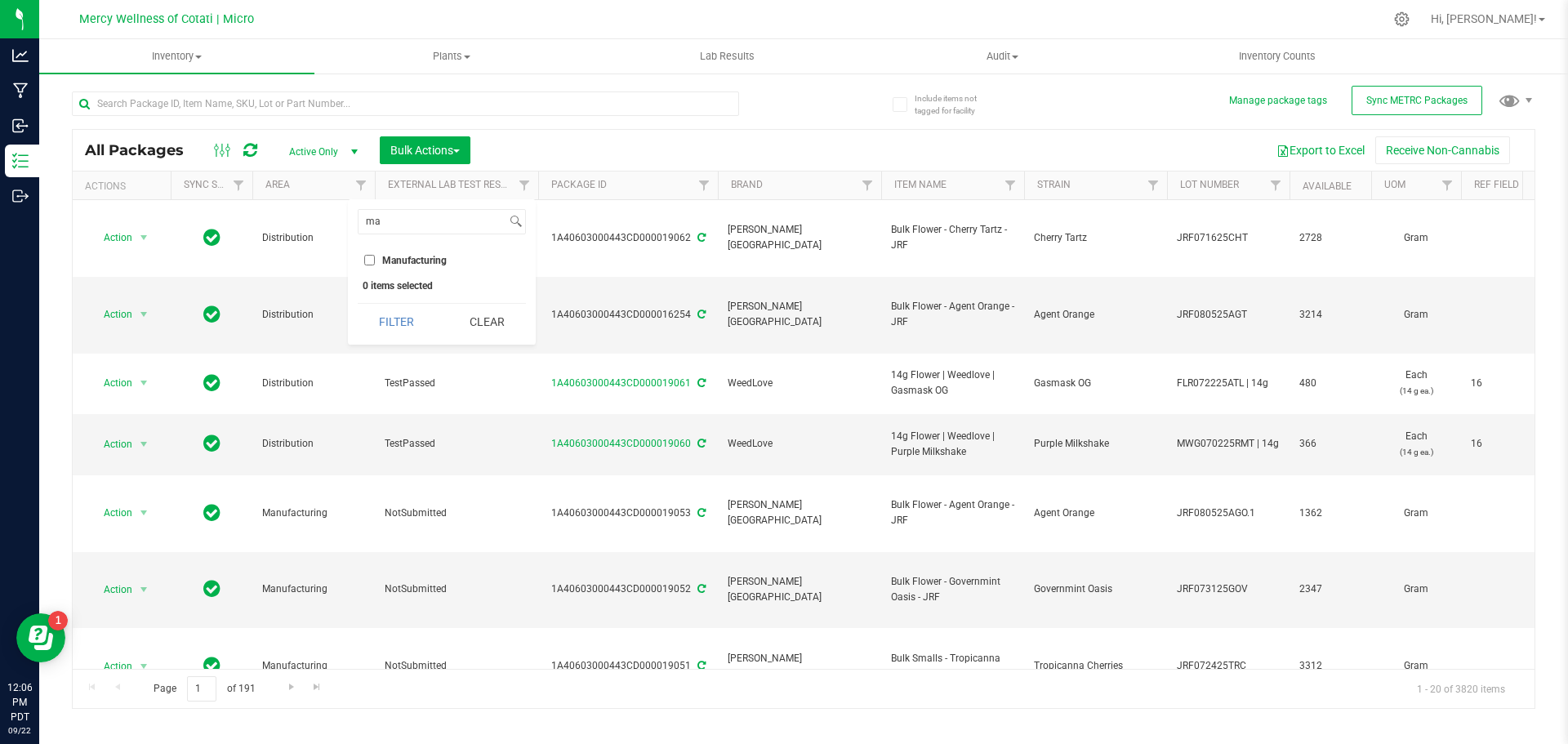
checkbox input "true"
click at [414, 334] on button "Filter" at bounding box center [396, 322] width 78 height 36
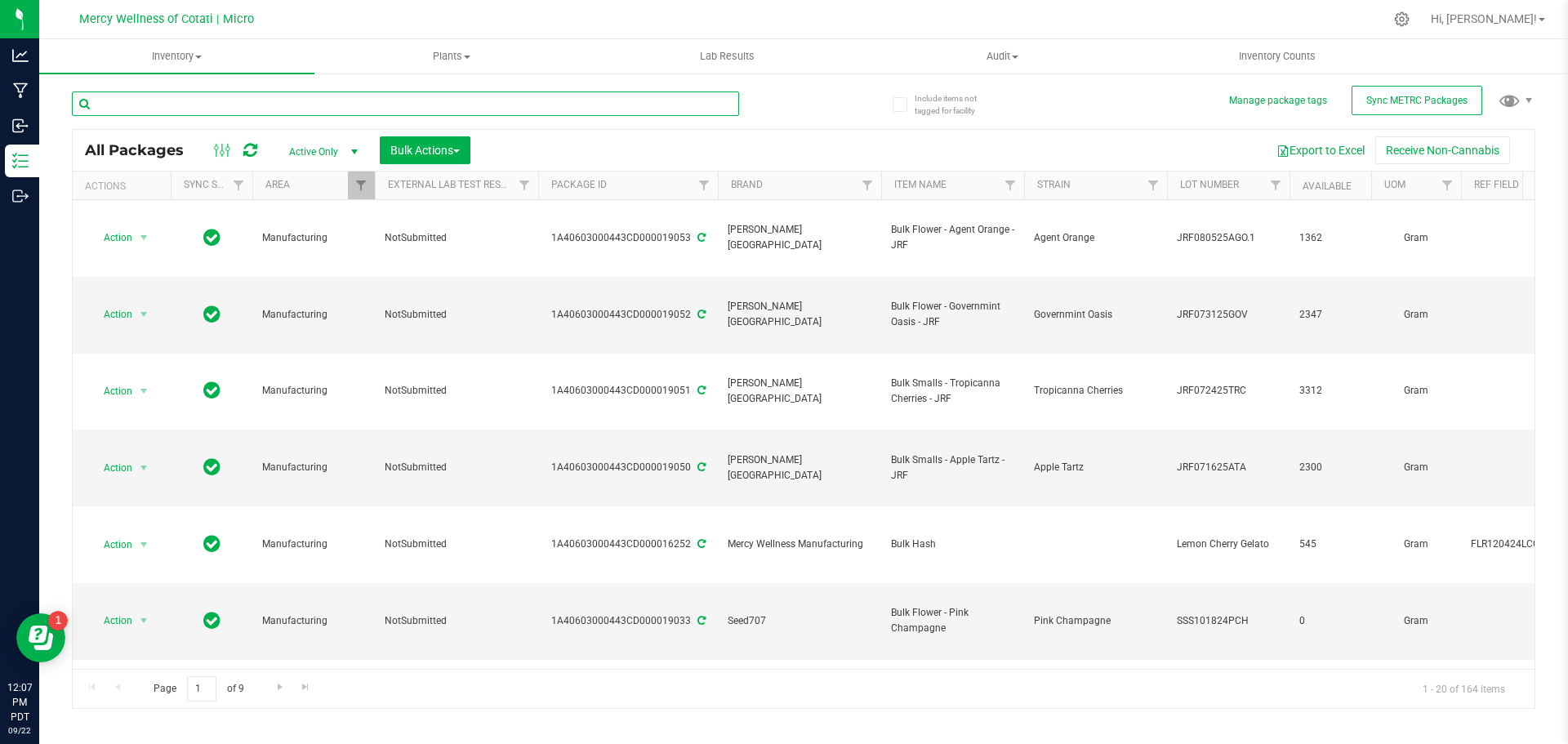
click at [331, 100] on input "text" at bounding box center [406, 103] width 667 height 25
type input "hash"
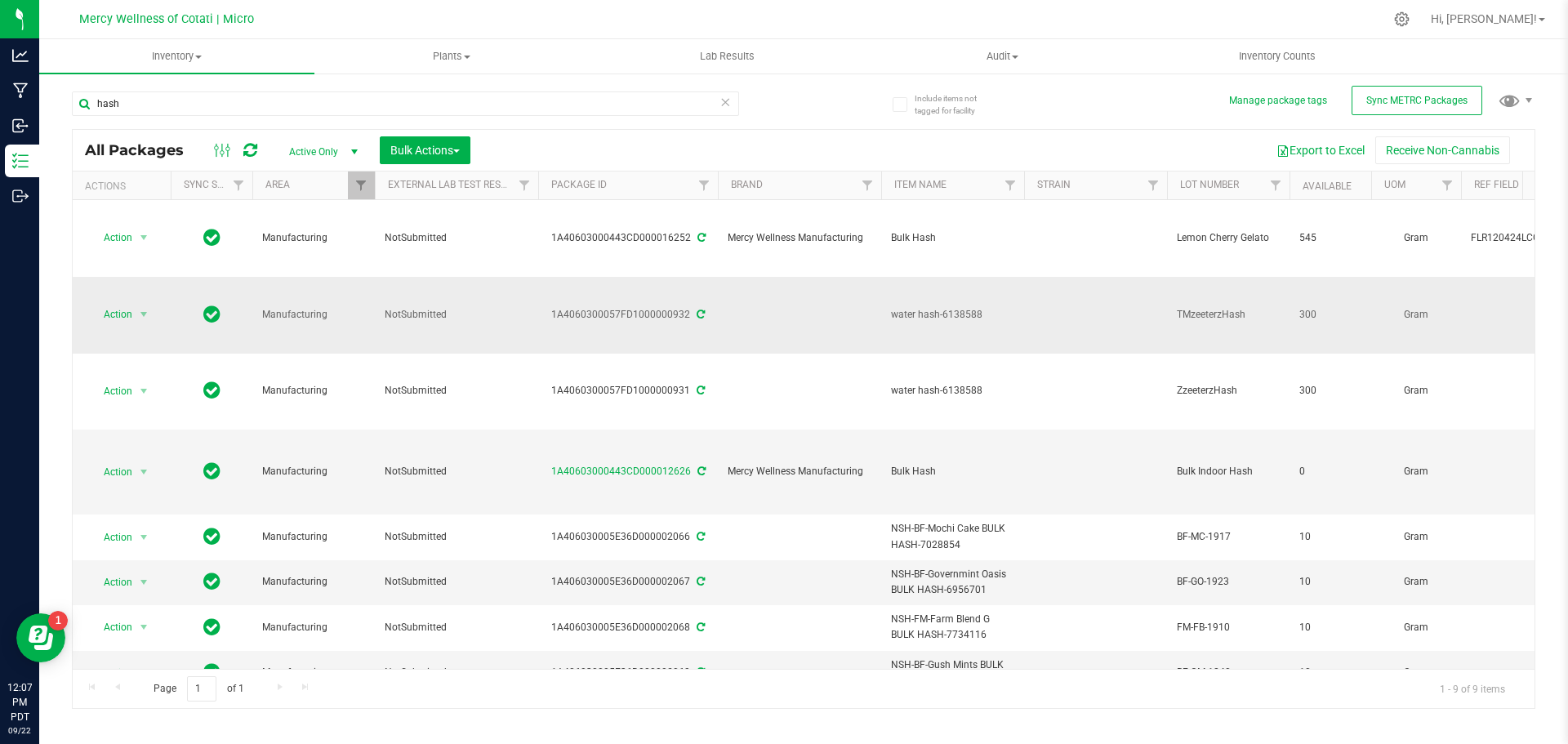
click at [949, 307] on span "water hash-6138588" at bounding box center [953, 314] width 124 height 16
drag, startPoint x: 985, startPoint y: 257, endPoint x: 903, endPoint y: 246, distance: 82.7
click at [903, 277] on td "water hash-6138588" at bounding box center [952, 314] width 143 height 77
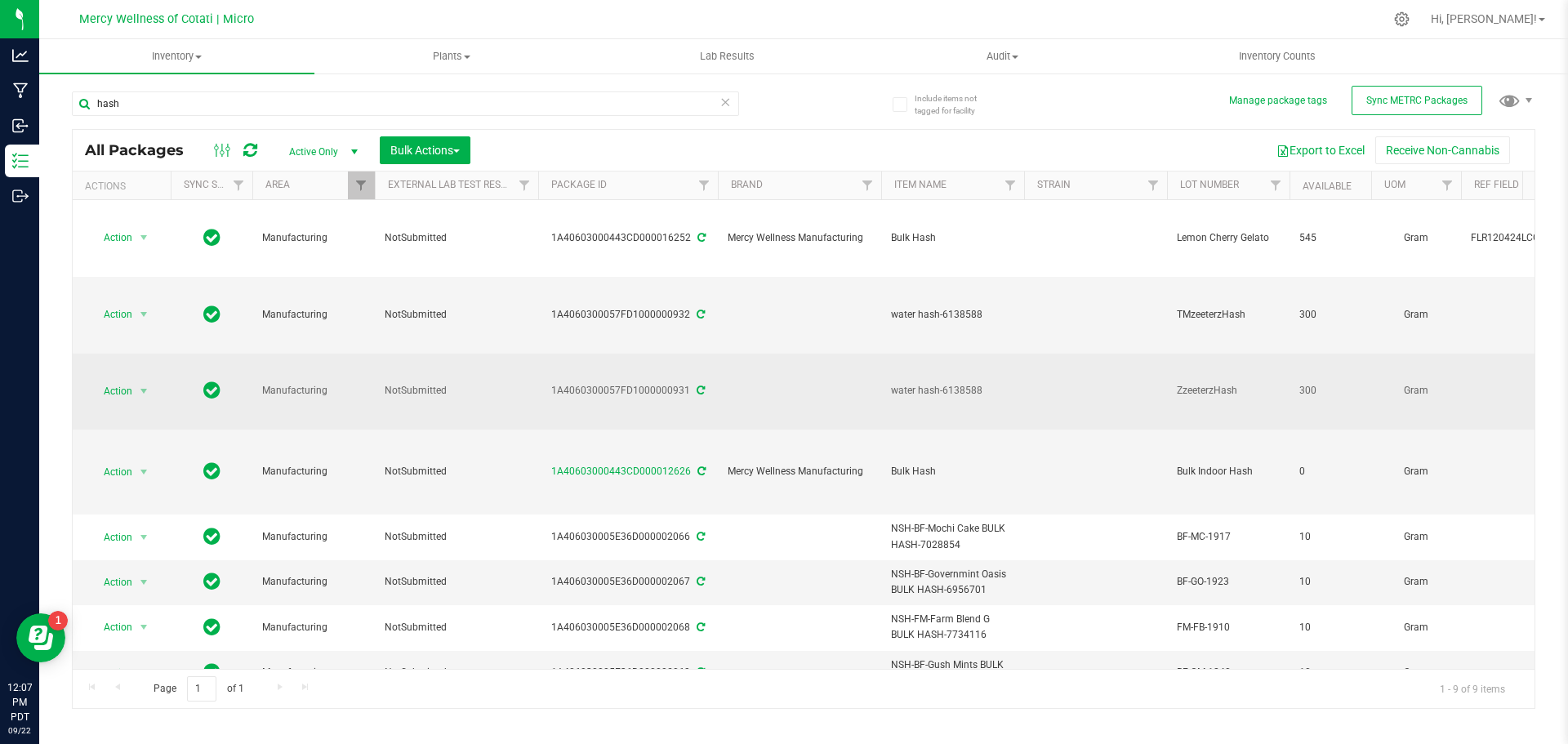
click at [960, 384] on span "water hash-6138588" at bounding box center [953, 391] width 124 height 16
drag, startPoint x: 989, startPoint y: 301, endPoint x: 891, endPoint y: 295, distance: 98.2
click at [891, 384] on span "water hash-6138588" at bounding box center [953, 391] width 124 height 16
copy span "water hash-6138588"
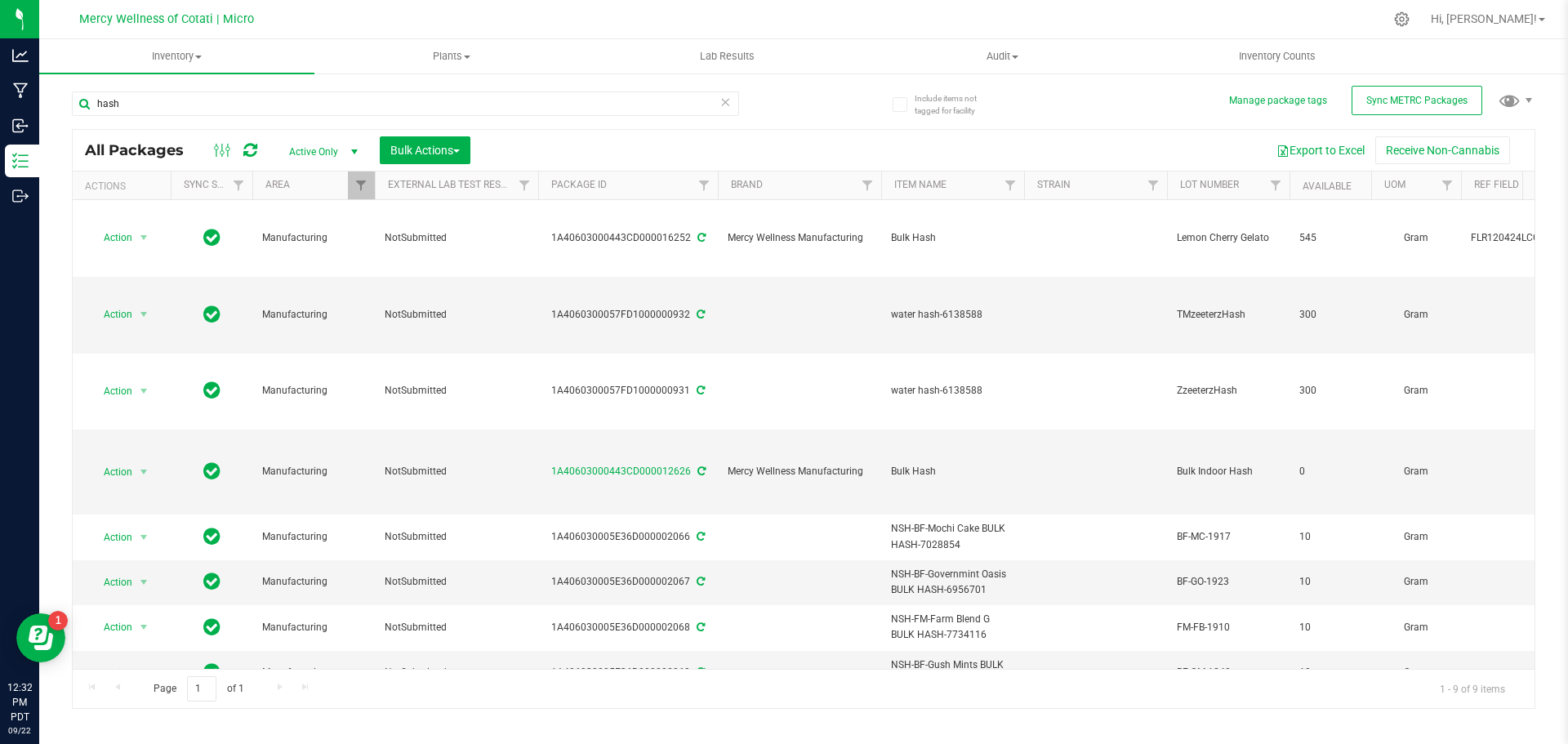
click at [1102, 99] on div "hash All Packages Active Only Active Only Lab Samples Locked All External Inter…" at bounding box center [804, 392] width 1464 height 633
